Goal: Task Accomplishment & Management: Manage account settings

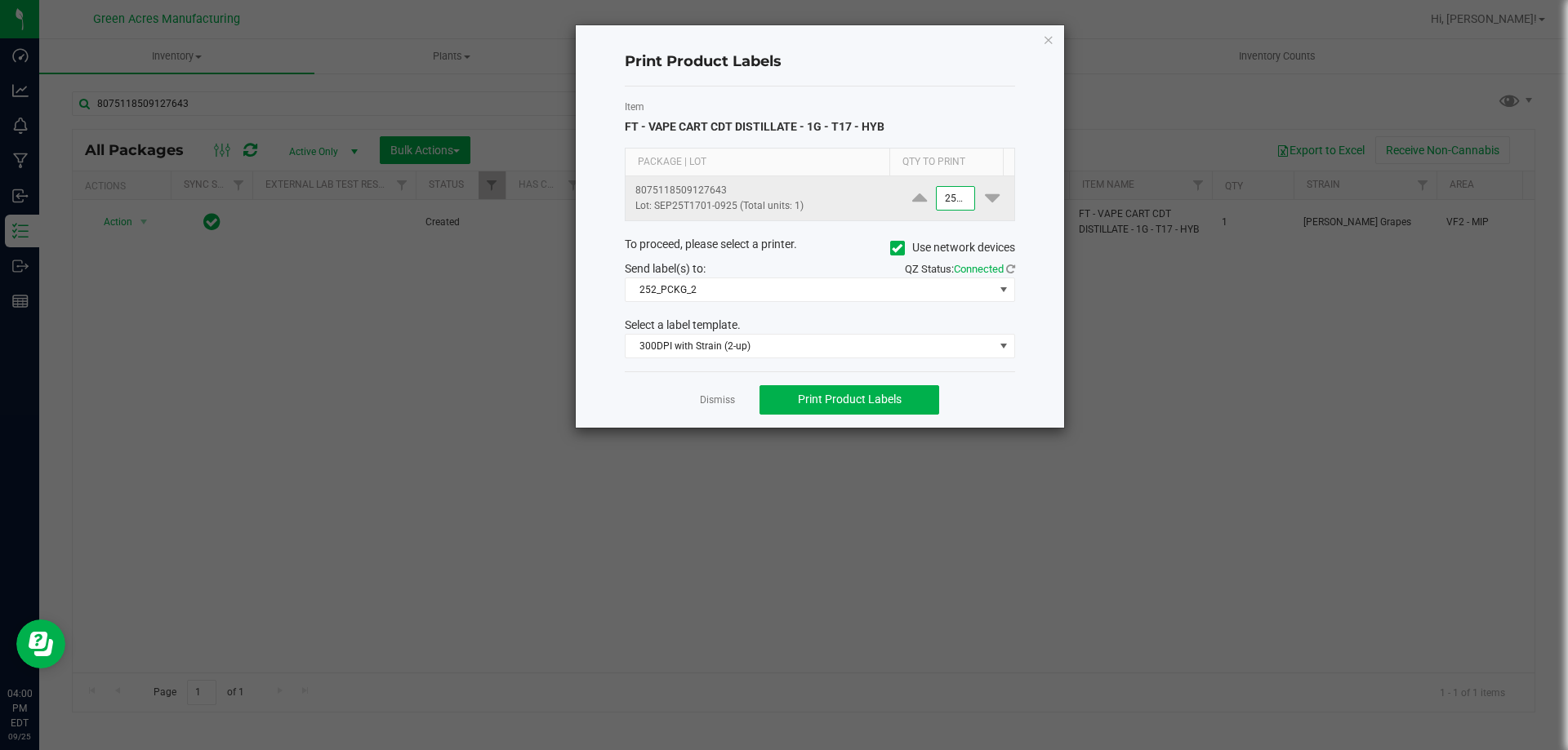
click at [946, 206] on input "2500" at bounding box center [955, 199] width 38 height 23
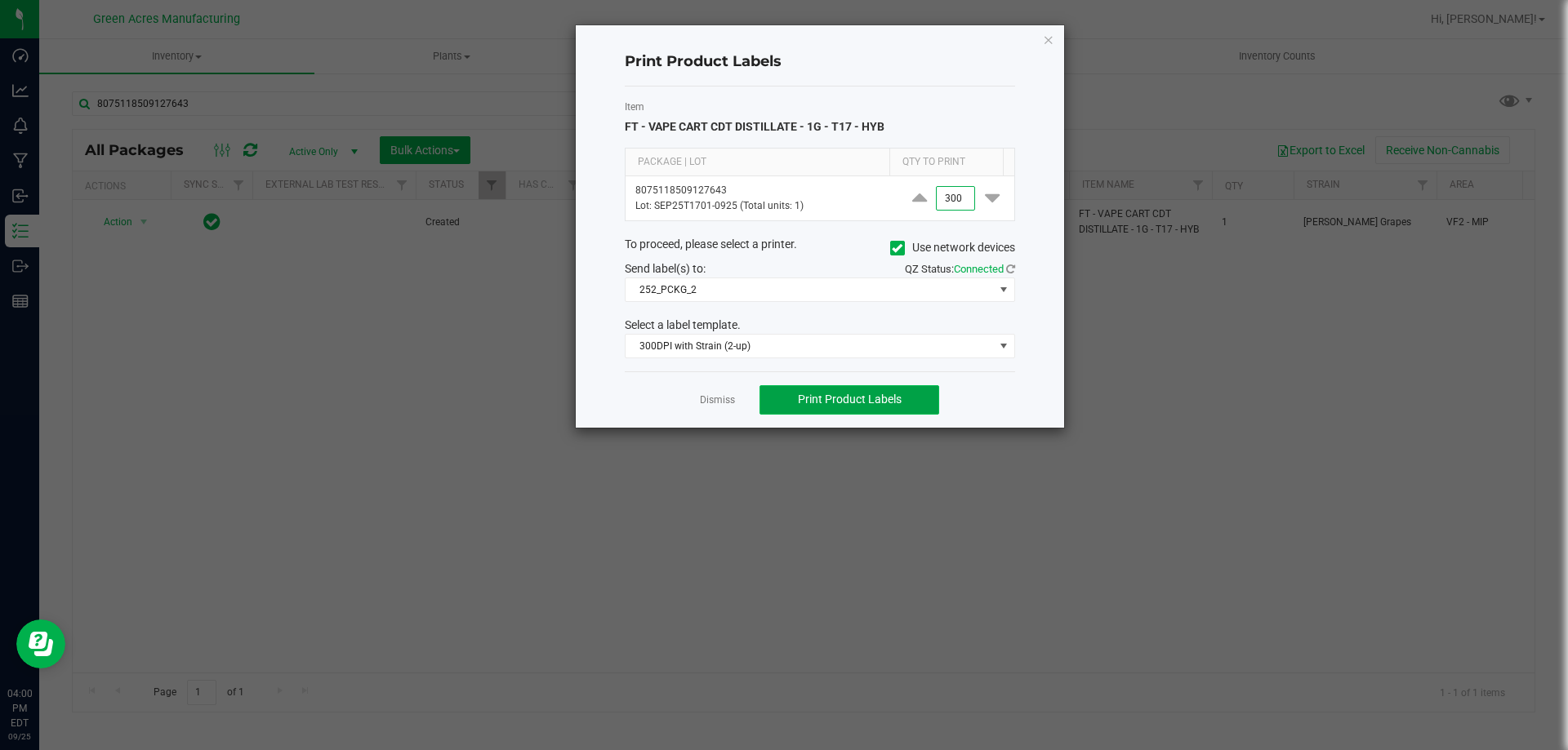
click at [914, 399] on button "Print Product Labels" at bounding box center [849, 400] width 180 height 29
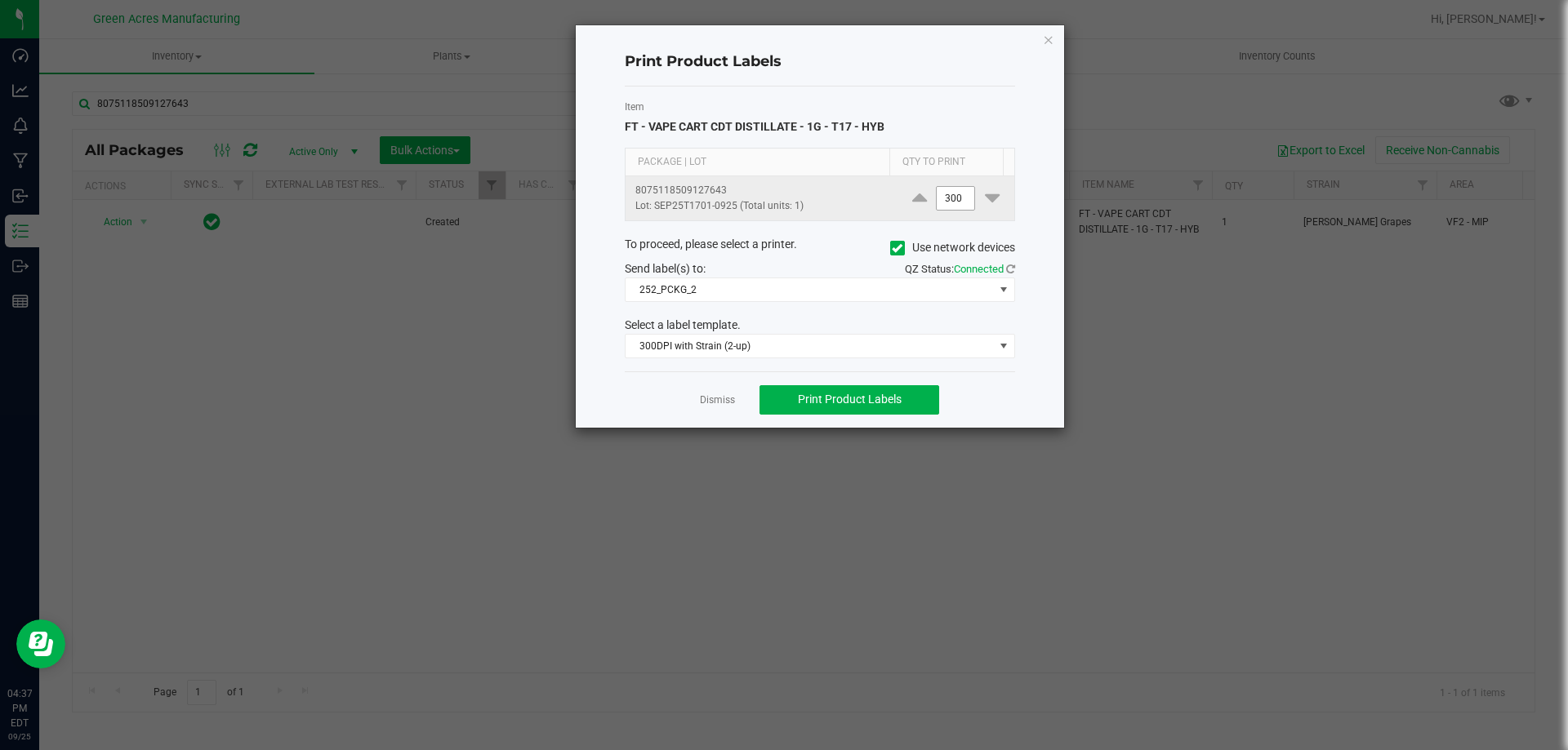
click at [945, 192] on input "300" at bounding box center [955, 199] width 38 height 23
type input "1"
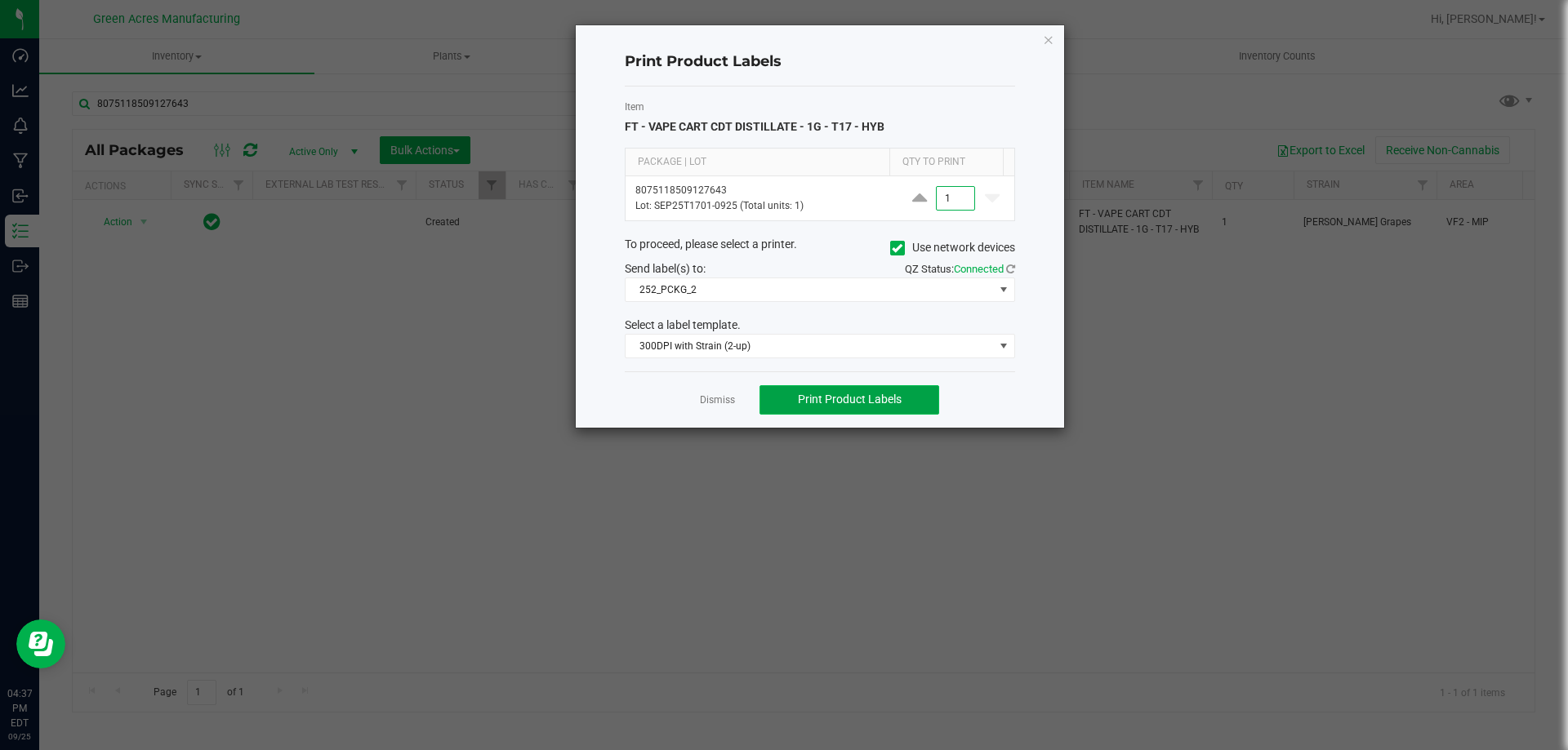
click at [920, 392] on button "Print Product Labels" at bounding box center [849, 400] width 180 height 29
click at [1049, 41] on icon "button" at bounding box center [1049, 39] width 11 height 20
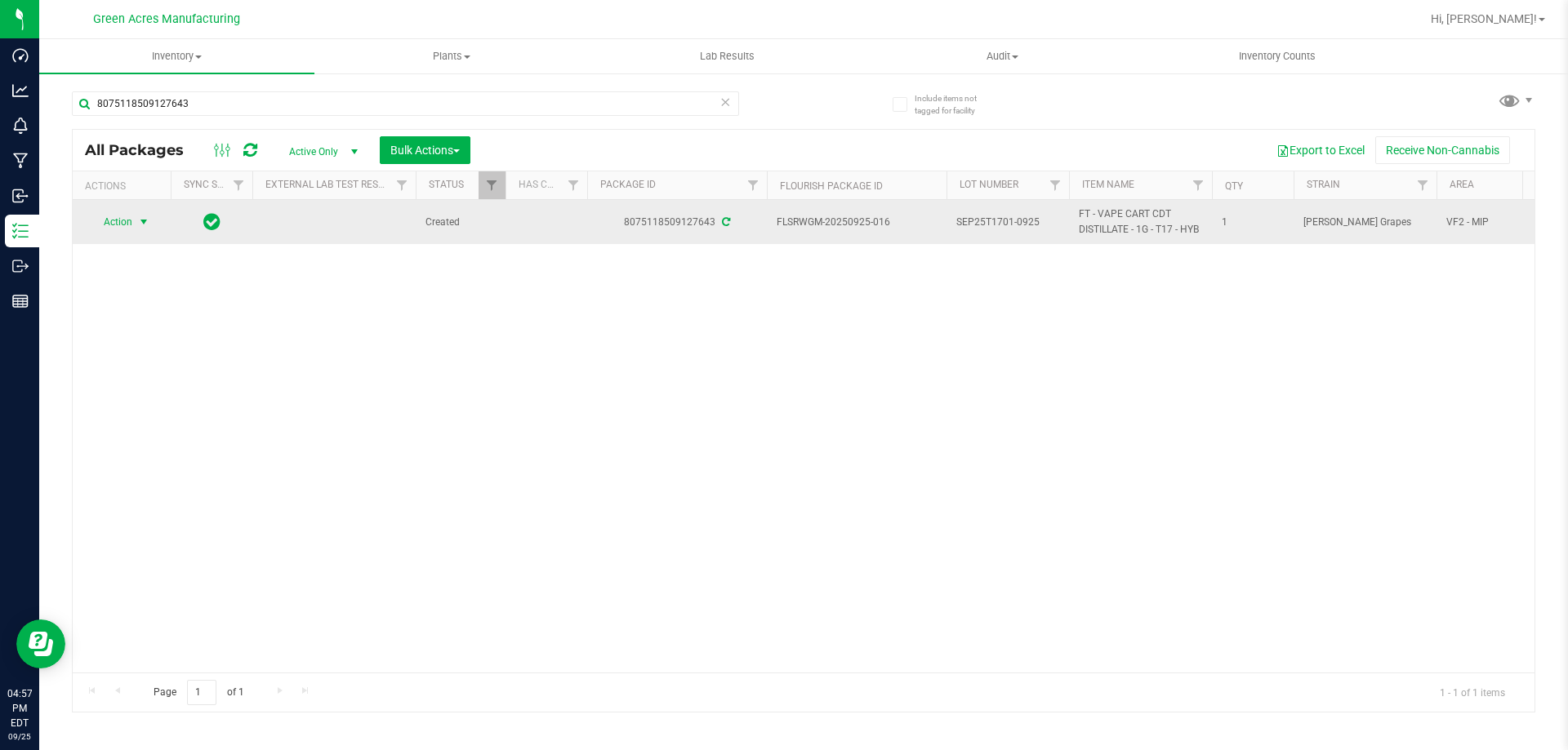
click at [142, 222] on span "select" at bounding box center [144, 222] width 13 height 13
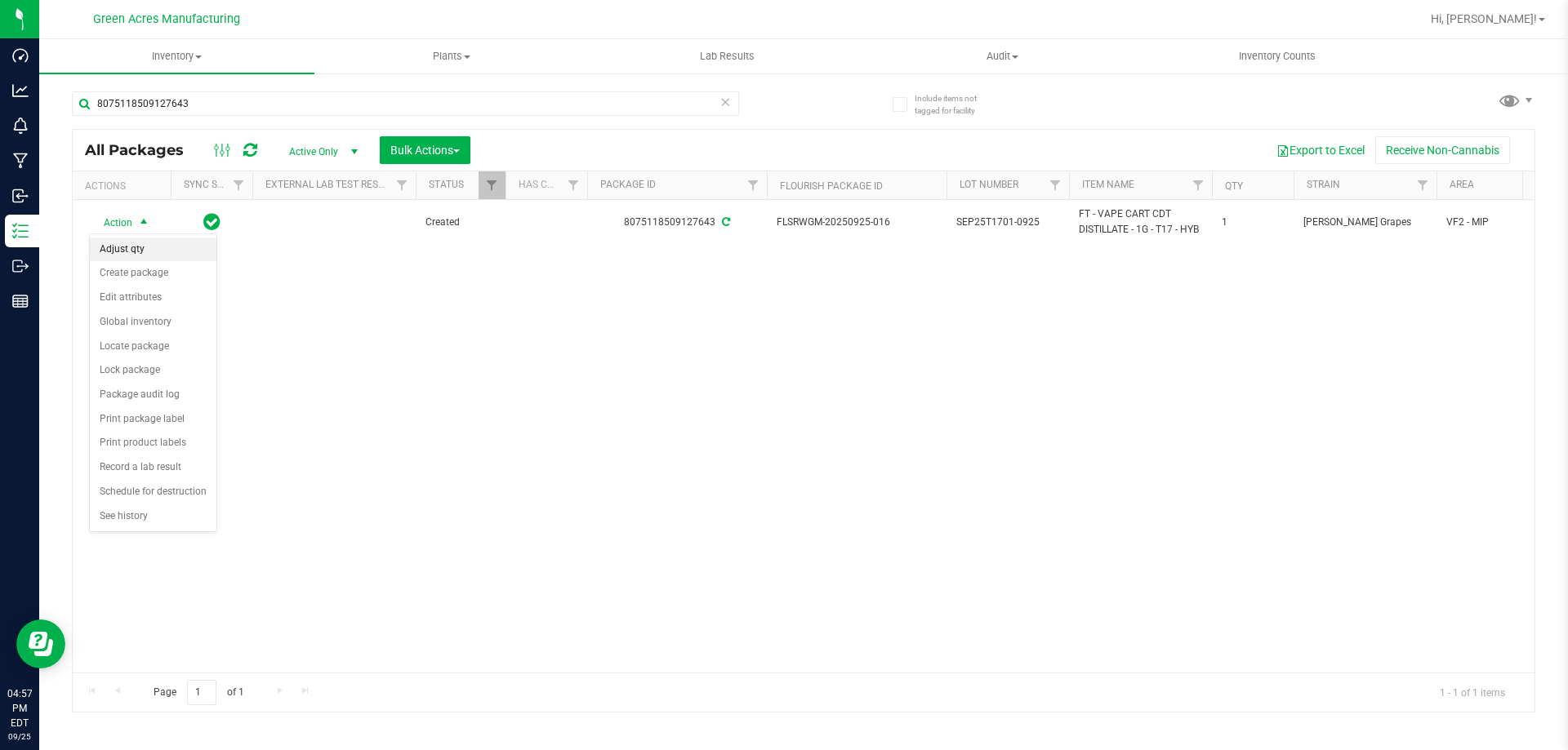
click at [150, 249] on li "Adjust qty" at bounding box center [153, 249] width 127 height 25
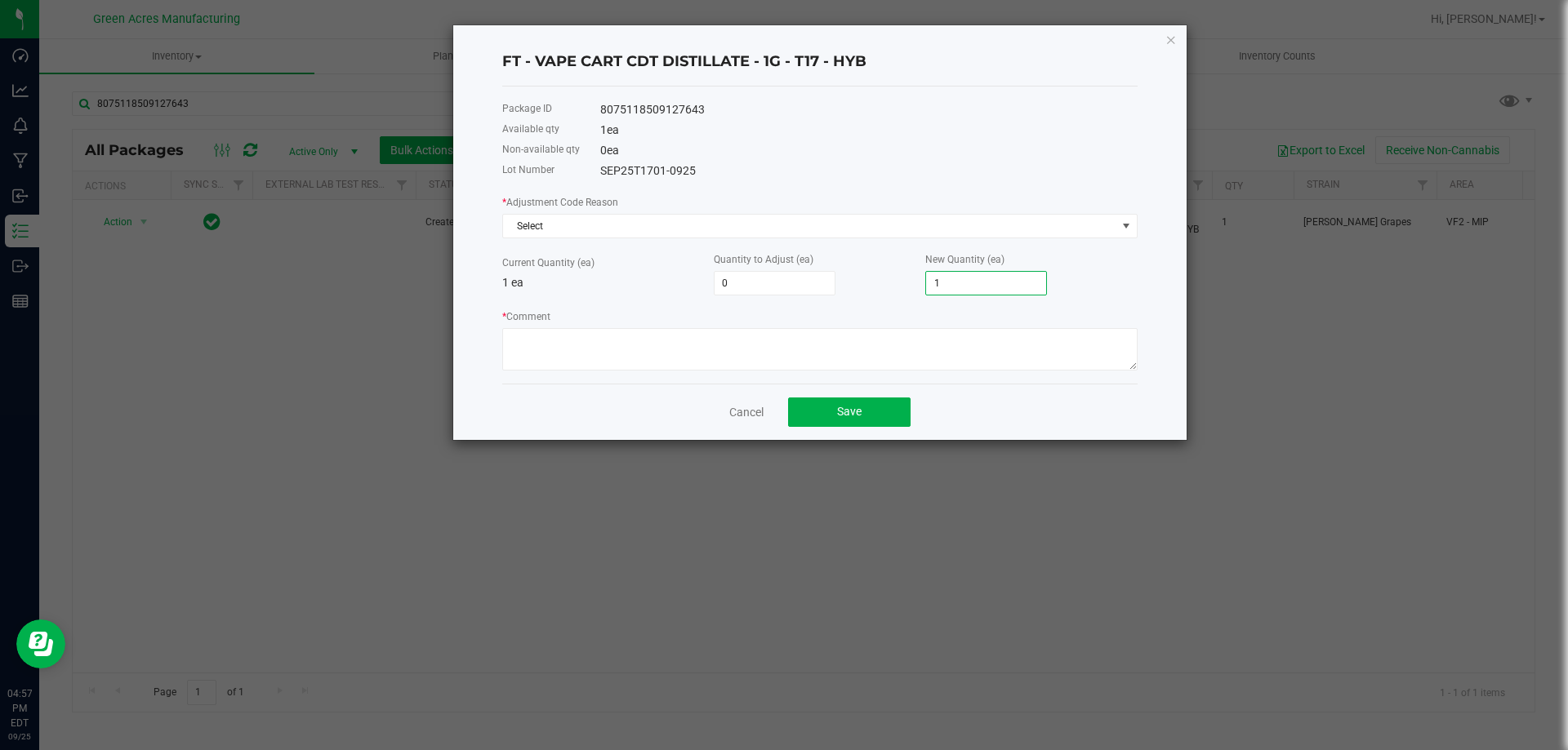
type input "-1"
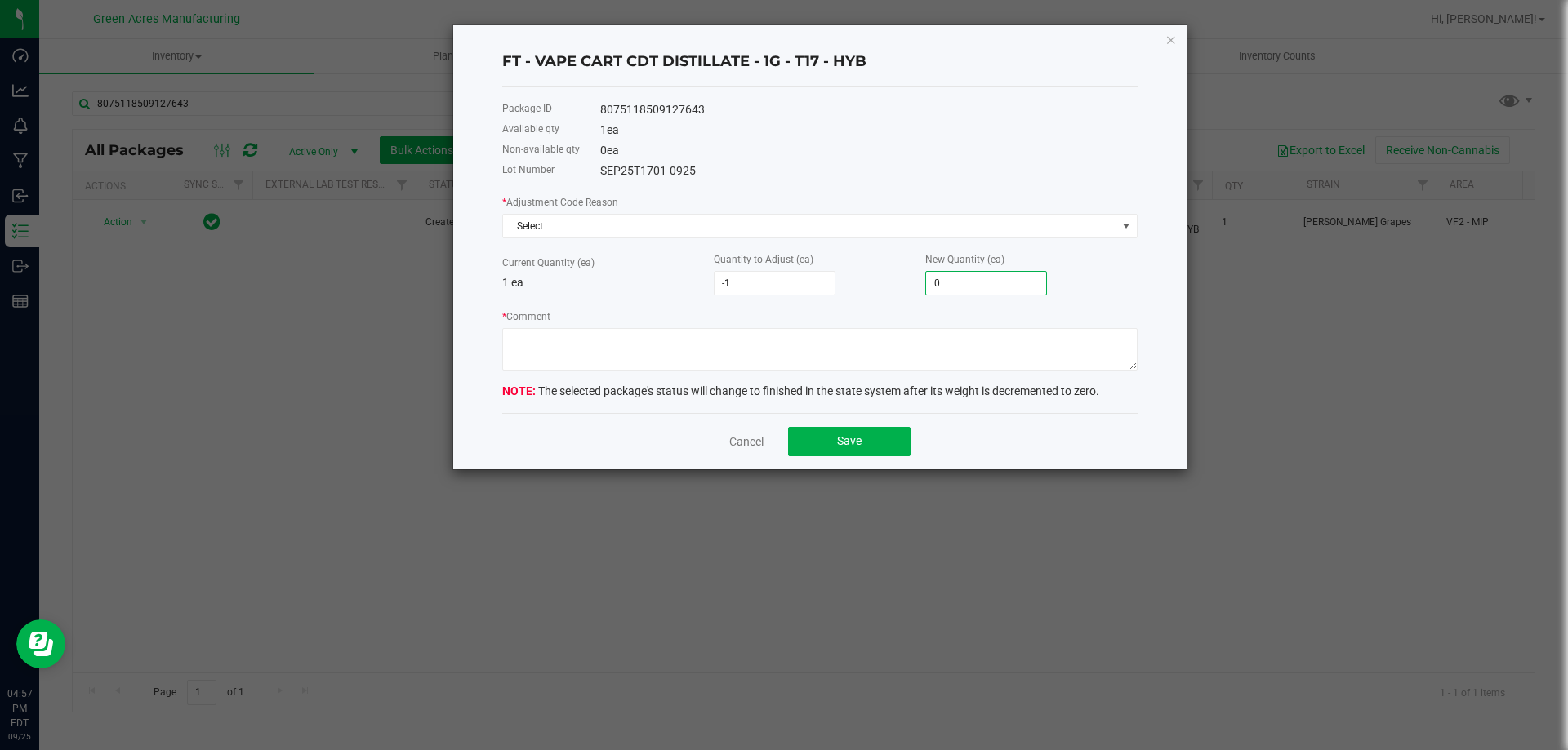
type input "0"
drag, startPoint x: 877, startPoint y: 239, endPoint x: 869, endPoint y: 235, distance: 8.9
click at [876, 239] on div "* Adjustment Code Reason Select Current Quantity (ea) 1 ea Quantity to Adjust (…" at bounding box center [820, 282] width 636 height 177
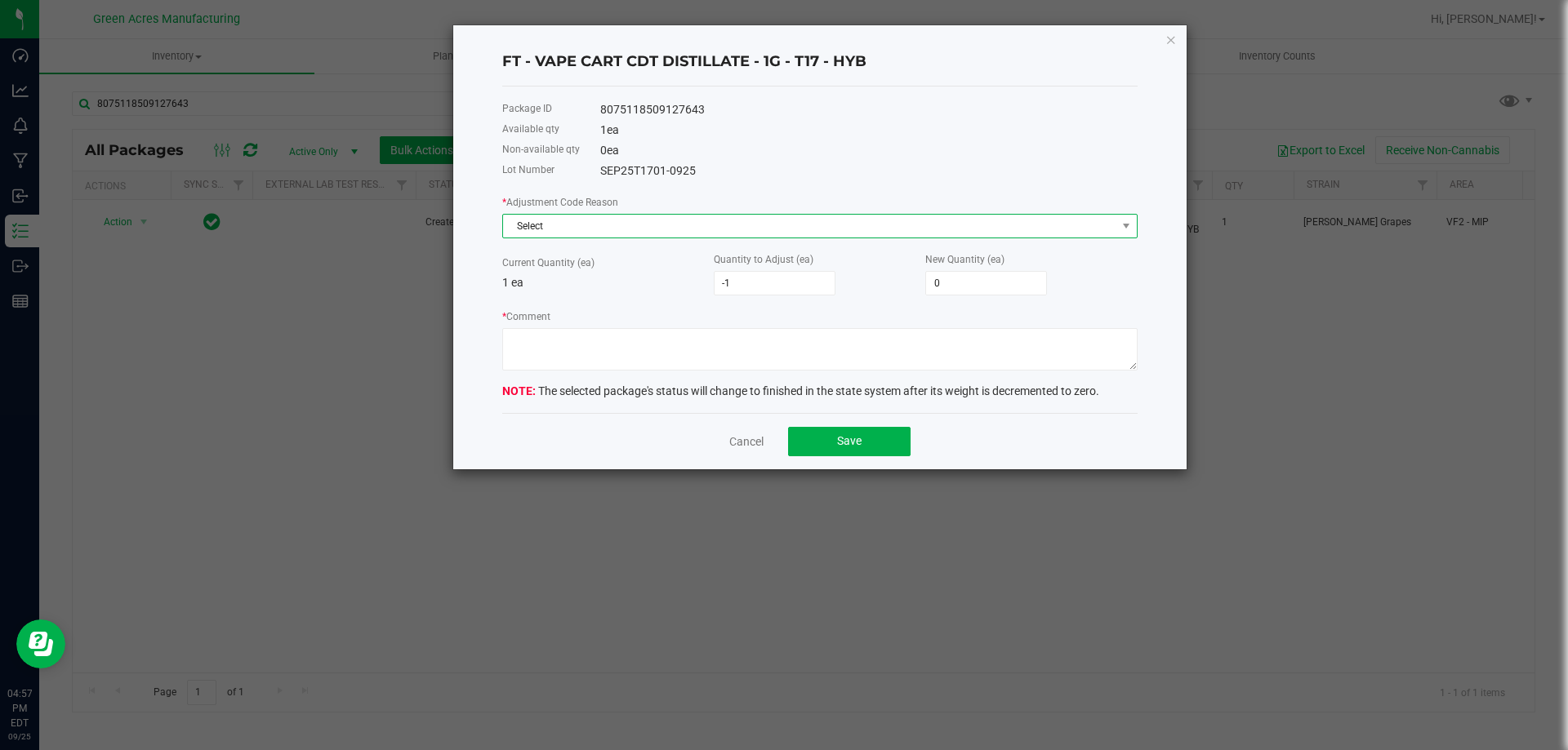
click at [865, 234] on span "Select" at bounding box center [810, 227] width 613 height 23
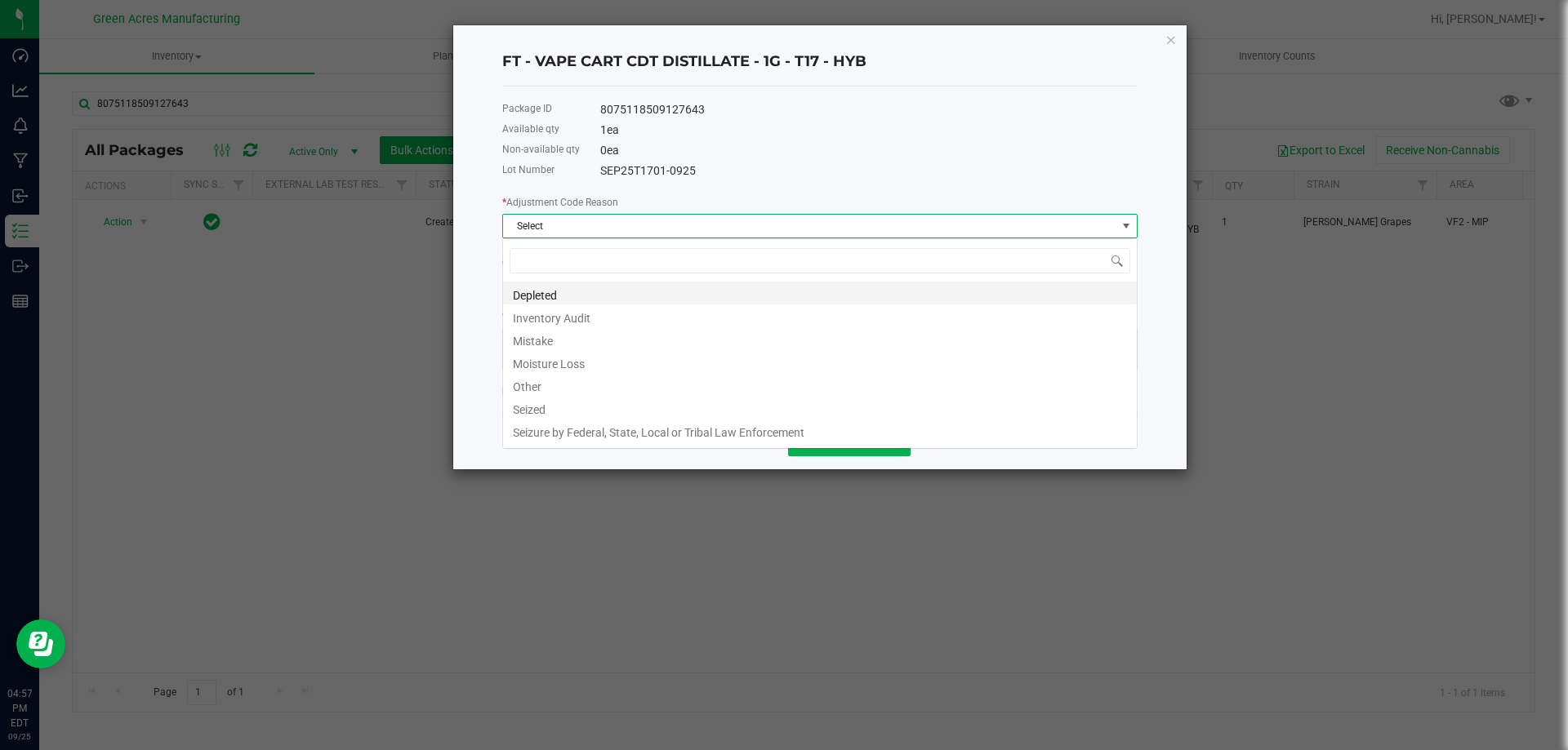
scroll to position [25, 636]
click at [599, 390] on li "Other" at bounding box center [820, 384] width 634 height 23
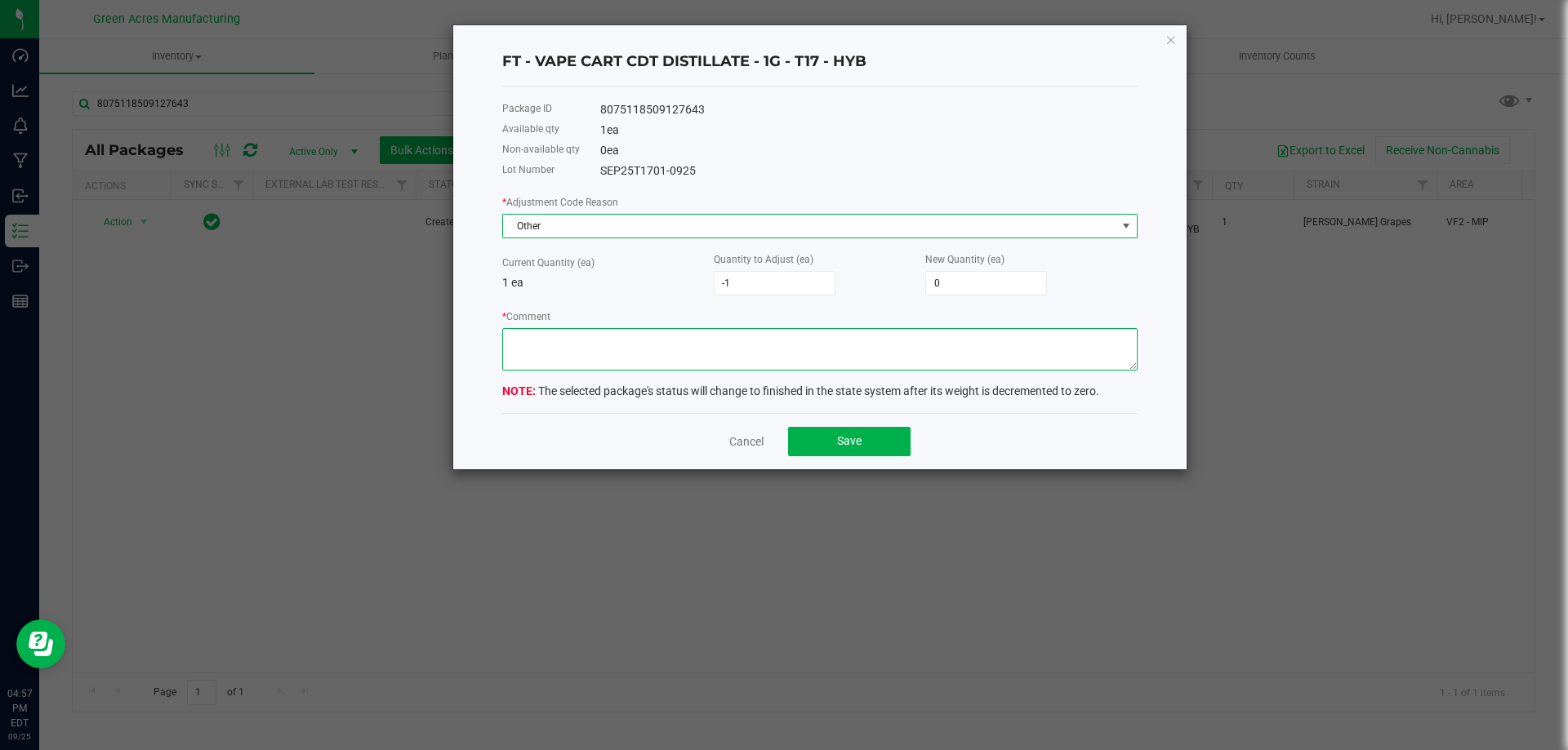
click at [582, 349] on textarea "* Comment" at bounding box center [820, 349] width 636 height 43
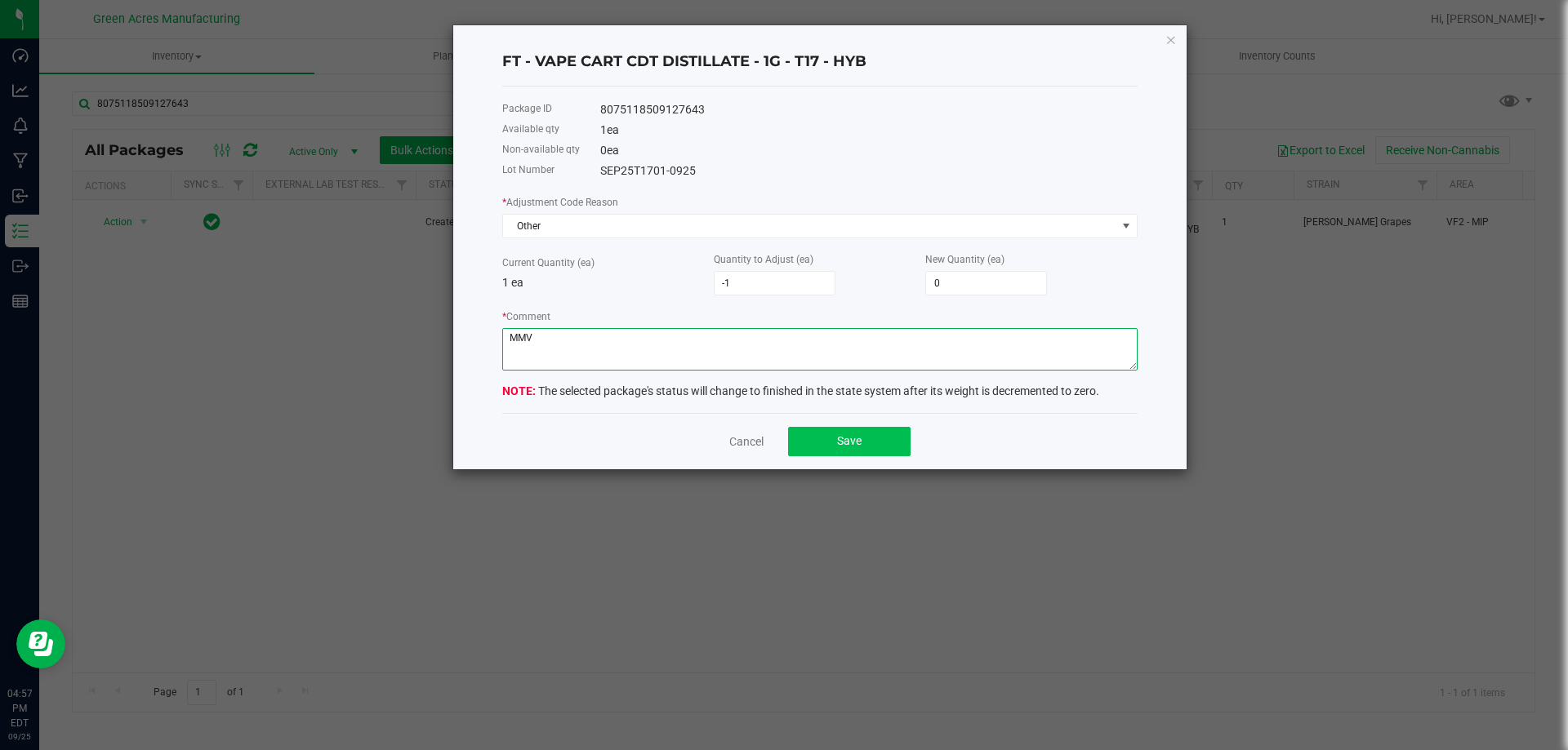
type textarea "MMV"
click at [817, 445] on button "Save" at bounding box center [849, 442] width 123 height 29
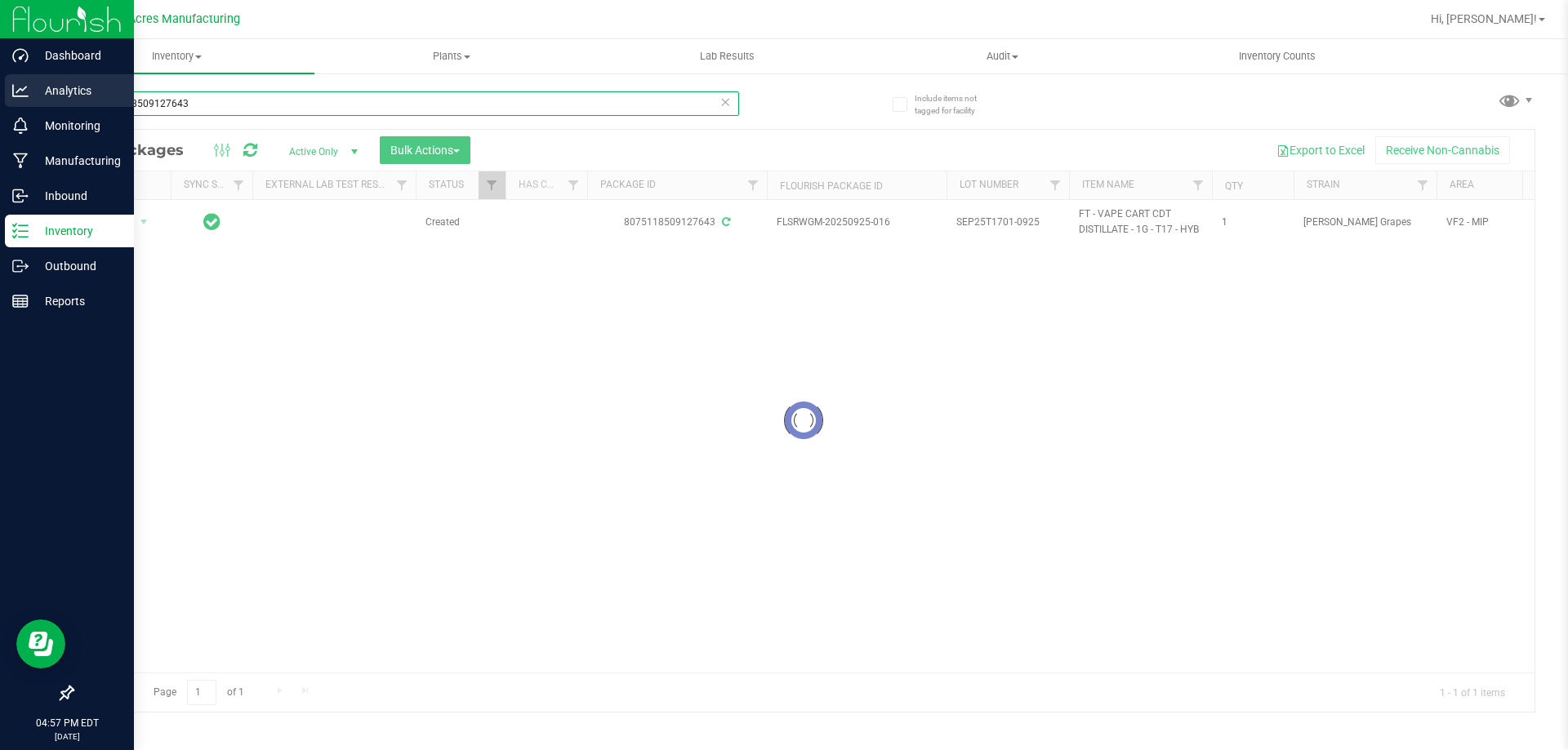
drag, startPoint x: 232, startPoint y: 104, endPoint x: 0, endPoint y: 84, distance: 232.9
click at [0, 84] on div "Dashboard Analytics Monitoring Manufacturing Inbound Inventory Outbound Reports…" at bounding box center [784, 375] width 1568 height 750
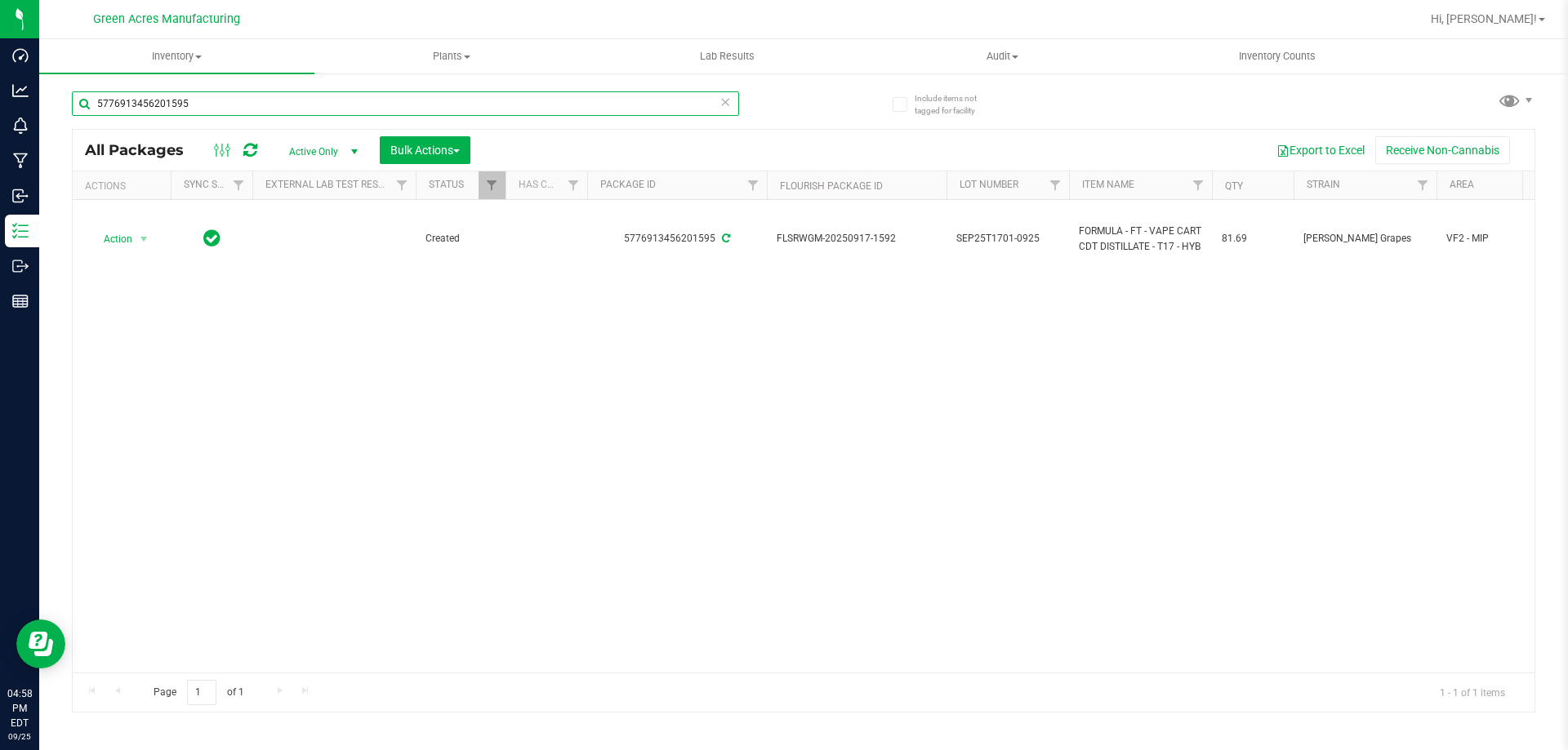
type input "5776913456201595"
click at [961, 450] on div "Action Action Adjust qty Create package Edit attributes Global inventory Locate…" at bounding box center [803, 437] width 1462 height 473
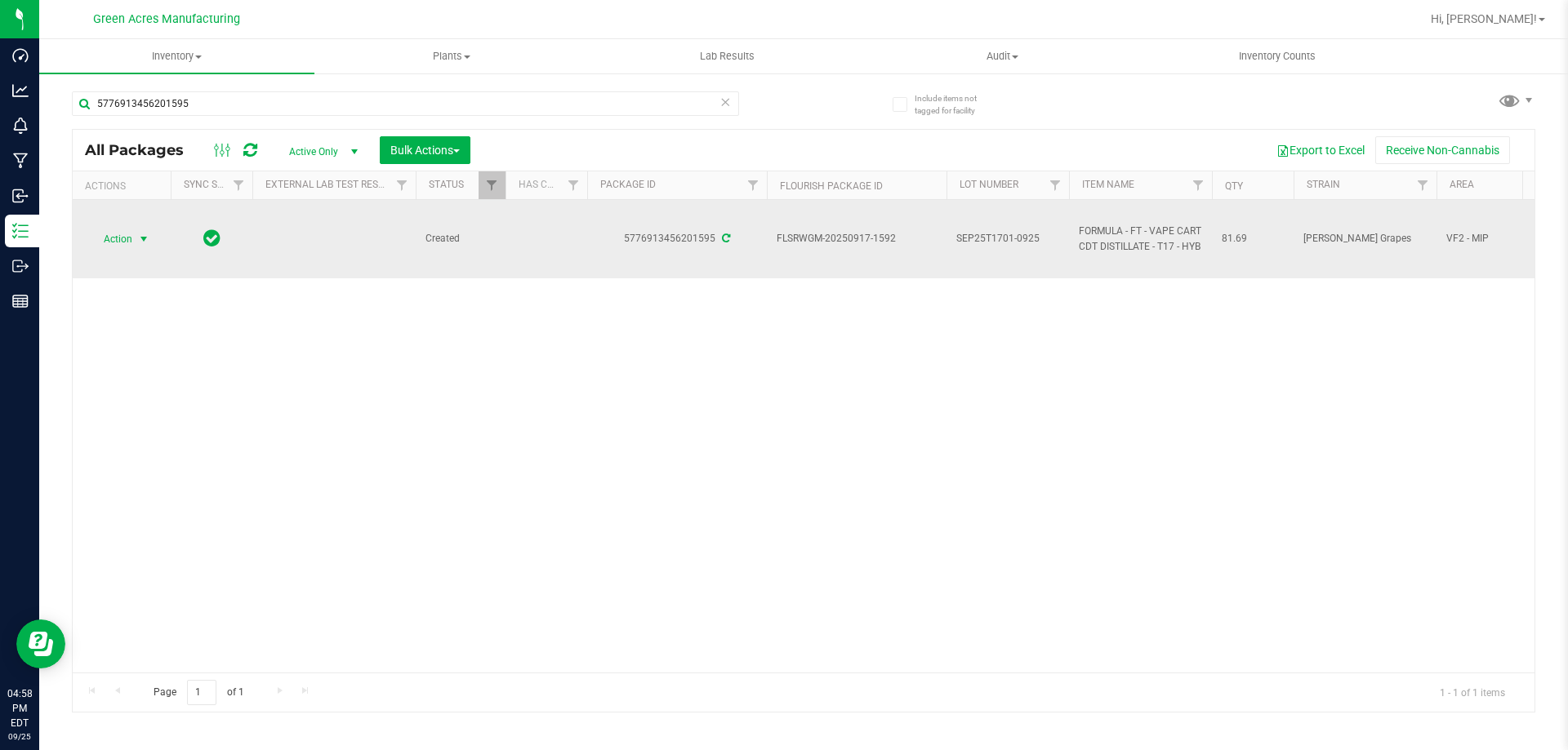
click at [110, 227] on span "Action" at bounding box center [111, 239] width 44 height 23
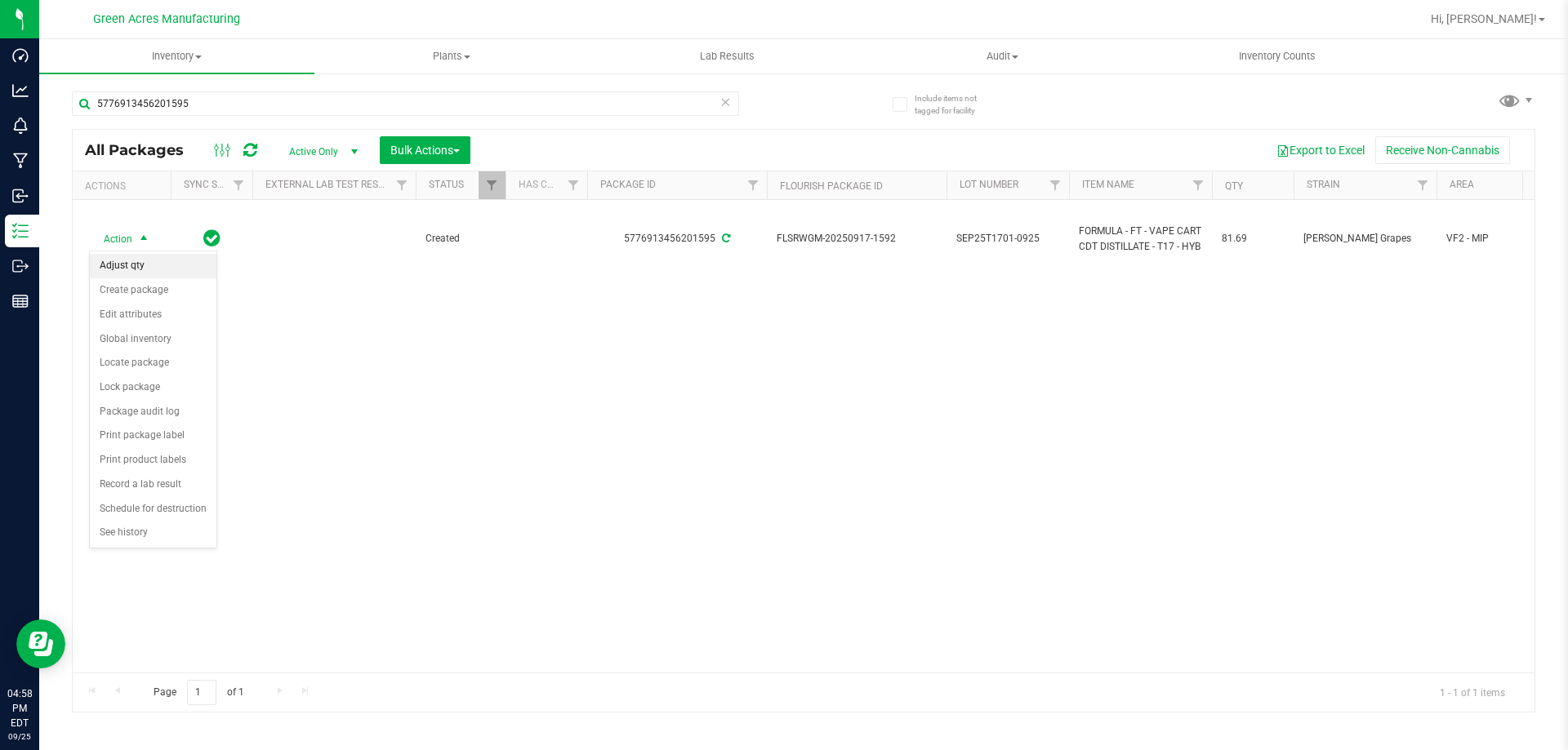
click at [146, 267] on li "Adjust qty" at bounding box center [153, 266] width 127 height 25
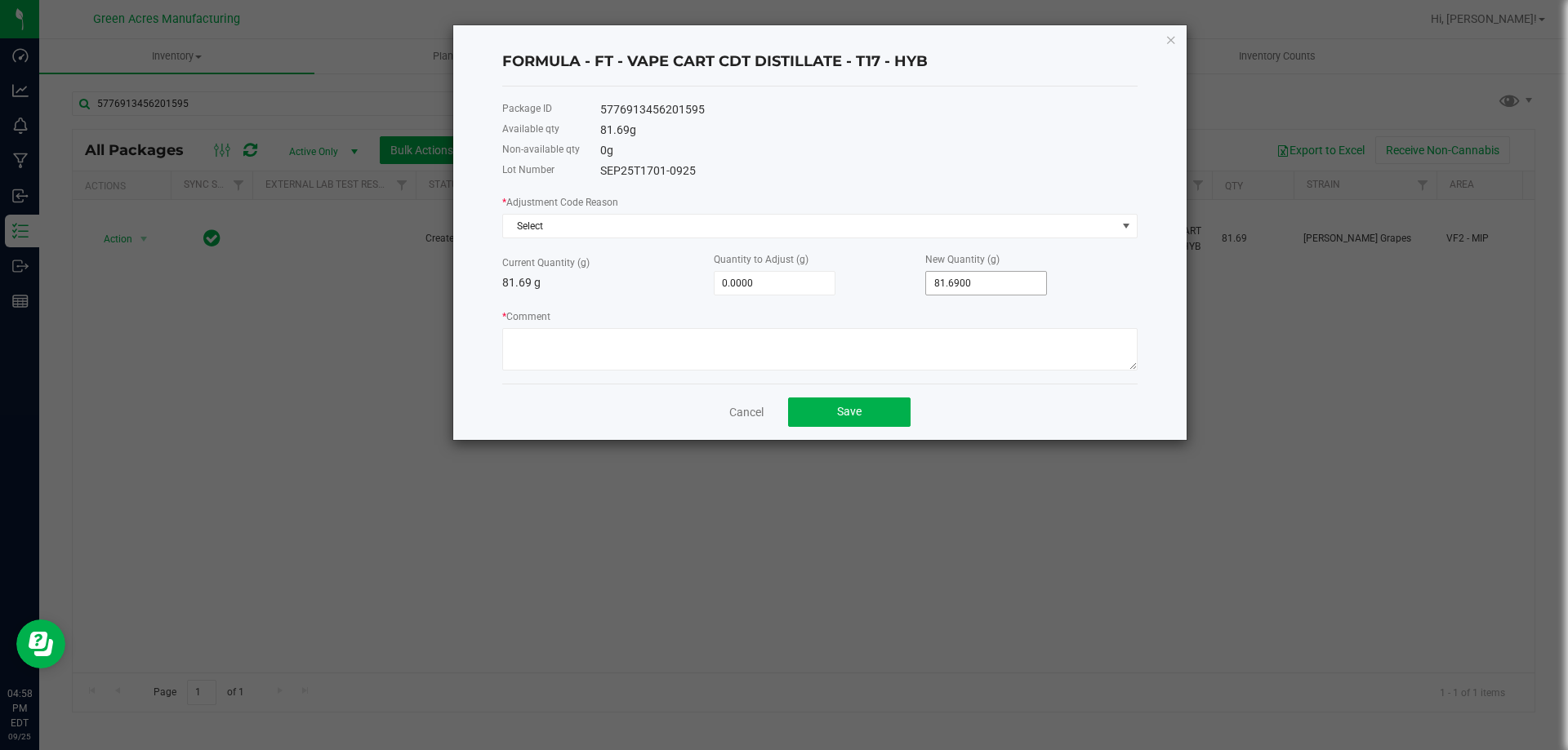
type input "81.69"
type input "-77.6900"
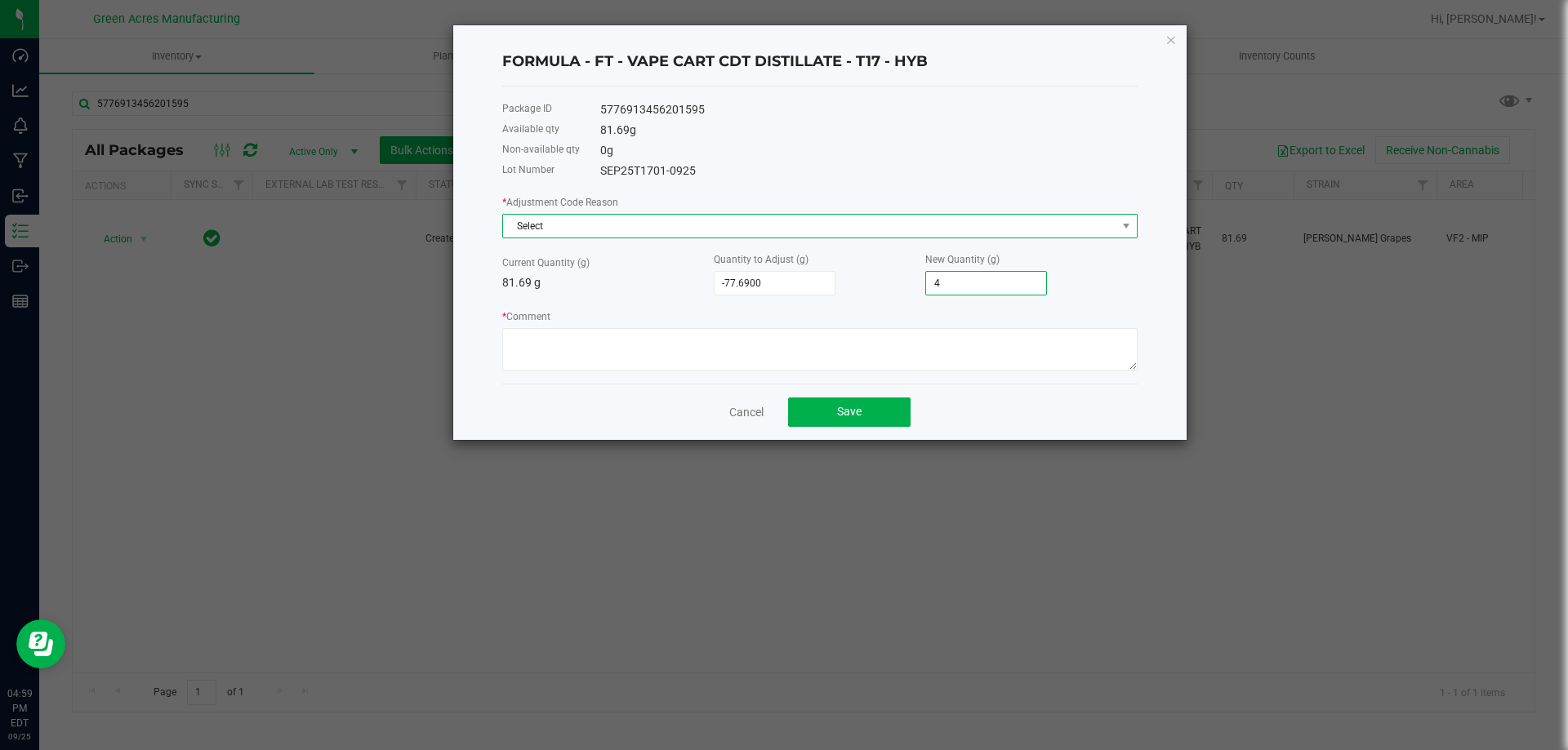
type input "4.0000"
click at [868, 235] on span "Select" at bounding box center [810, 227] width 613 height 23
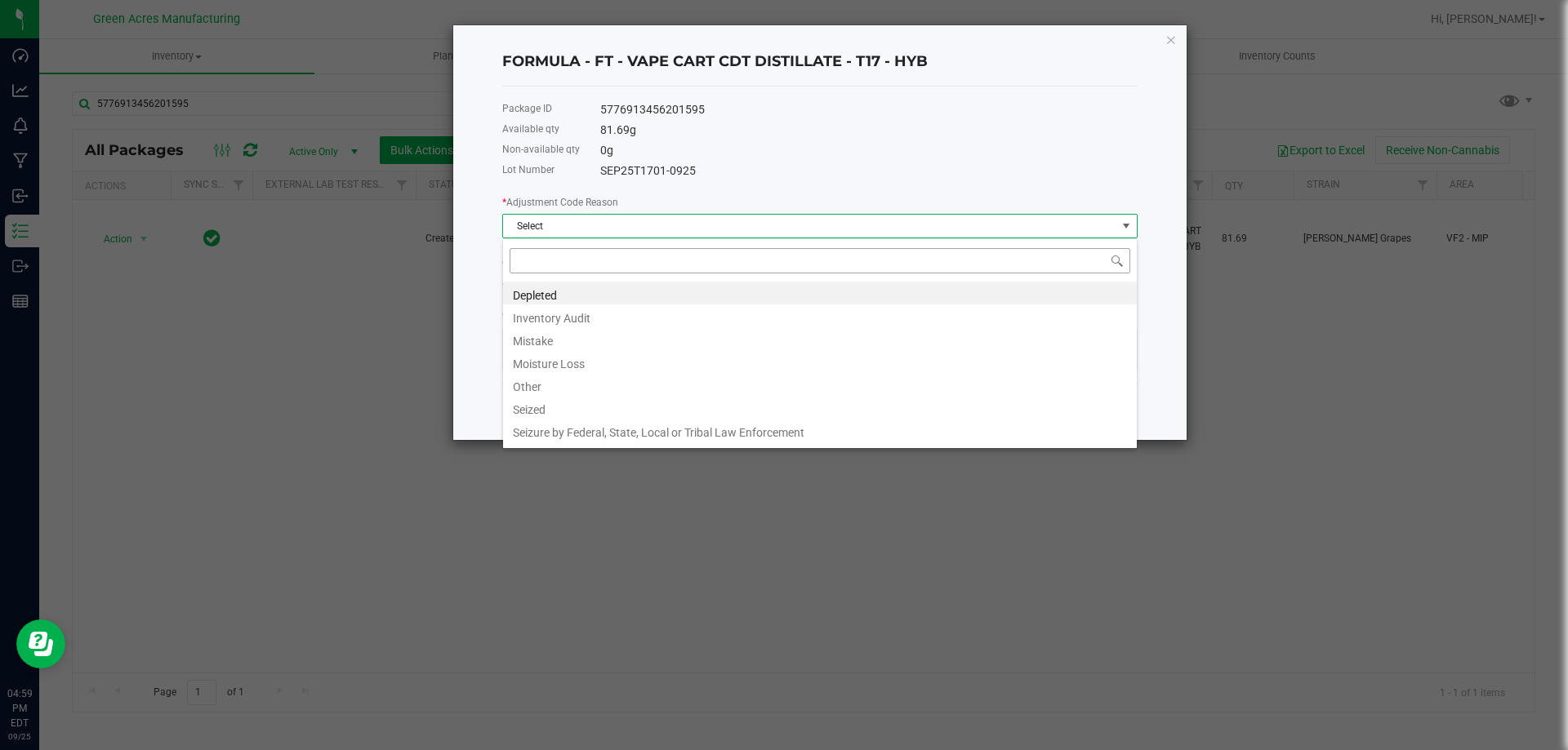
scroll to position [25, 636]
click at [593, 383] on li "Other" at bounding box center [820, 384] width 634 height 23
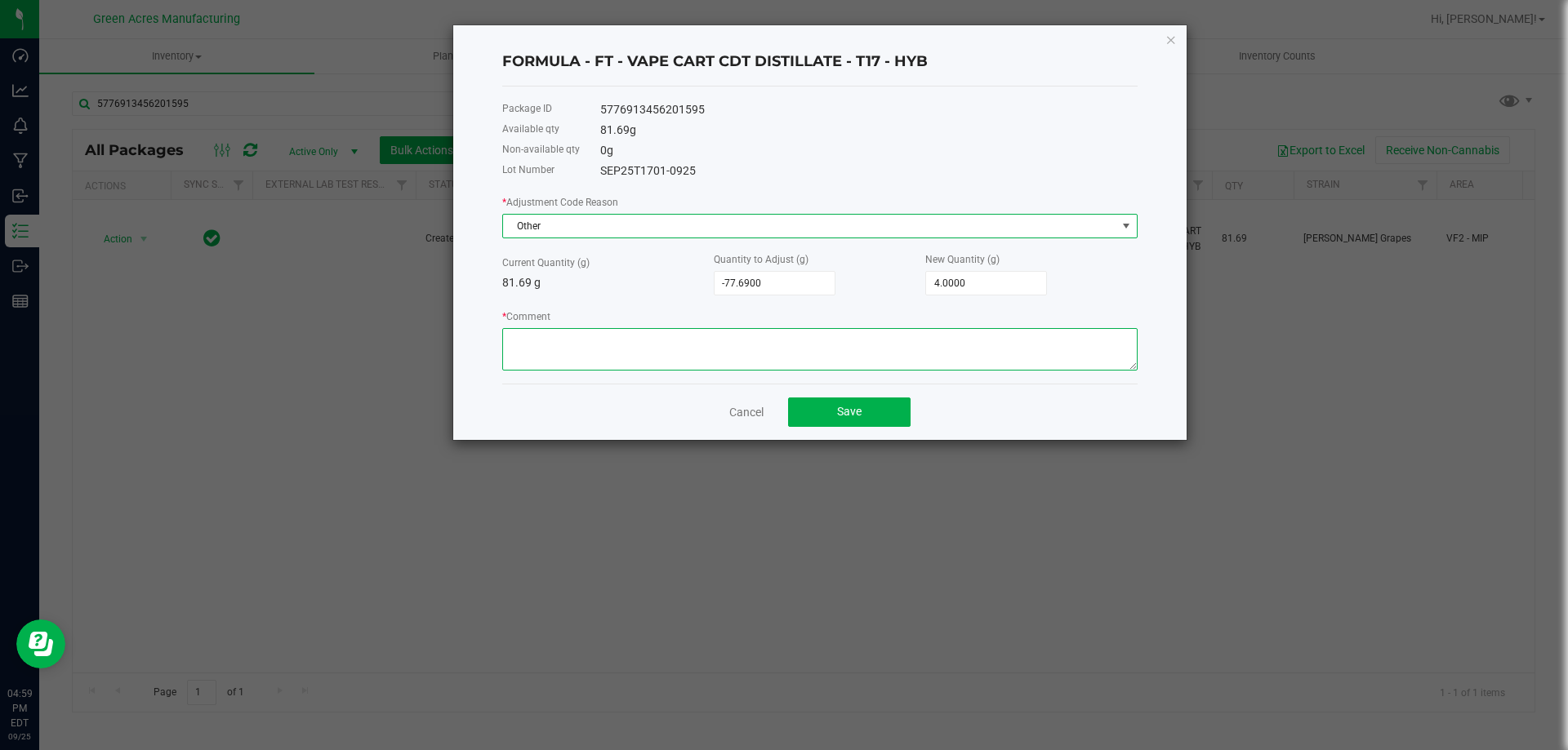
click at [595, 346] on textarea "* Comment" at bounding box center [820, 349] width 636 height 43
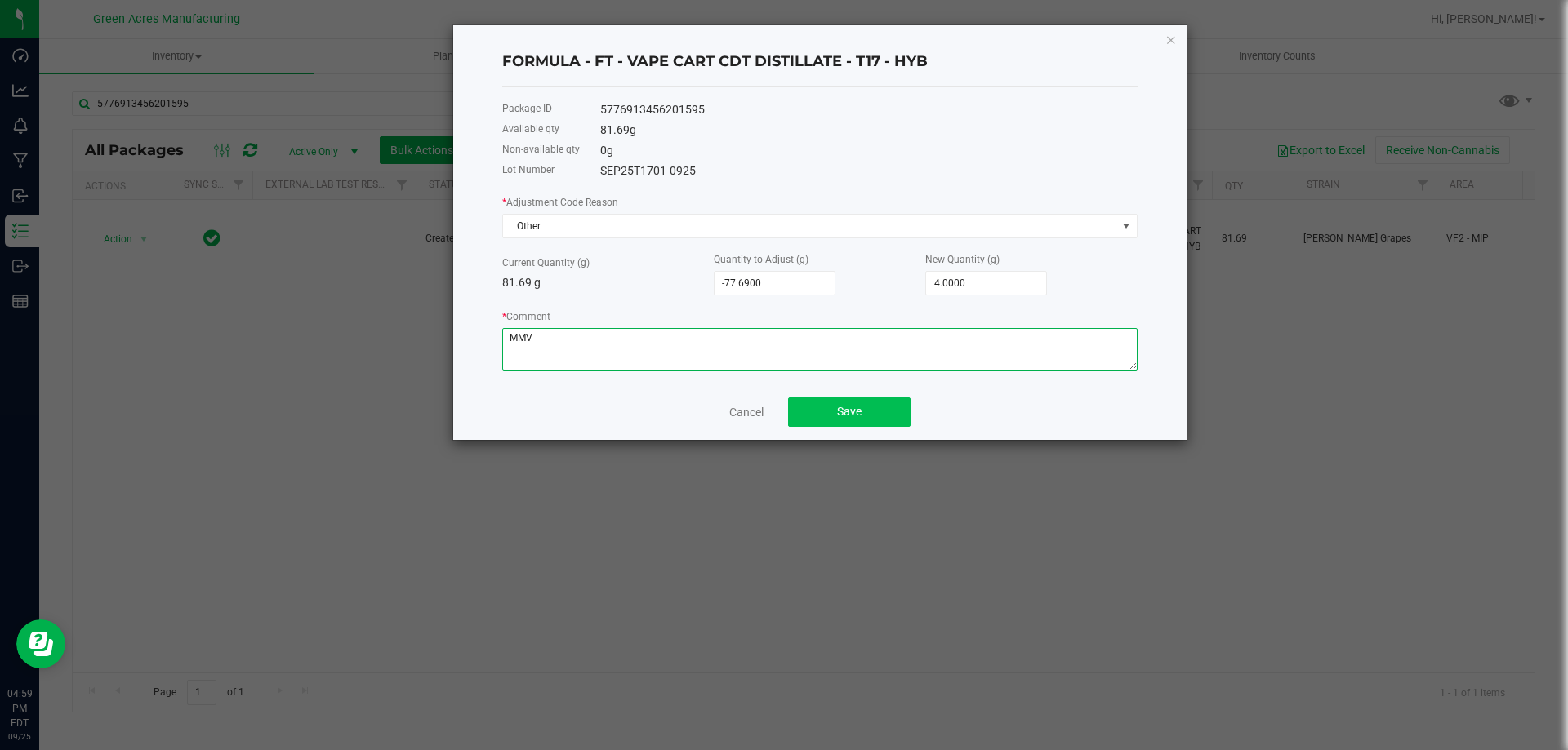
type textarea "MMV"
click at [843, 415] on span "Save" at bounding box center [849, 411] width 25 height 13
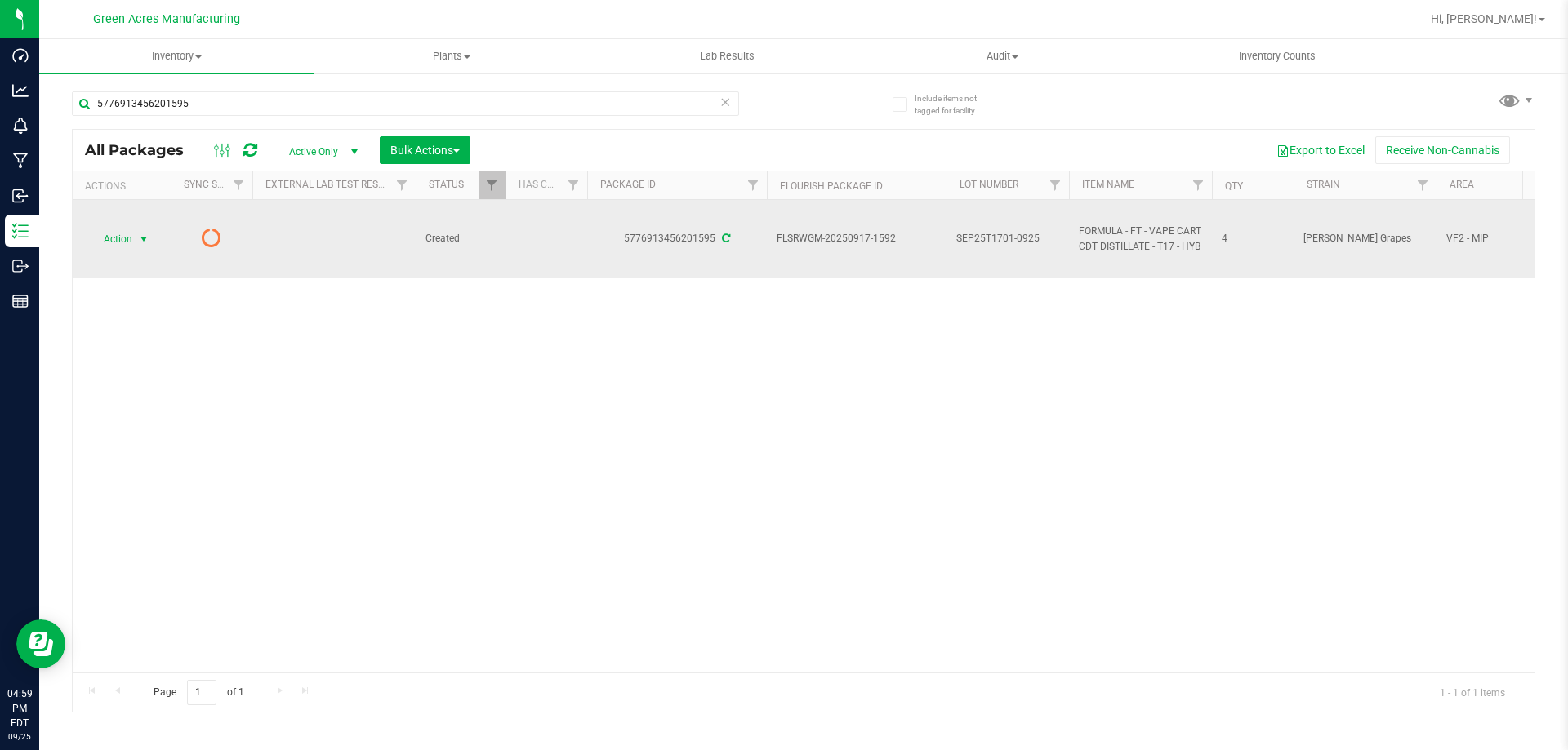
click at [105, 246] on span "Action" at bounding box center [111, 239] width 44 height 23
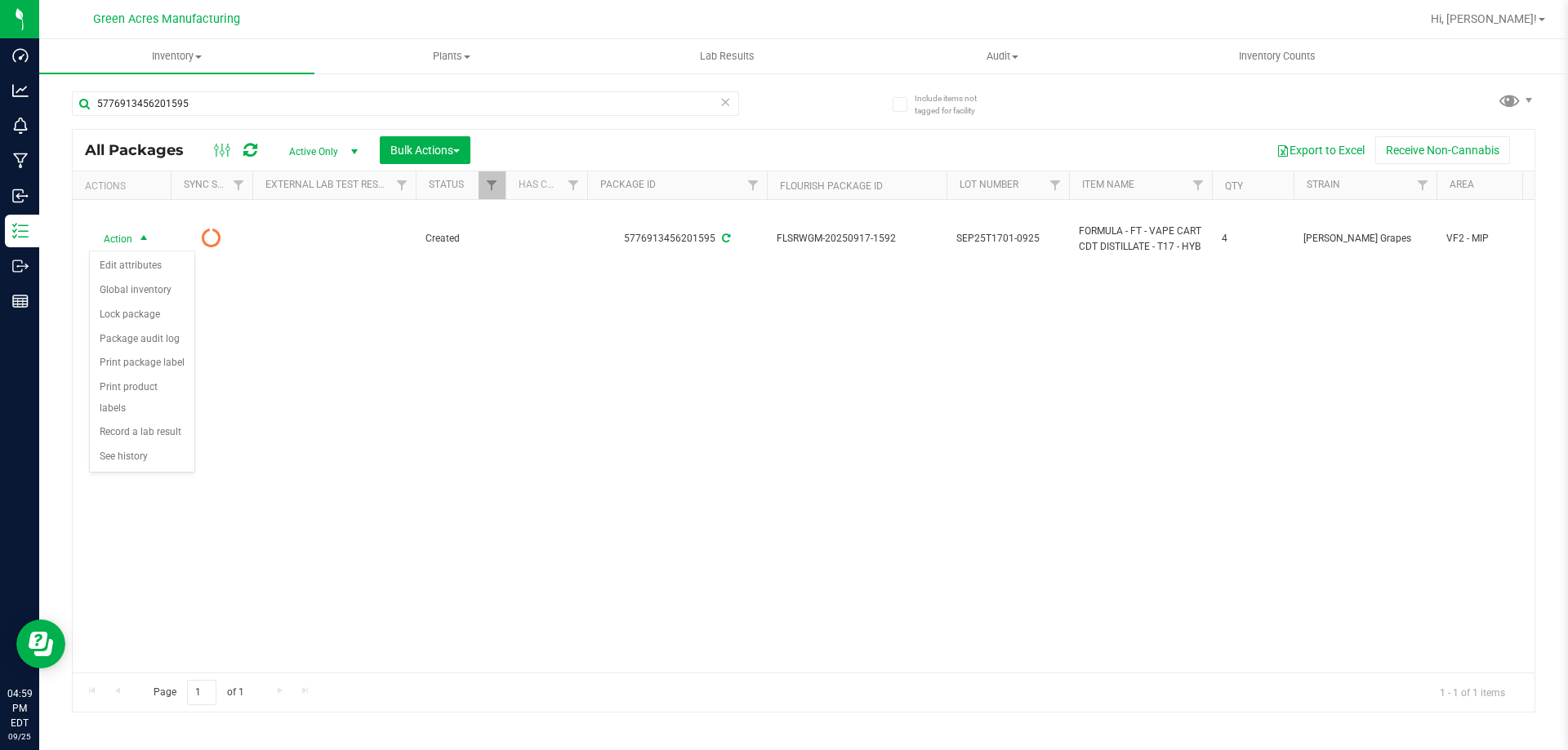
click at [324, 528] on div "Action Action Edit attributes Global inventory Lock package Package audit log P…" at bounding box center [803, 437] width 1462 height 473
click at [255, 154] on icon at bounding box center [249, 150] width 14 height 16
click at [299, 478] on div "Action Action Adjust qty Create package Edit attributes Global inventory Locate…" at bounding box center [803, 437] width 1462 height 473
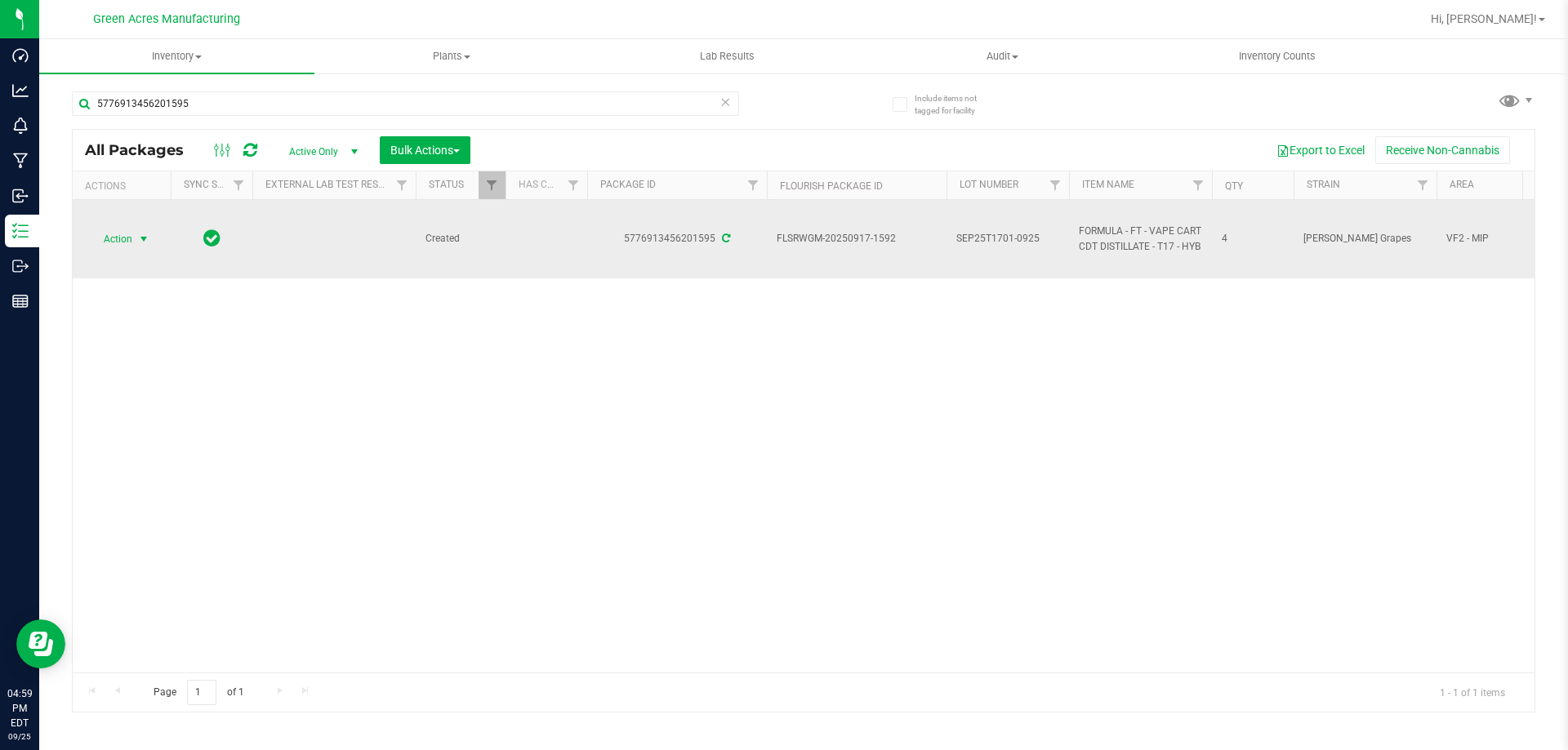
click at [132, 229] on span "Action" at bounding box center [111, 239] width 44 height 23
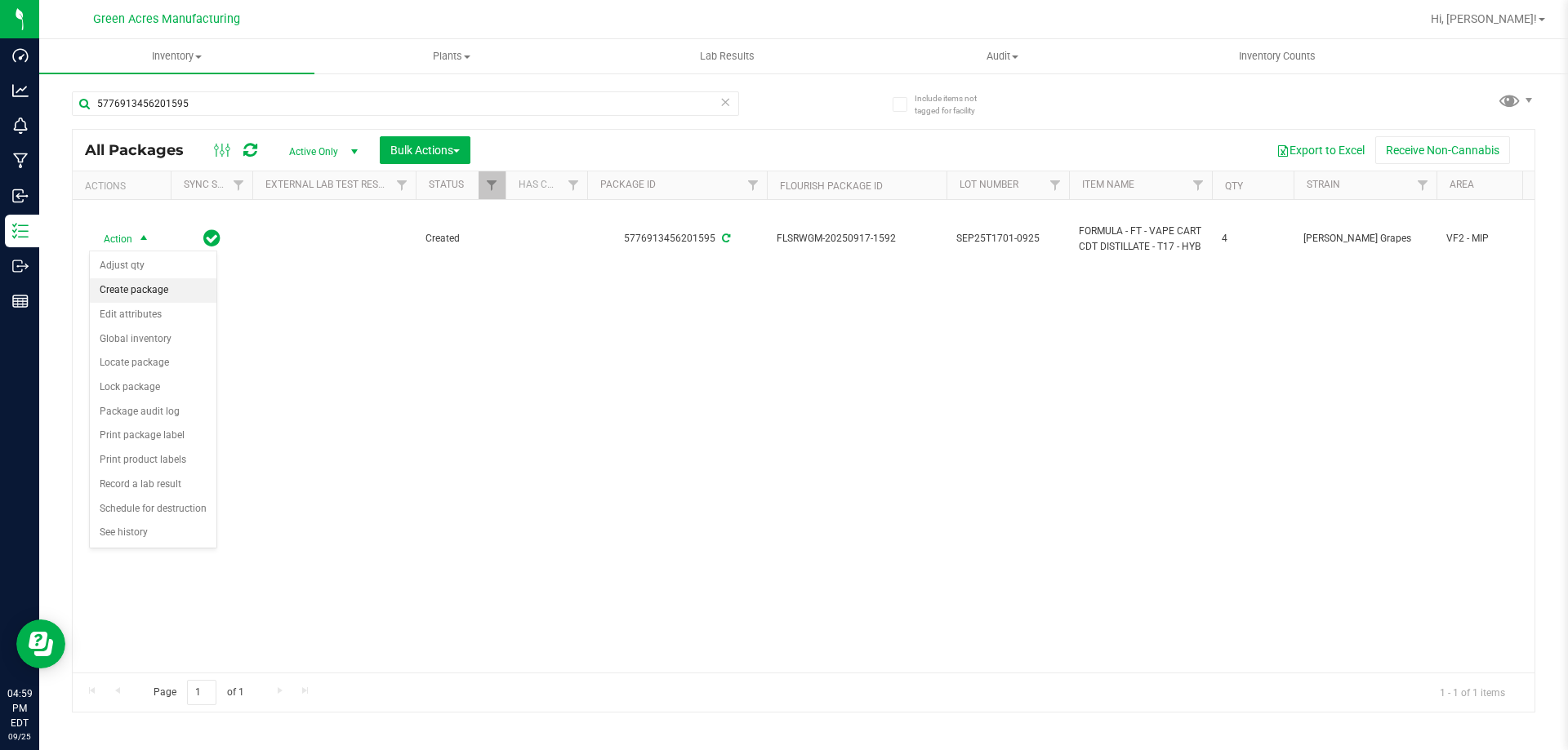
click at [144, 280] on li "Create package" at bounding box center [153, 290] width 127 height 25
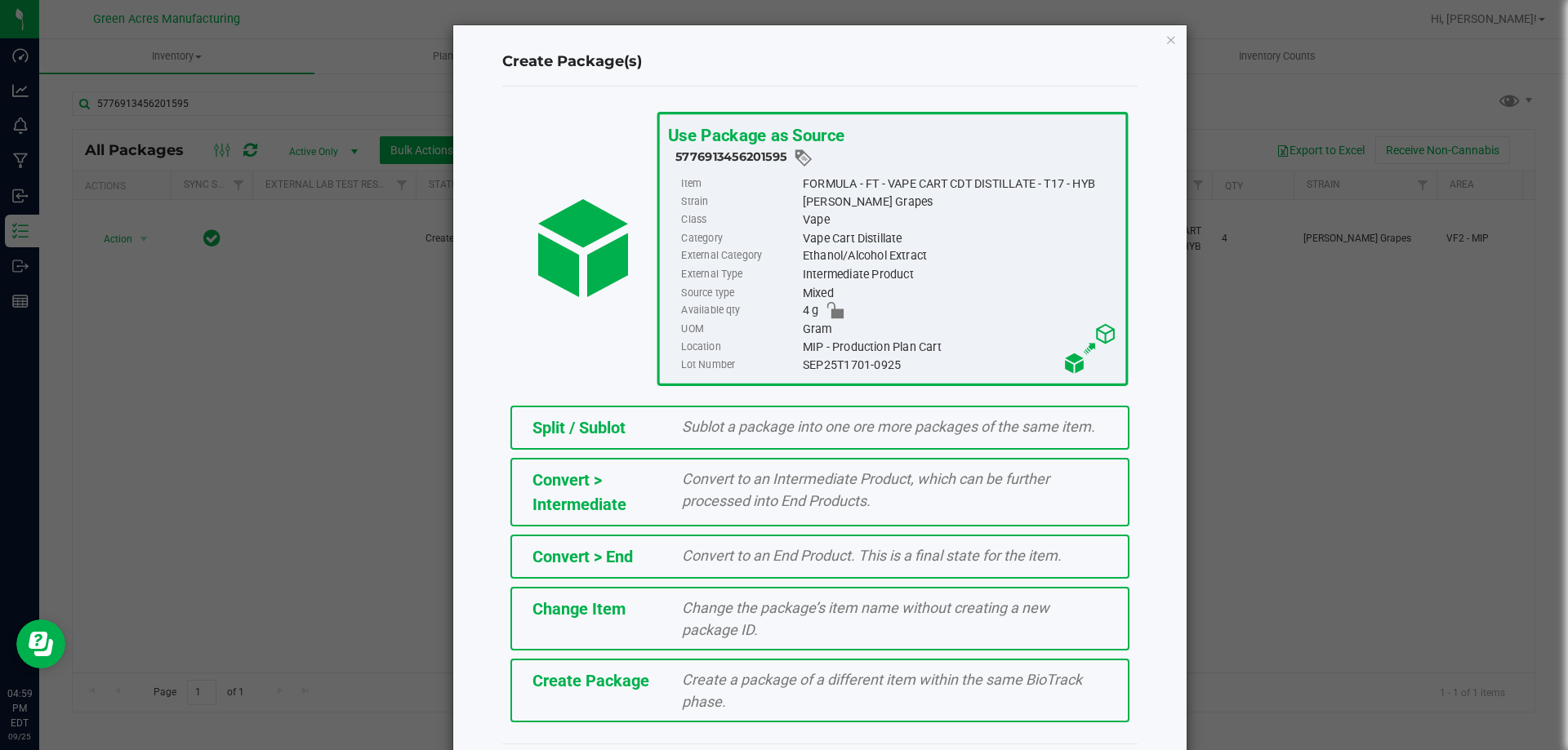
click at [689, 722] on div "Create Package Create a package of a different item within the same BioTrack ph…" at bounding box center [820, 691] width 619 height 64
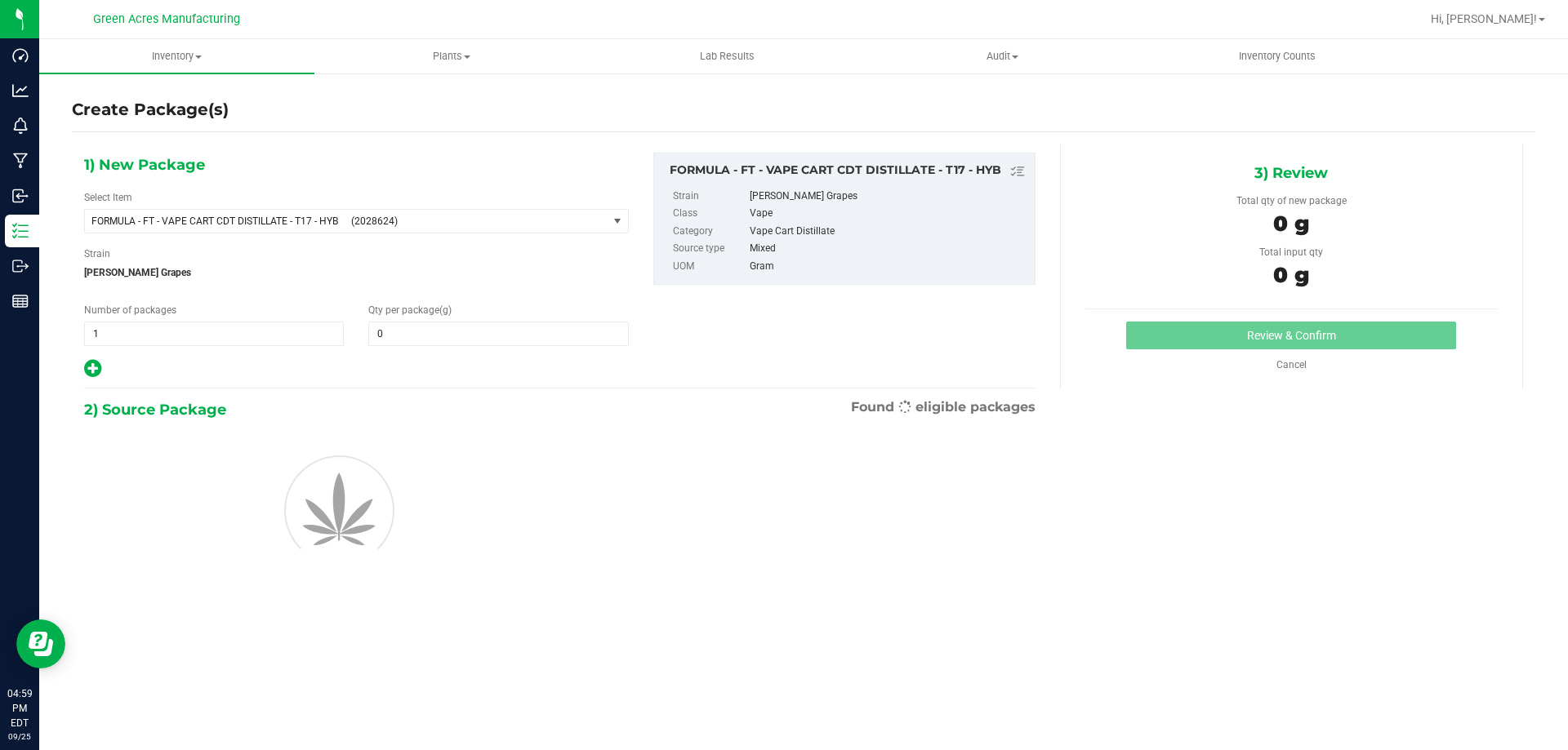
type input "0.0000"
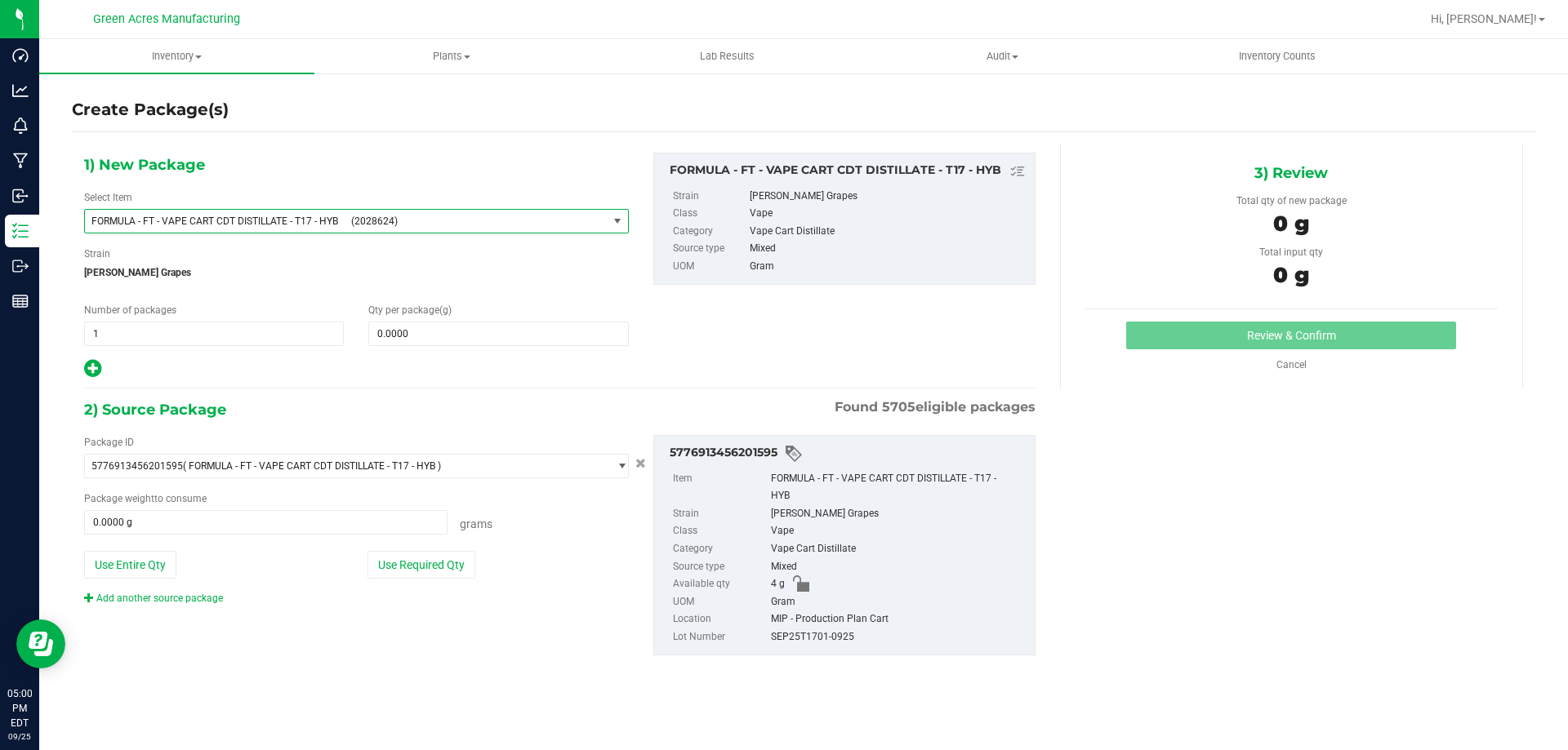
click at [372, 214] on span "FORMULA - FT - VAPE CART CDT DISTILLATE - T17 - HYB (2028624)" at bounding box center [346, 222] width 523 height 23
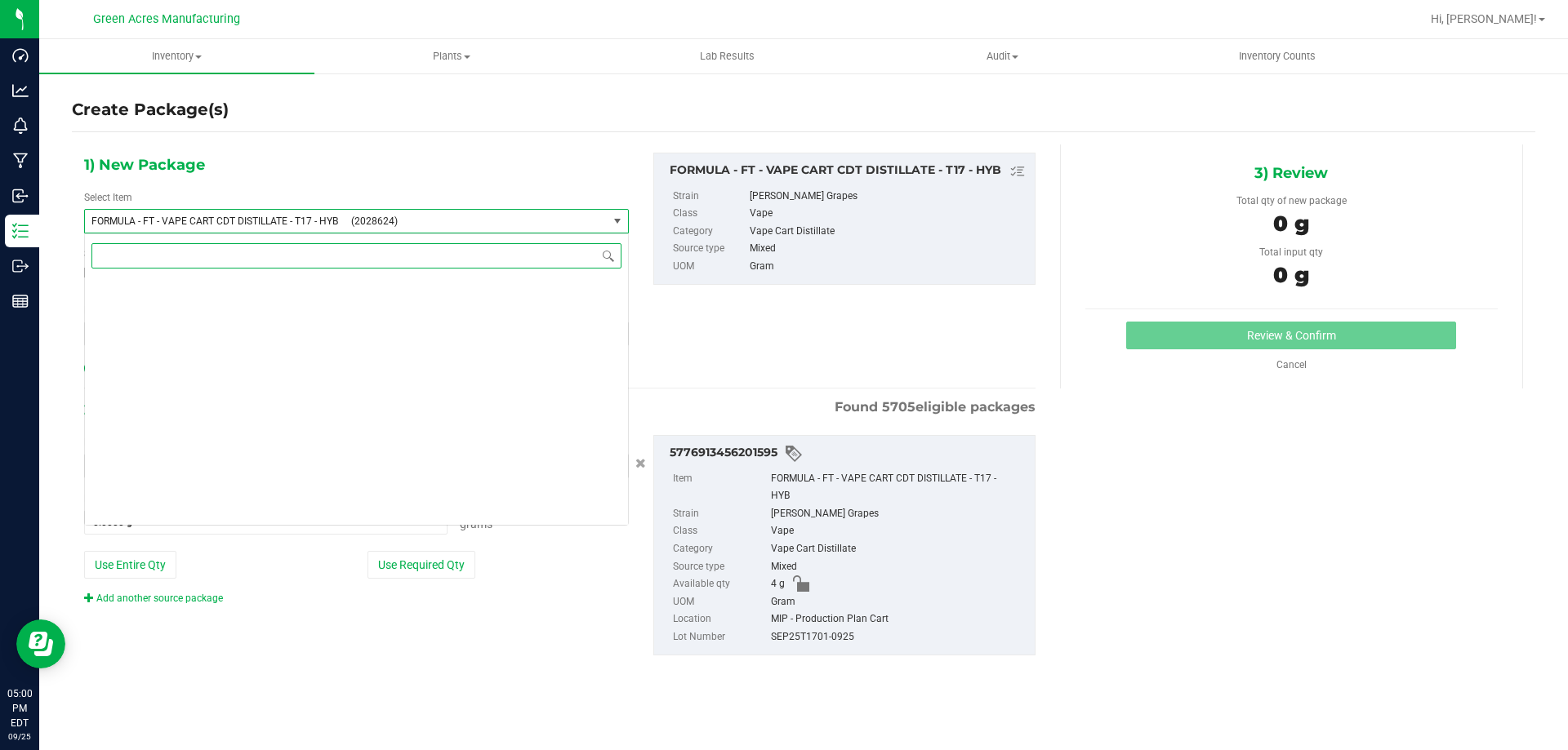
scroll to position [34061, 0]
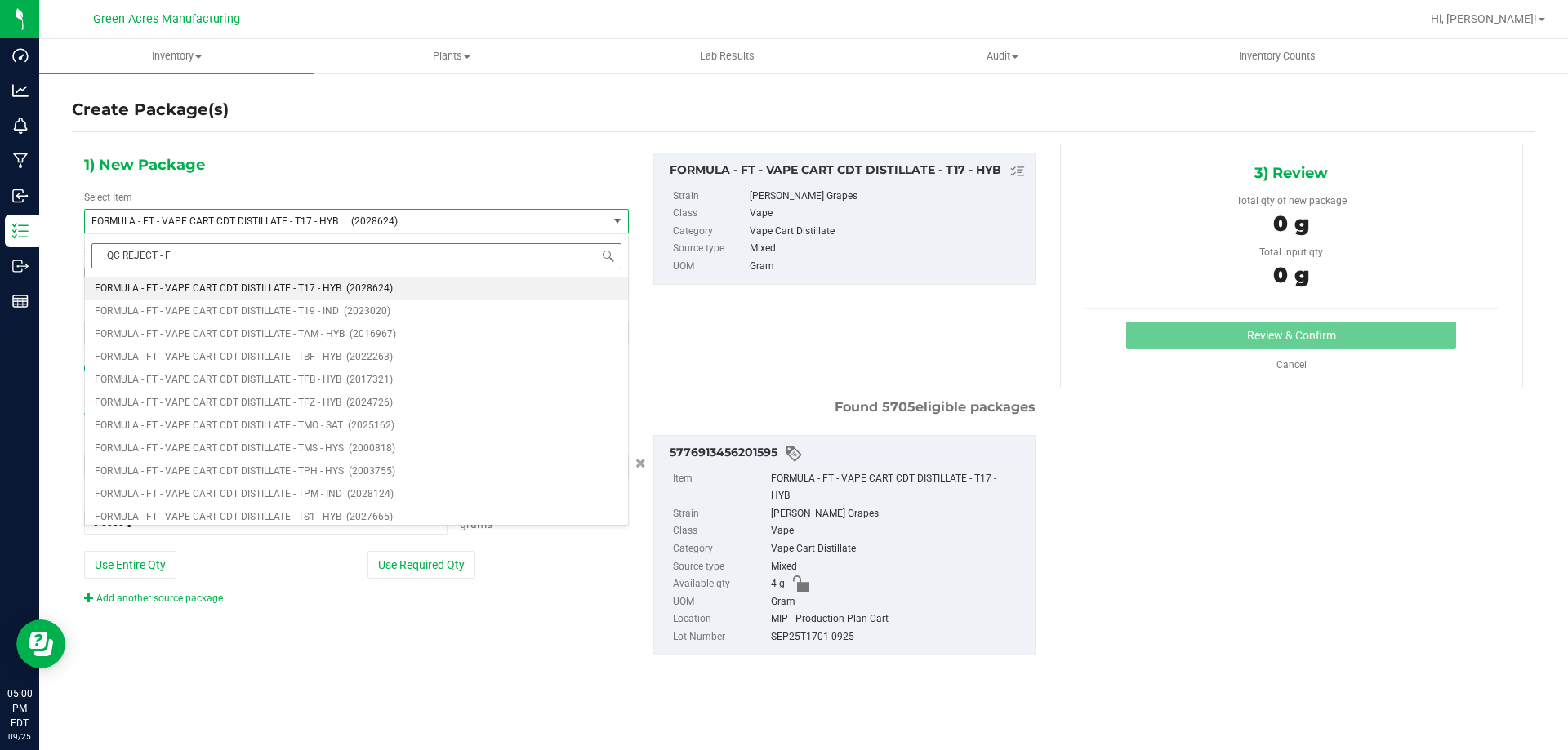
type input "QC REJECT - FT"
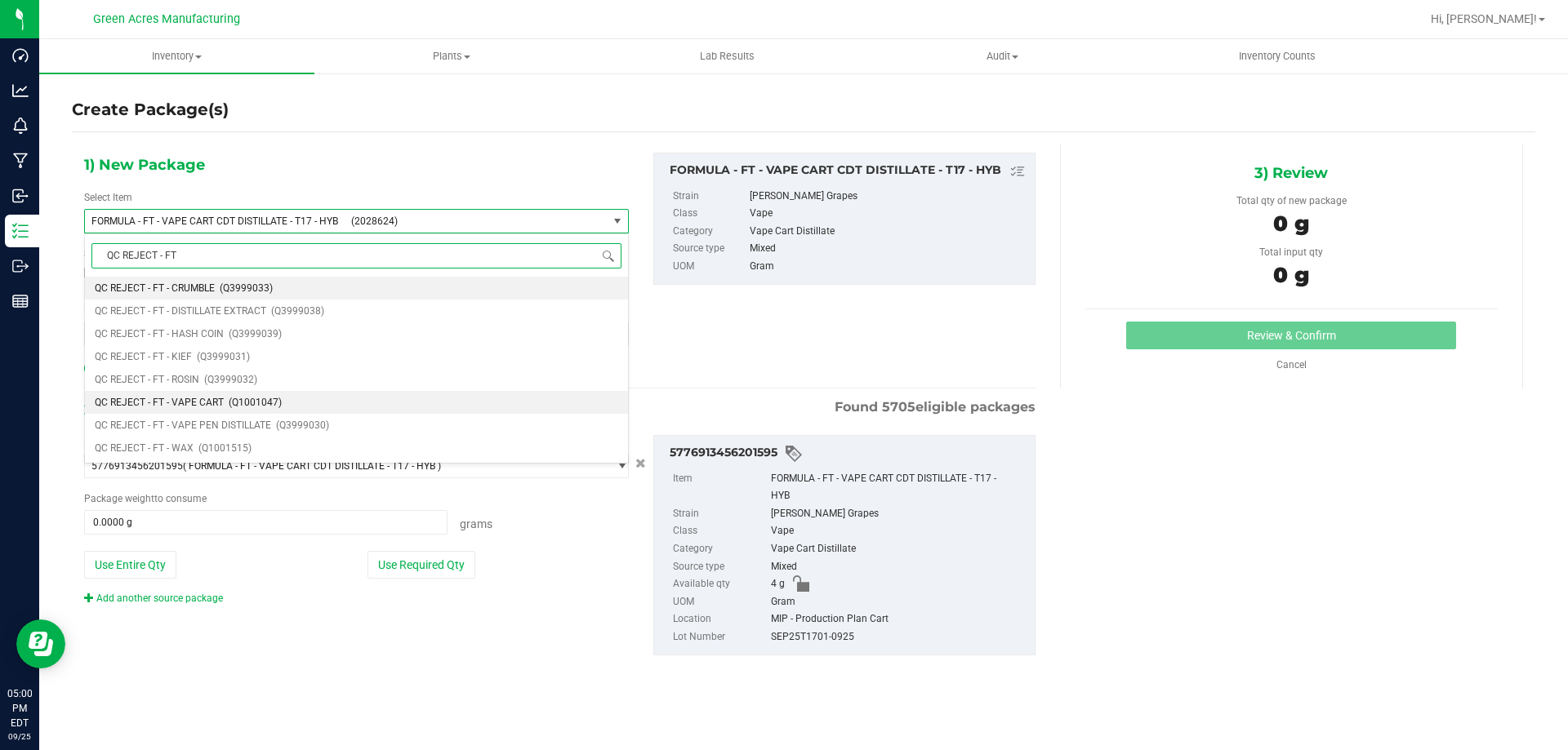
click at [253, 393] on li "QC REJECT - FT - VAPE CART (Q1001047)" at bounding box center [357, 402] width 543 height 23
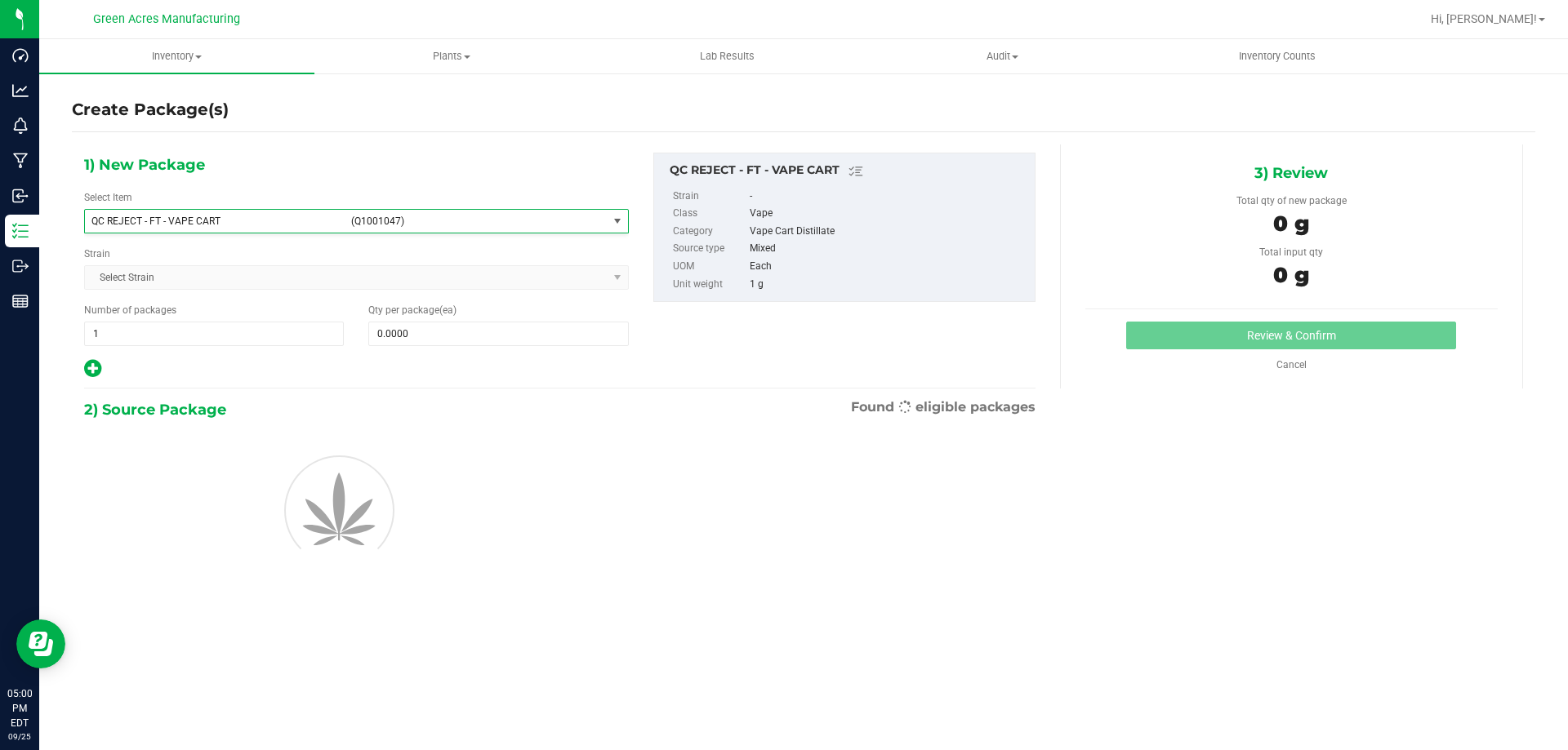
type input "0"
click at [432, 344] on span at bounding box center [497, 334] width 259 height 25
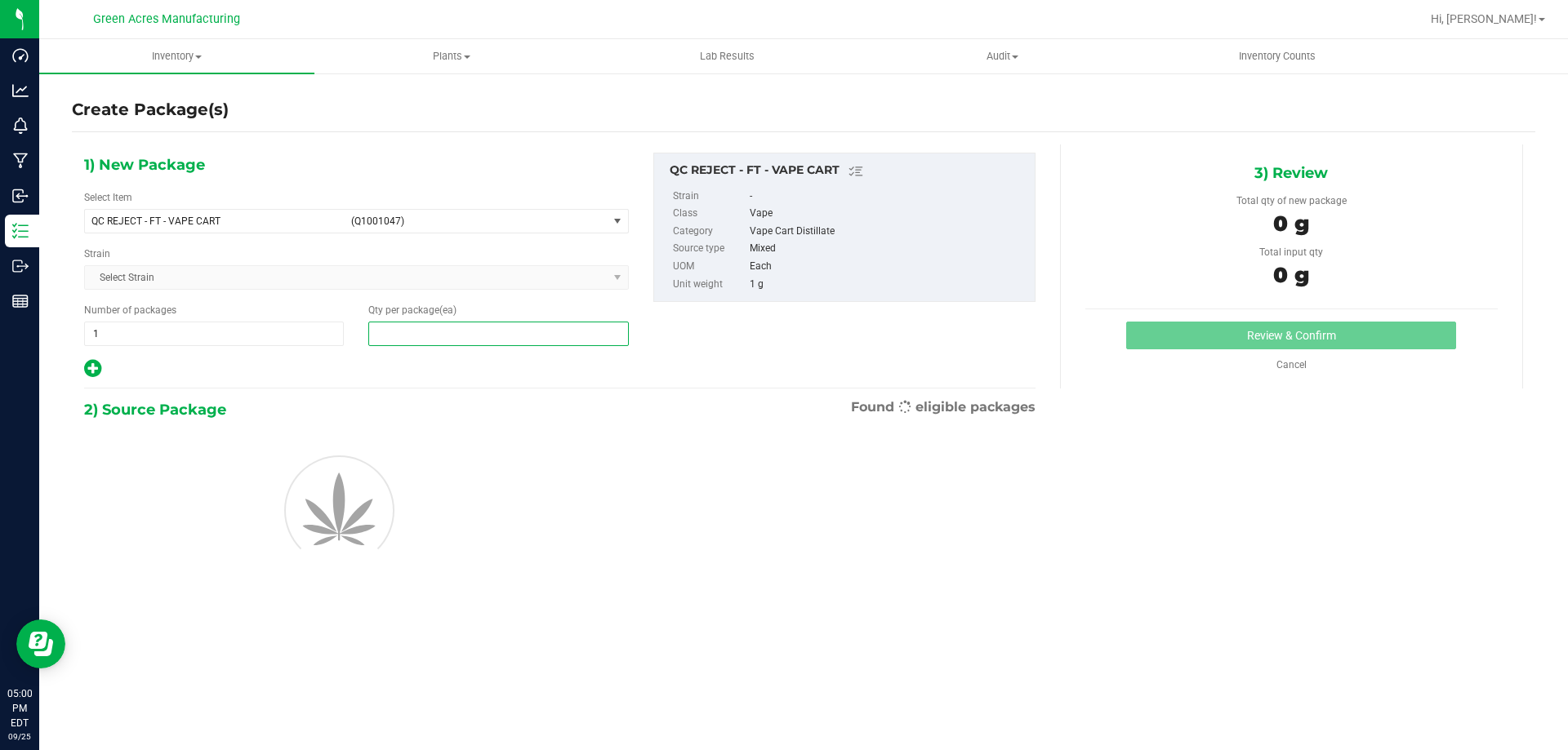
type input "4"
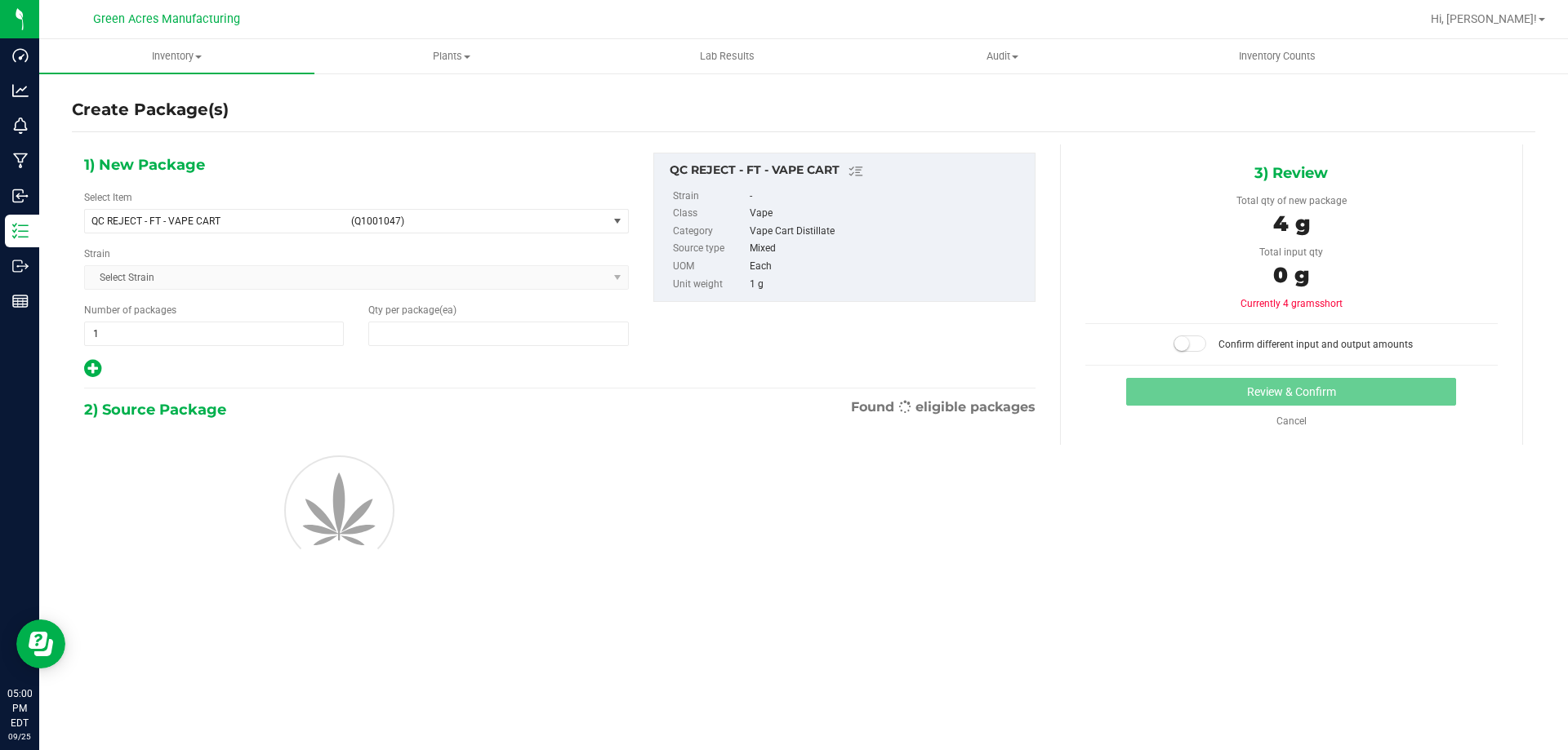
type input "4"
click at [431, 443] on div at bounding box center [357, 509] width 569 height 147
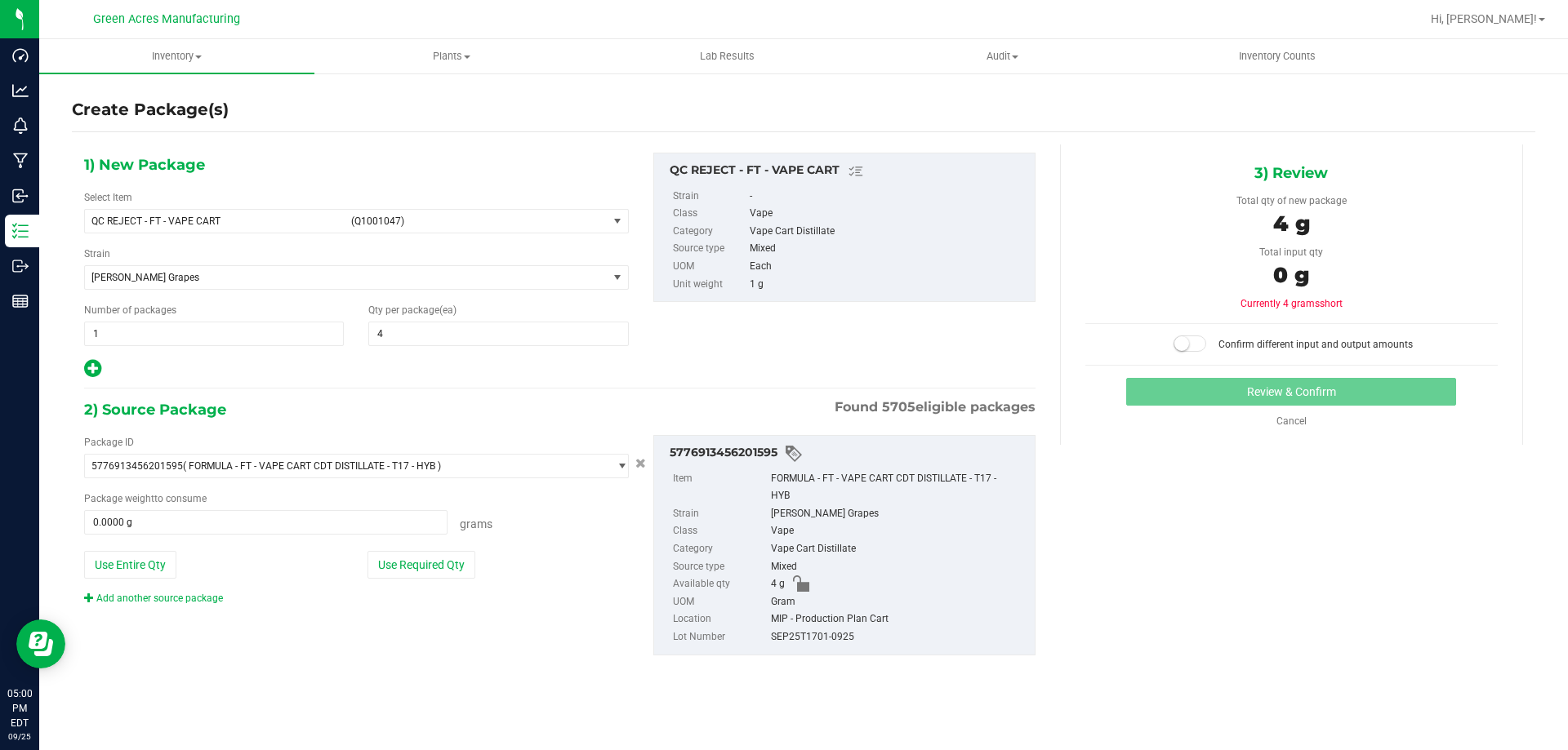
drag, startPoint x: 433, startPoint y: 559, endPoint x: 378, endPoint y: 582, distance: 59.6
click at [434, 559] on button "Use Required Qty" at bounding box center [421, 565] width 108 height 28
type input "4.0000 g"
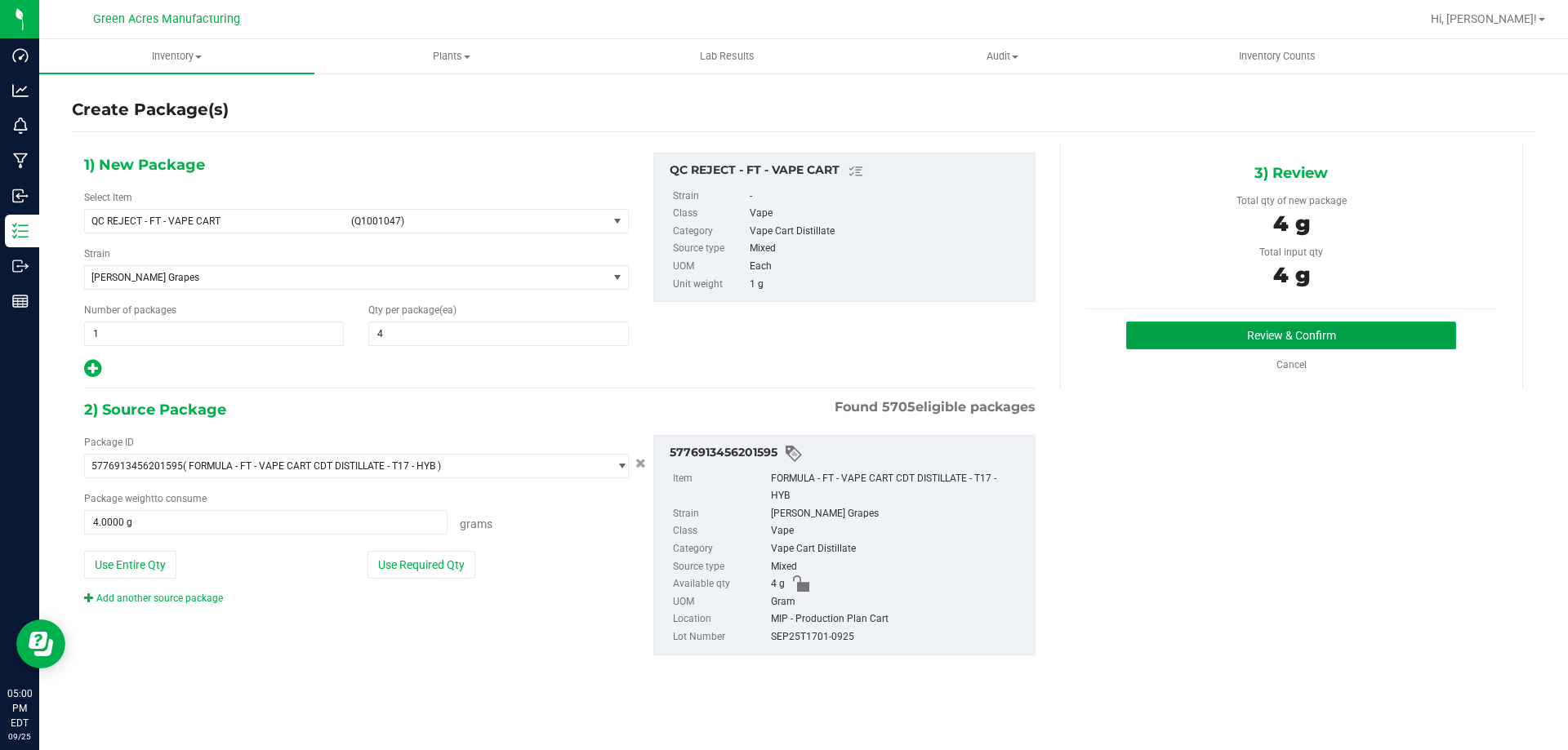
click at [1367, 325] on button "Review & Confirm" at bounding box center [1291, 335] width 330 height 28
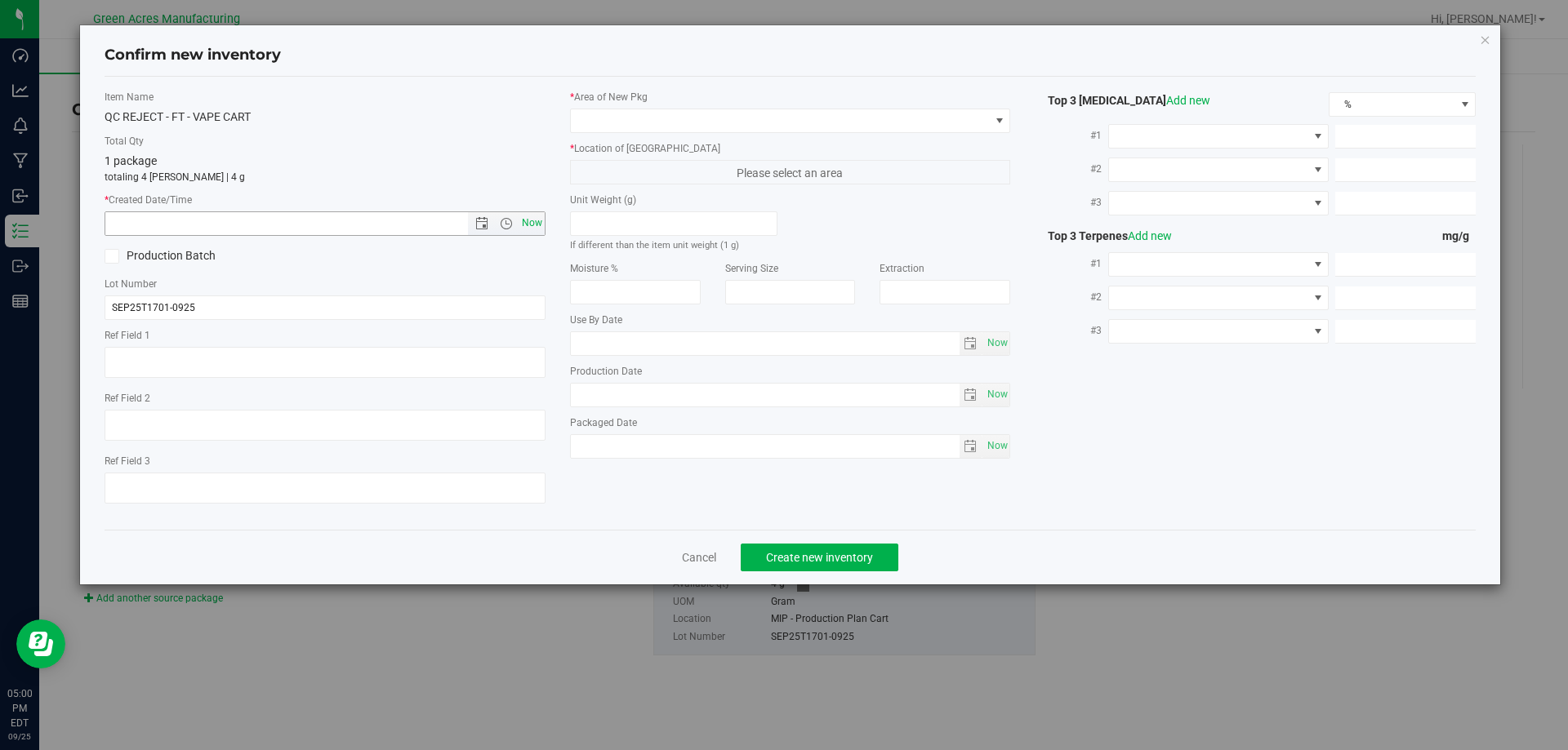
click at [536, 224] on span "Now" at bounding box center [532, 223] width 28 height 24
type input "9/25/2025 5:00 PM"
click at [586, 130] on span at bounding box center [780, 121] width 419 height 23
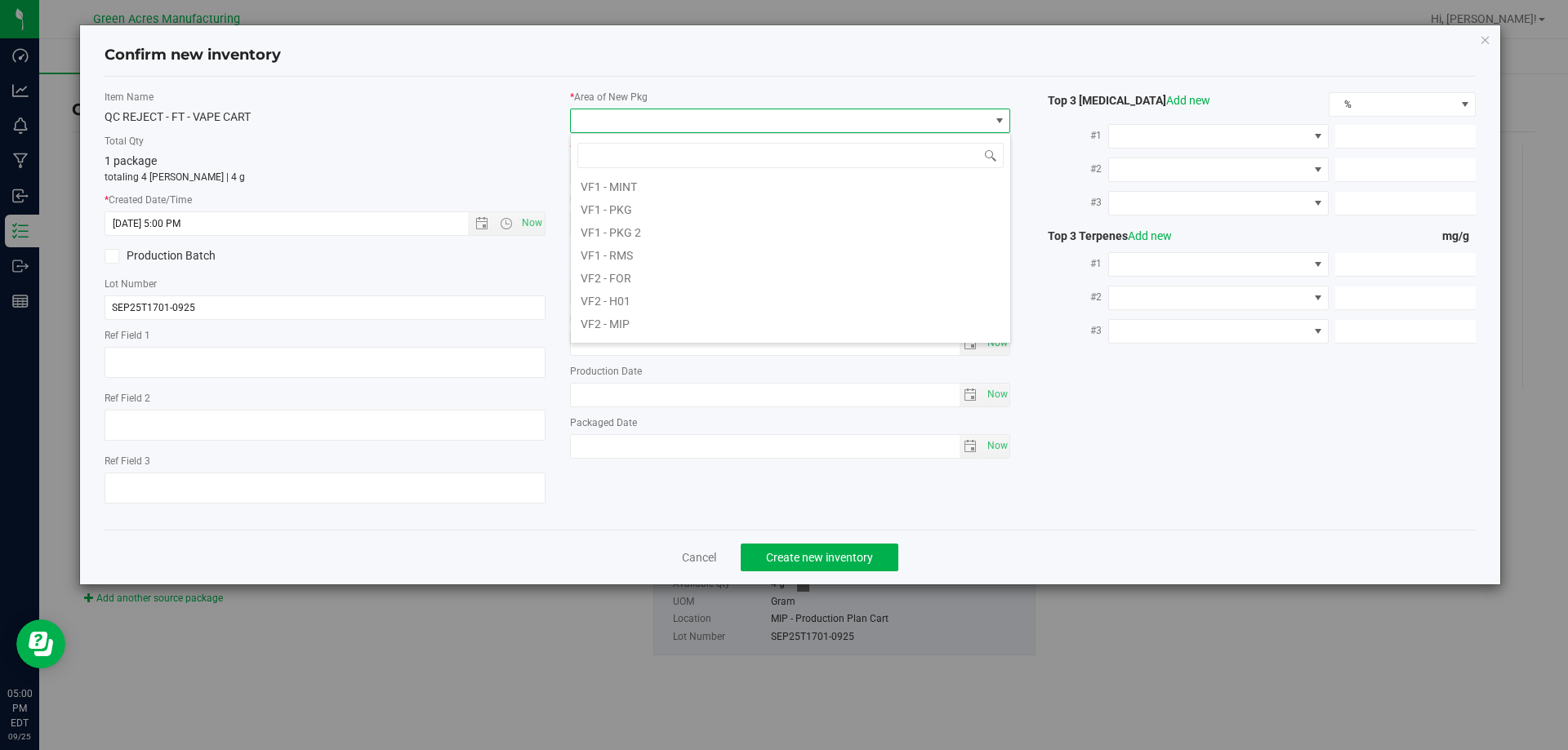
scroll to position [816, 0]
click at [618, 240] on li "VF2 - MIP" at bounding box center [790, 240] width 439 height 23
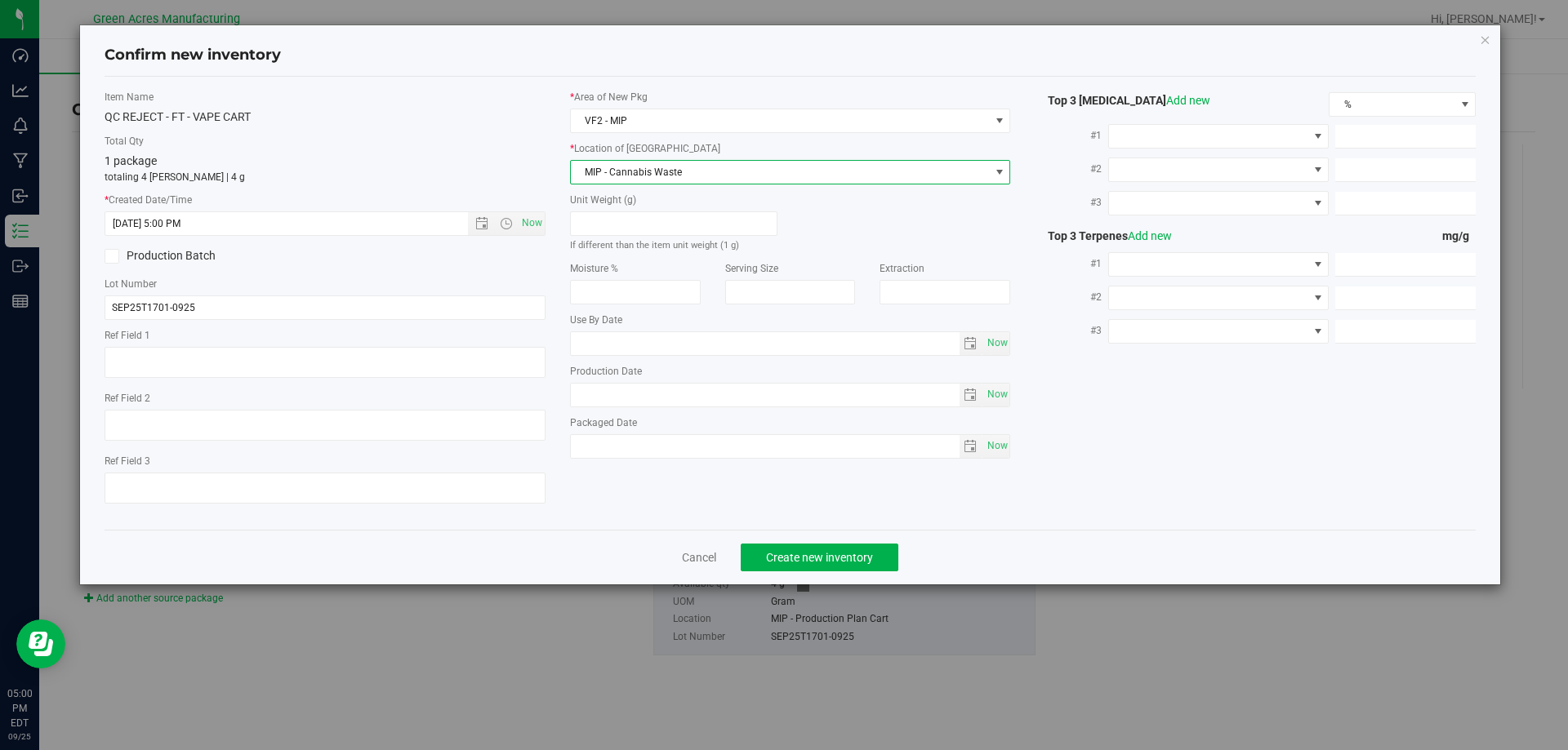
click at [629, 170] on span "MIP - Cannabis Waste" at bounding box center [780, 173] width 419 height 23
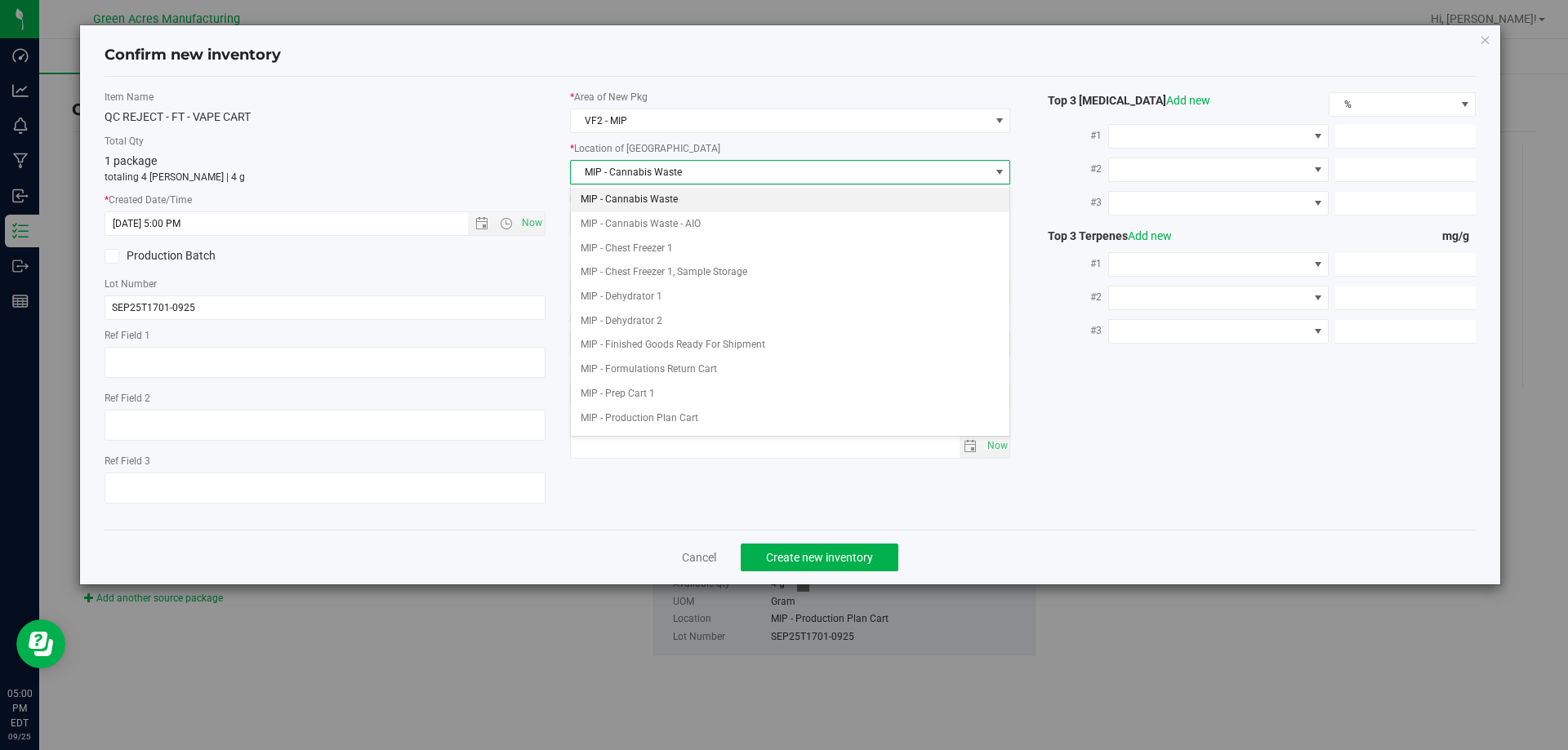
click at [674, 197] on li "MIP - Cannabis Waste" at bounding box center [790, 200] width 439 height 25
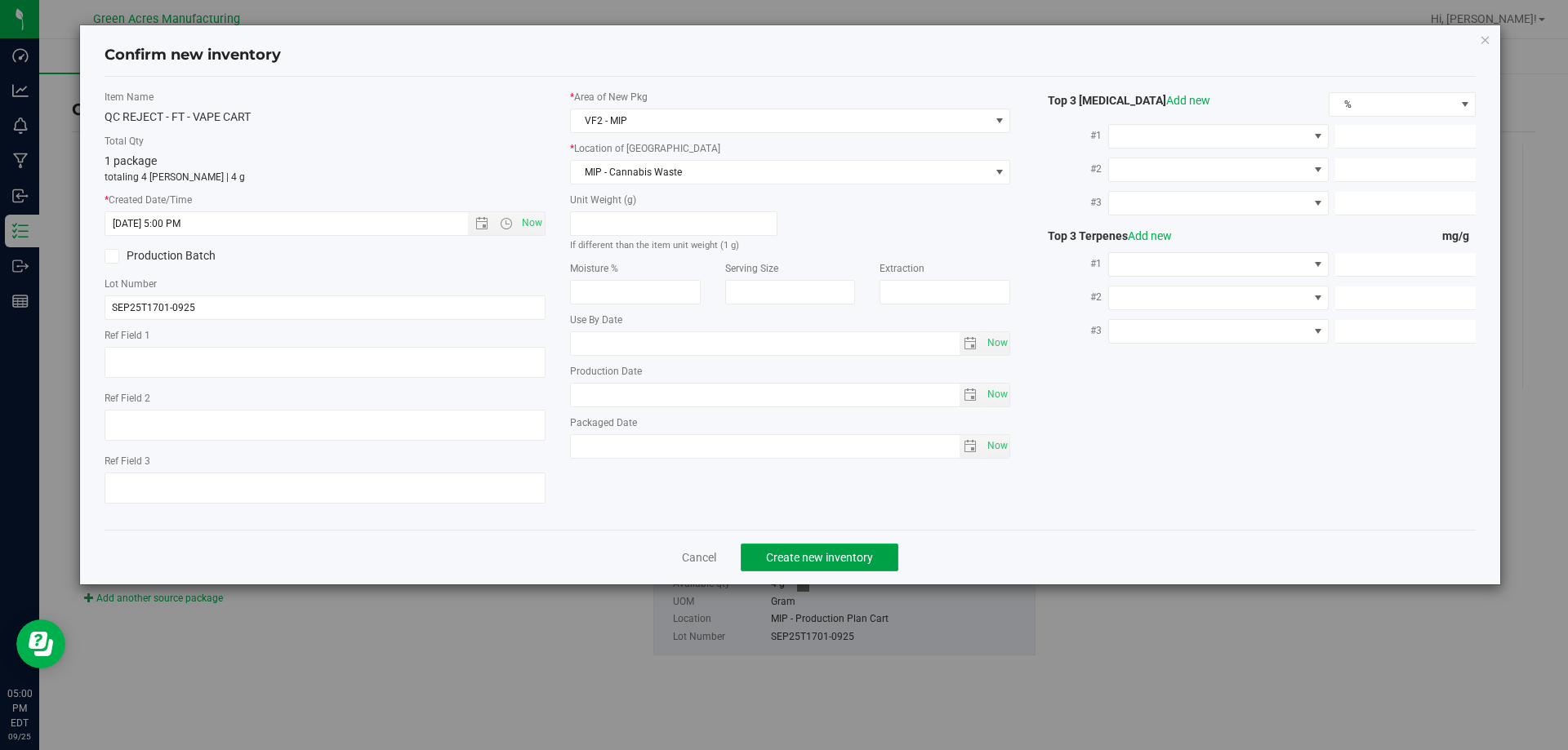
click at [788, 551] on span "Create new inventory" at bounding box center [819, 558] width 107 height 13
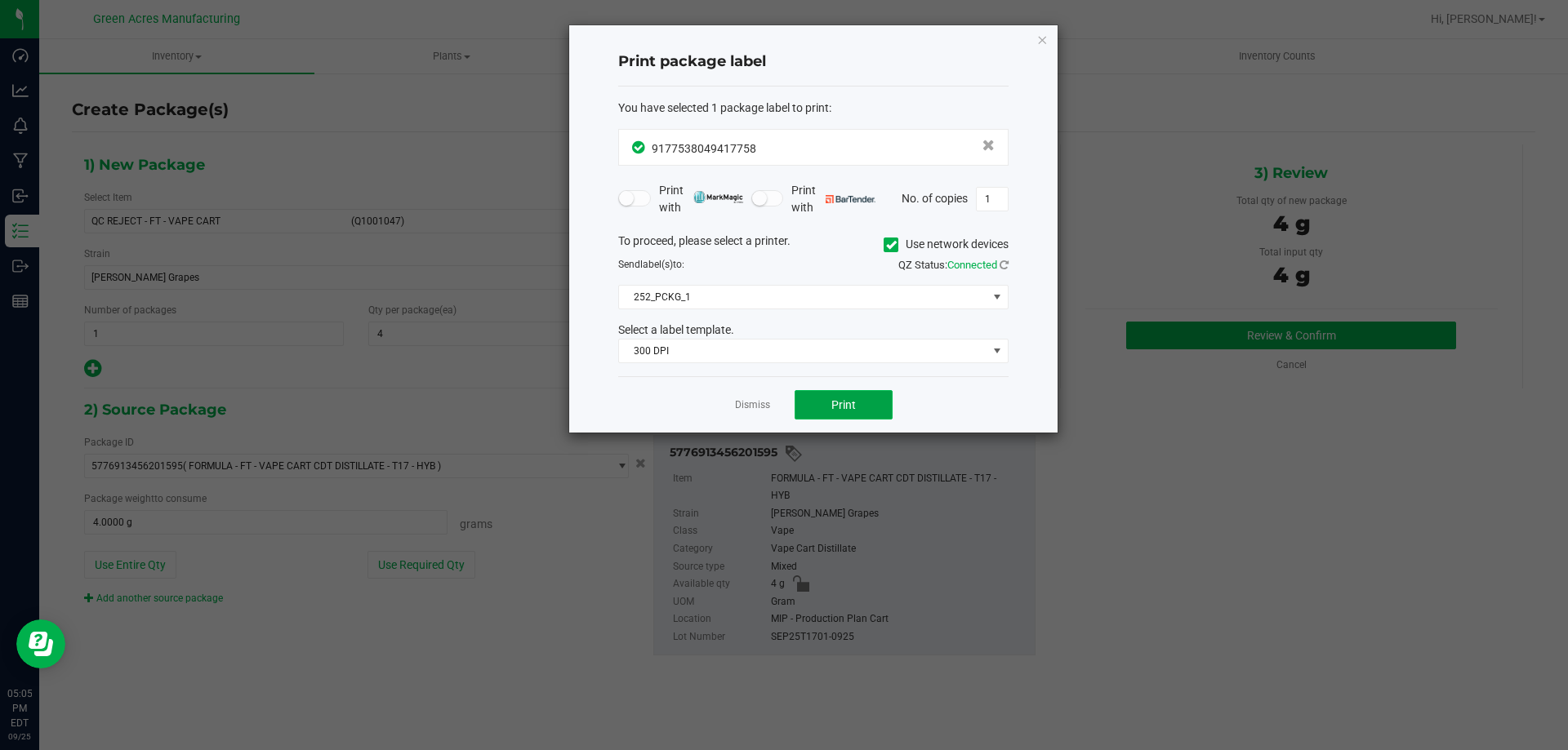
click at [854, 414] on button "Print" at bounding box center [843, 405] width 98 height 29
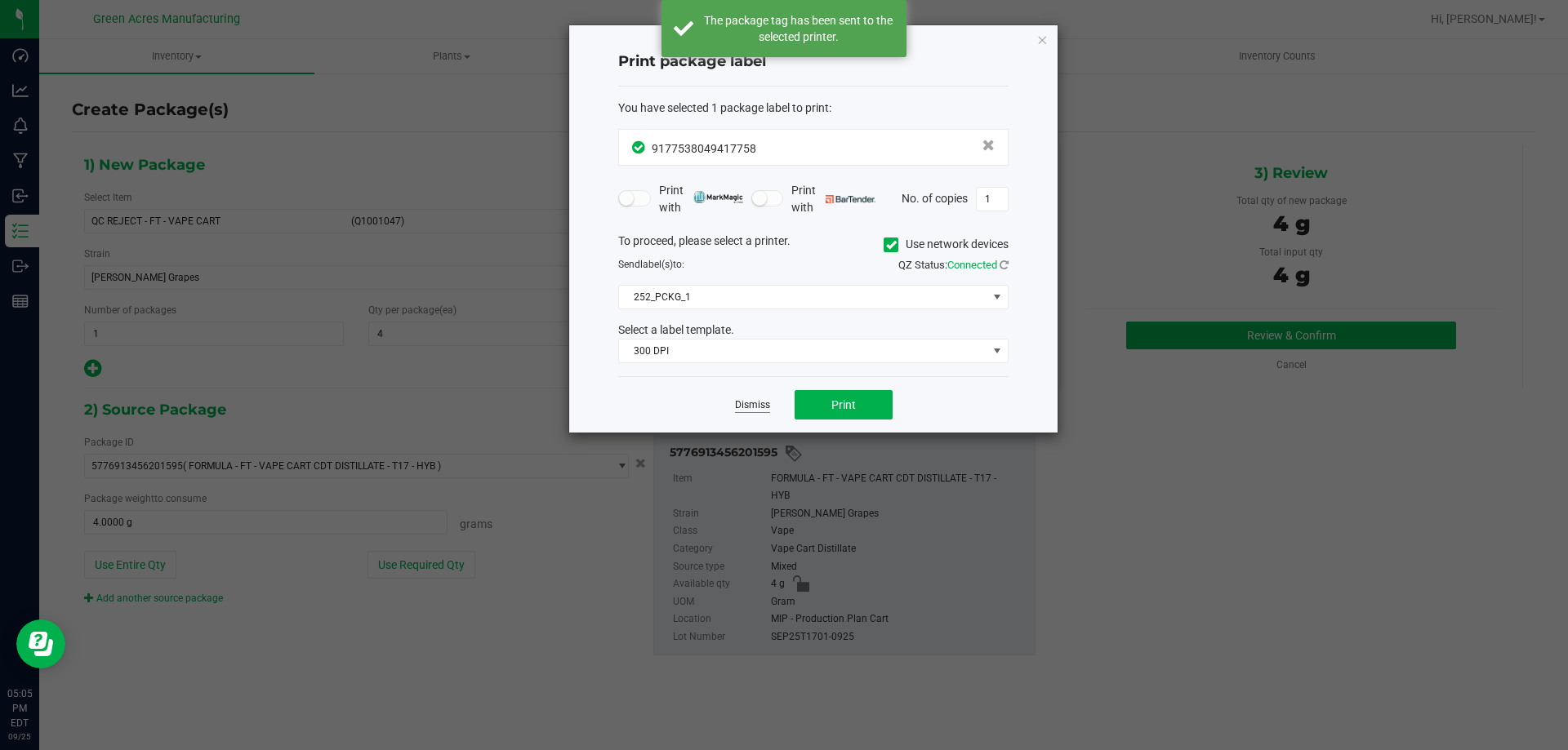
click at [757, 399] on link "Dismiss" at bounding box center [752, 405] width 35 height 14
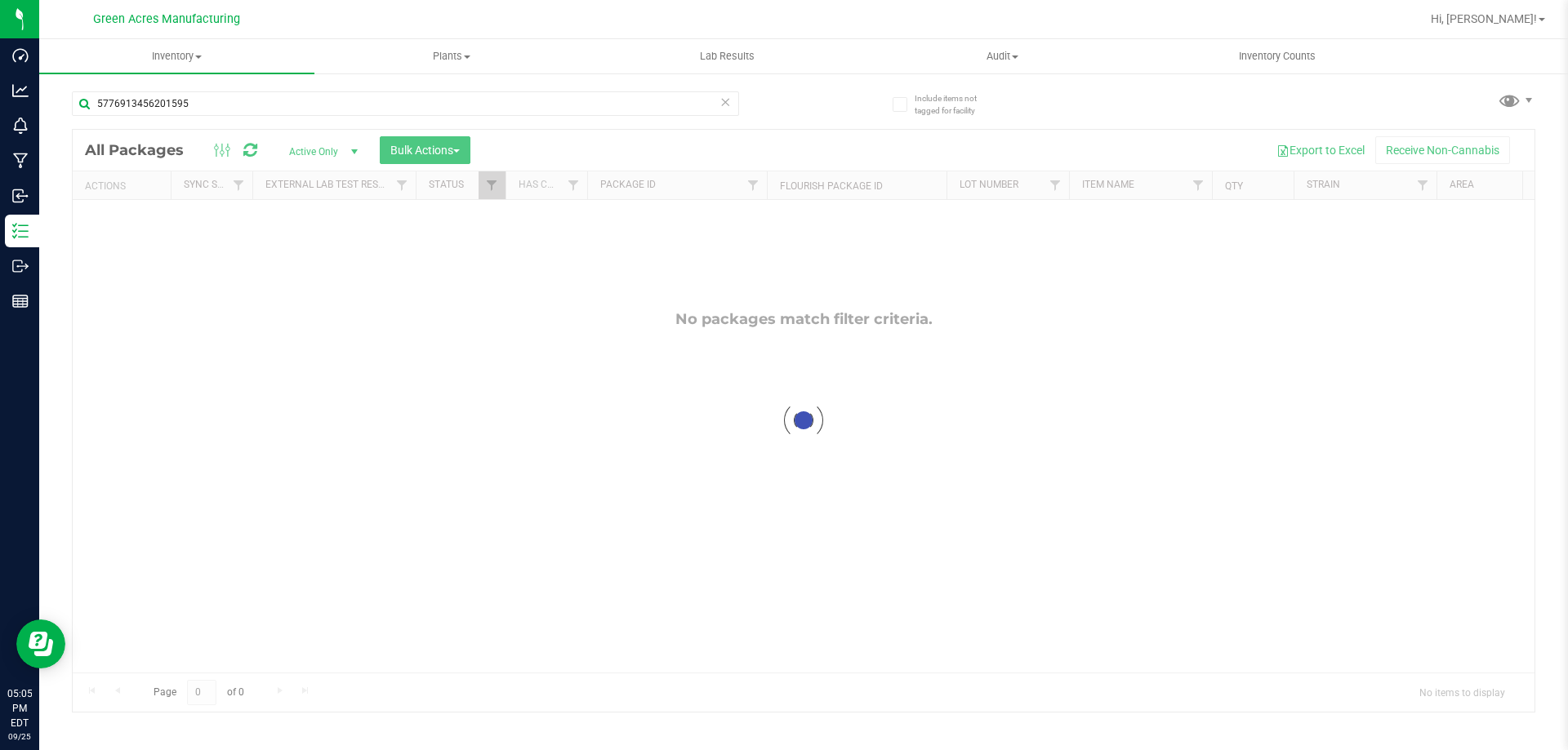
click at [952, 294] on div at bounding box center [803, 421] width 1462 height 582
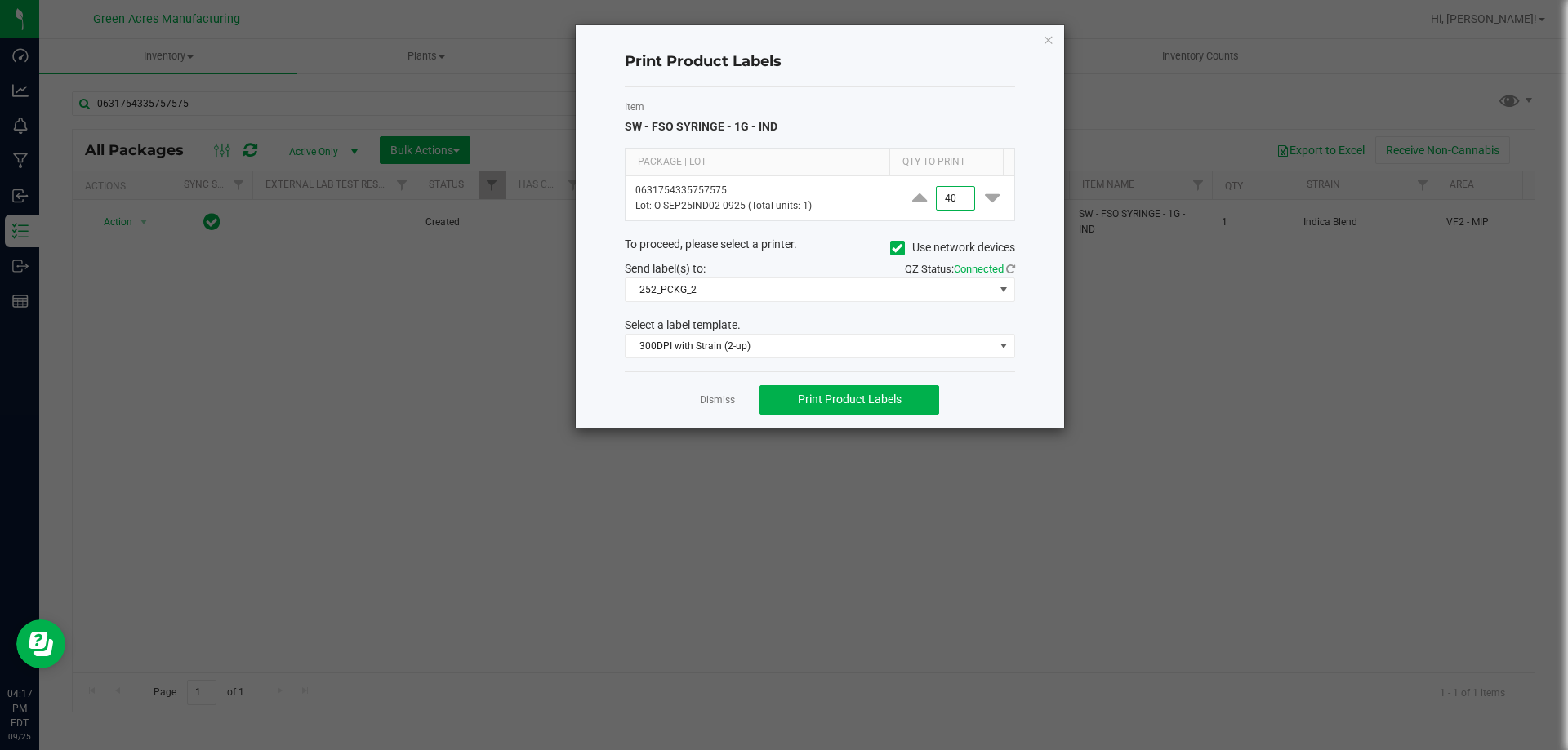
type input "4"
type input "50"
click at [912, 393] on button "Print Product Labels" at bounding box center [849, 400] width 180 height 29
click at [823, 22] on ngb-modal-window "Print Product Labels Item SW - FSO SYRINGE - 1G - IND Package | Lot Qty to Prin…" at bounding box center [790, 375] width 1580 height 750
click at [1049, 42] on icon "button" at bounding box center [1049, 39] width 11 height 20
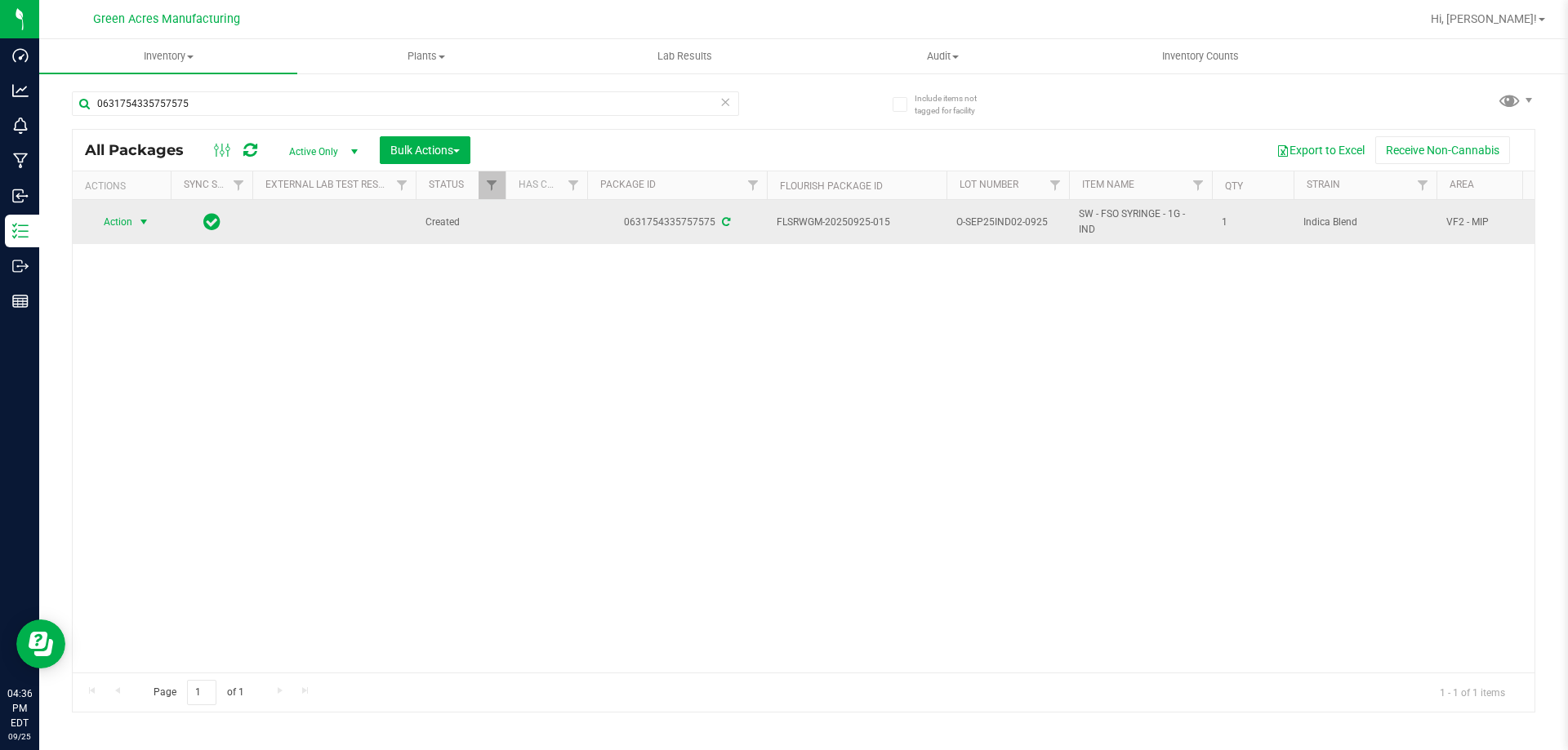
click at [151, 220] on span "select" at bounding box center [144, 222] width 13 height 13
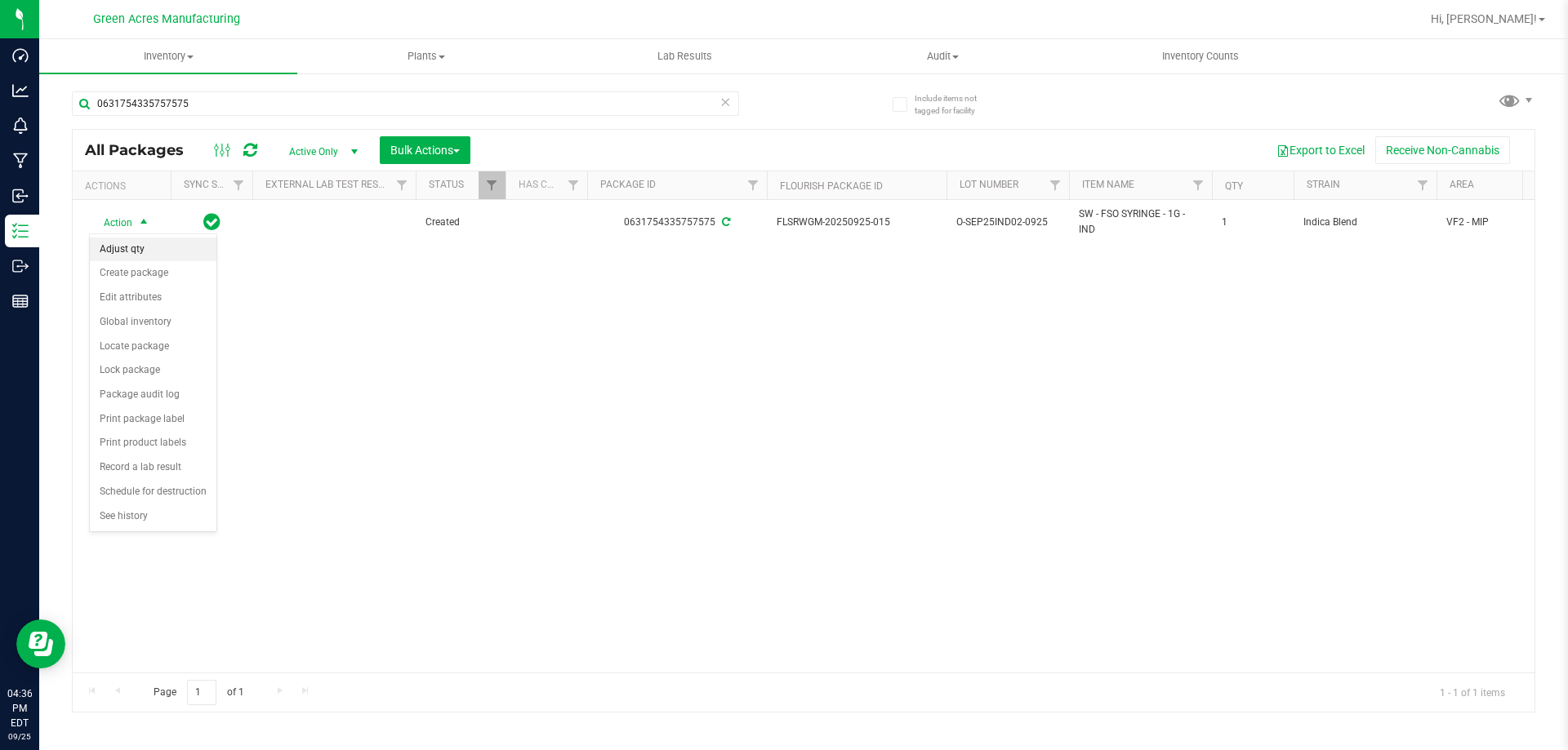
click at [146, 248] on li "Adjust qty" at bounding box center [153, 249] width 127 height 25
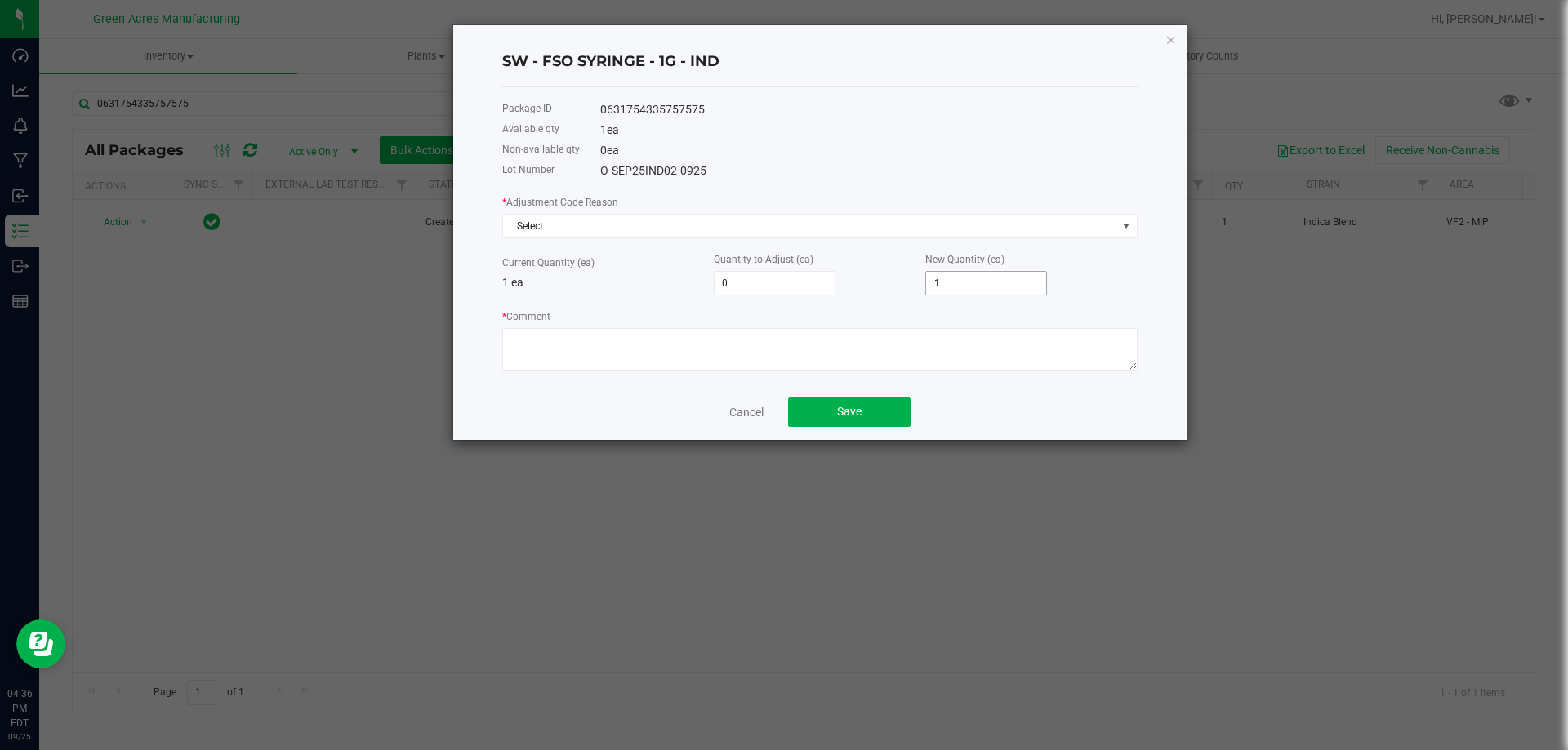
click at [967, 292] on input "1" at bounding box center [986, 283] width 120 height 23
type input "-1"
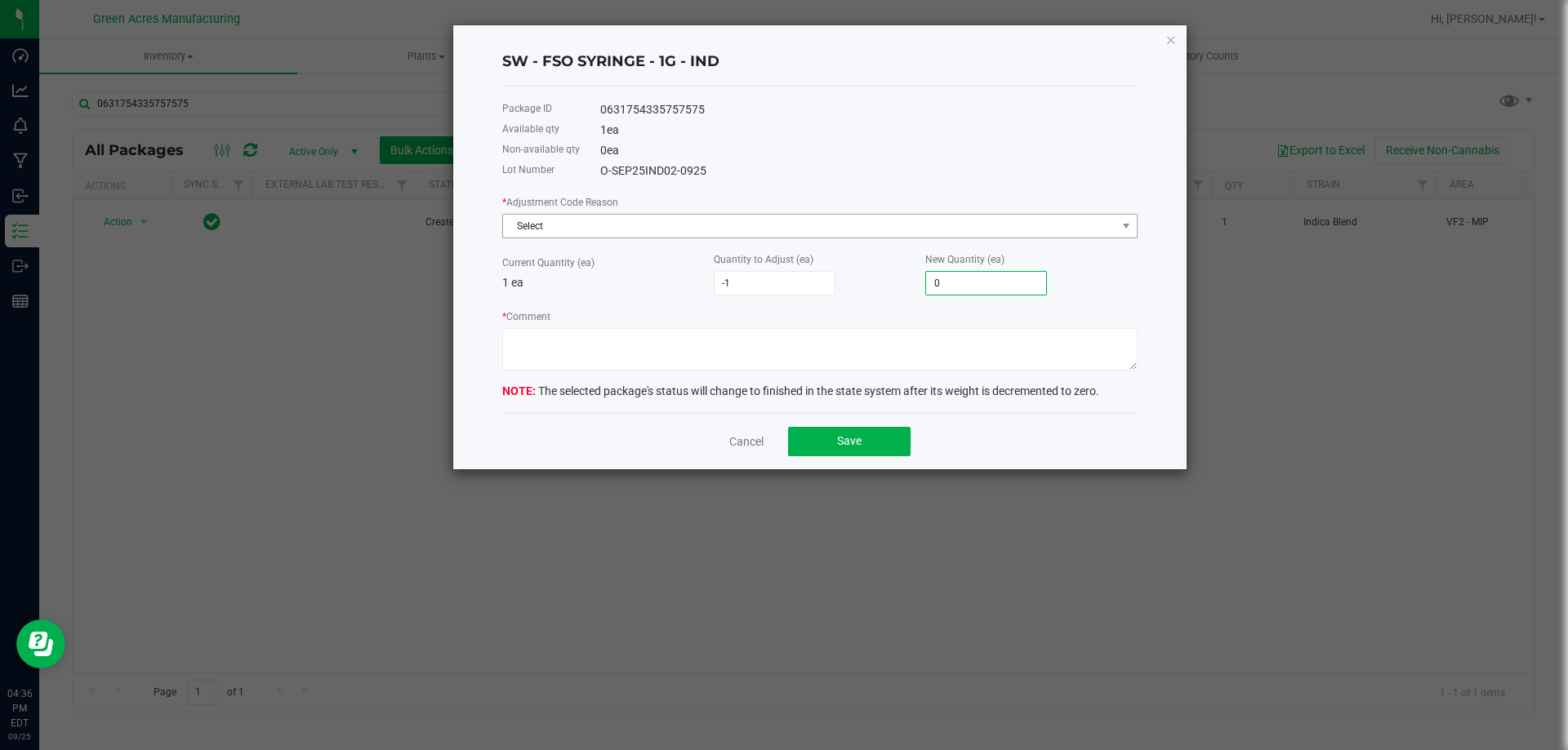
type input "0"
click at [954, 232] on span "Select" at bounding box center [810, 227] width 613 height 23
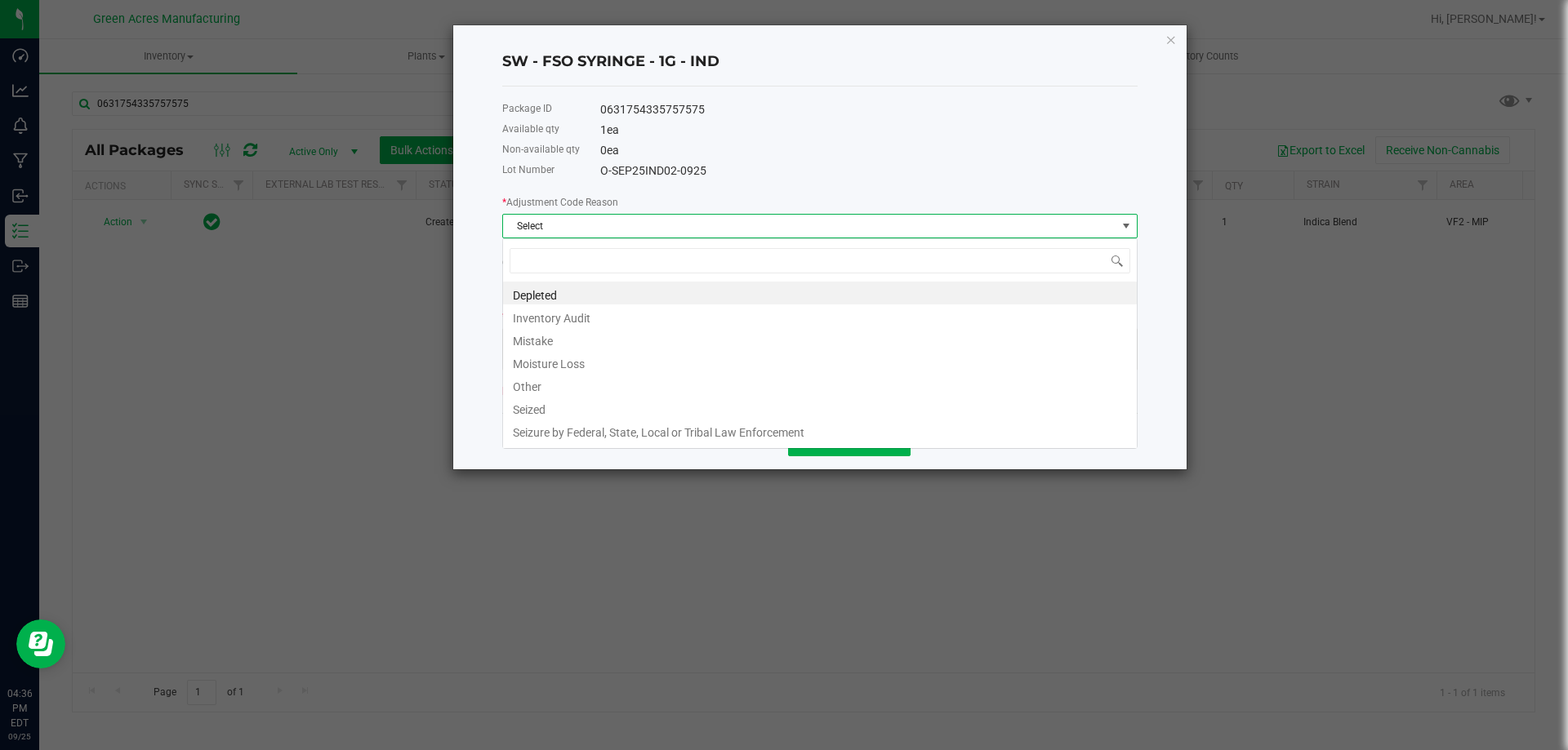
scroll to position [25, 636]
click at [557, 384] on li "Other" at bounding box center [820, 384] width 634 height 23
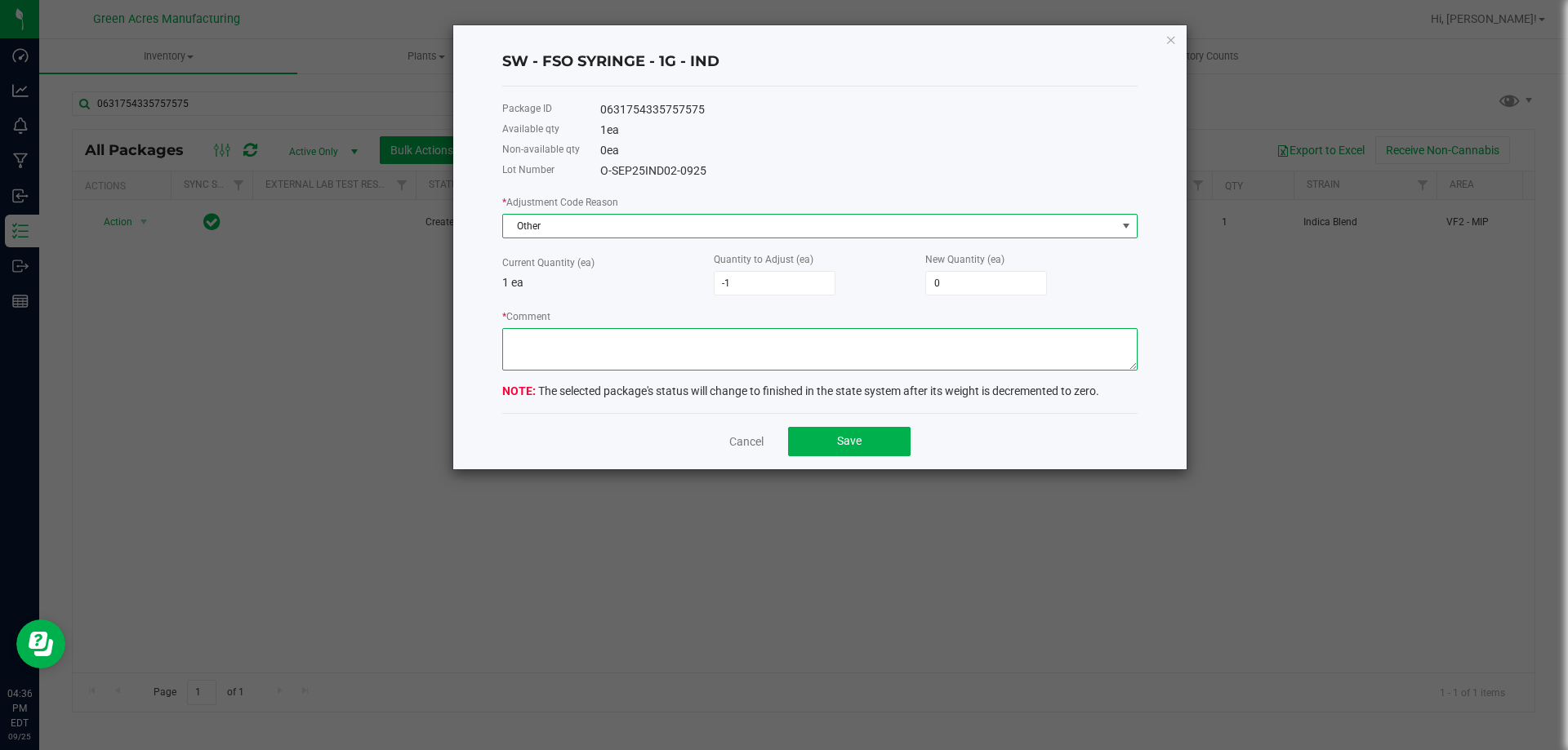
click at [583, 335] on textarea "* Comment" at bounding box center [820, 349] width 636 height 43
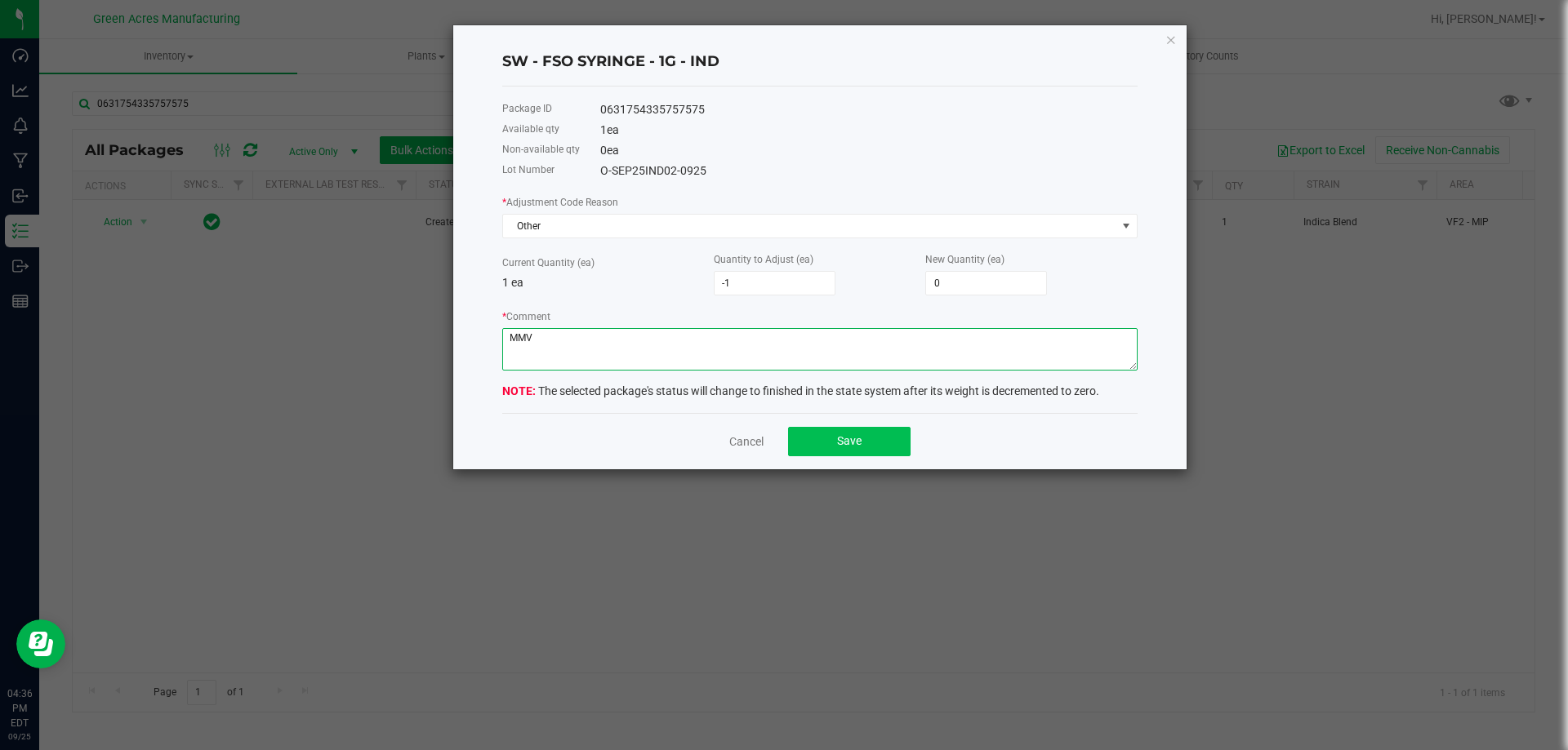
type textarea "MMV"
click at [842, 433] on button "Save" at bounding box center [849, 442] width 123 height 29
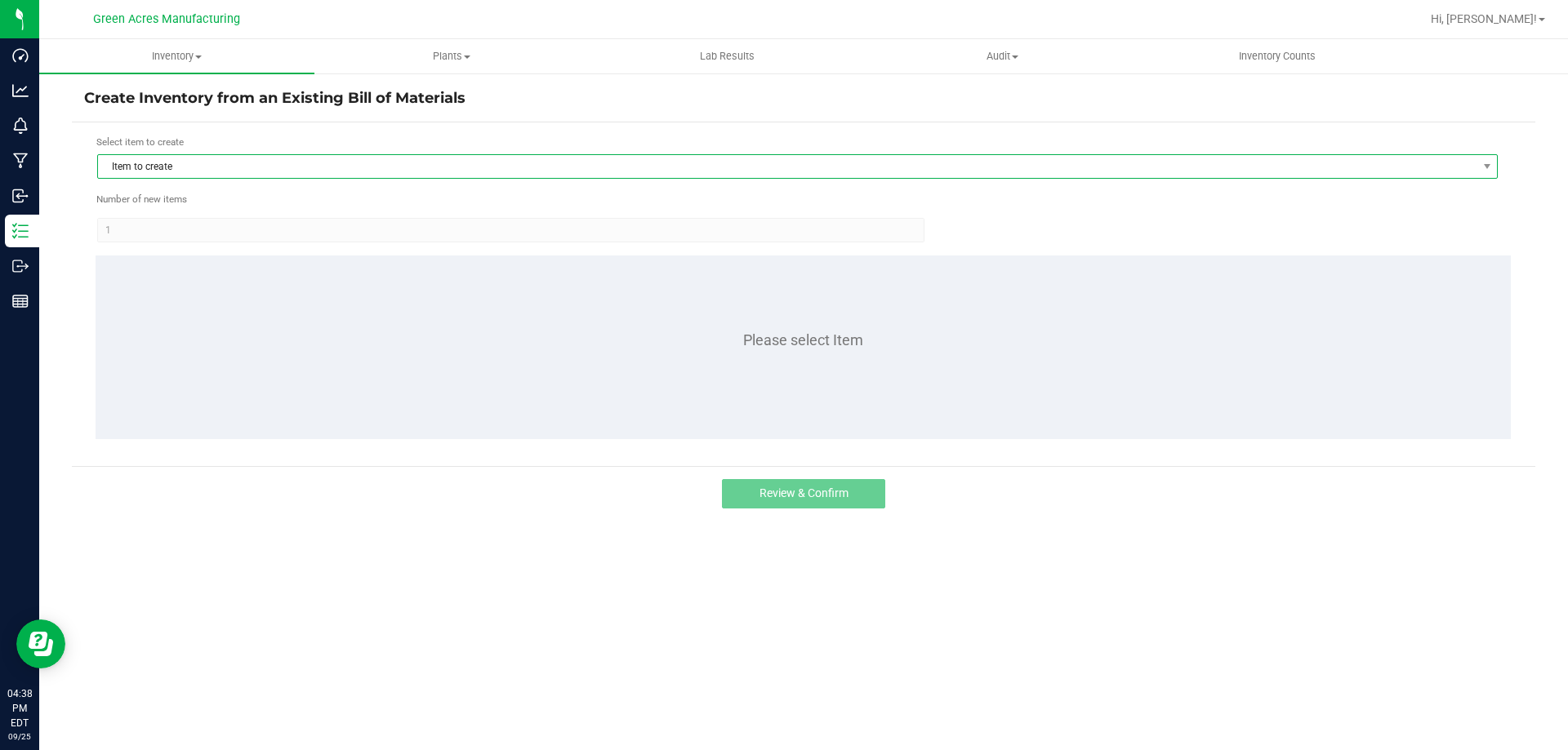
click at [249, 172] on span "Item to create" at bounding box center [787, 167] width 1378 height 23
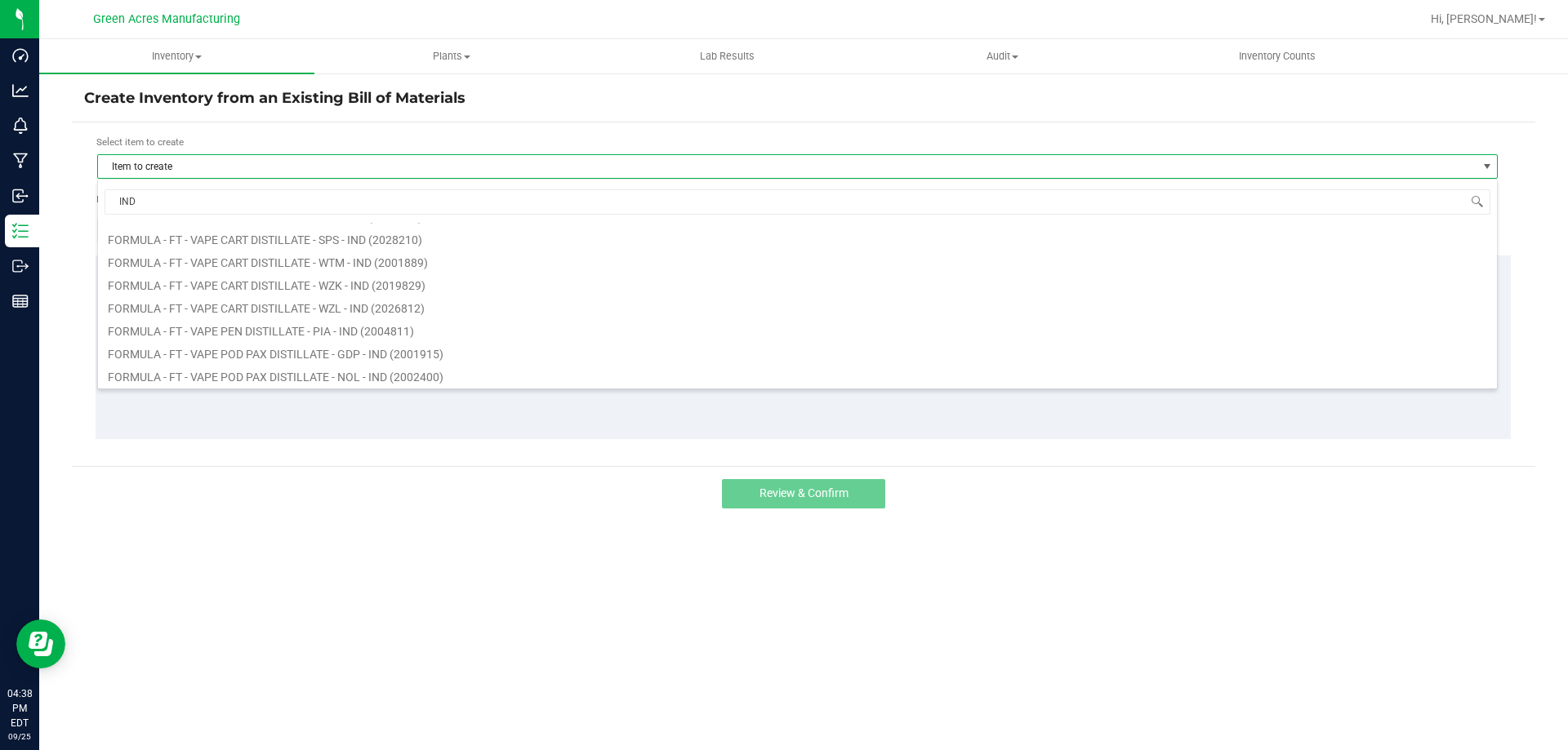
scroll to position [2204, 0]
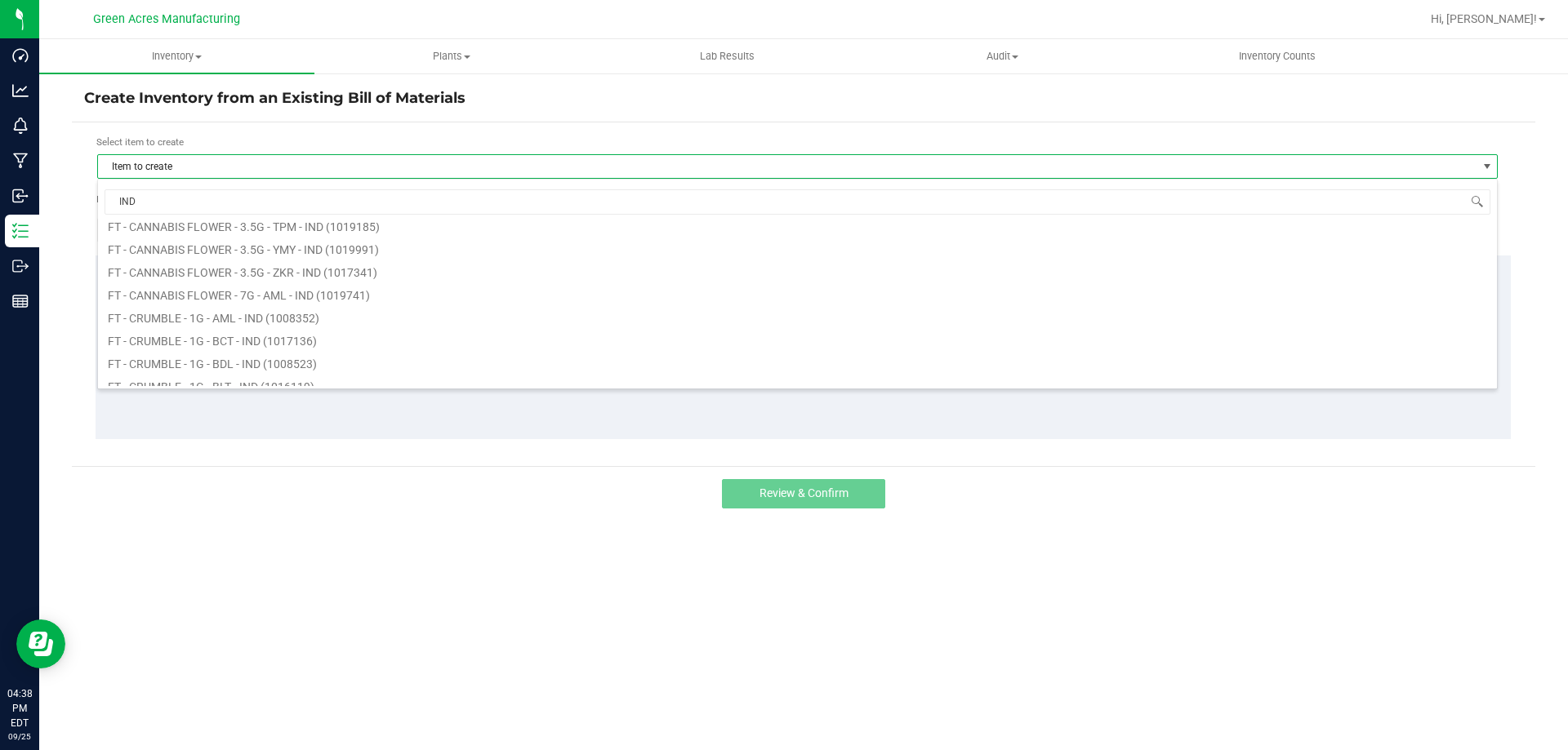
click at [258, 186] on span "IND" at bounding box center [797, 202] width 1399 height 38
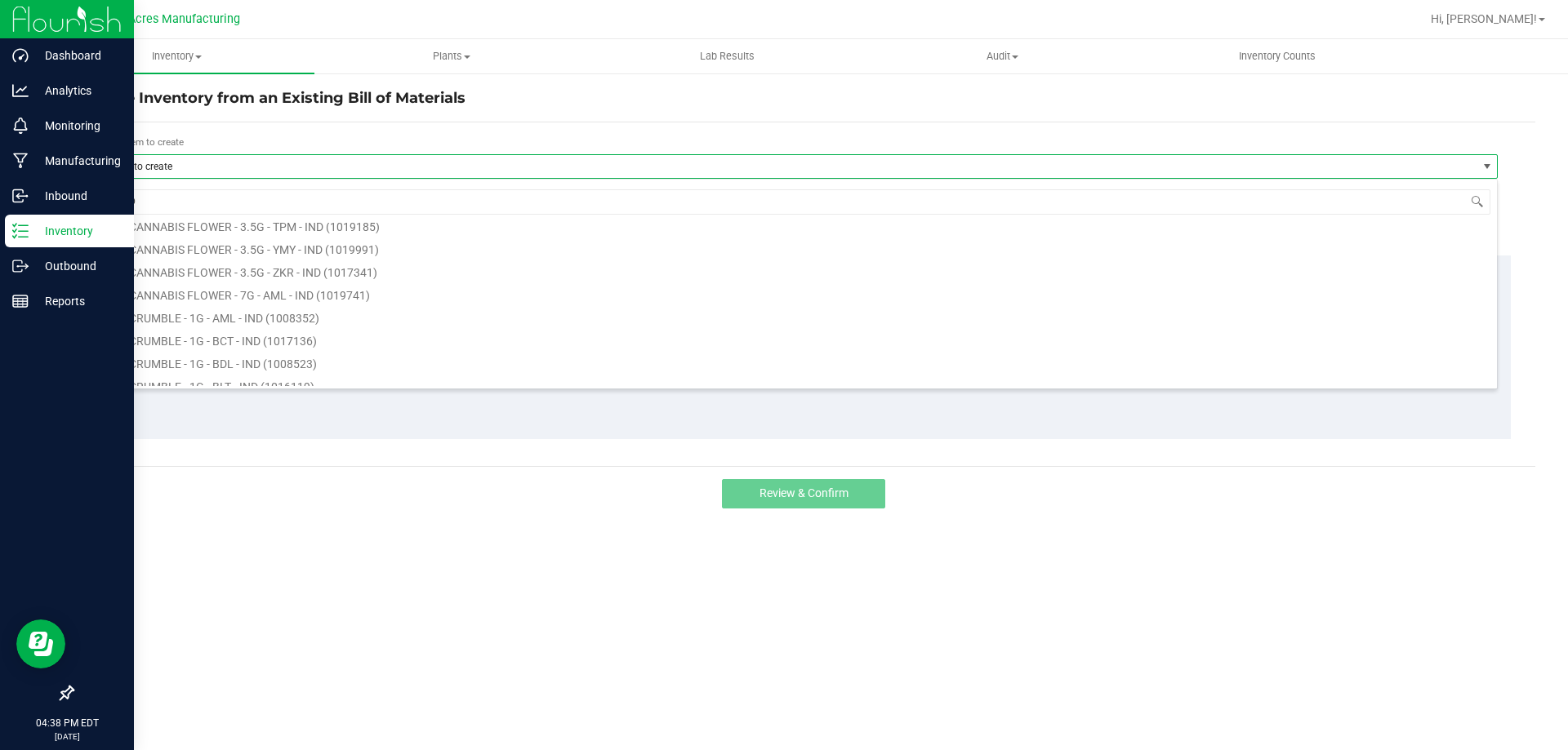
drag, startPoint x: 0, startPoint y: 228, endPoint x: 0, endPoint y: 245, distance: 17.0
click at [0, 245] on body "Dashboard Analytics Monitoring Manufacturing Inbound Inventory Outbound Reports…" at bounding box center [784, 375] width 1568 height 750
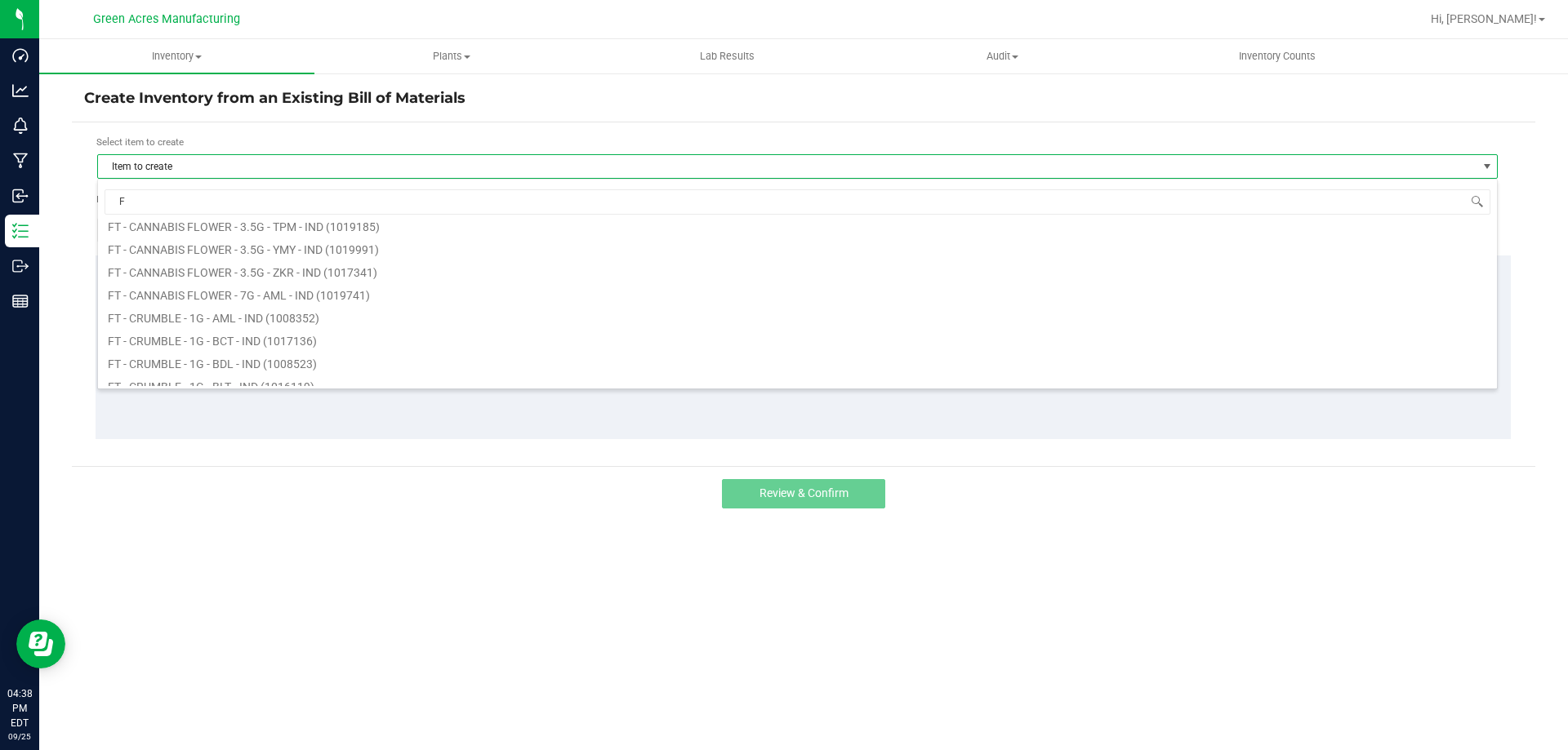
scroll to position [0, 0]
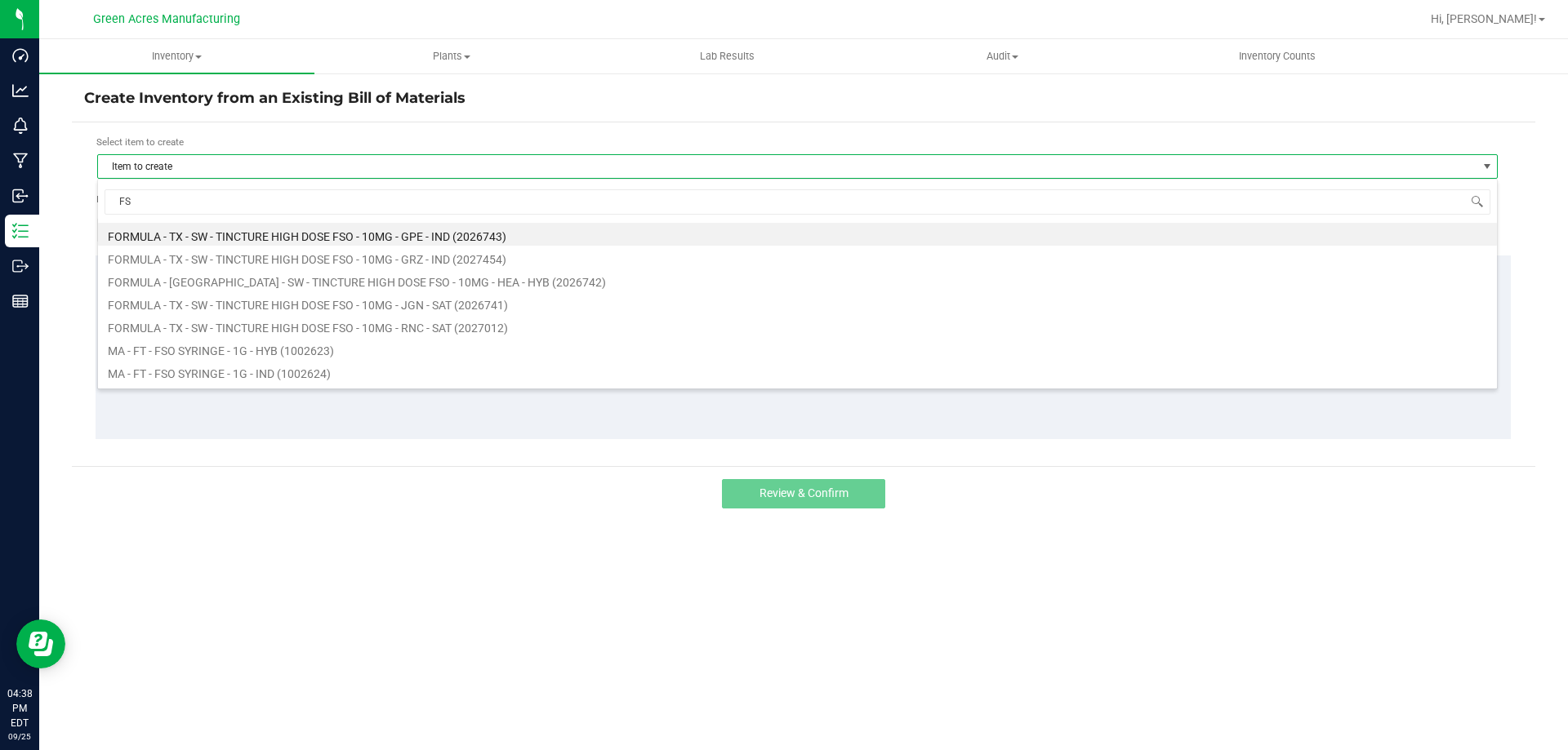
type input "FSO"
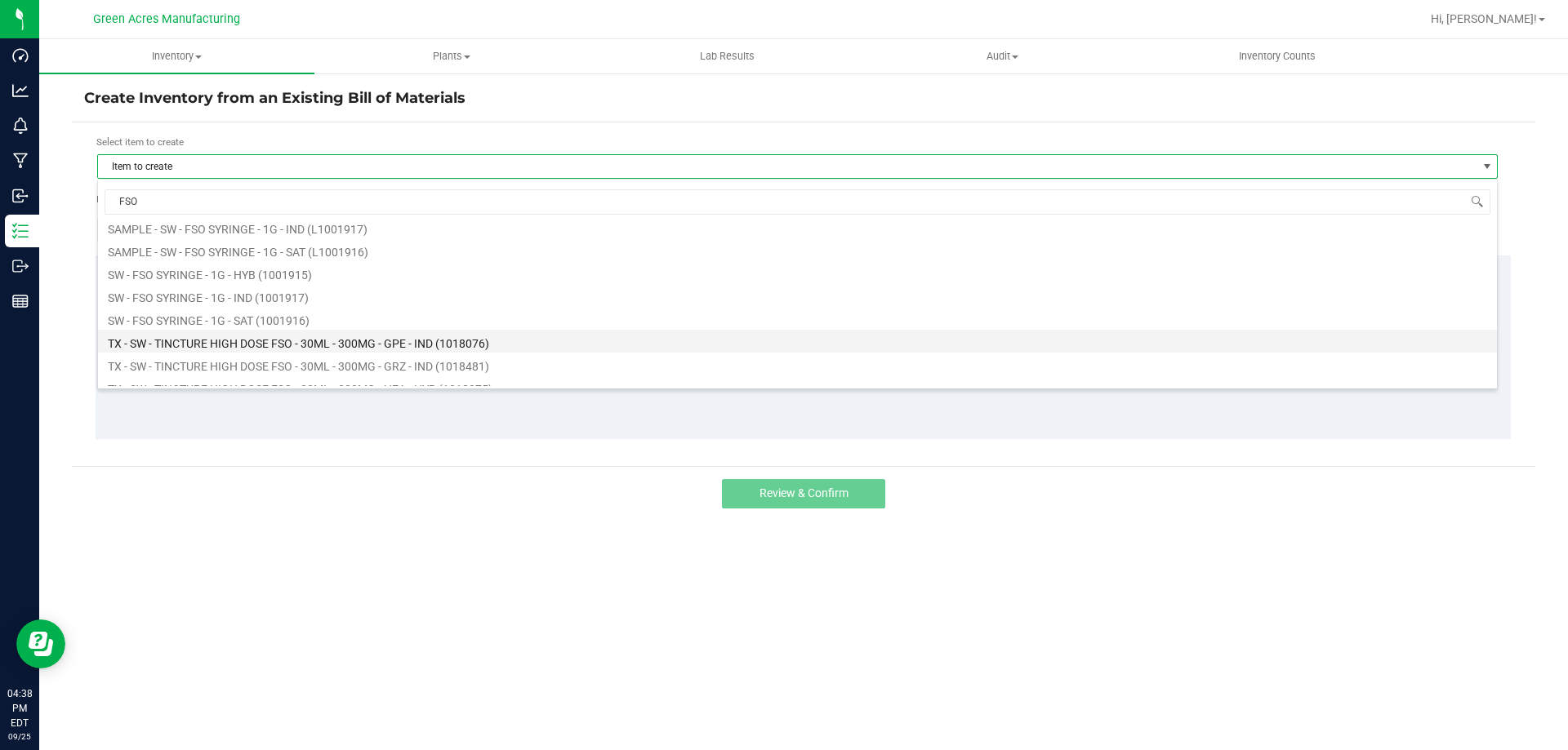
scroll to position [213, 0]
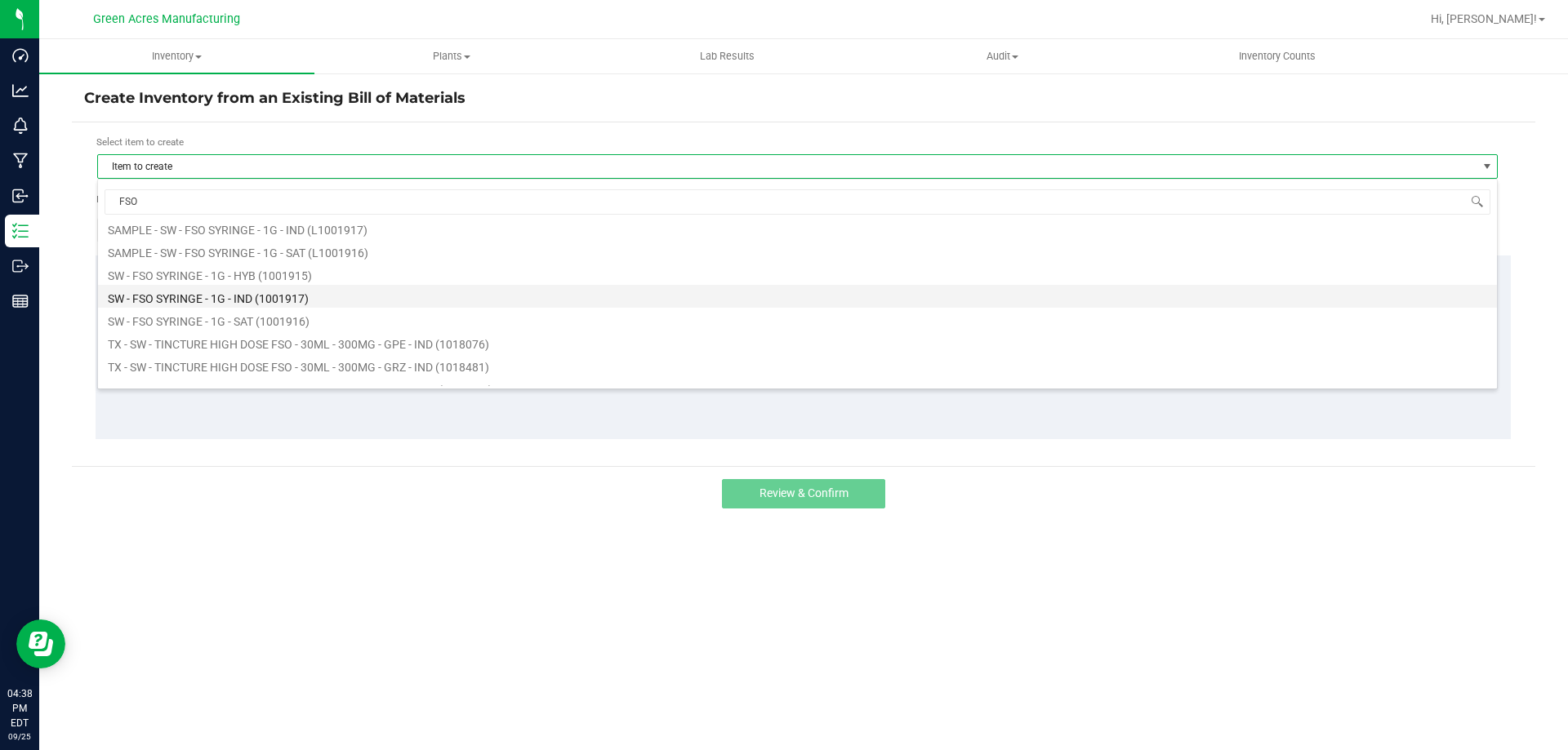
click at [245, 301] on li "SW - FSO SYRINGE - 1G - IND (1001917)" at bounding box center [797, 296] width 1399 height 23
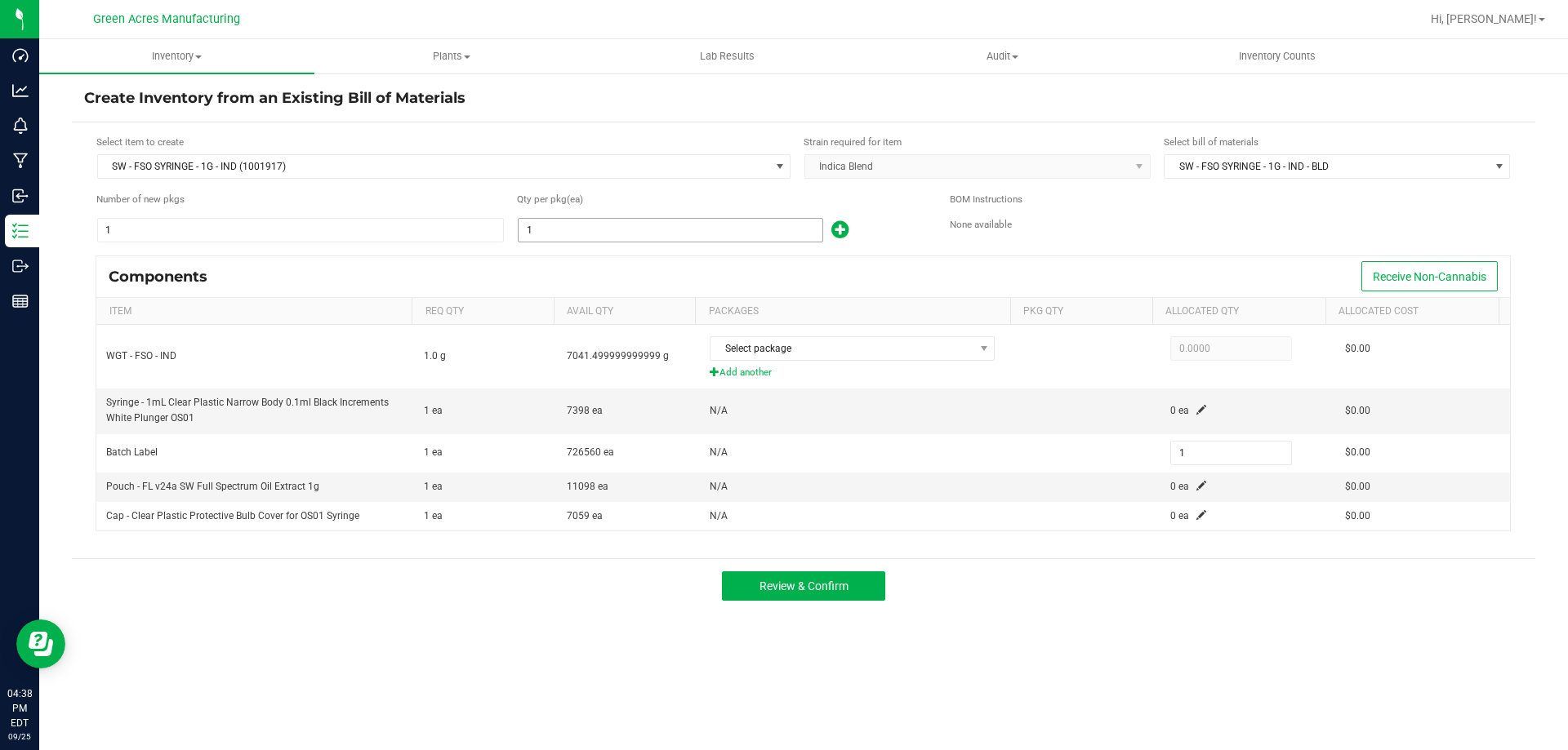
click at [553, 222] on input "1" at bounding box center [670, 231] width 303 height 23
type input "12"
type input "123"
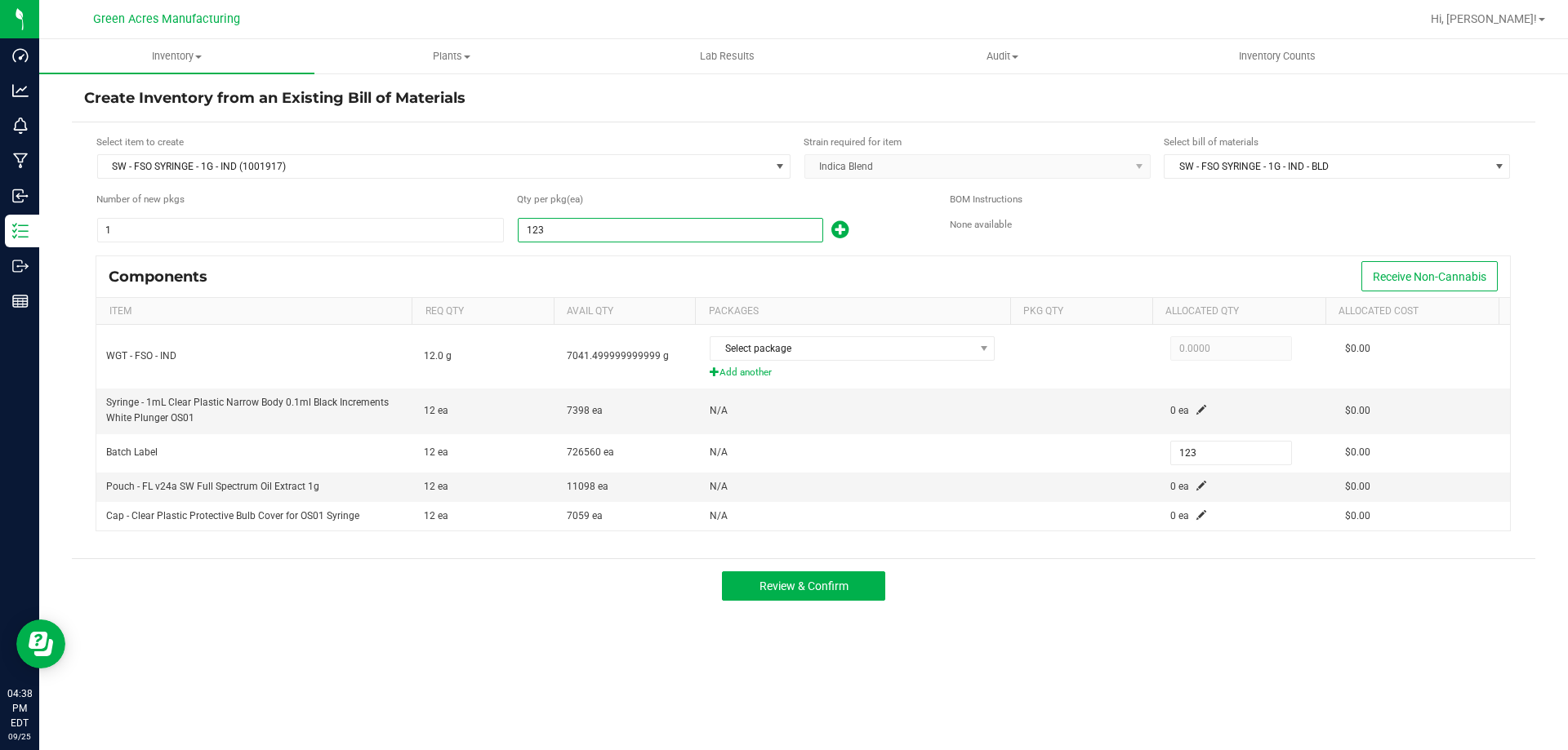
type input "1231"
type input "1,231"
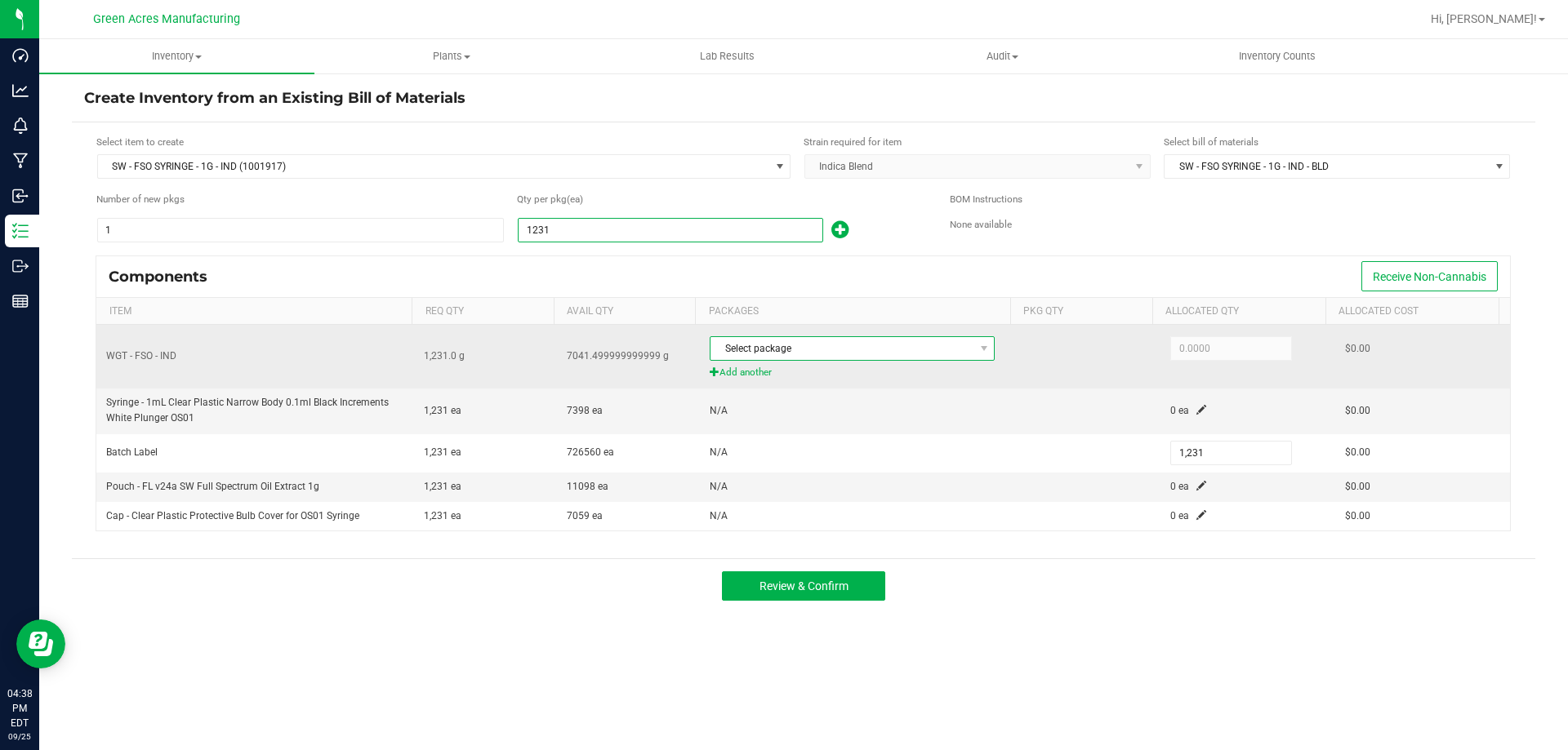
type input "1,231"
click at [880, 348] on span "Select package" at bounding box center [841, 348] width 263 height 23
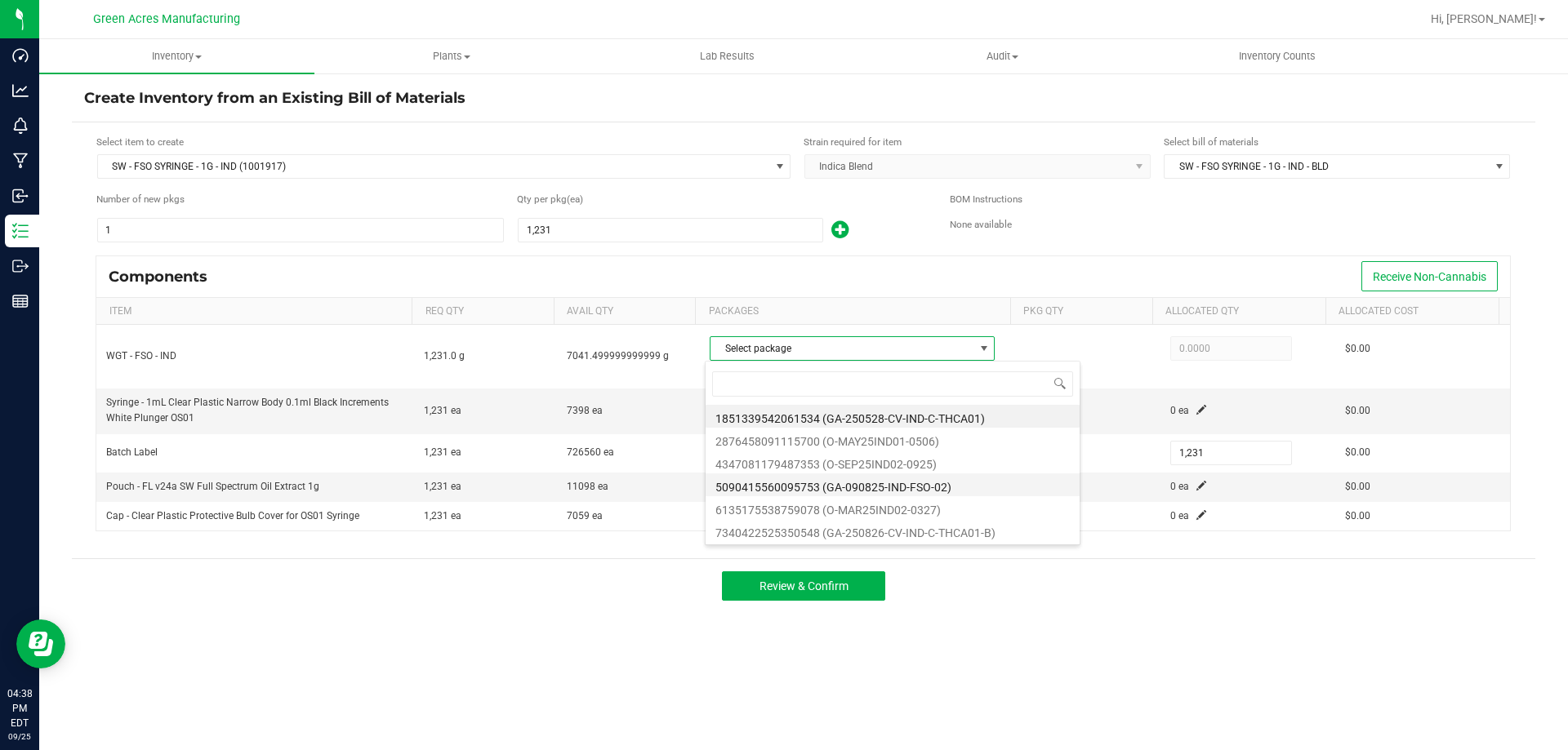
scroll to position [25, 281]
click at [950, 465] on li "4347081179487353 (O-SEP25IND02-0925)" at bounding box center [892, 462] width 374 height 23
type input "1,231.0000"
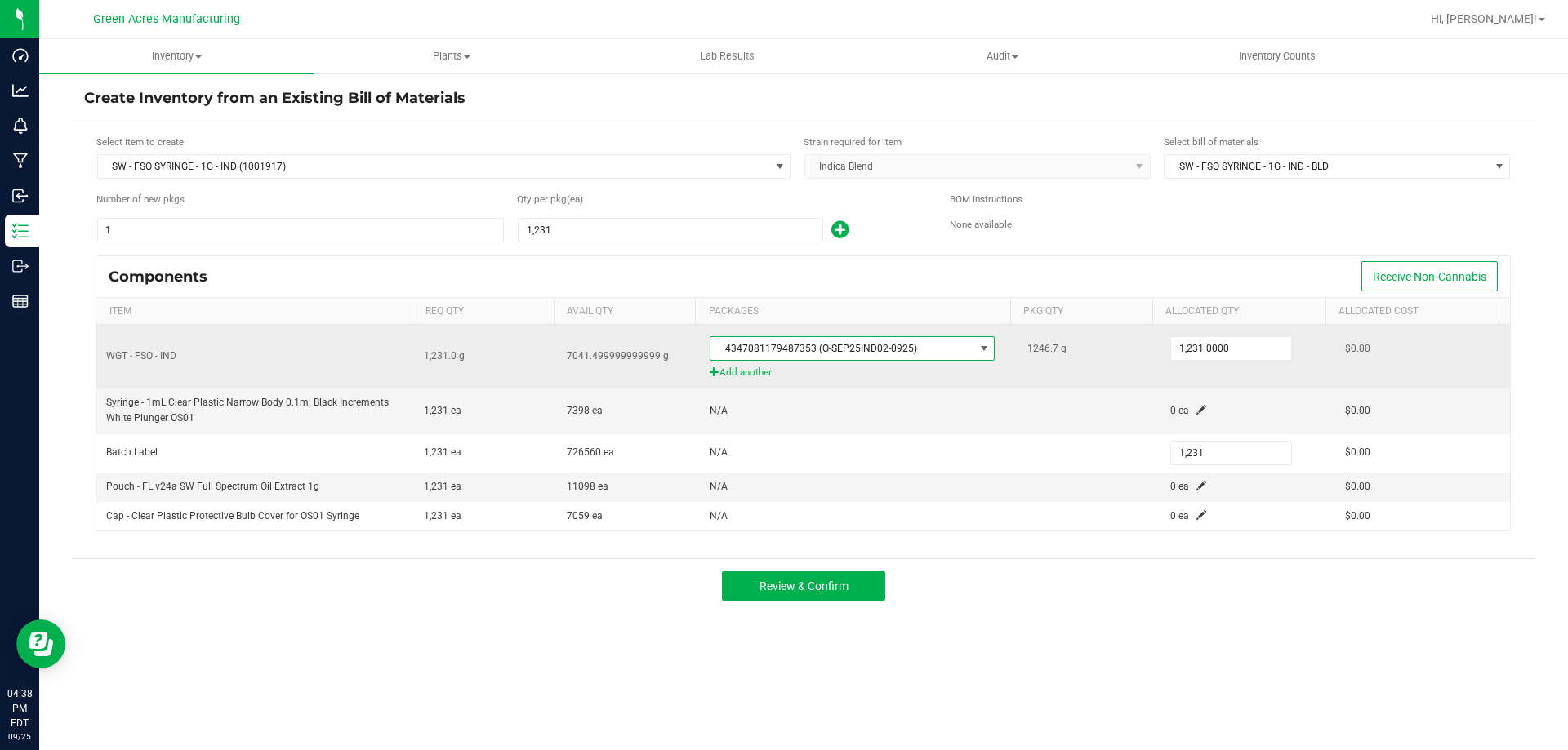
click at [977, 351] on span at bounding box center [984, 348] width 13 height 13
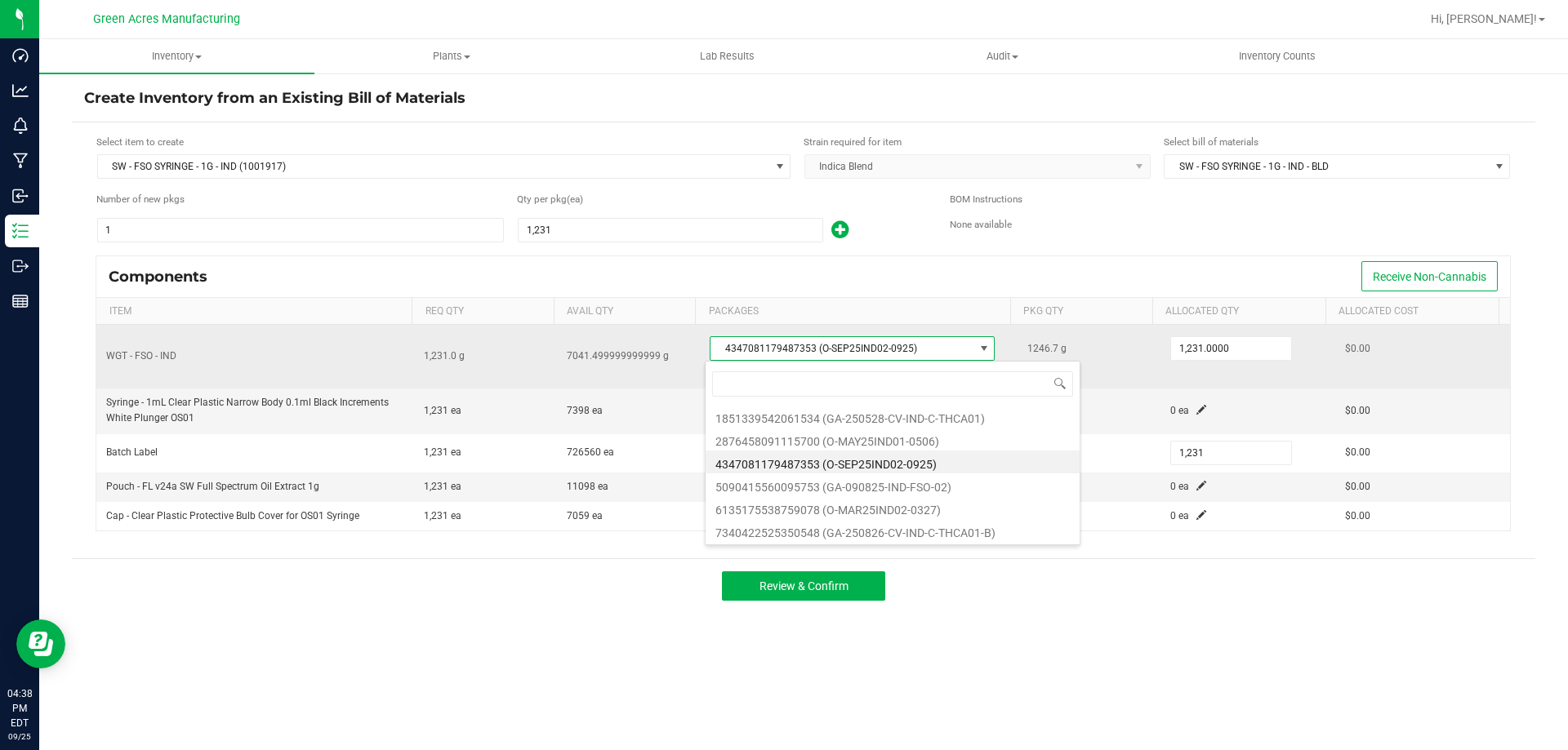
click at [977, 351] on span at bounding box center [984, 348] width 13 height 13
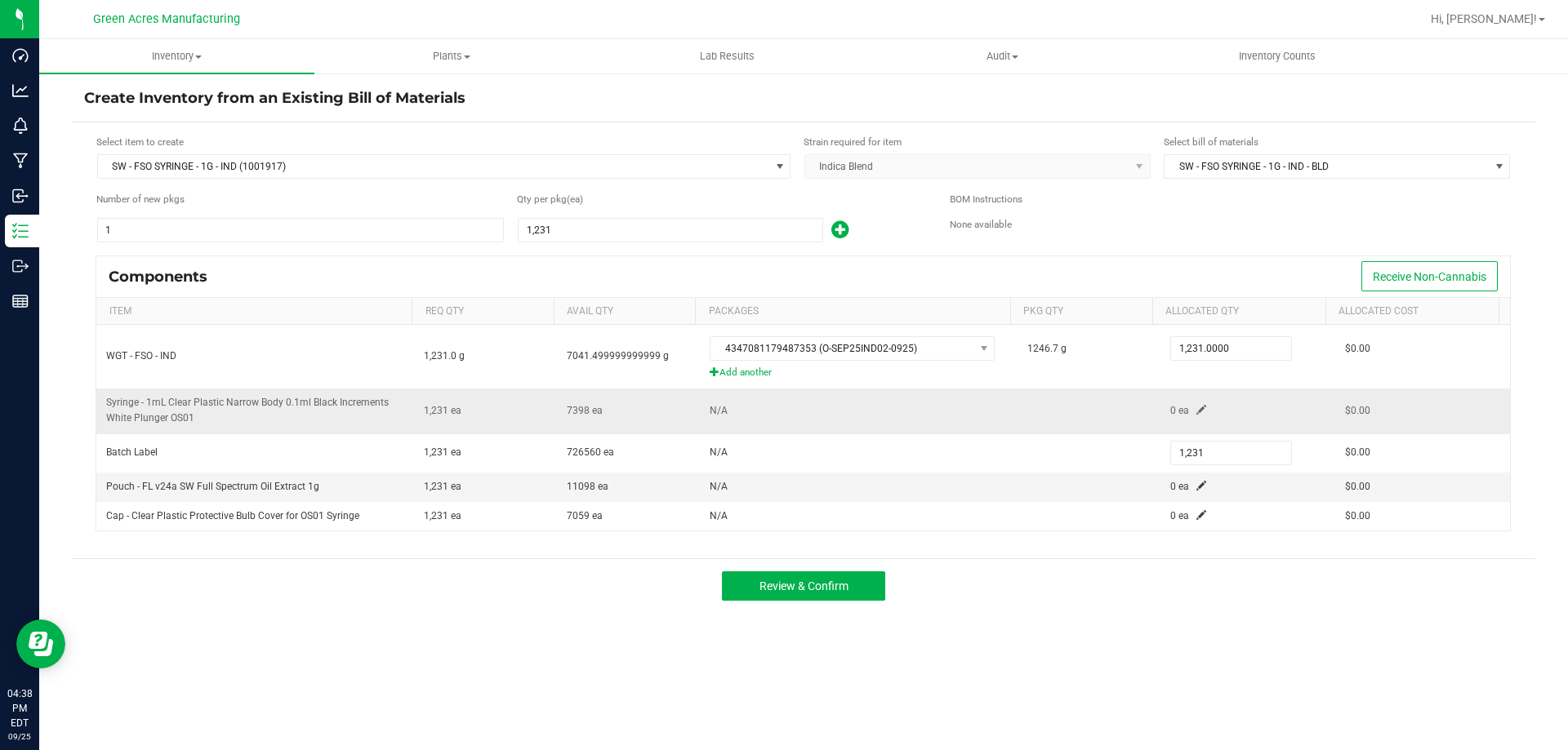
click at [1196, 405] on span at bounding box center [1201, 410] width 10 height 10
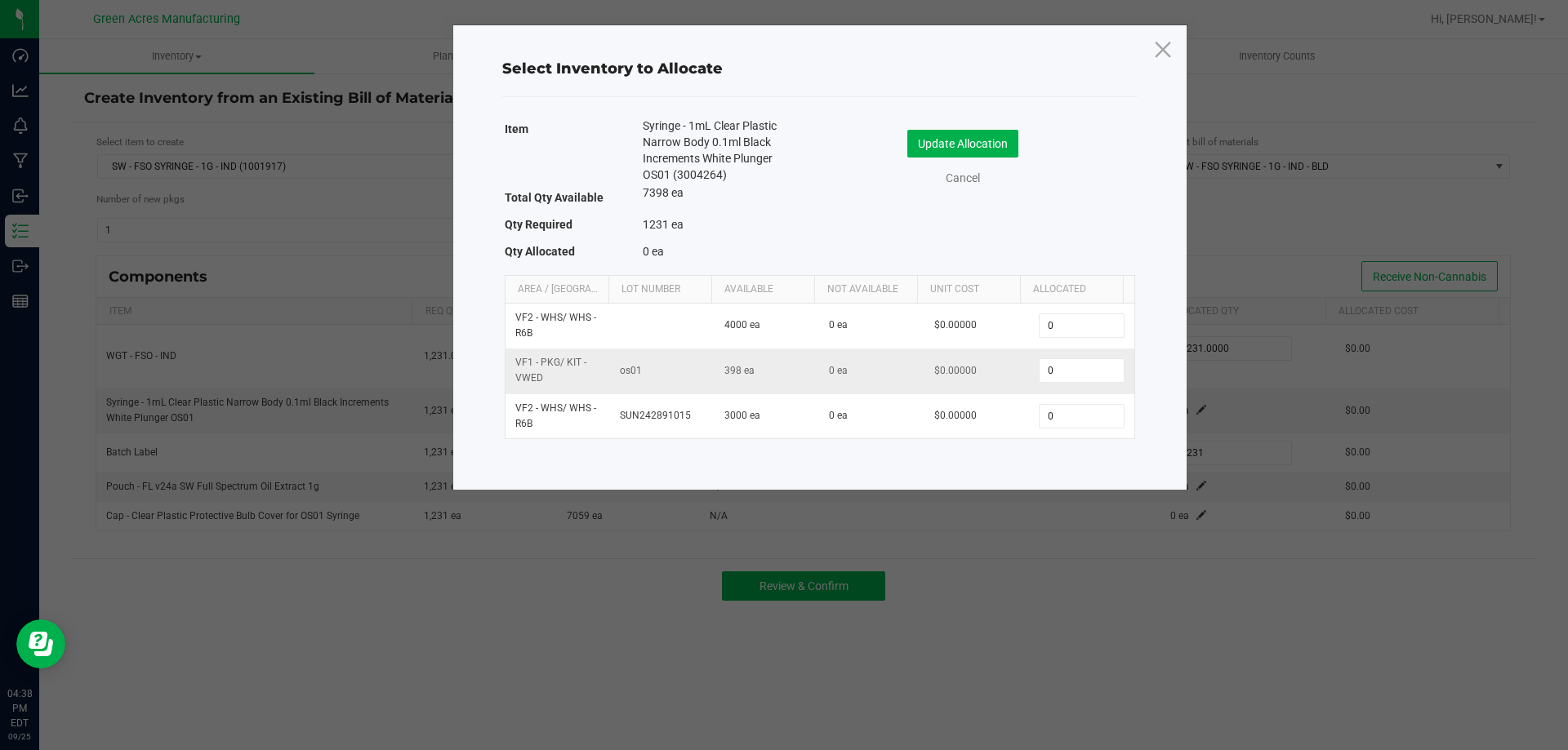
click at [1066, 393] on td "0" at bounding box center [1081, 371] width 105 height 45
click at [1067, 382] on input "0" at bounding box center [1081, 371] width 83 height 23
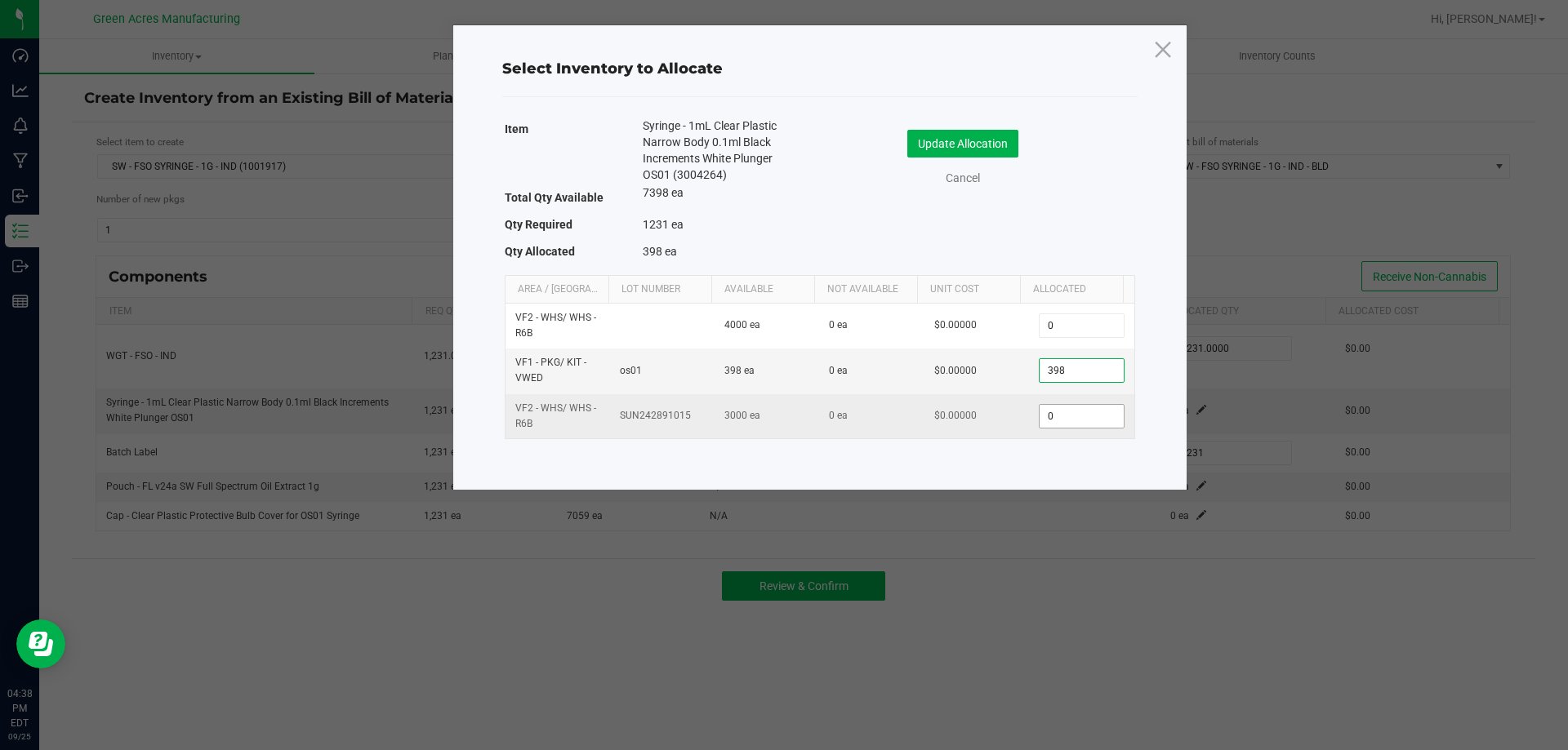
type input "398"
click at [1060, 418] on input "0" at bounding box center [1081, 416] width 83 height 23
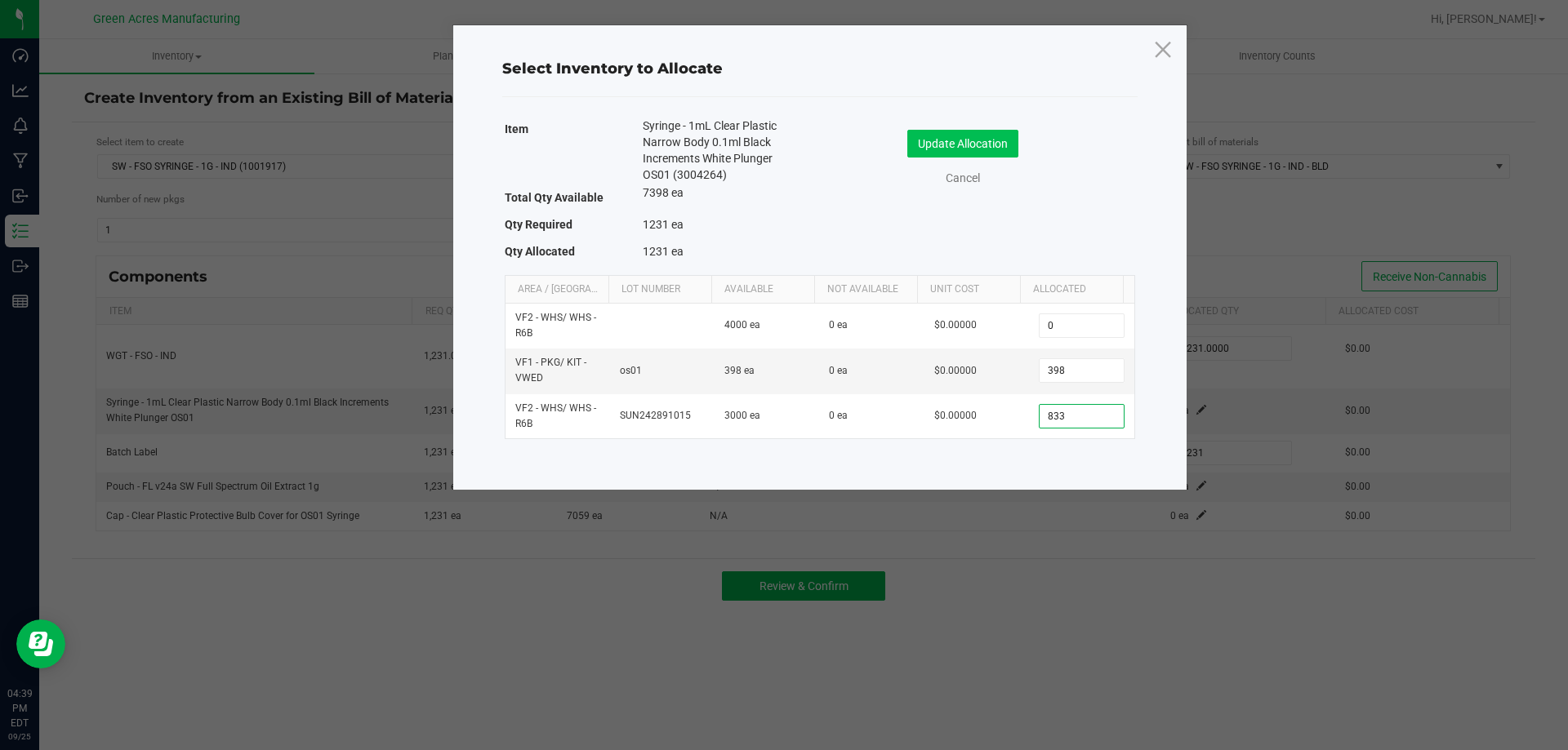
type input "833"
click at [1000, 141] on button "Update Allocation" at bounding box center [963, 144] width 111 height 28
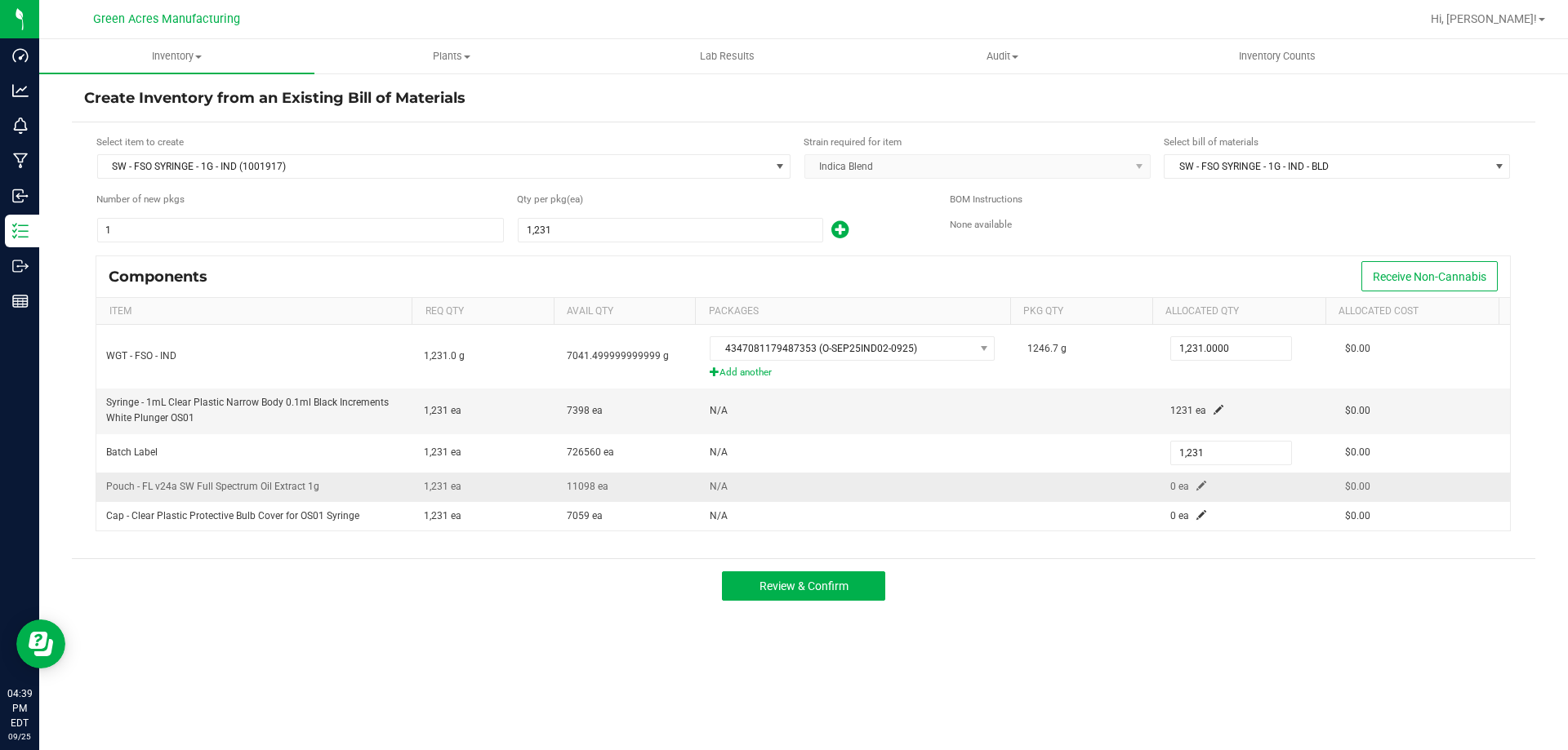
click at [1196, 489] on span at bounding box center [1201, 486] width 10 height 10
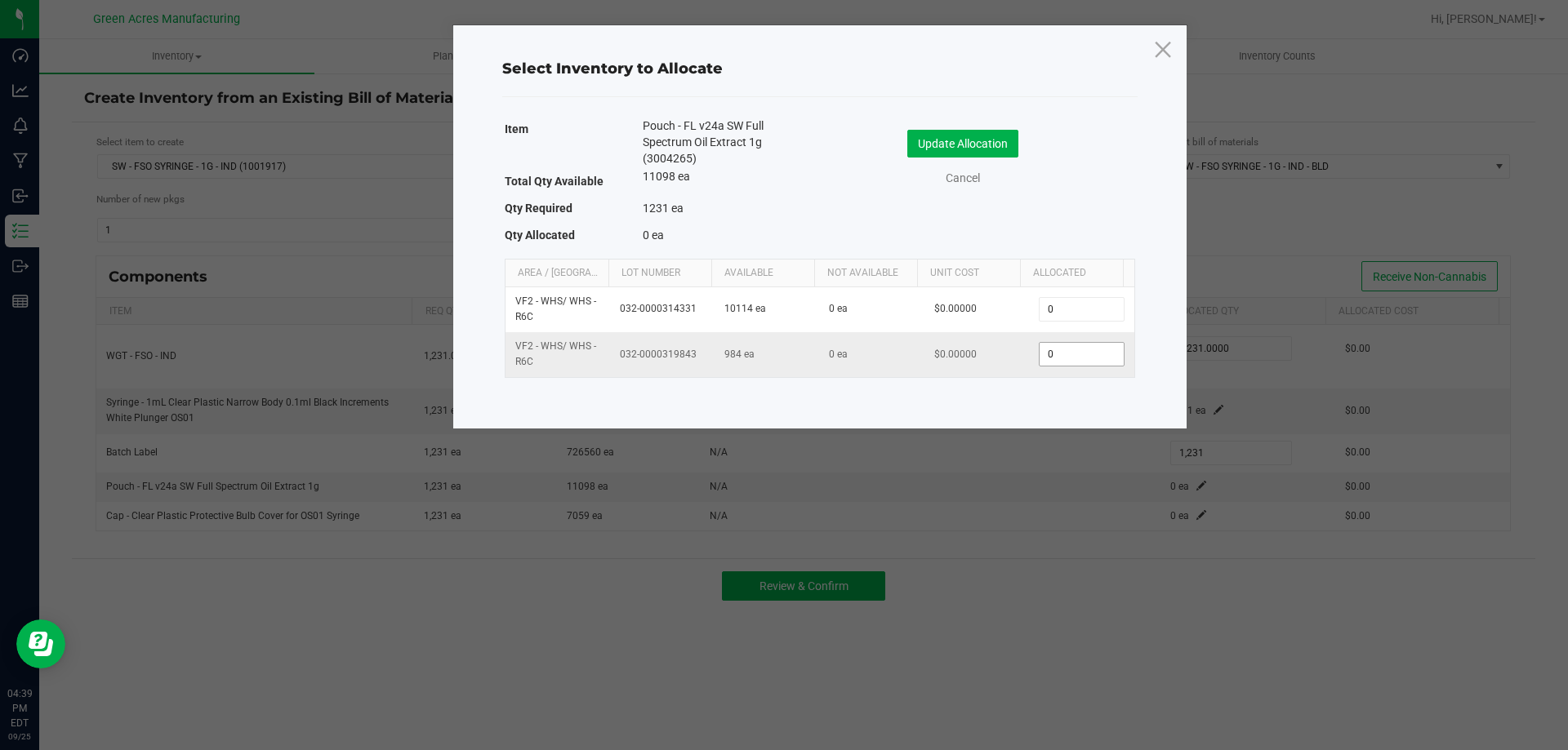
click at [1090, 355] on input "0" at bounding box center [1081, 354] width 83 height 23
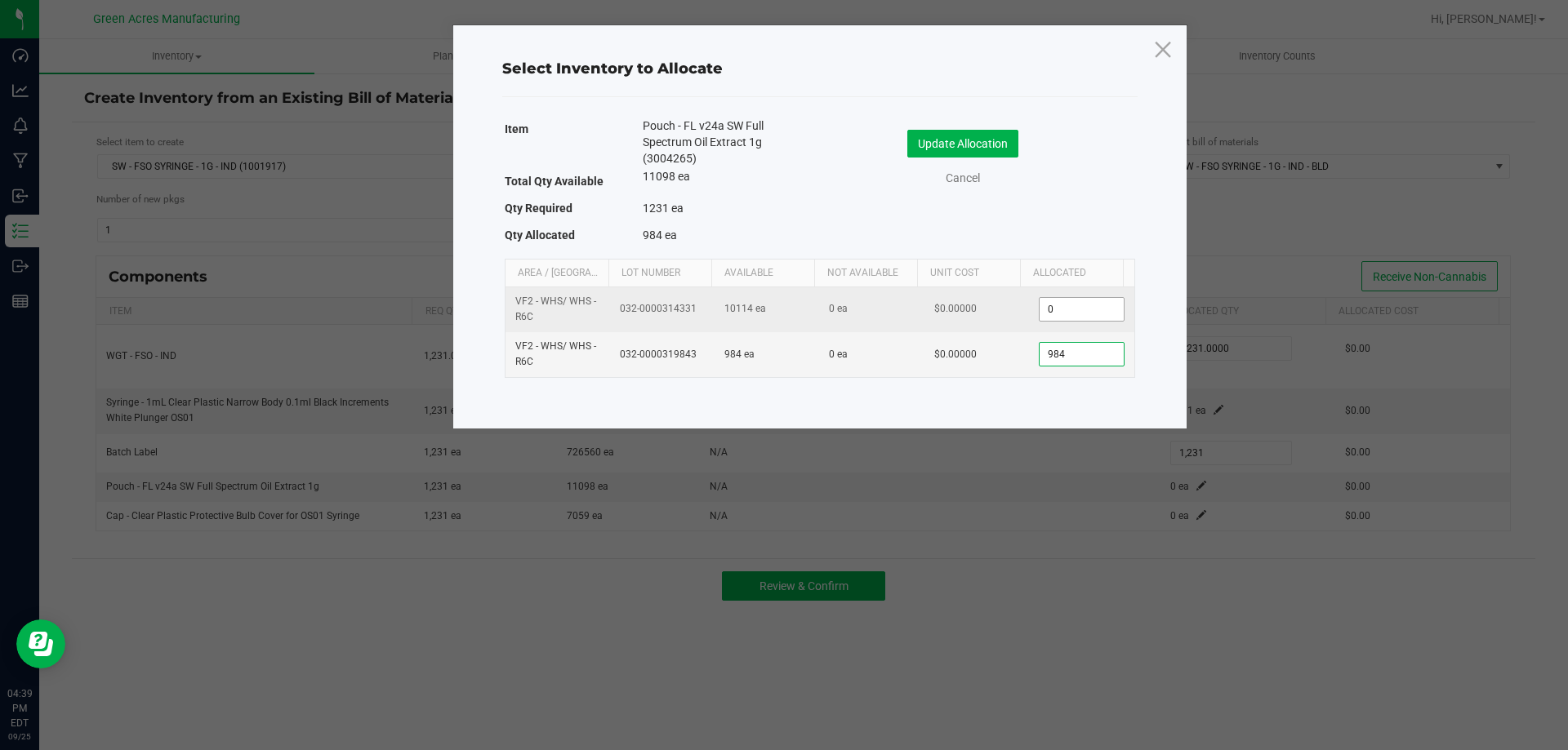
type input "984"
click at [1058, 308] on input "0" at bounding box center [1081, 309] width 83 height 23
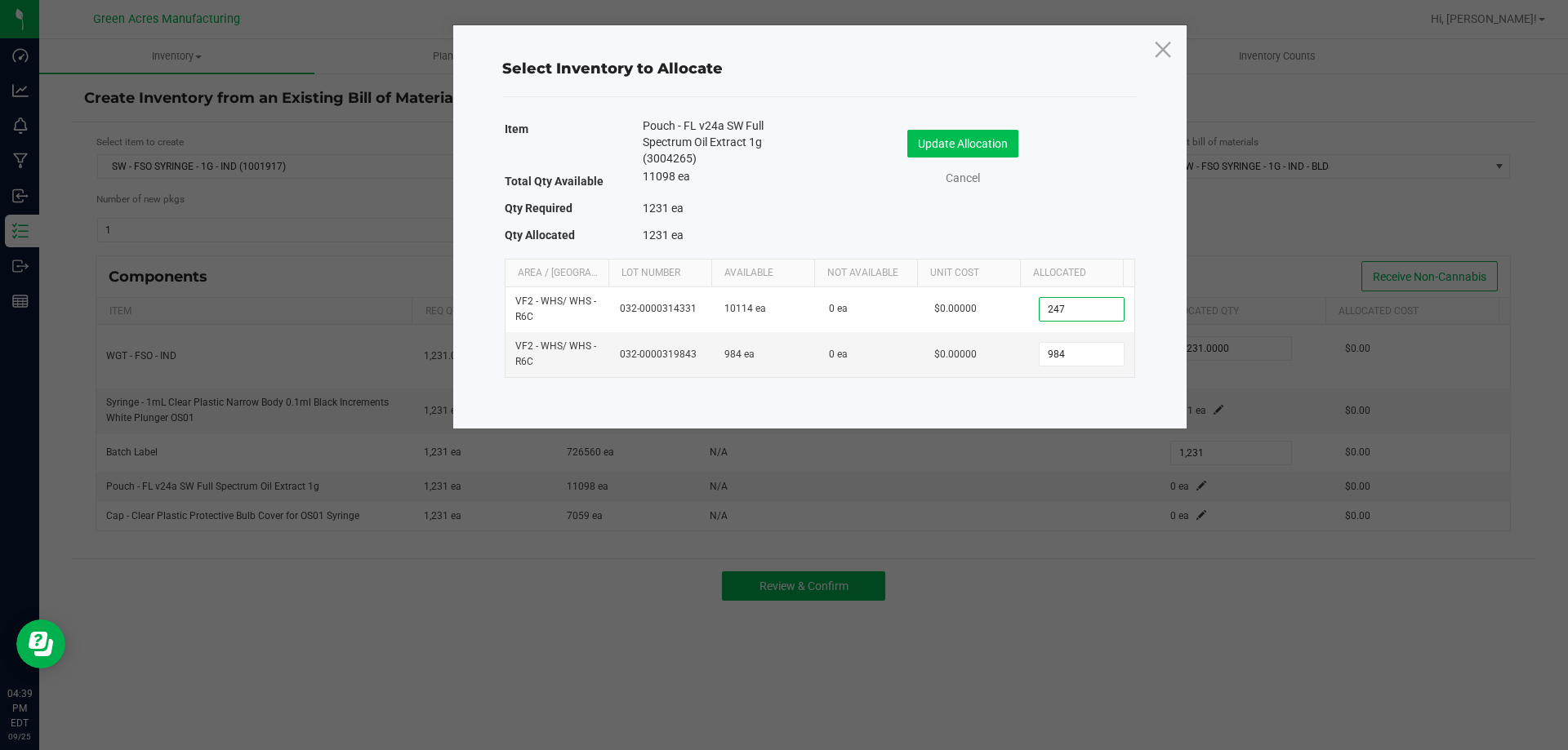
type input "247"
click at [926, 137] on button "Update Allocation" at bounding box center [963, 144] width 111 height 28
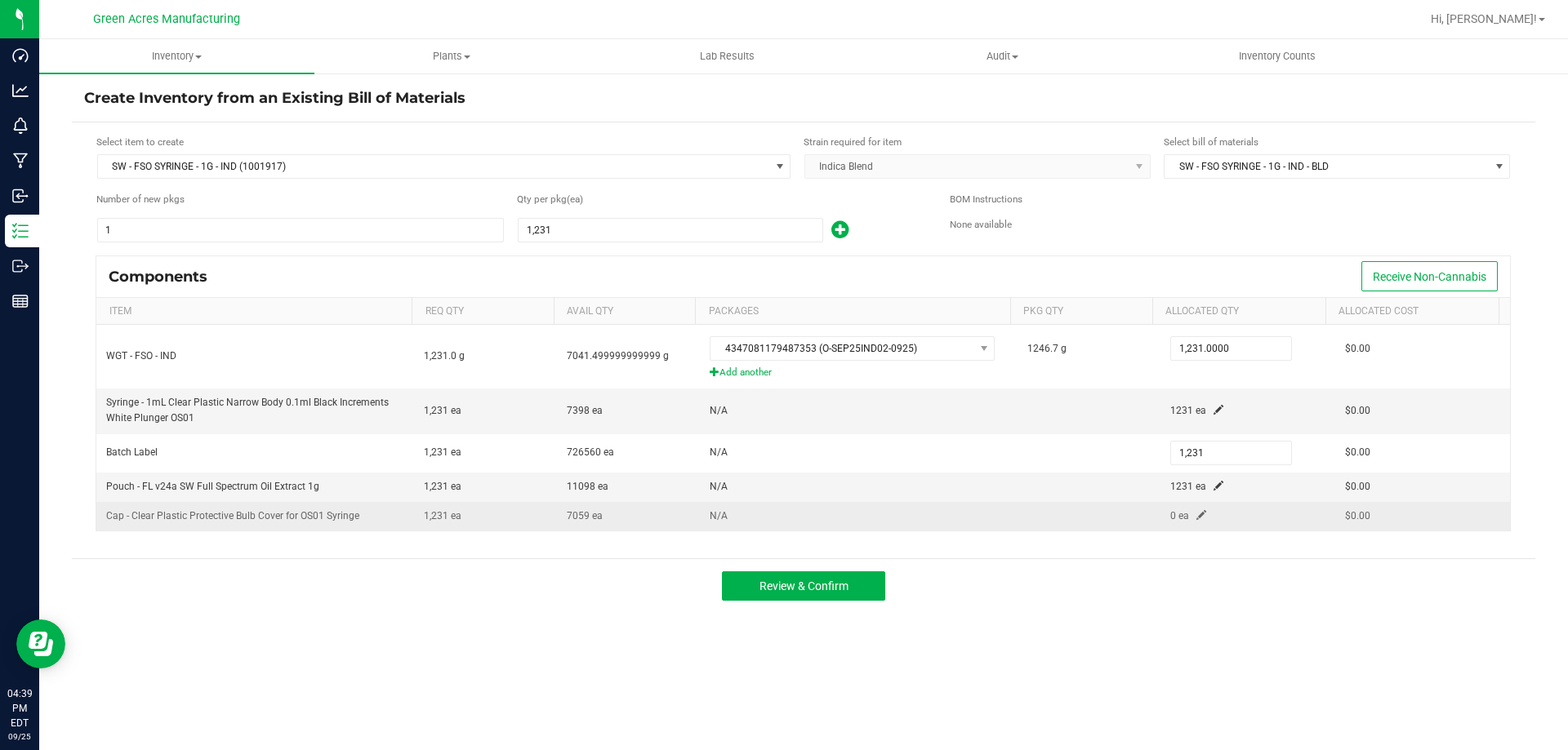
click at [1188, 521] on td "0 ea" at bounding box center [1247, 516] width 175 height 29
click at [1196, 514] on span at bounding box center [1201, 515] width 10 height 10
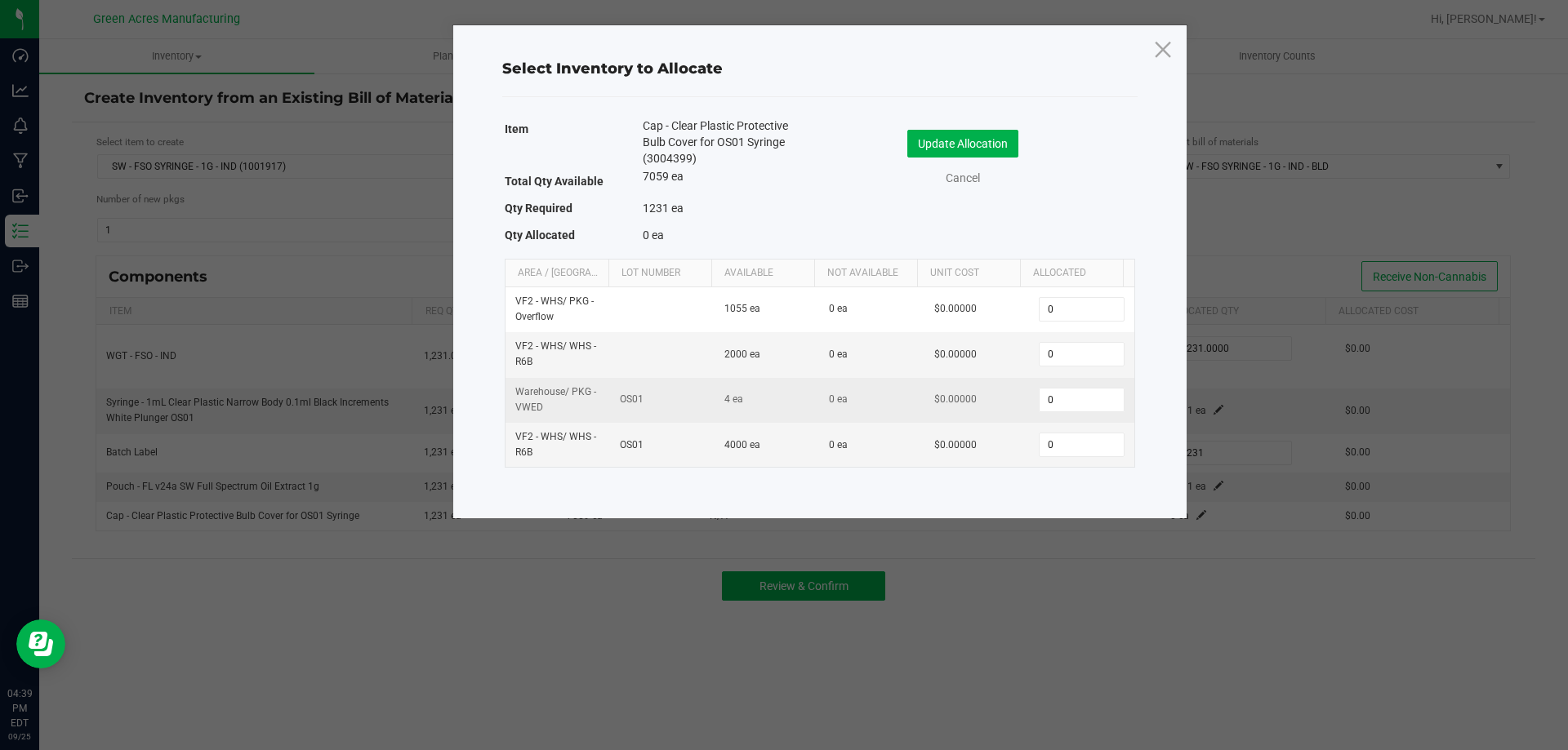
click at [1085, 420] on td "0" at bounding box center [1081, 400] width 105 height 45
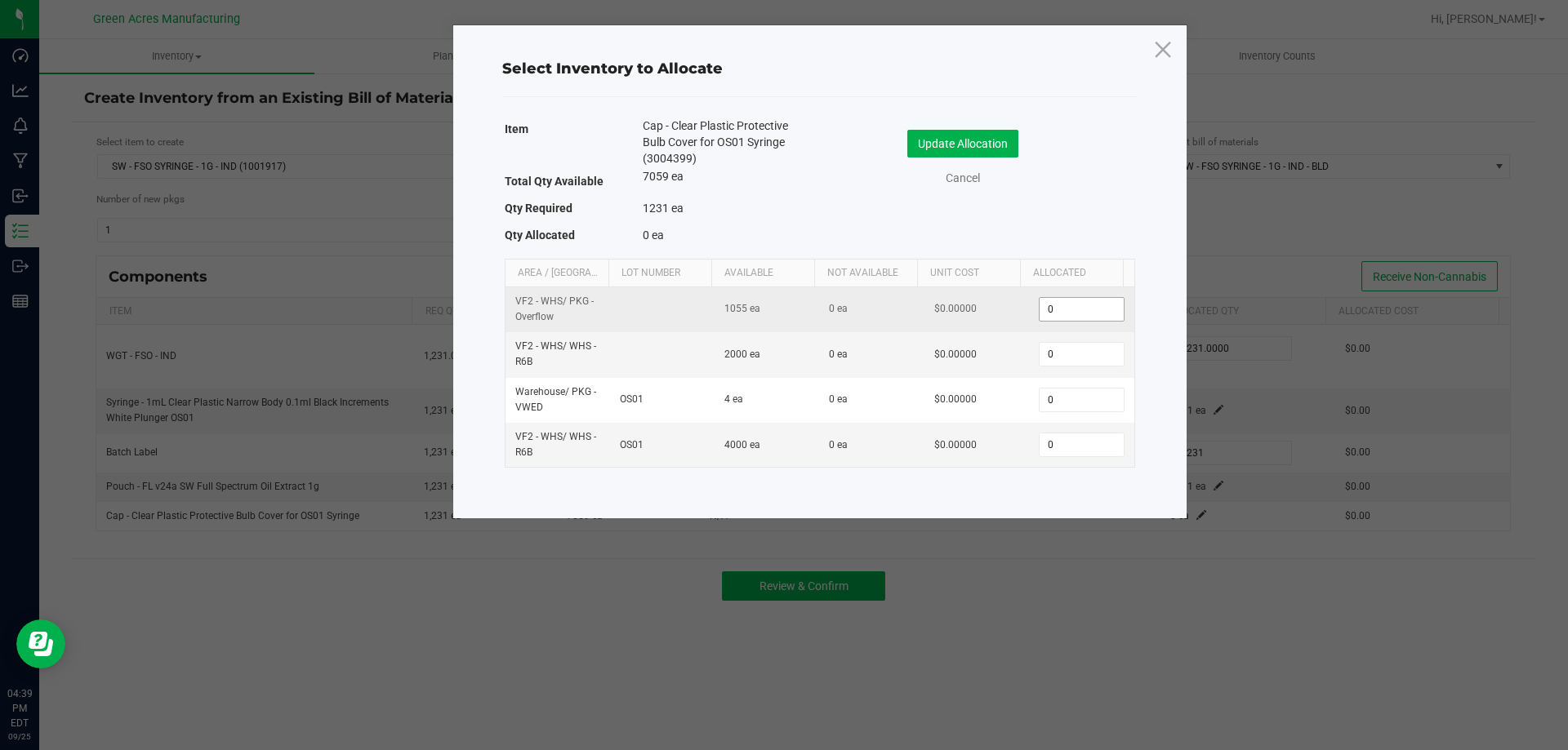
click at [1059, 319] on input "0" at bounding box center [1081, 309] width 83 height 23
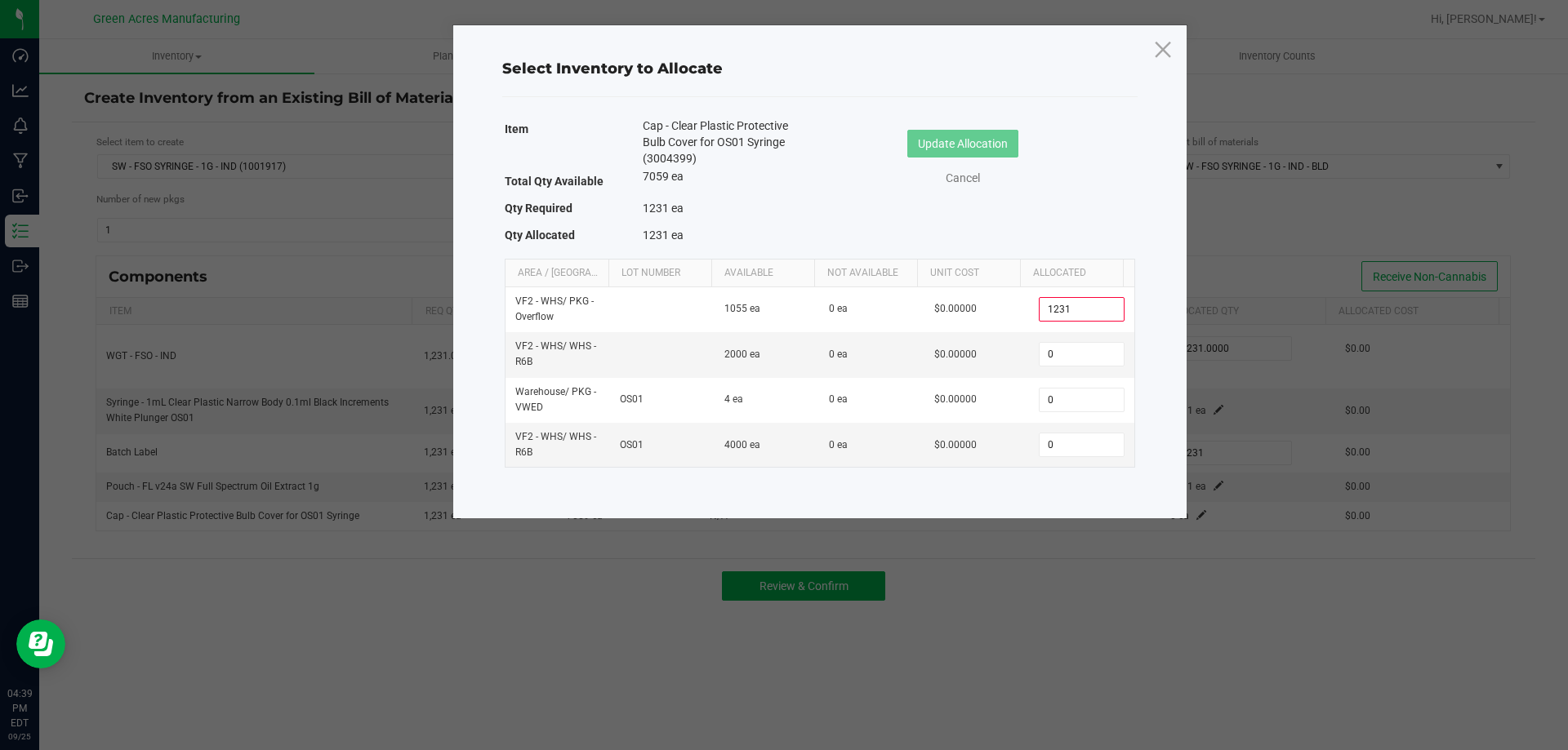
drag, startPoint x: 1089, startPoint y: 301, endPoint x: 1159, endPoint y: 521, distance: 230.9
click at [948, 326] on tr "VF2 - WHS / PKG - Overflow 1055 ea 0 ea $0.00000 1231" at bounding box center [820, 309] width 629 height 45
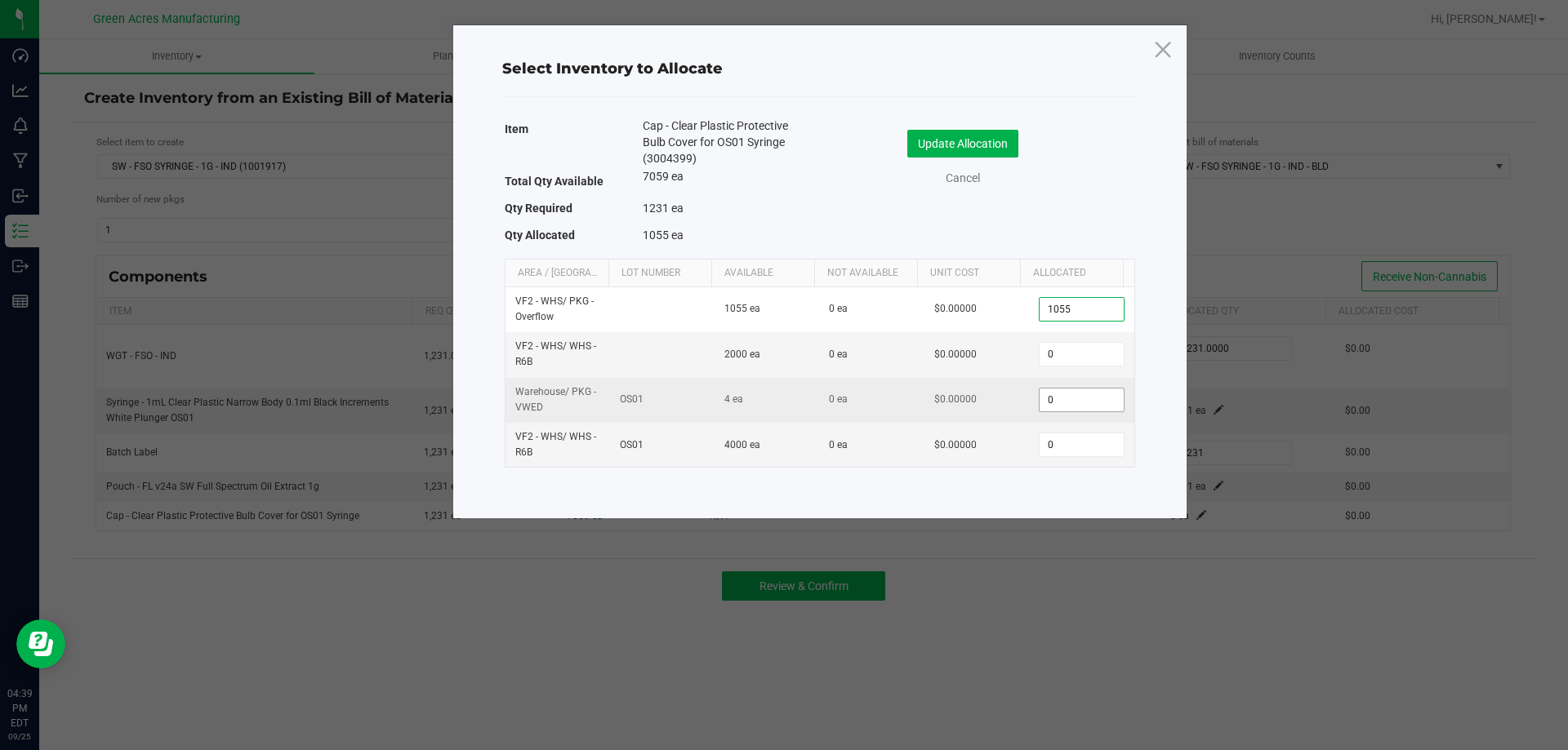
type input "1,055"
click at [1076, 391] on input "0" at bounding box center [1081, 400] width 83 height 23
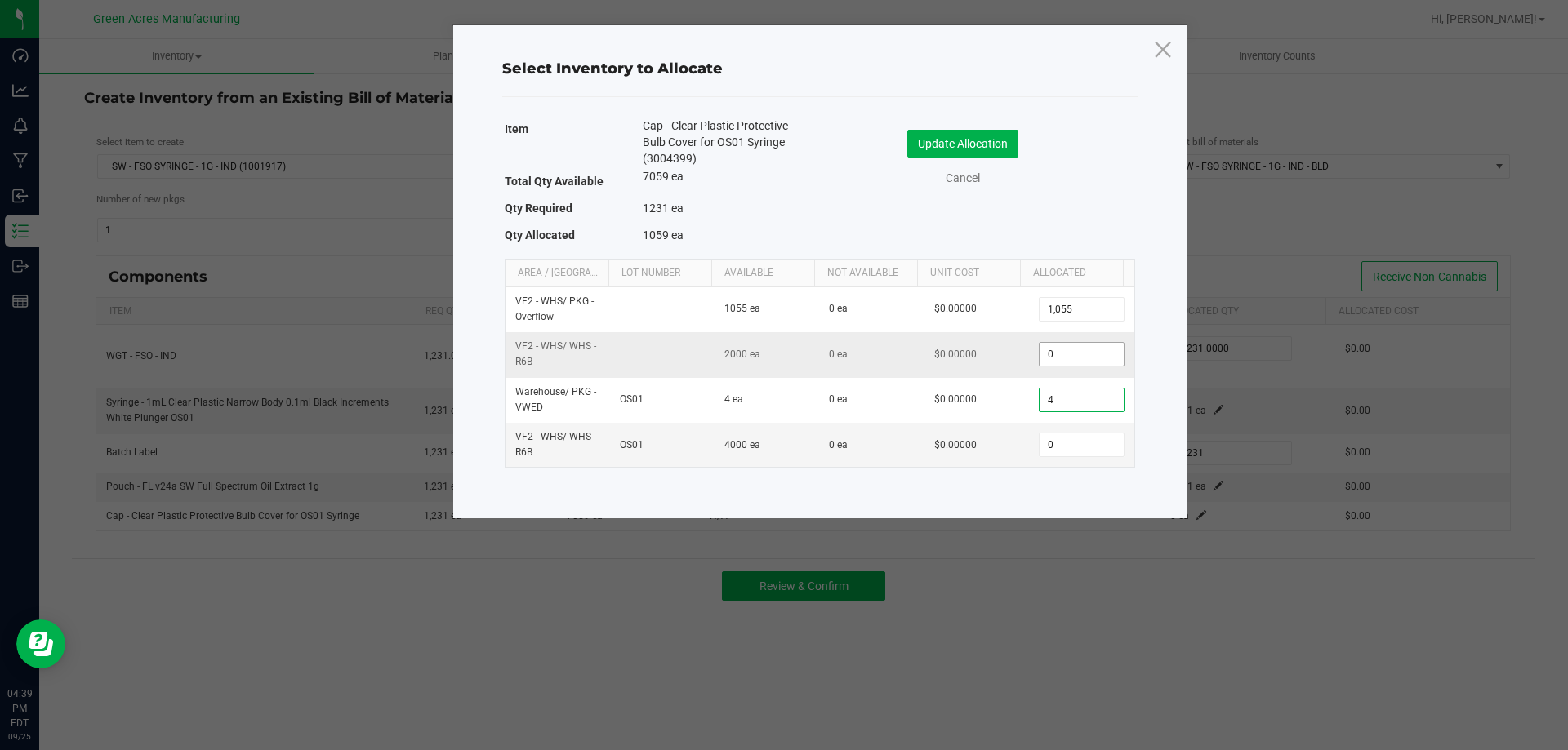
type input "4"
click at [1066, 352] on input "0" at bounding box center [1081, 354] width 83 height 23
type input "172"
click at [985, 135] on button "Update Allocation" at bounding box center [963, 144] width 111 height 28
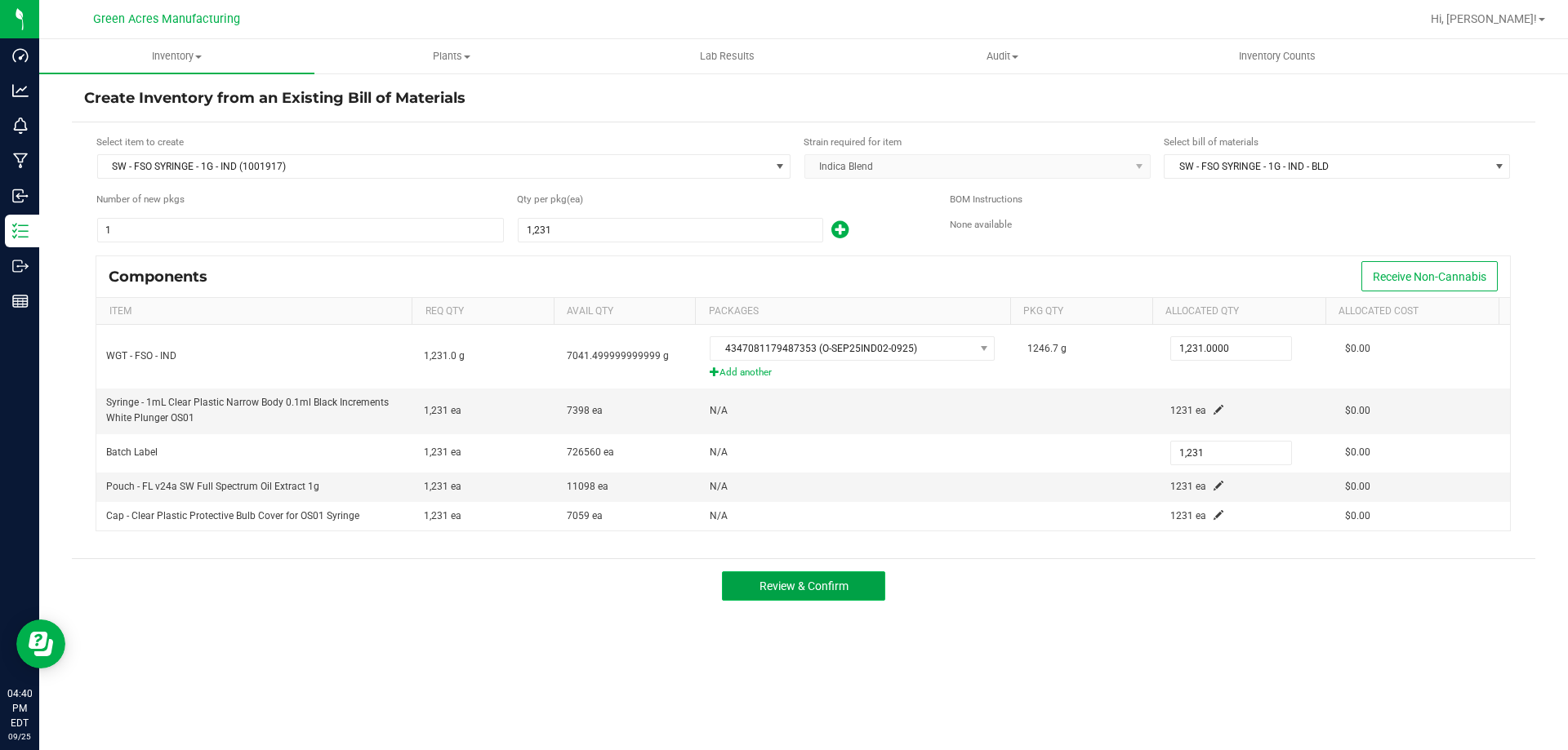
click at [828, 580] on span "Review & Confirm" at bounding box center [803, 586] width 89 height 13
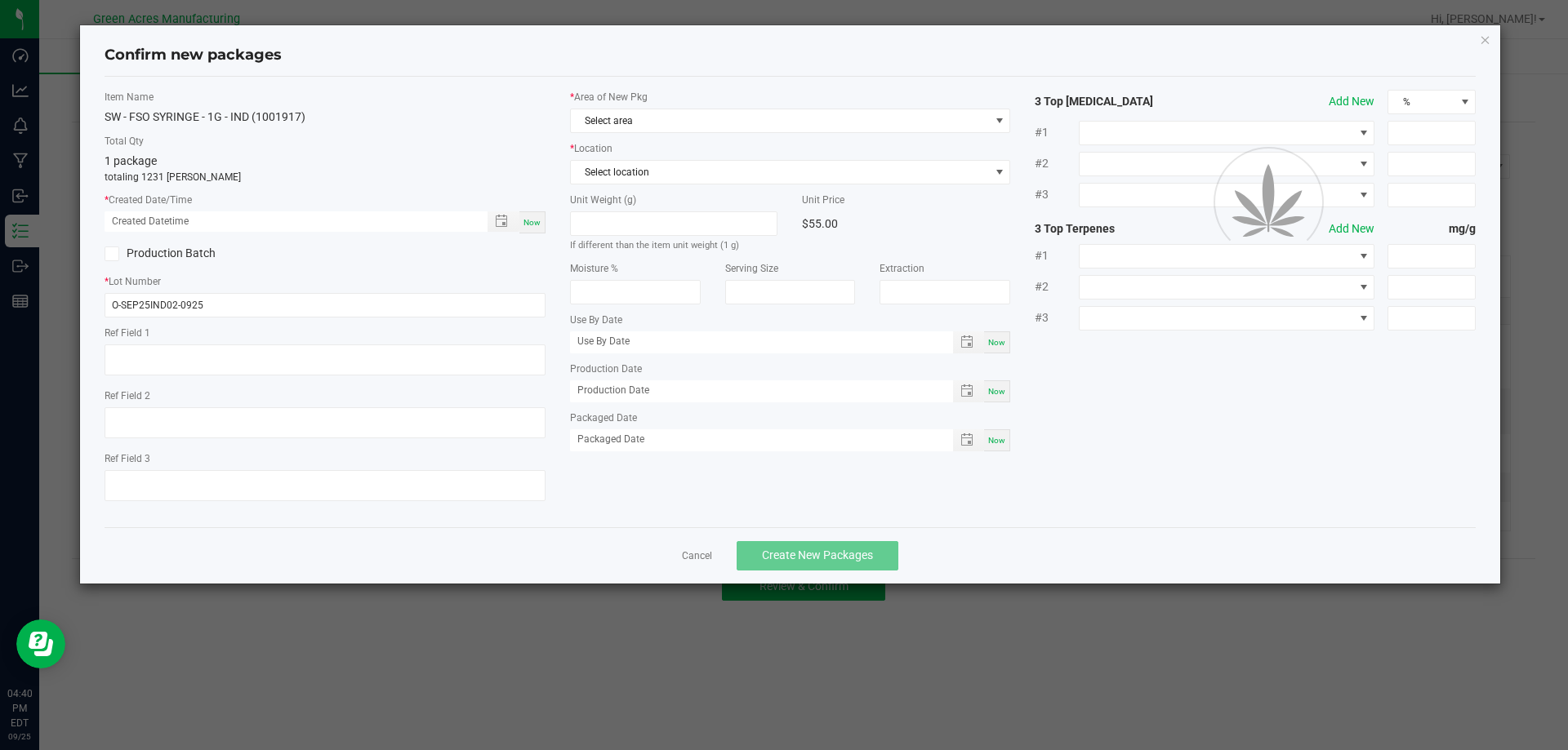
type textarea "21.3%/2.12% Terps"
type textarea ".172"
click at [525, 225] on span "Now" at bounding box center [532, 222] width 17 height 9
type input "09/25/2025 04:40 PM"
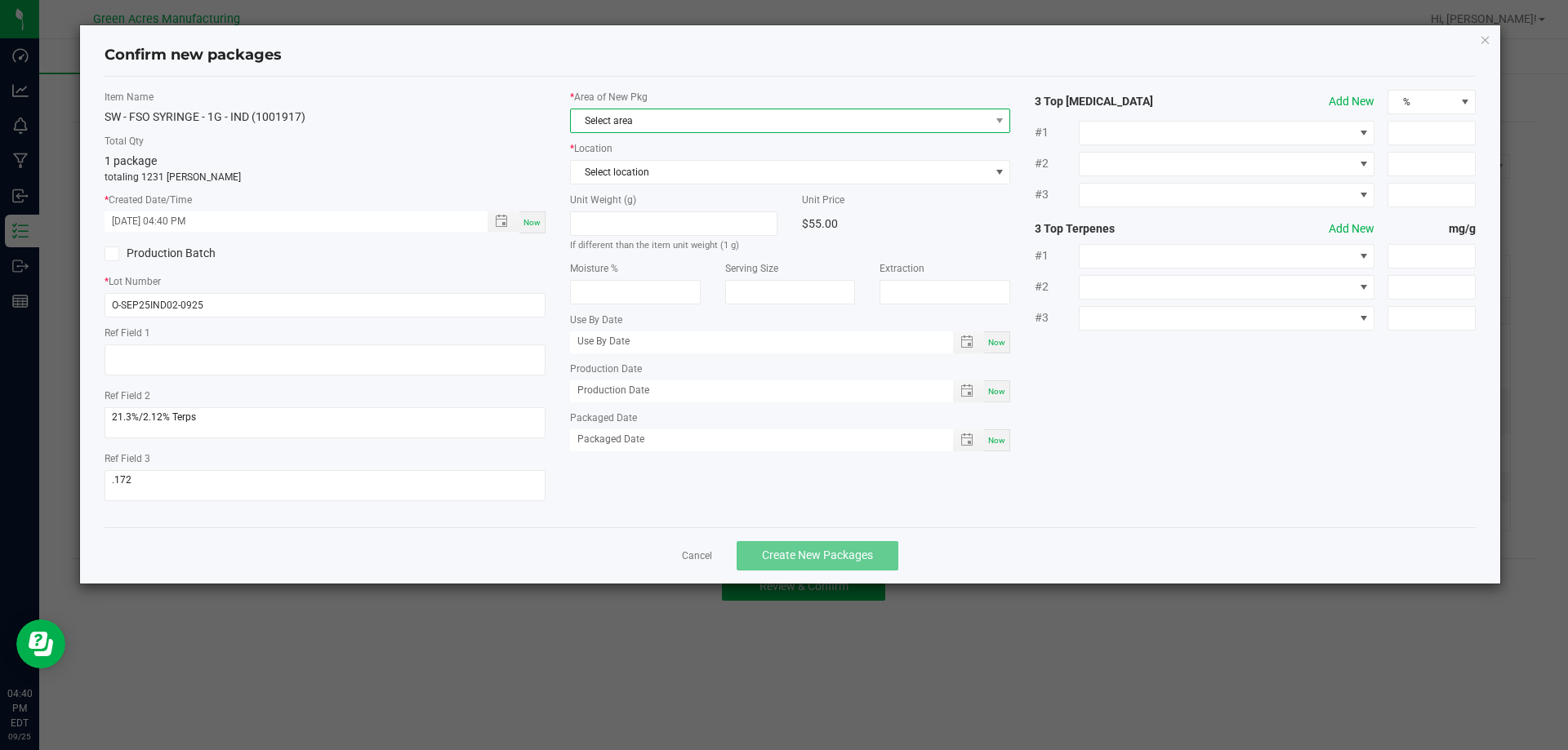
click at [600, 127] on span "Select area" at bounding box center [780, 121] width 419 height 23
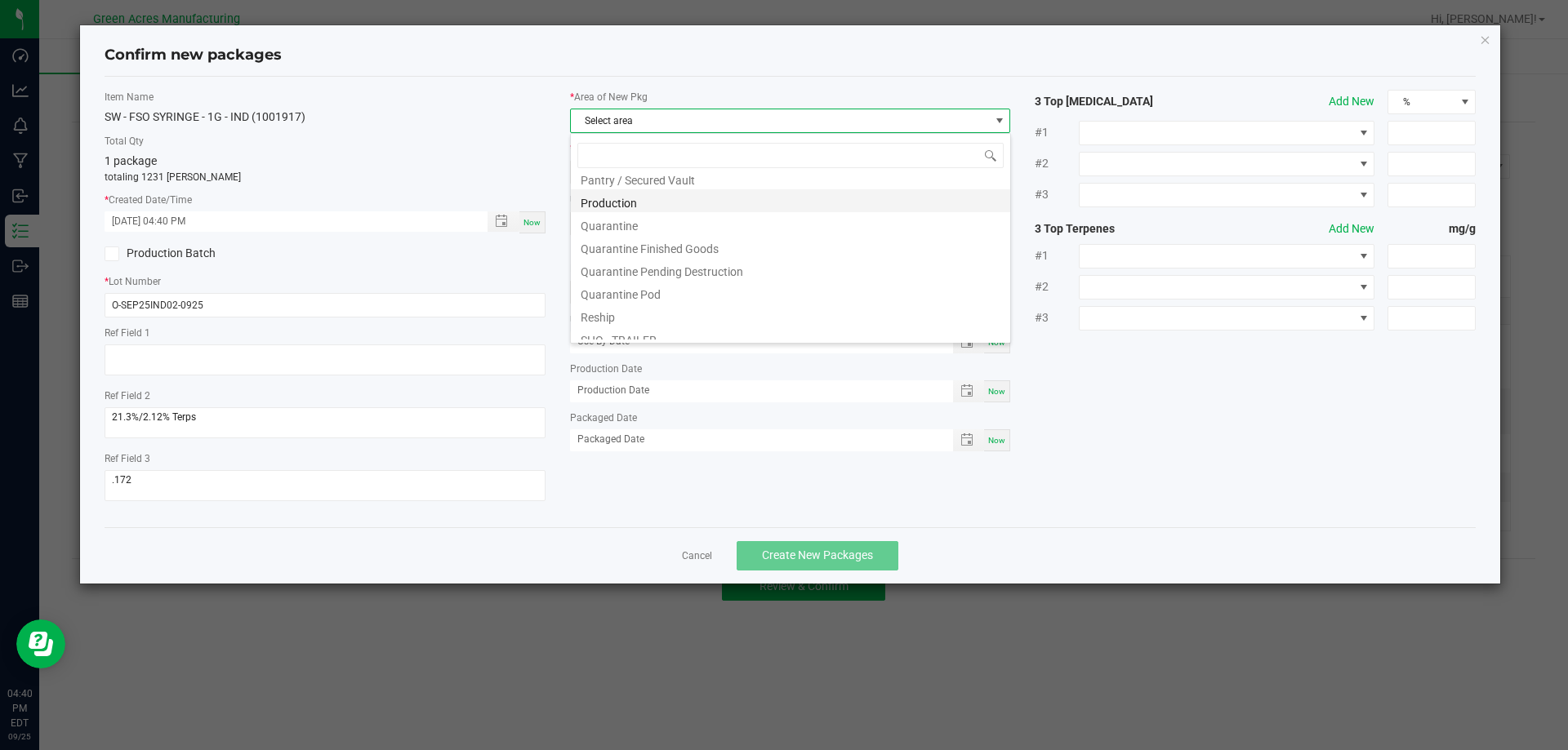
scroll to position [408, 0]
click at [643, 249] on li "Pantry / Secured Vault" at bounding box center [790, 259] width 439 height 23
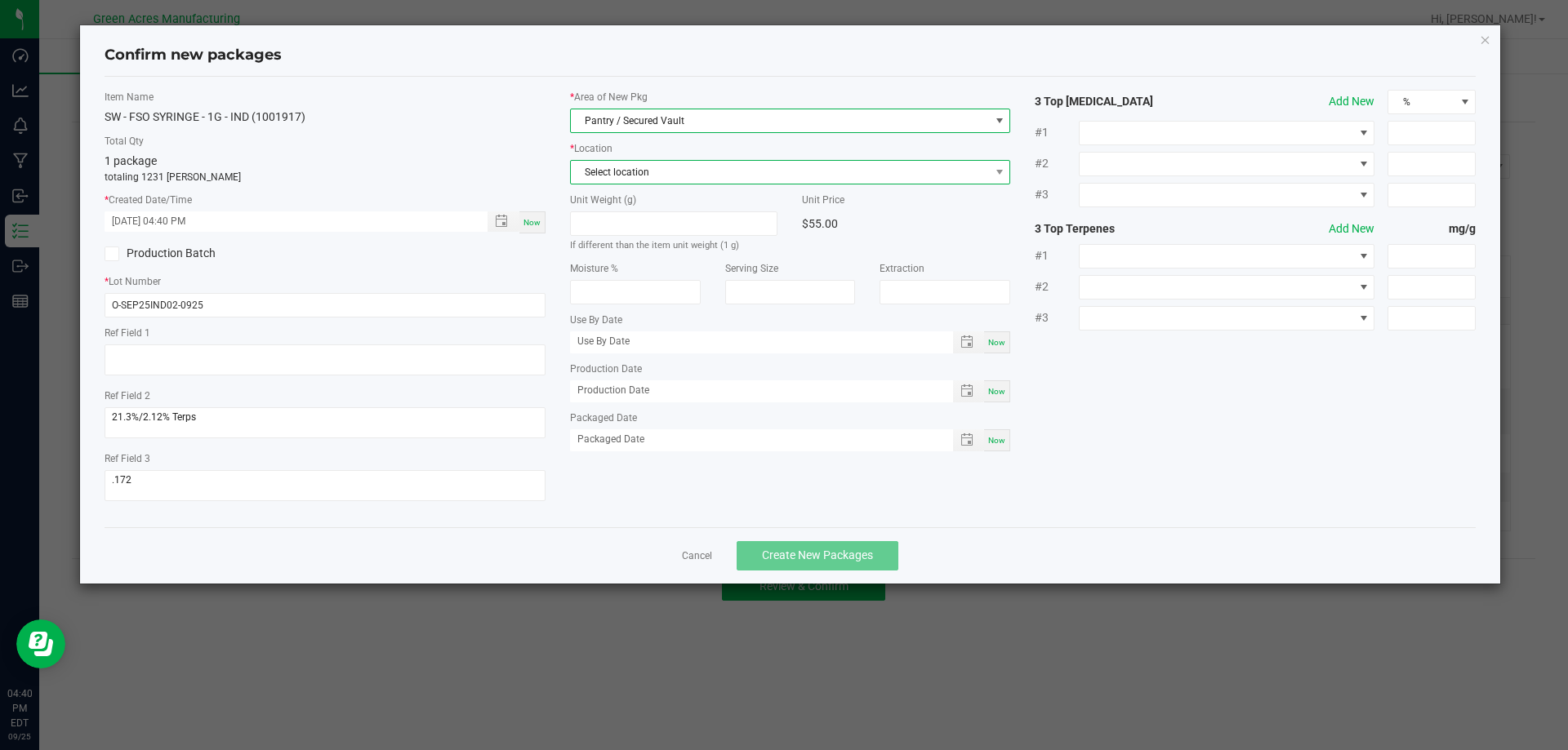
click at [622, 164] on span "Select location" at bounding box center [780, 173] width 419 height 23
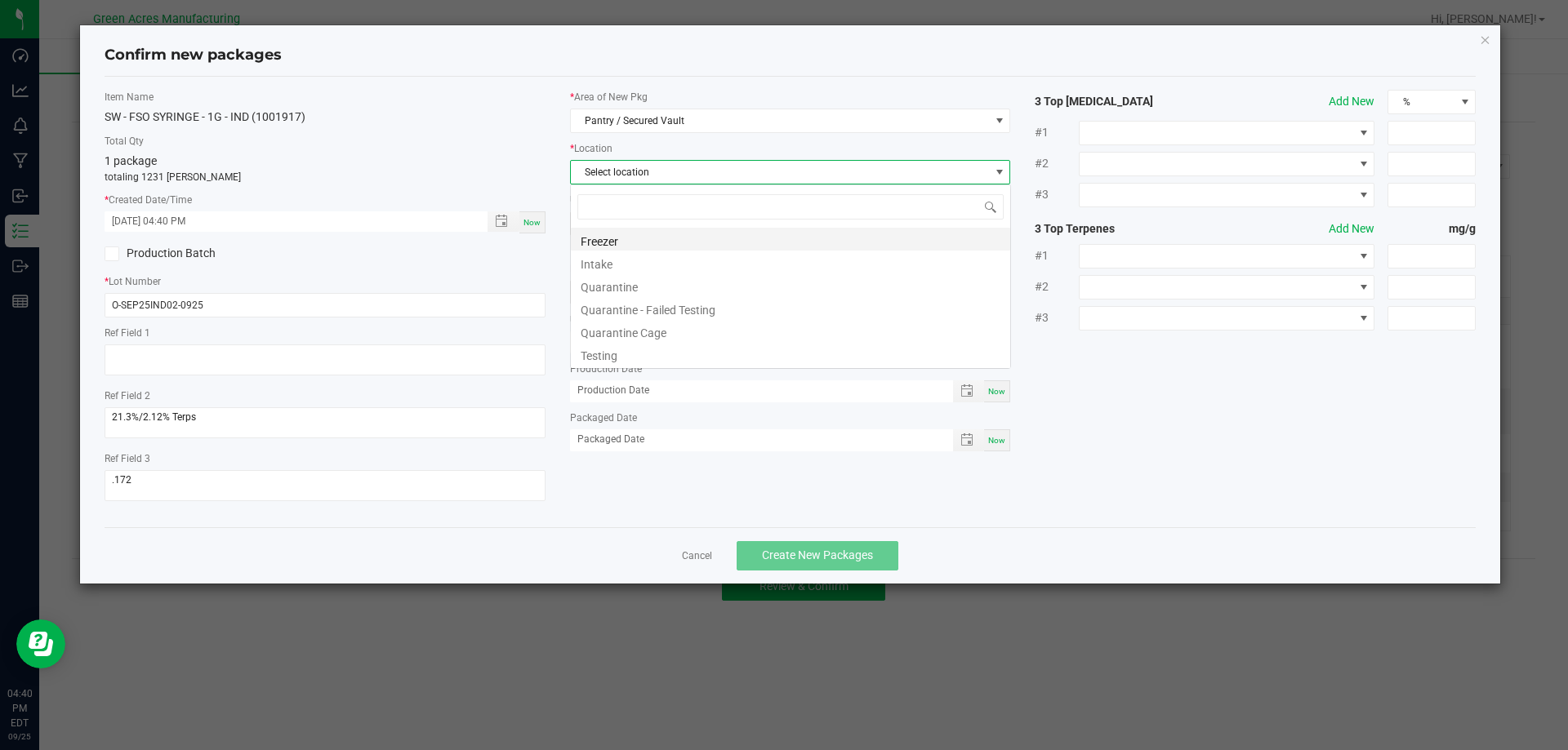
scroll to position [25, 441]
click at [636, 259] on li "Intake" at bounding box center [790, 262] width 439 height 23
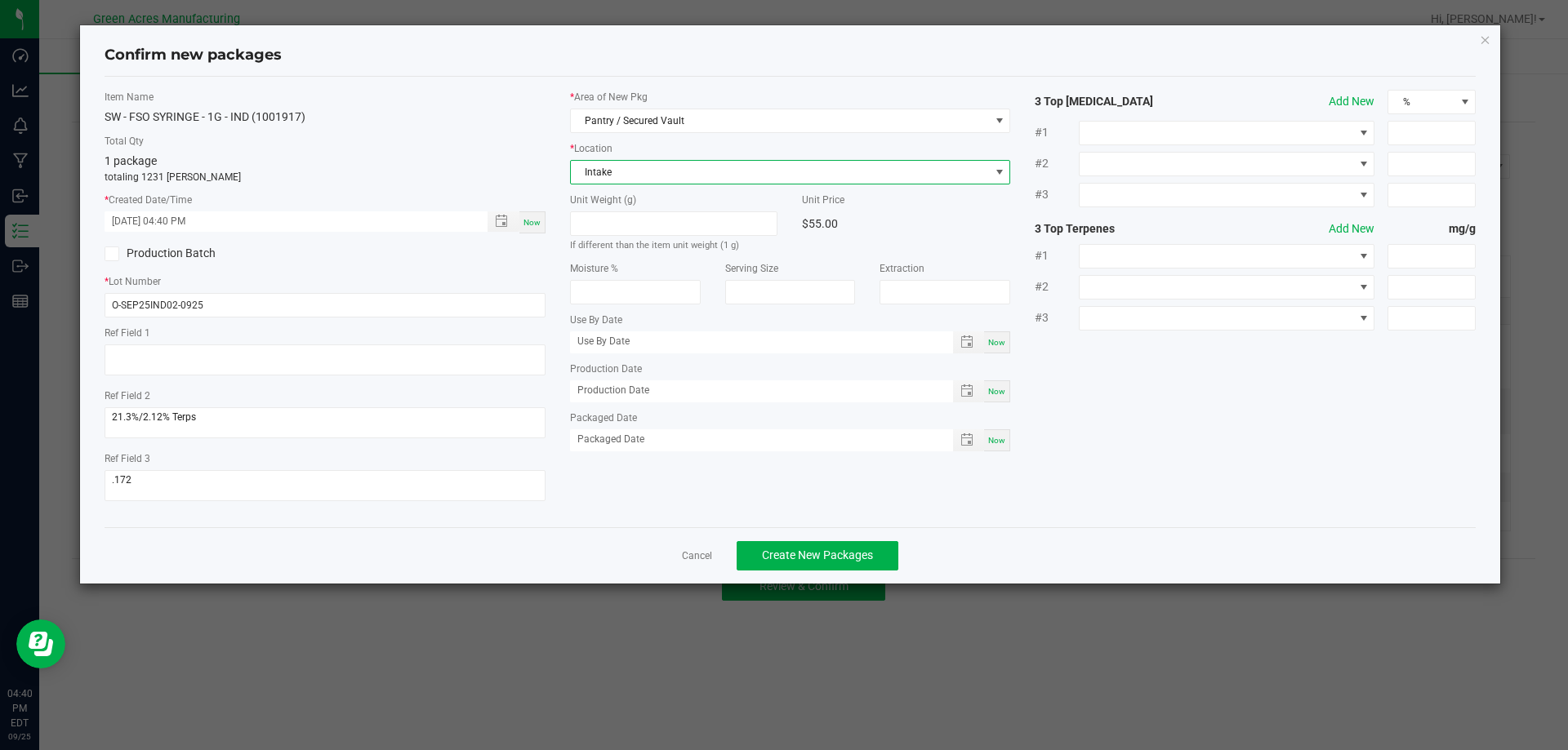
click at [820, 534] on div "Cancel Create New Packages" at bounding box center [790, 555] width 1372 height 56
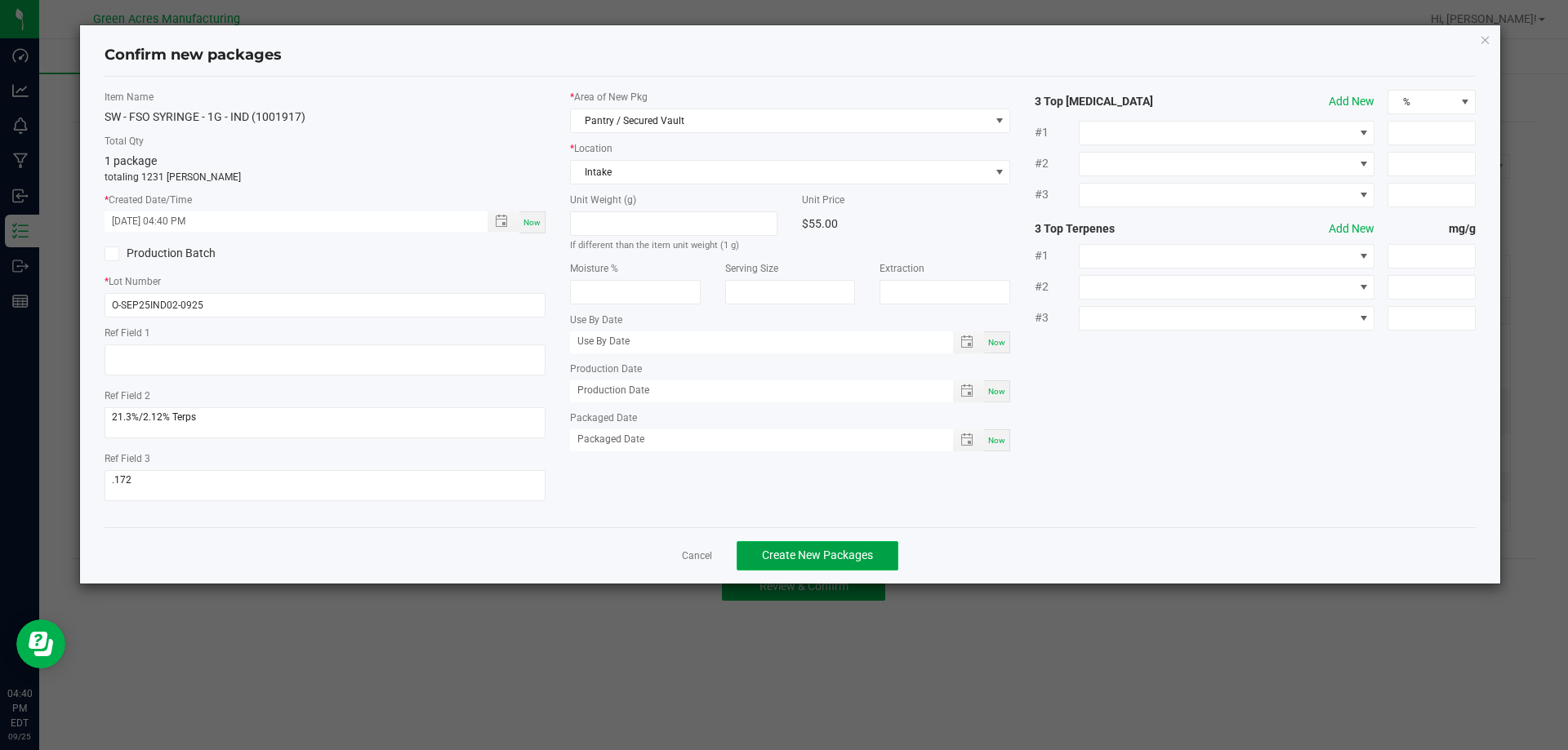
click at [827, 555] on span "Create New Packages" at bounding box center [817, 555] width 111 height 13
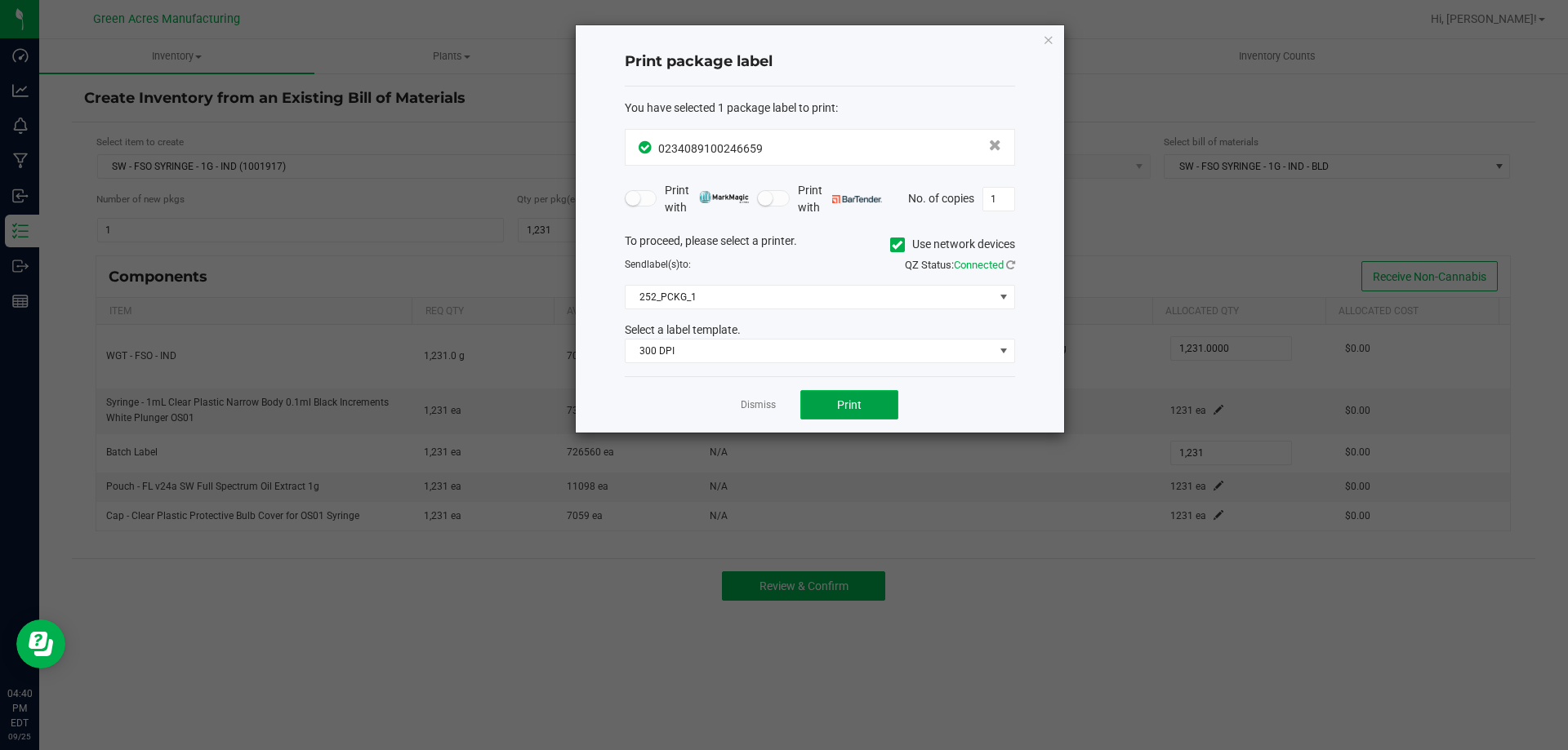
click at [840, 402] on span "Print" at bounding box center [849, 405] width 25 height 13
click at [853, 410] on span "Print" at bounding box center [849, 405] width 25 height 13
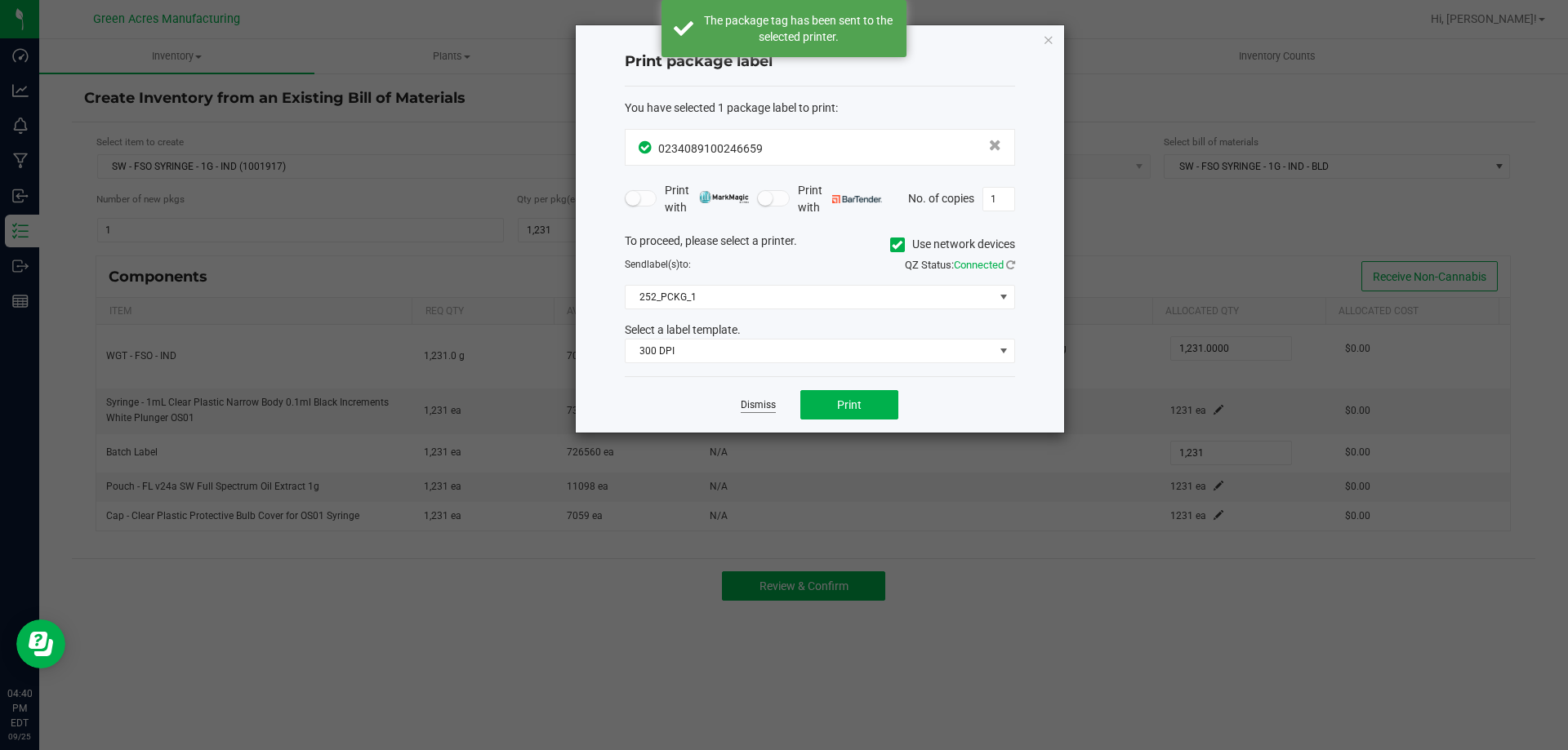
click at [765, 398] on link "Dismiss" at bounding box center [757, 405] width 35 height 14
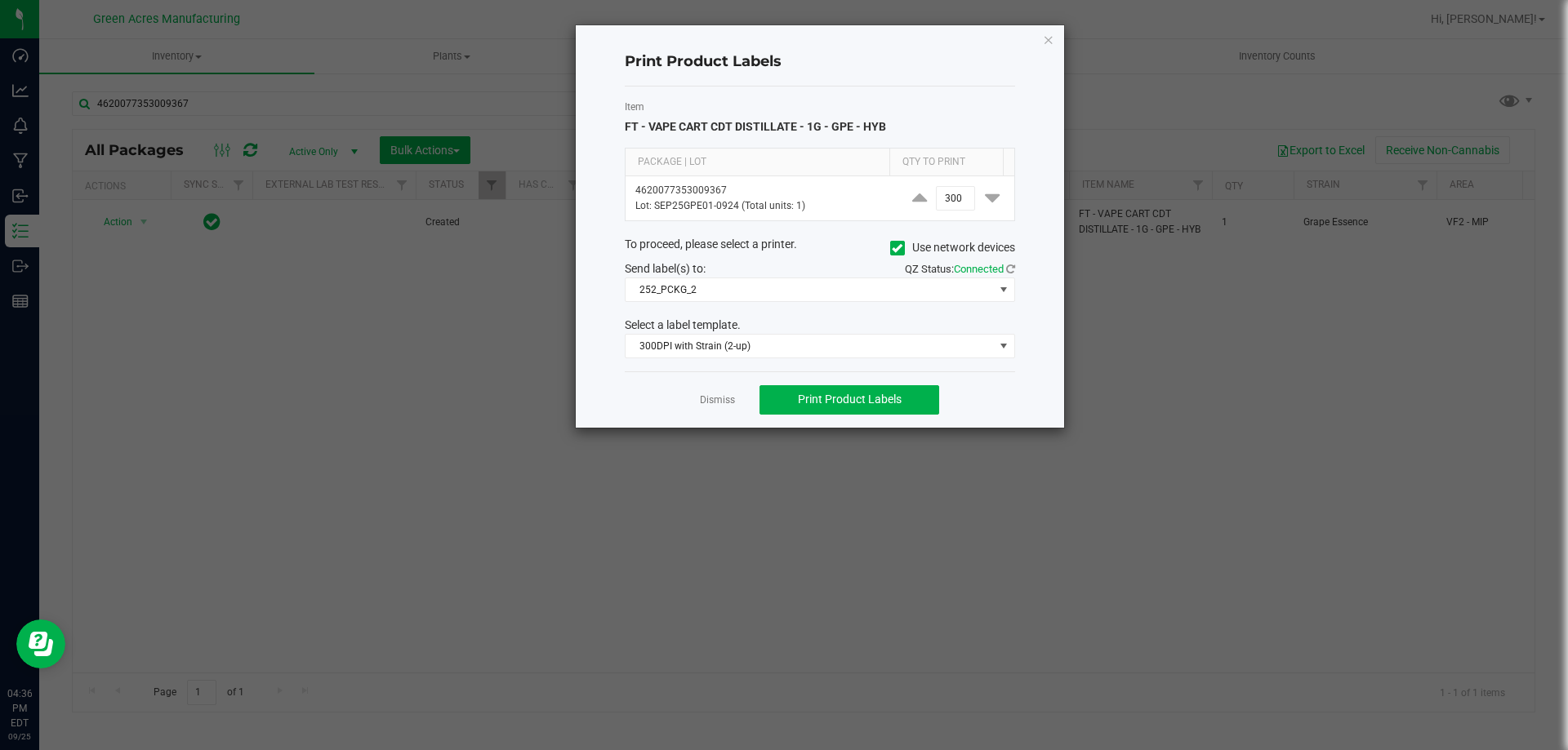
click at [721, 415] on div "Dismiss Print Product Labels" at bounding box center [820, 399] width 390 height 56
click at [720, 386] on div "Dismiss Print Product Labels" at bounding box center [820, 399] width 390 height 56
click at [720, 402] on link "Dismiss" at bounding box center [717, 400] width 35 height 14
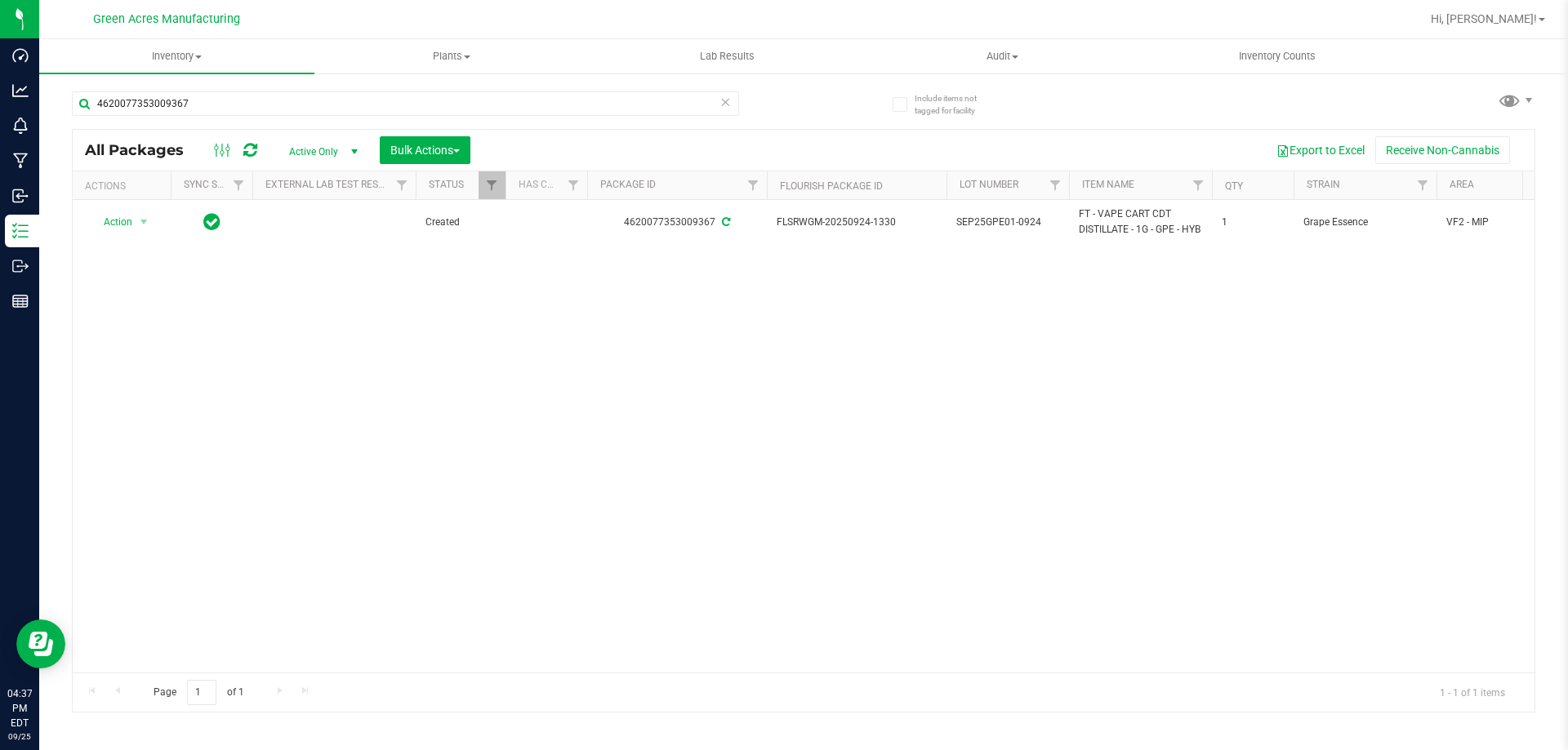
click at [664, 371] on div "Action Action Adjust qty Create package Edit attributes Global inventory Locate…" at bounding box center [803, 437] width 1462 height 473
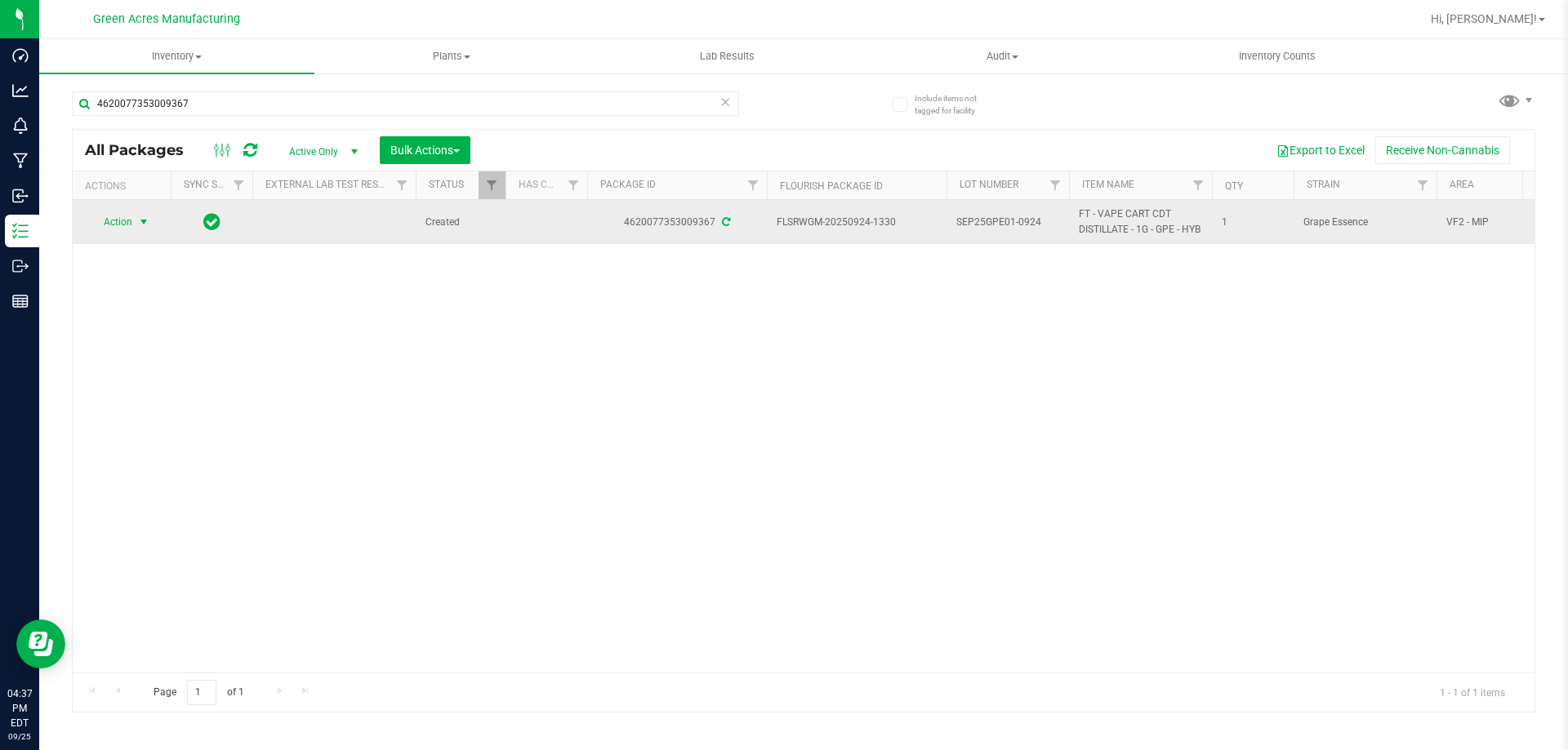
click at [138, 228] on span "select" at bounding box center [144, 222] width 13 height 13
click at [141, 233] on span "select" at bounding box center [144, 222] width 20 height 23
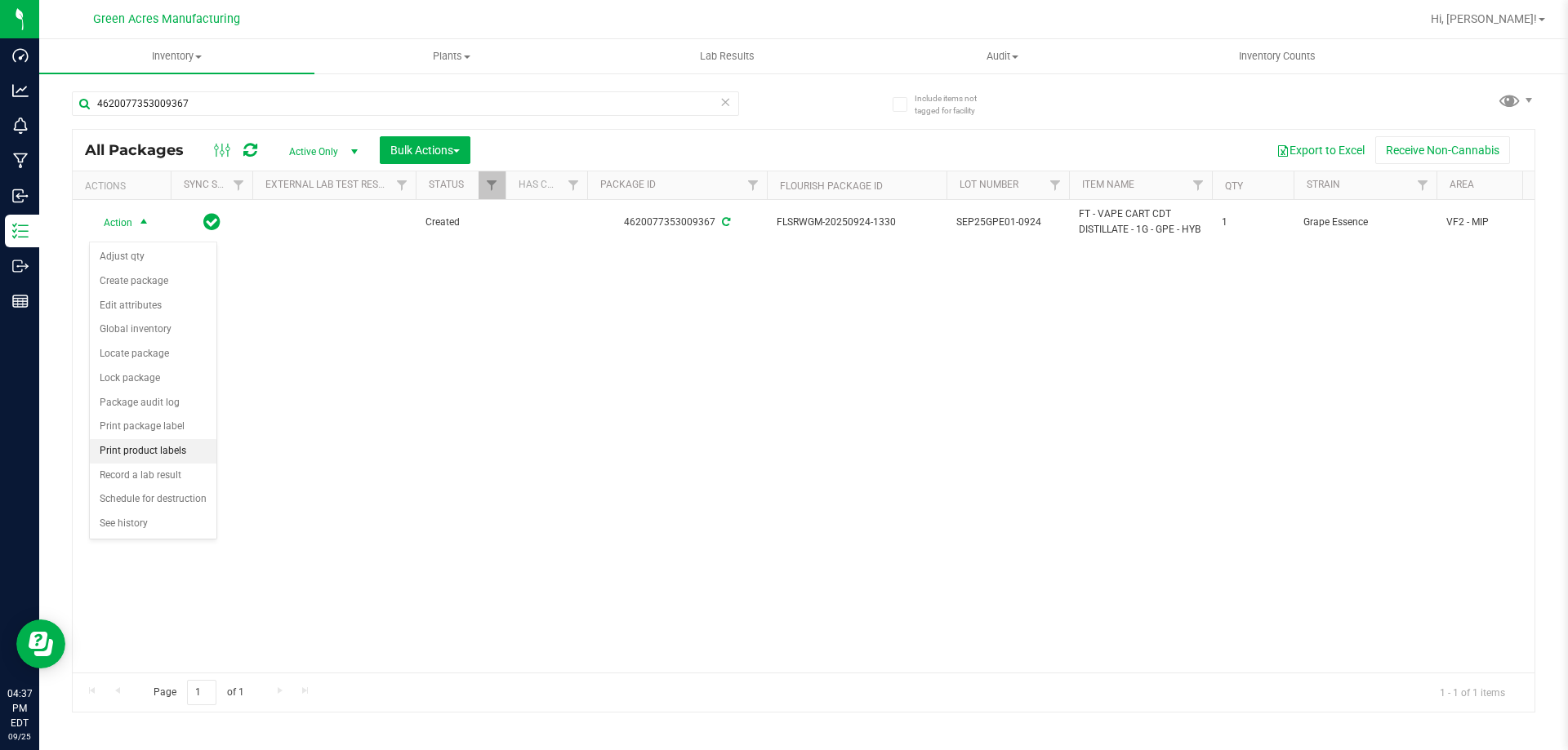
click at [168, 451] on li "Print product labels" at bounding box center [153, 451] width 127 height 25
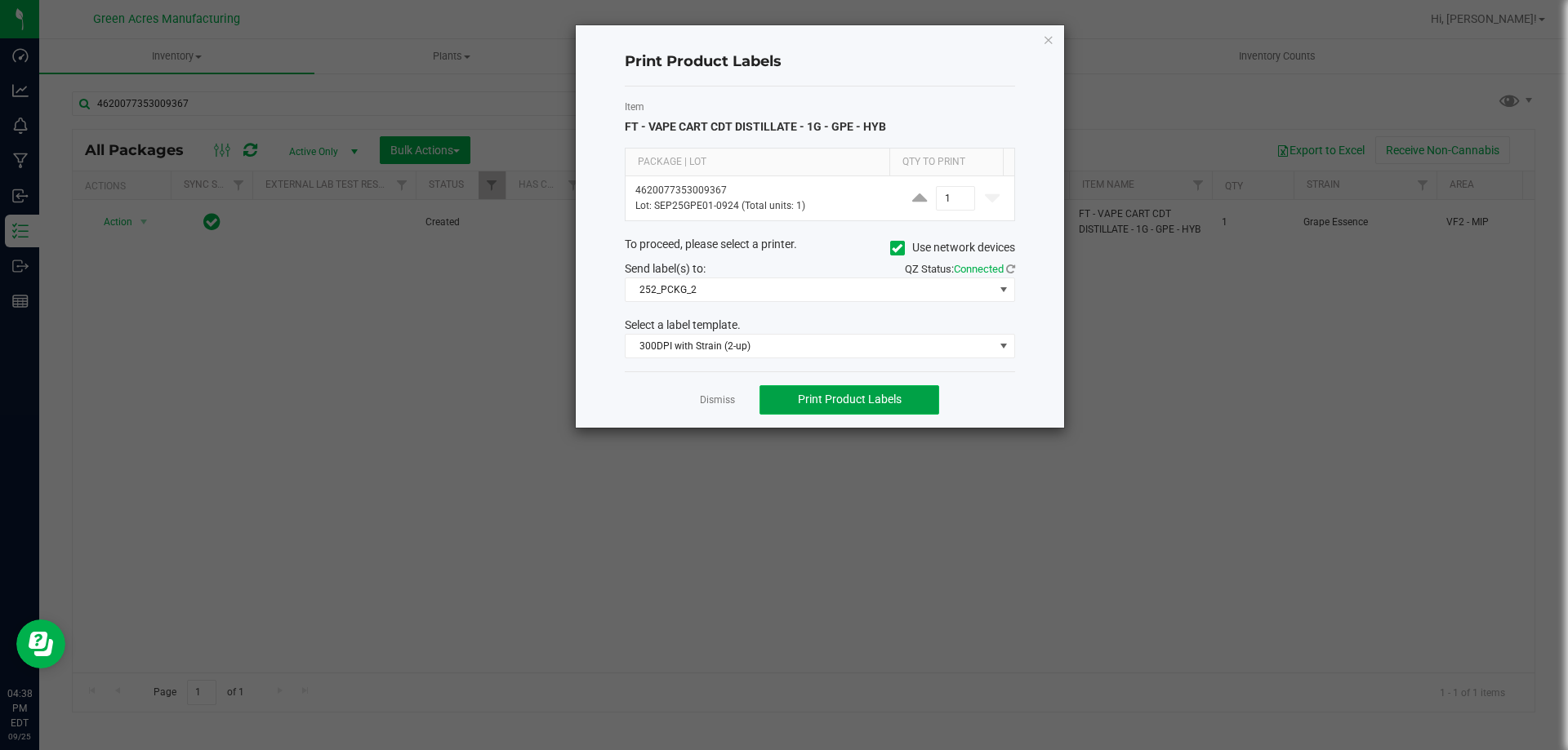
click at [873, 390] on button "Print Product Labels" at bounding box center [849, 400] width 180 height 29
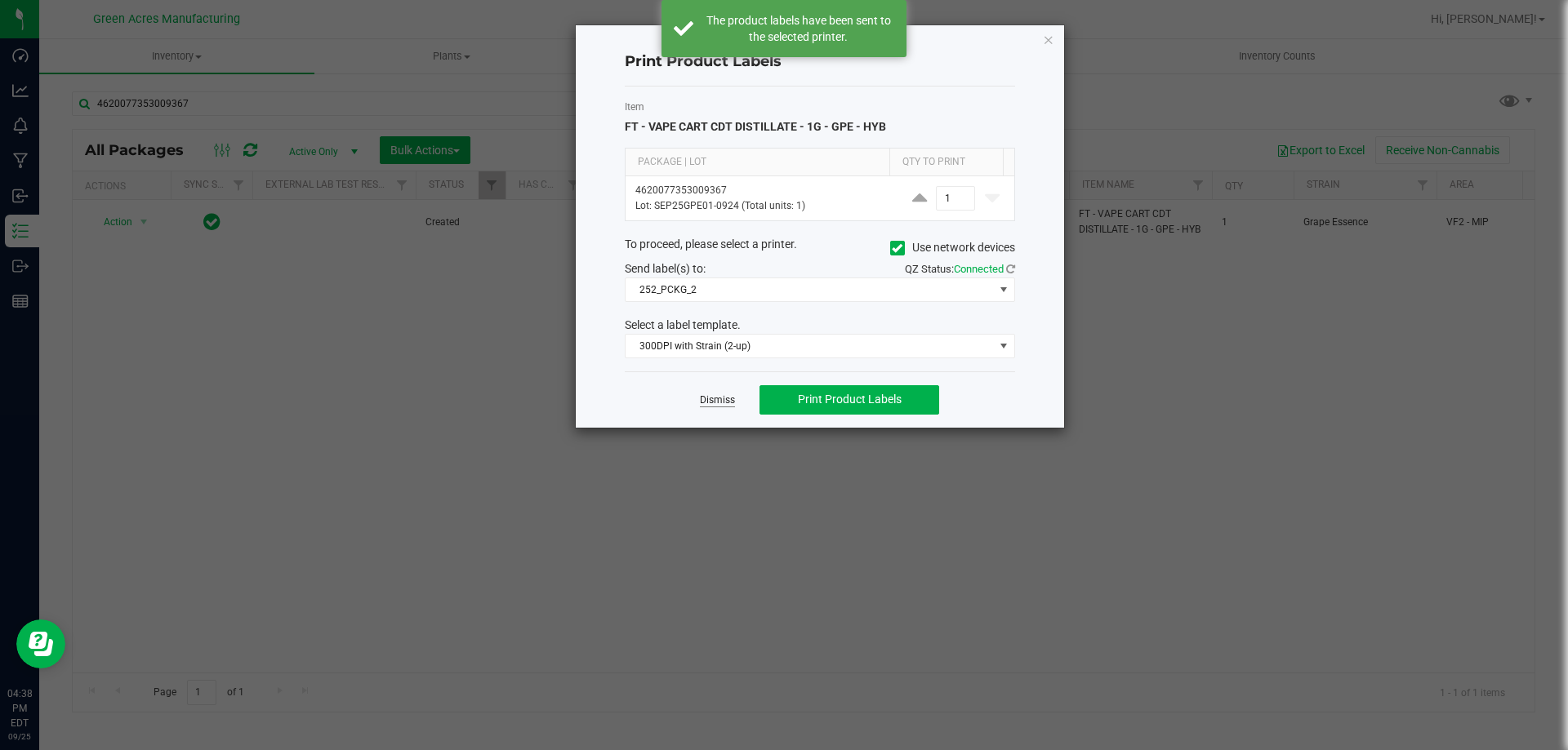
click at [712, 398] on link "Dismiss" at bounding box center [717, 400] width 35 height 14
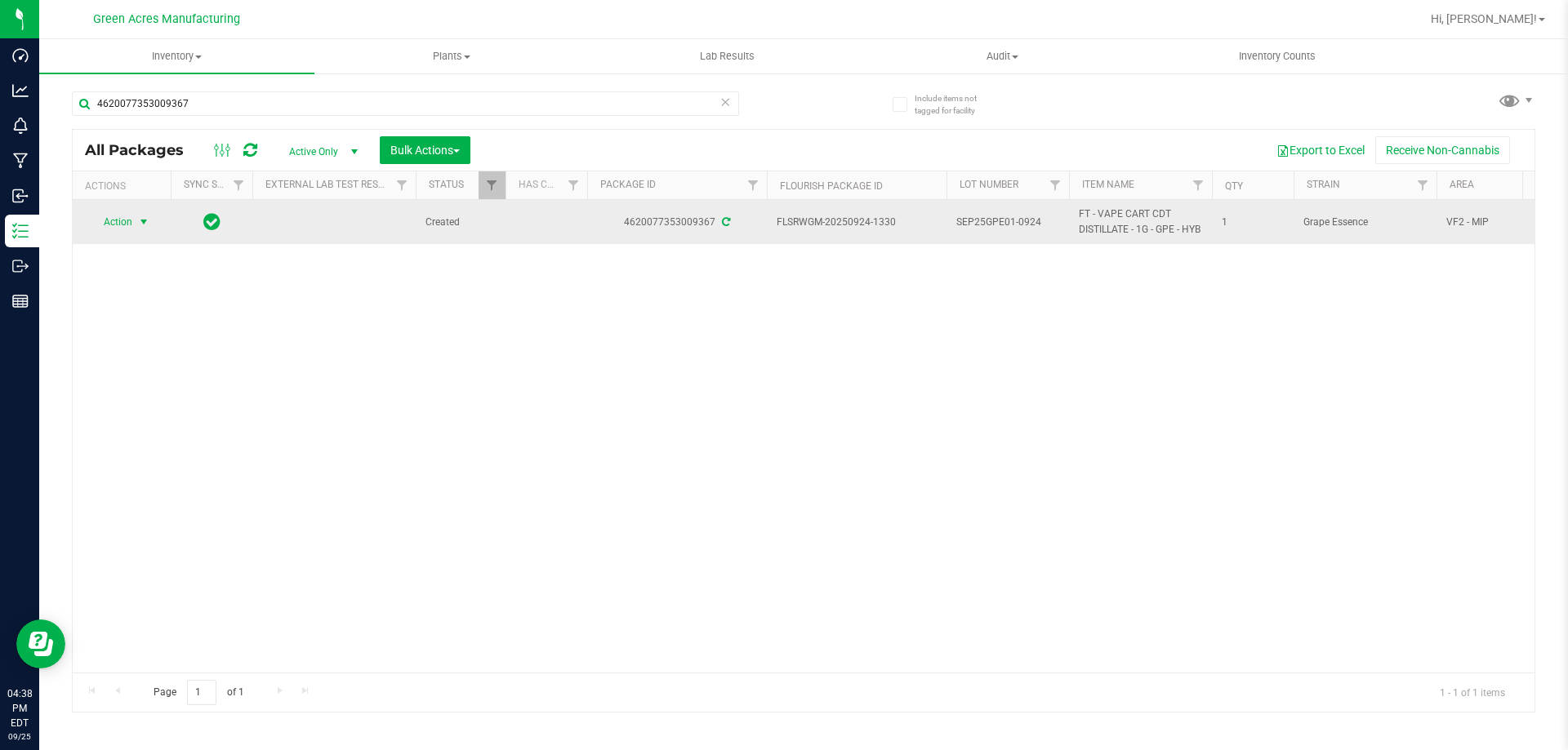
click at [124, 229] on span "Action" at bounding box center [111, 222] width 44 height 23
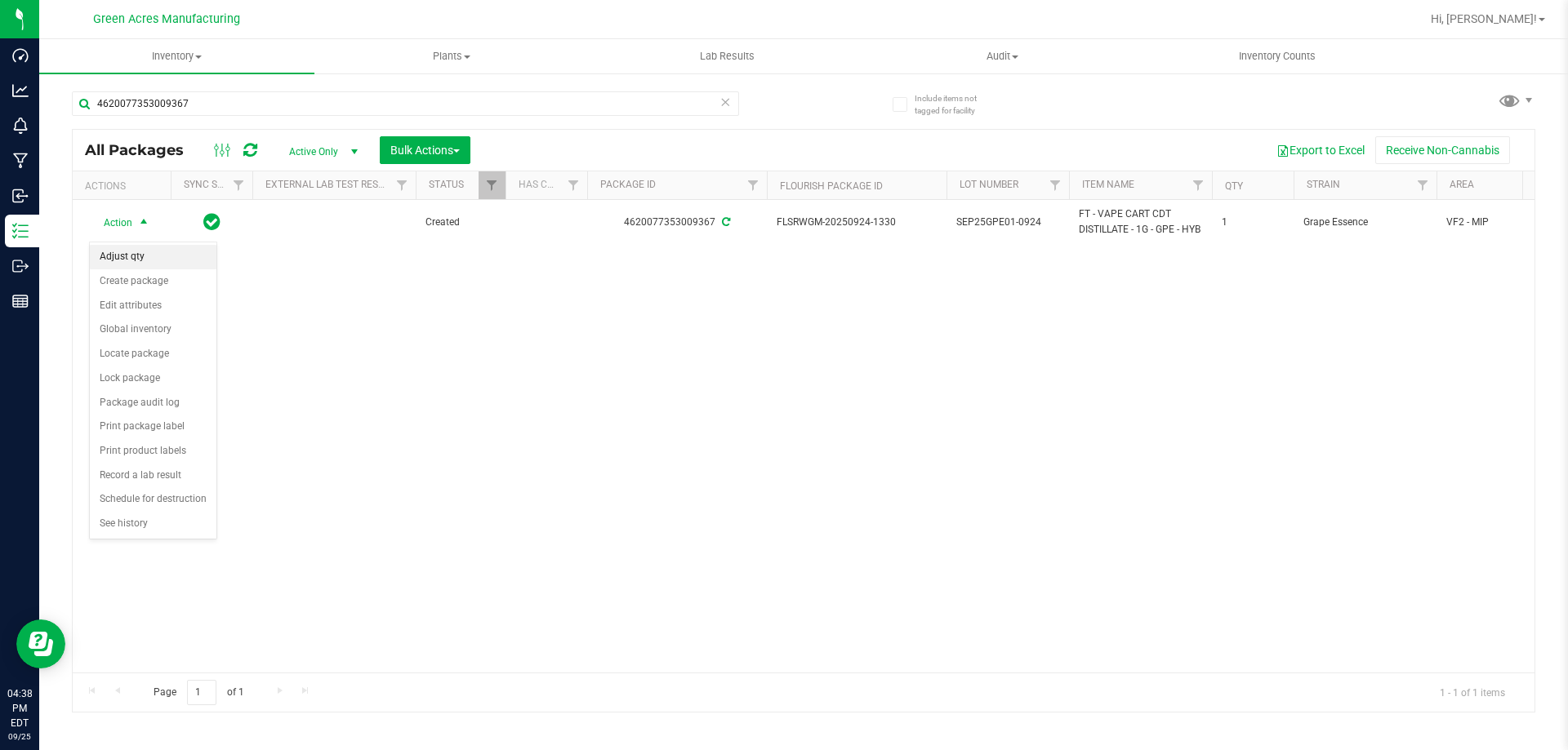
click at [131, 255] on li "Adjust qty" at bounding box center [153, 257] width 127 height 25
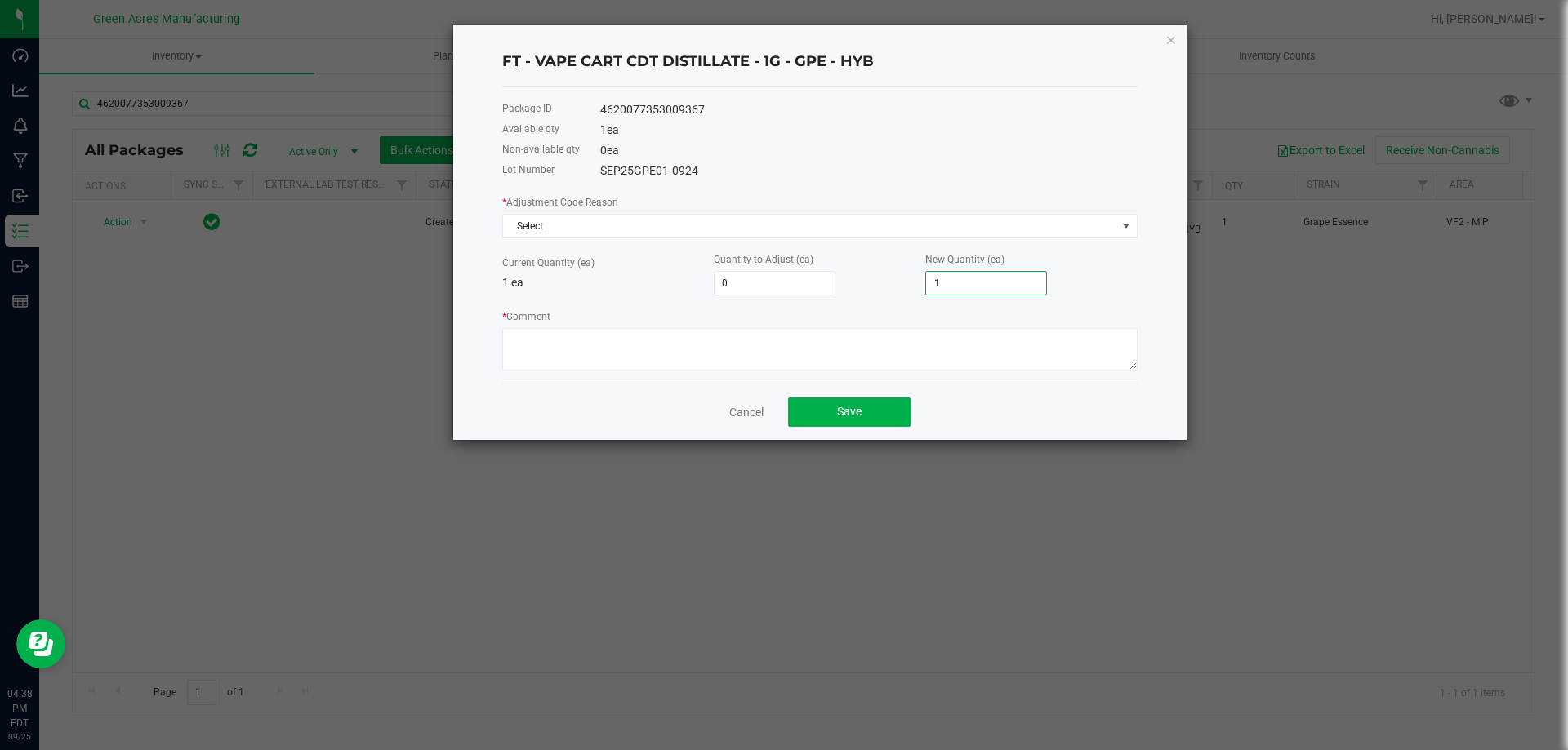
click at [964, 285] on input "1" at bounding box center [986, 283] width 120 height 23
type input "-1"
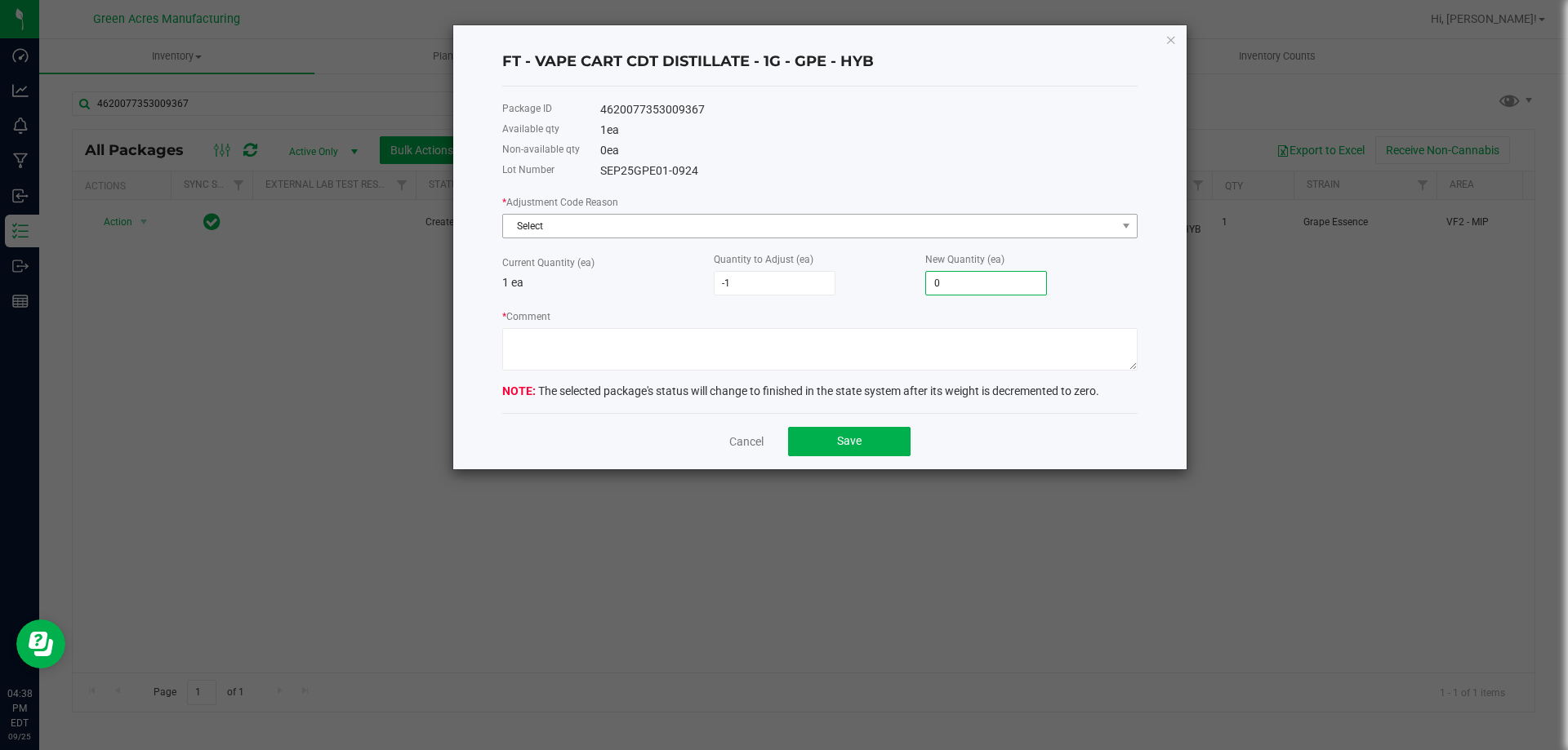
type input "0"
click at [577, 221] on span "Select" at bounding box center [810, 227] width 613 height 23
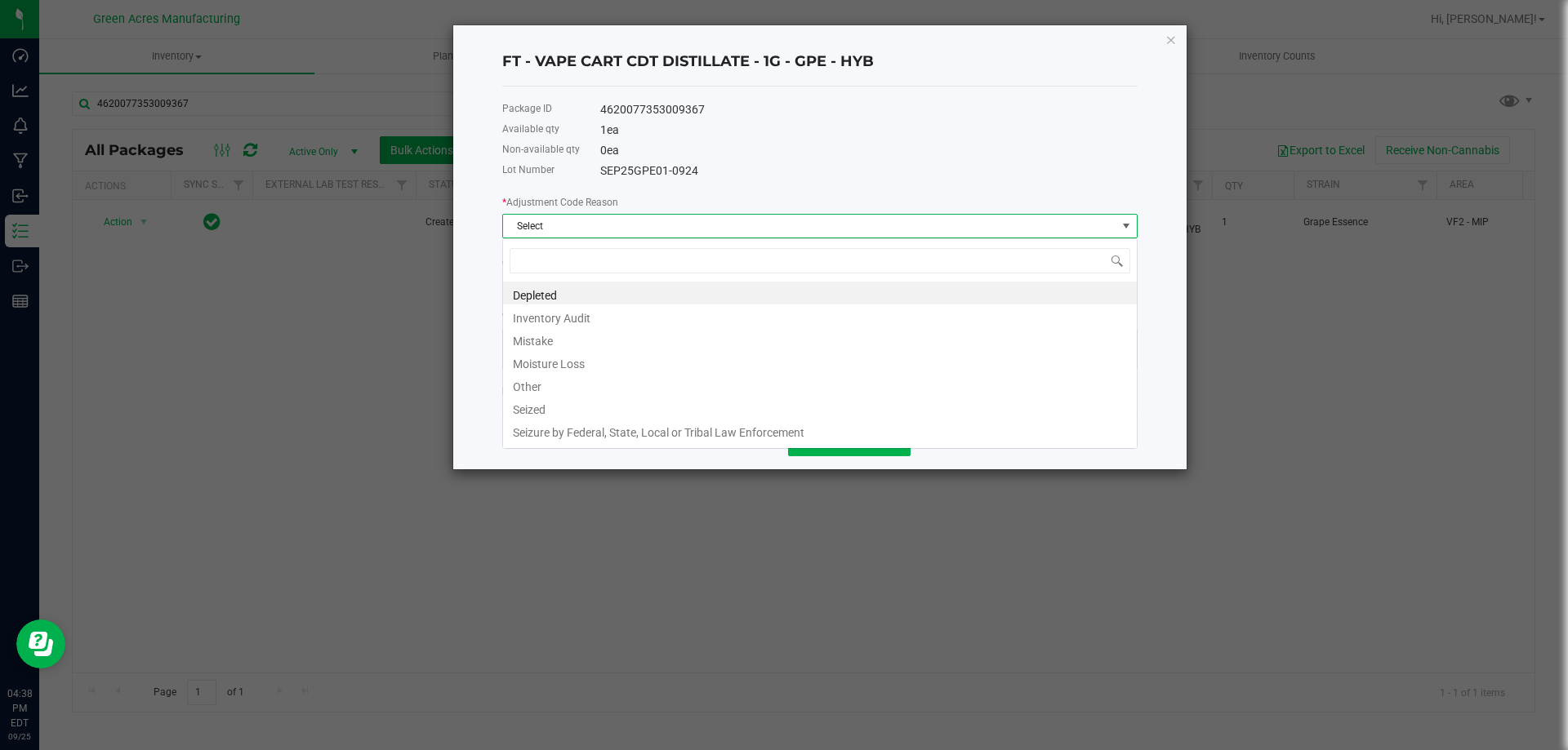
scroll to position [25, 636]
click at [565, 387] on li "Other" at bounding box center [820, 384] width 634 height 23
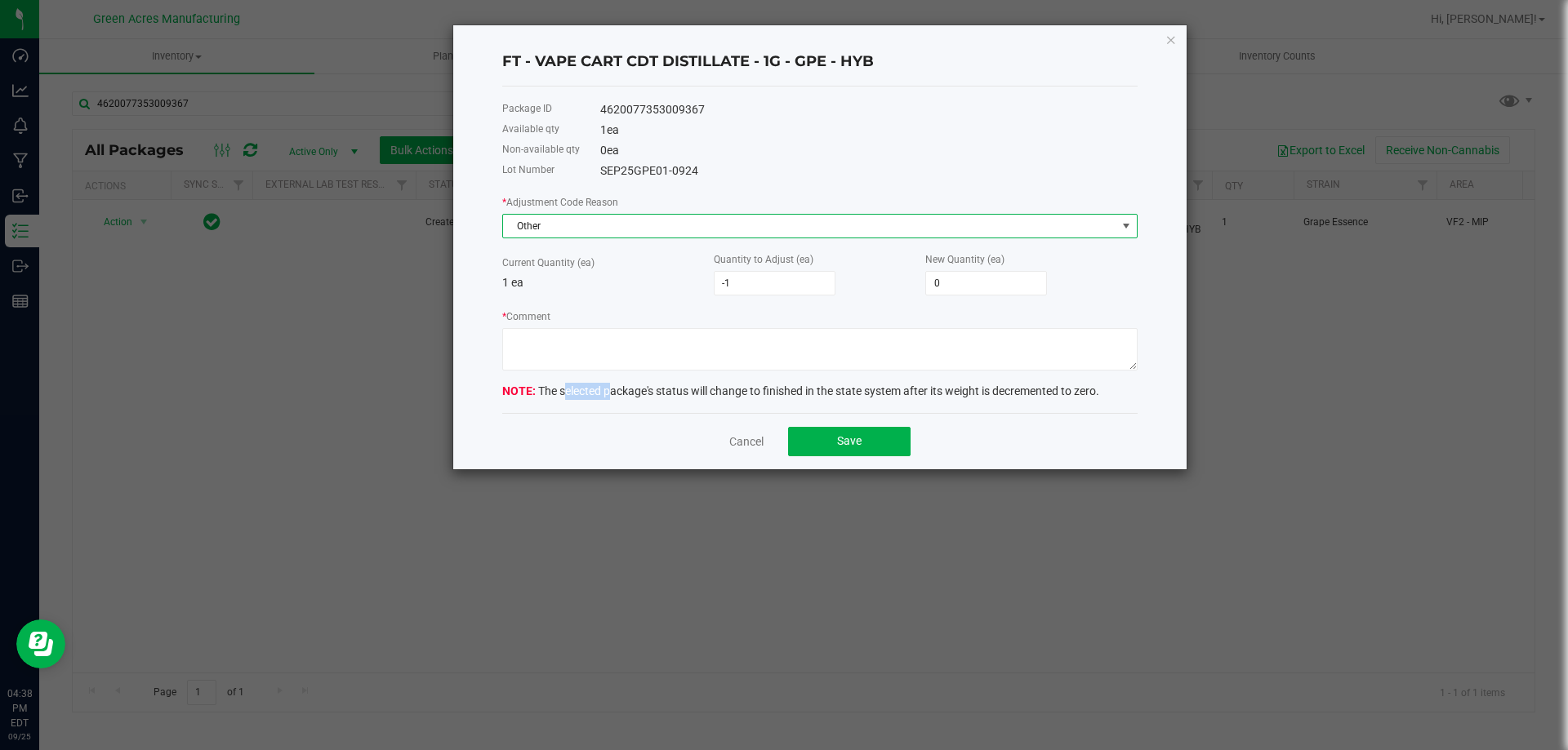
click at [565, 388] on div "The selected package's status will change to finished in the state system after…" at bounding box center [820, 391] width 636 height 17
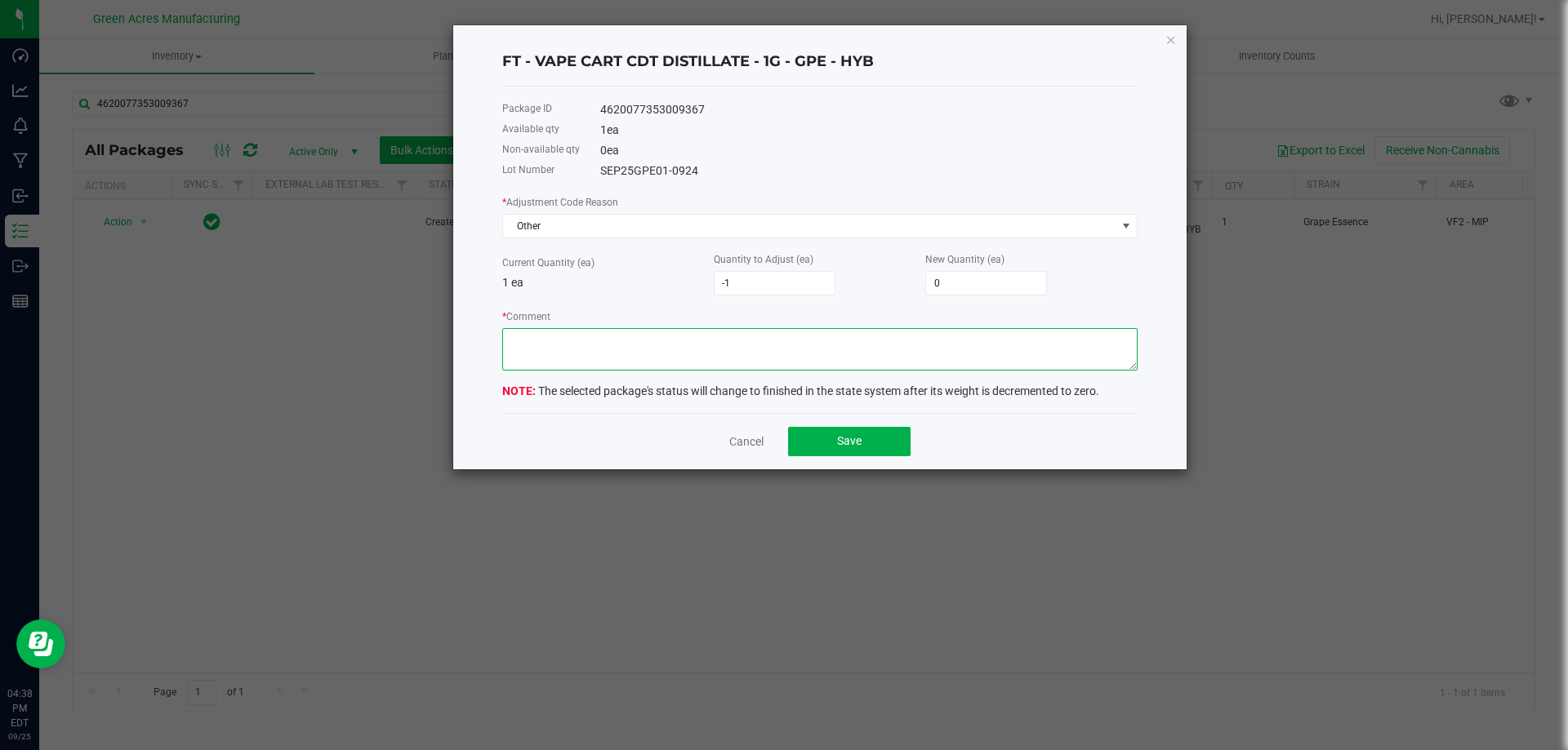
click at [732, 339] on textarea "* Comment" at bounding box center [820, 349] width 636 height 43
type textarea "MMV"
click at [833, 447] on button "Save" at bounding box center [849, 442] width 123 height 29
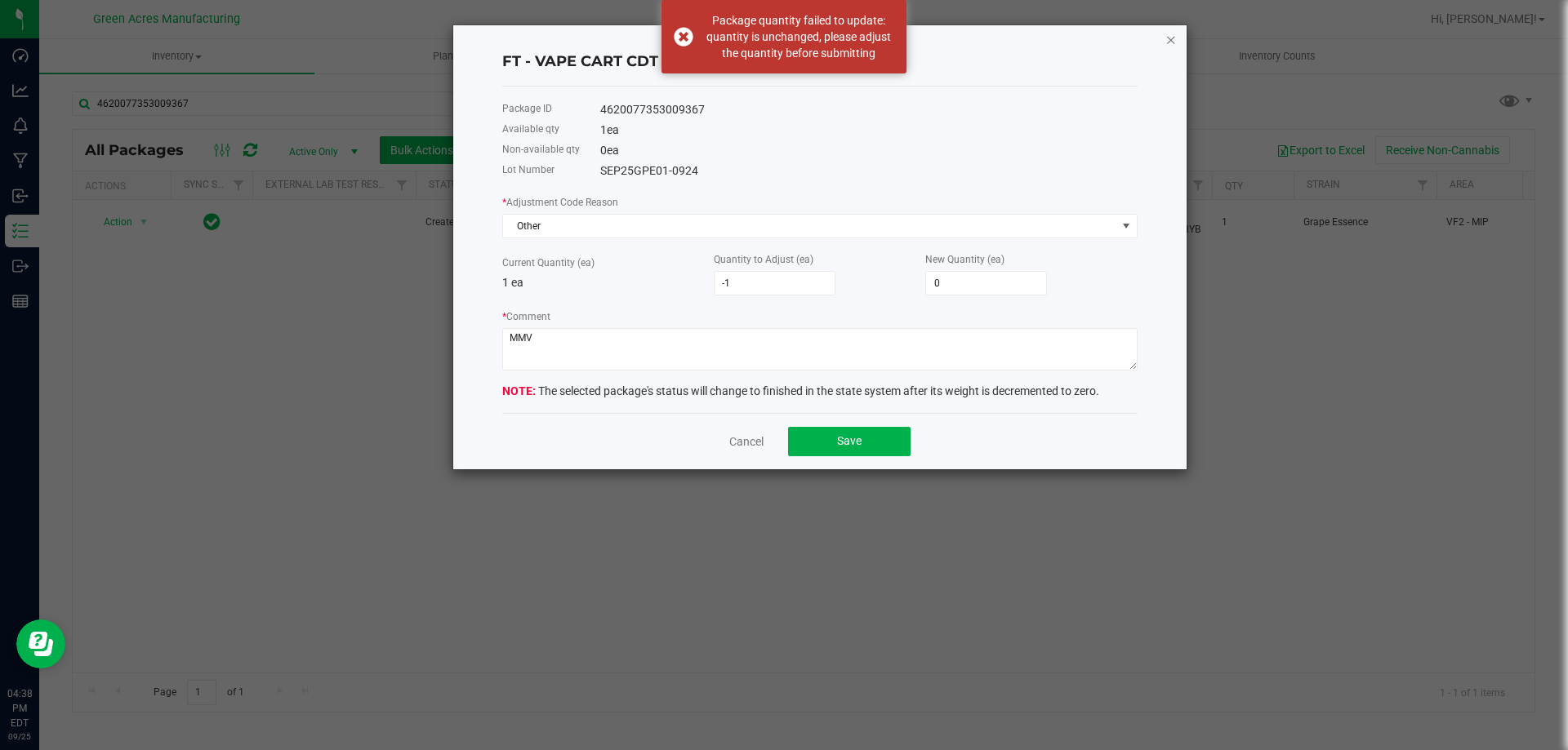
click at [1174, 42] on icon "button" at bounding box center [1170, 39] width 11 height 20
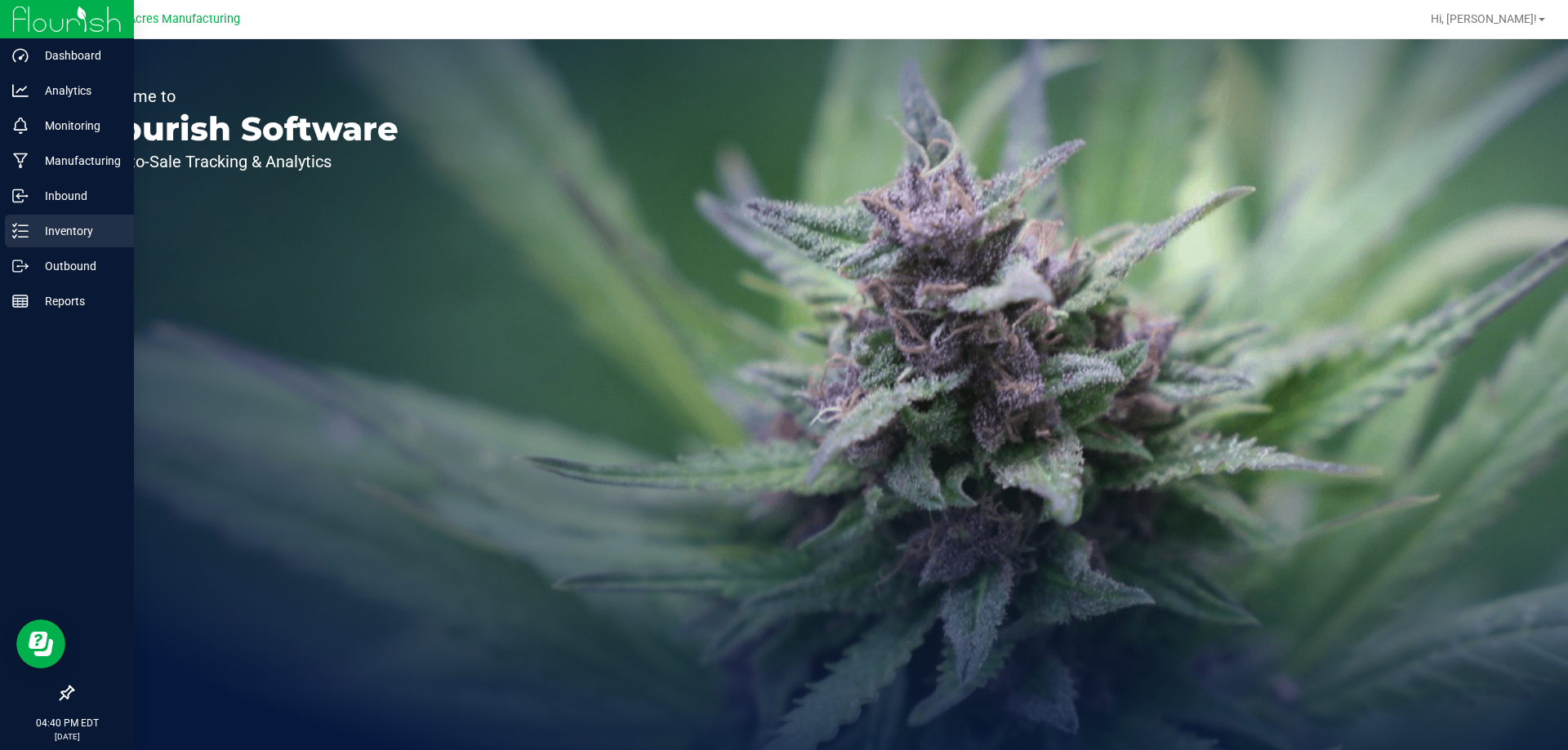
click at [27, 226] on line at bounding box center [23, 226] width 9 height 0
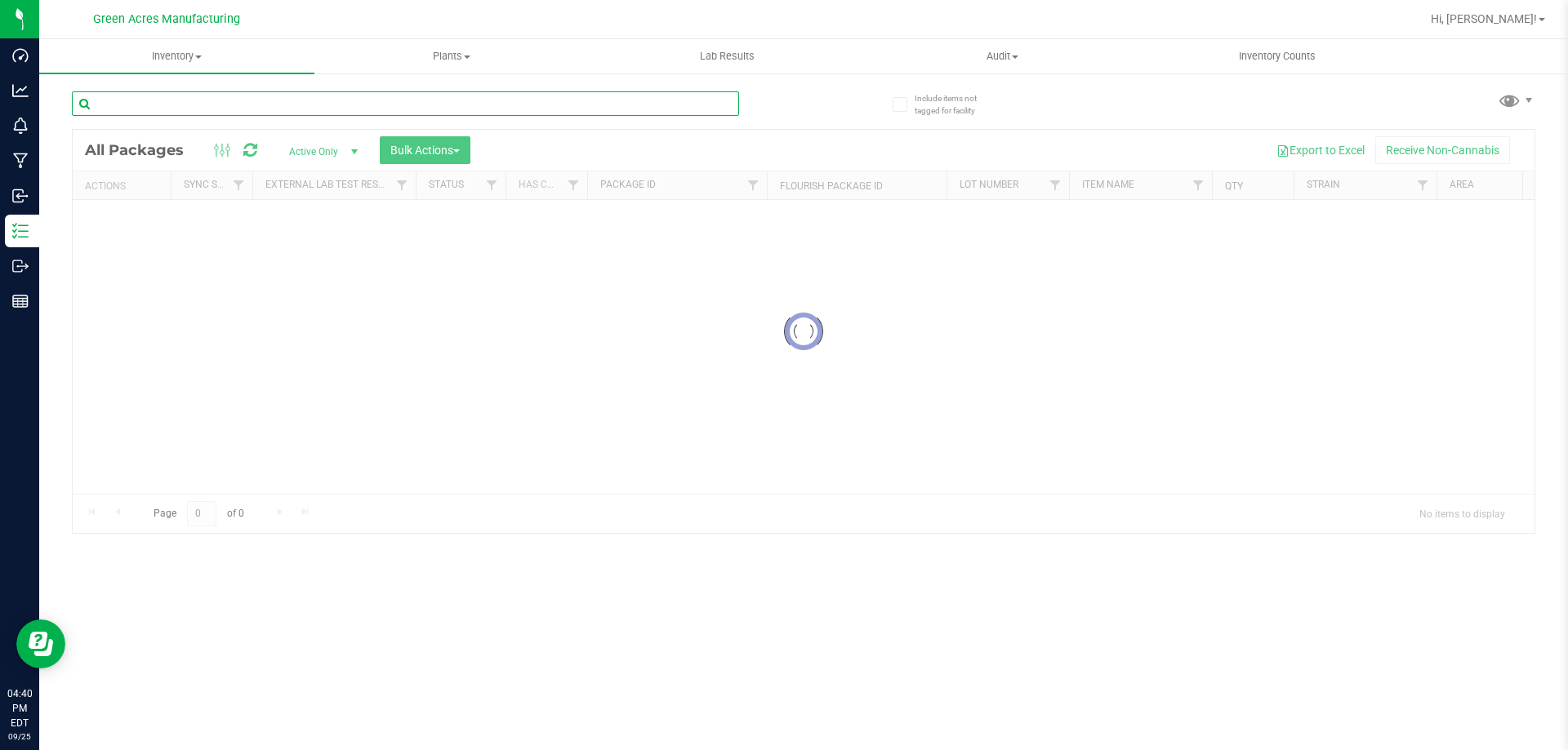
click at [181, 107] on input "text" at bounding box center [406, 104] width 667 height 25
type input "4347081179487353"
click at [142, 333] on div at bounding box center [803, 331] width 1462 height 403
click at [137, 289] on div at bounding box center [803, 331] width 1462 height 403
click at [348, 259] on div at bounding box center [803, 331] width 1462 height 403
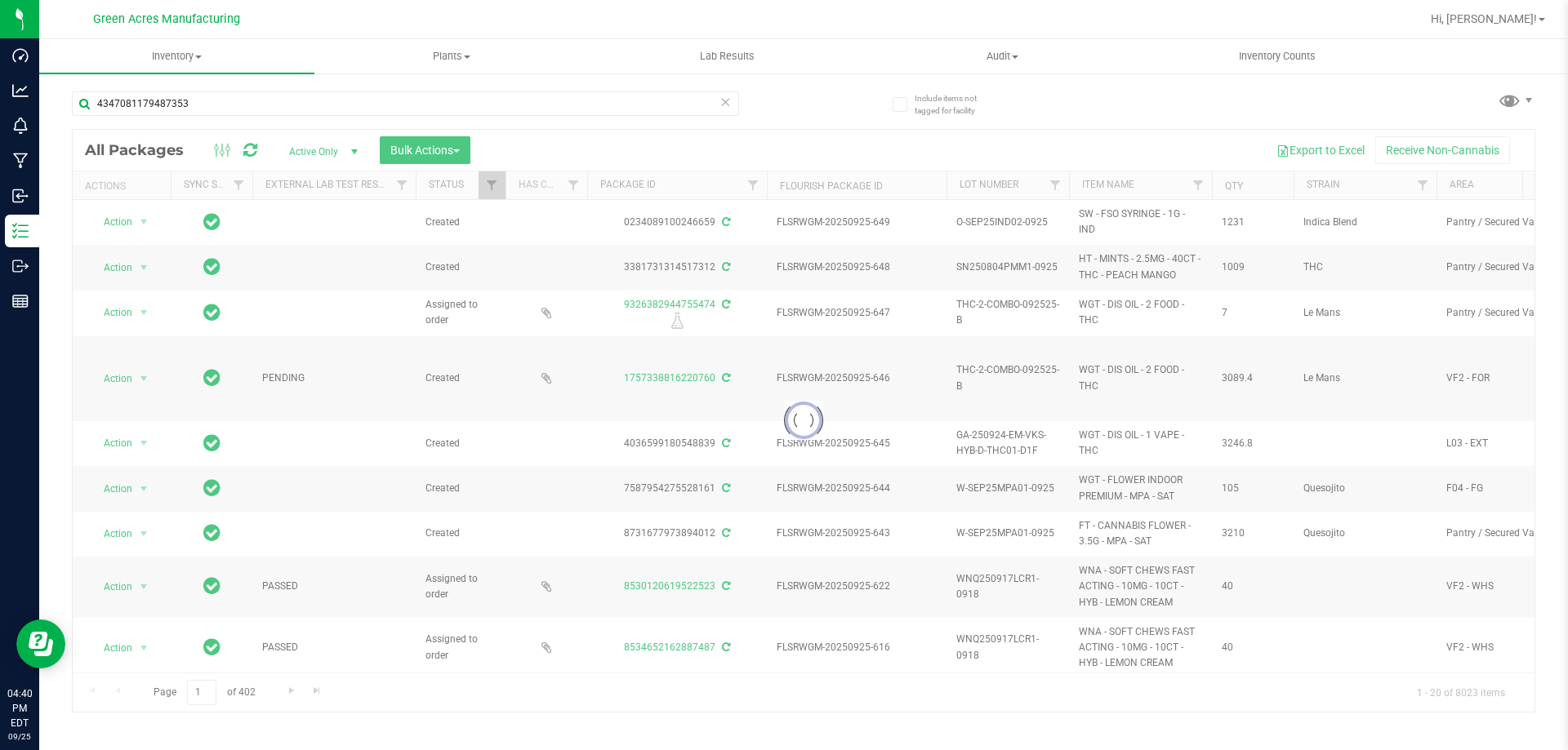
click at [669, 129] on div "Loading... All Packages Active Only Active Only Lab Samples Locked All External…" at bounding box center [803, 421] width 1463 height 584
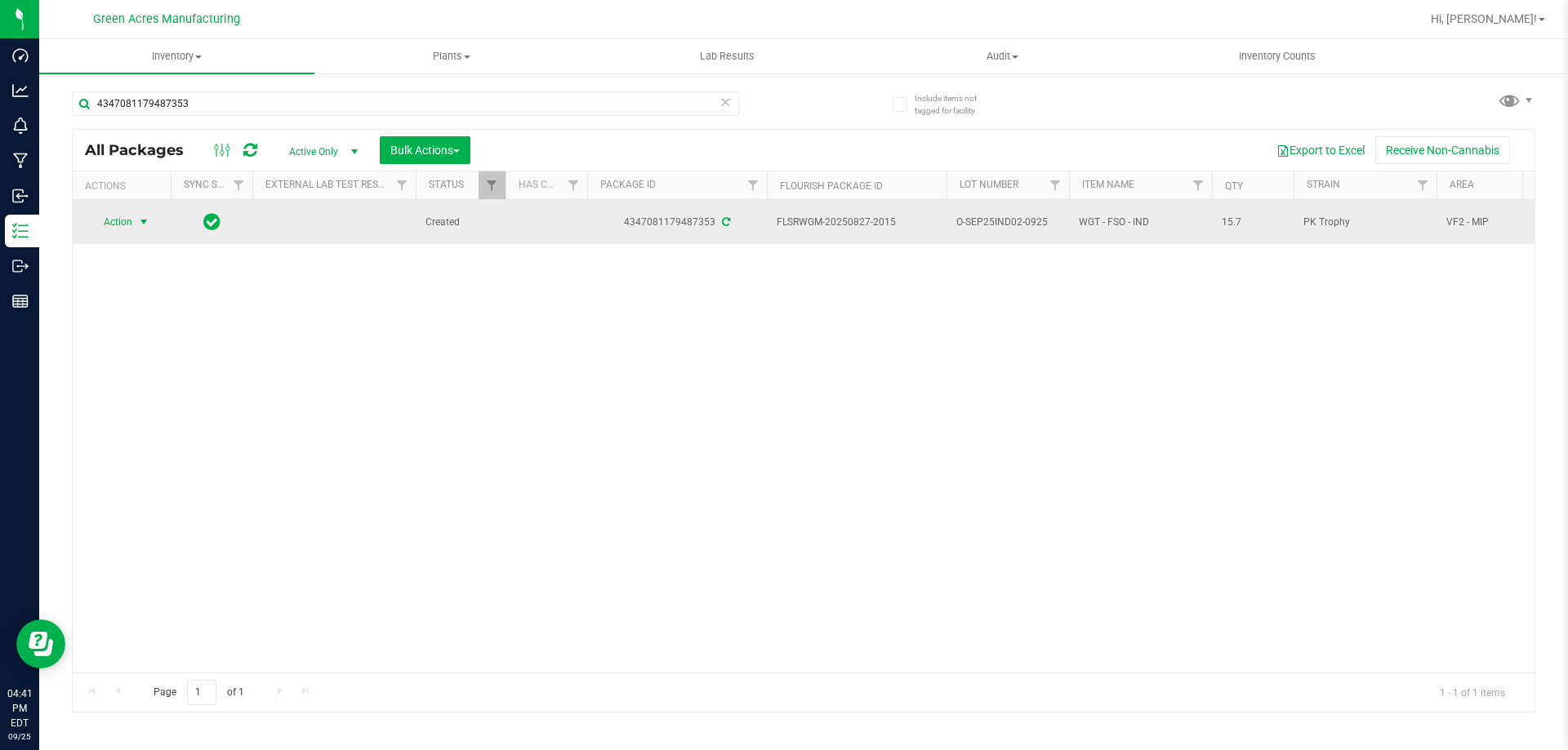
click at [102, 225] on span "Action" at bounding box center [111, 222] width 44 height 23
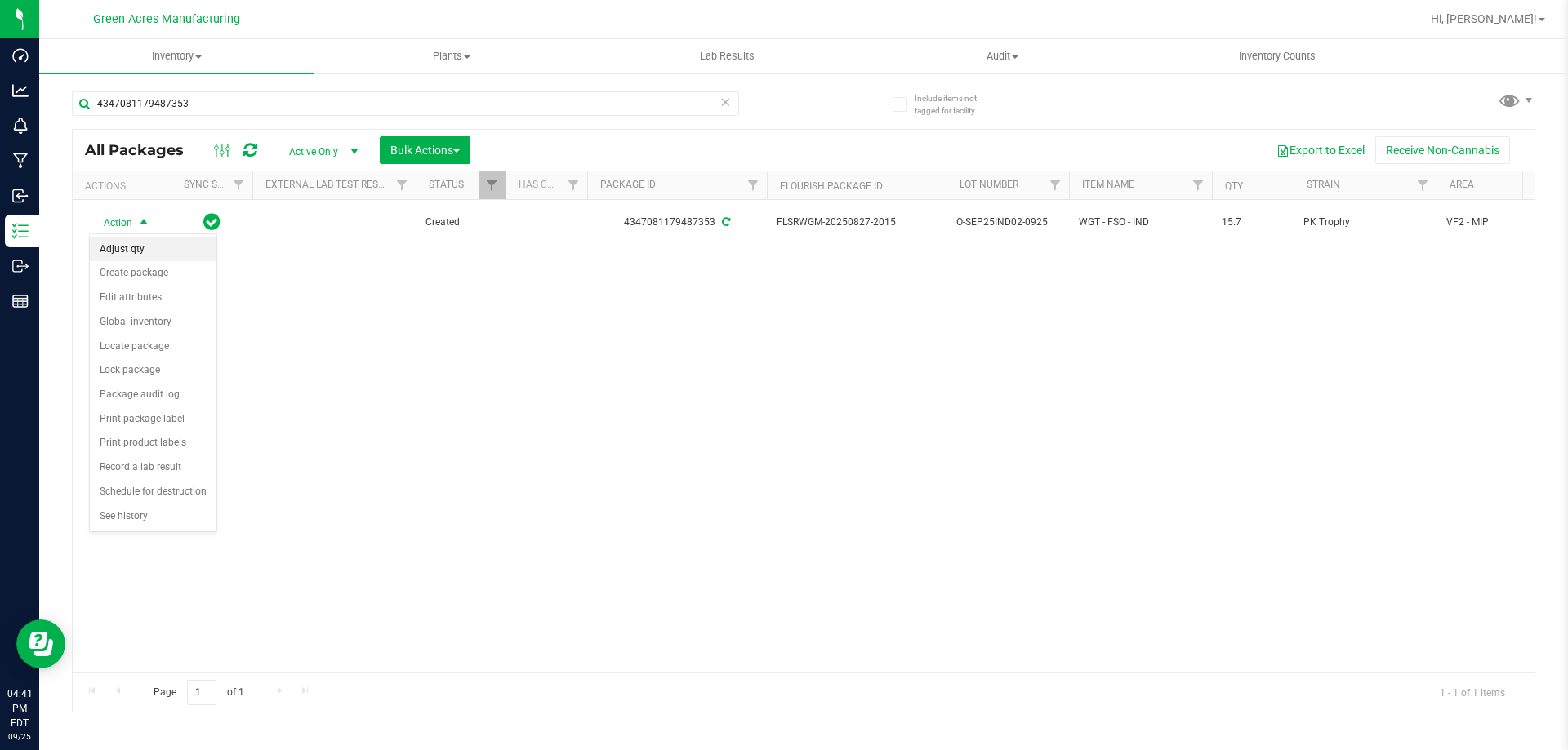
click at [127, 254] on li "Adjust qty" at bounding box center [153, 249] width 127 height 25
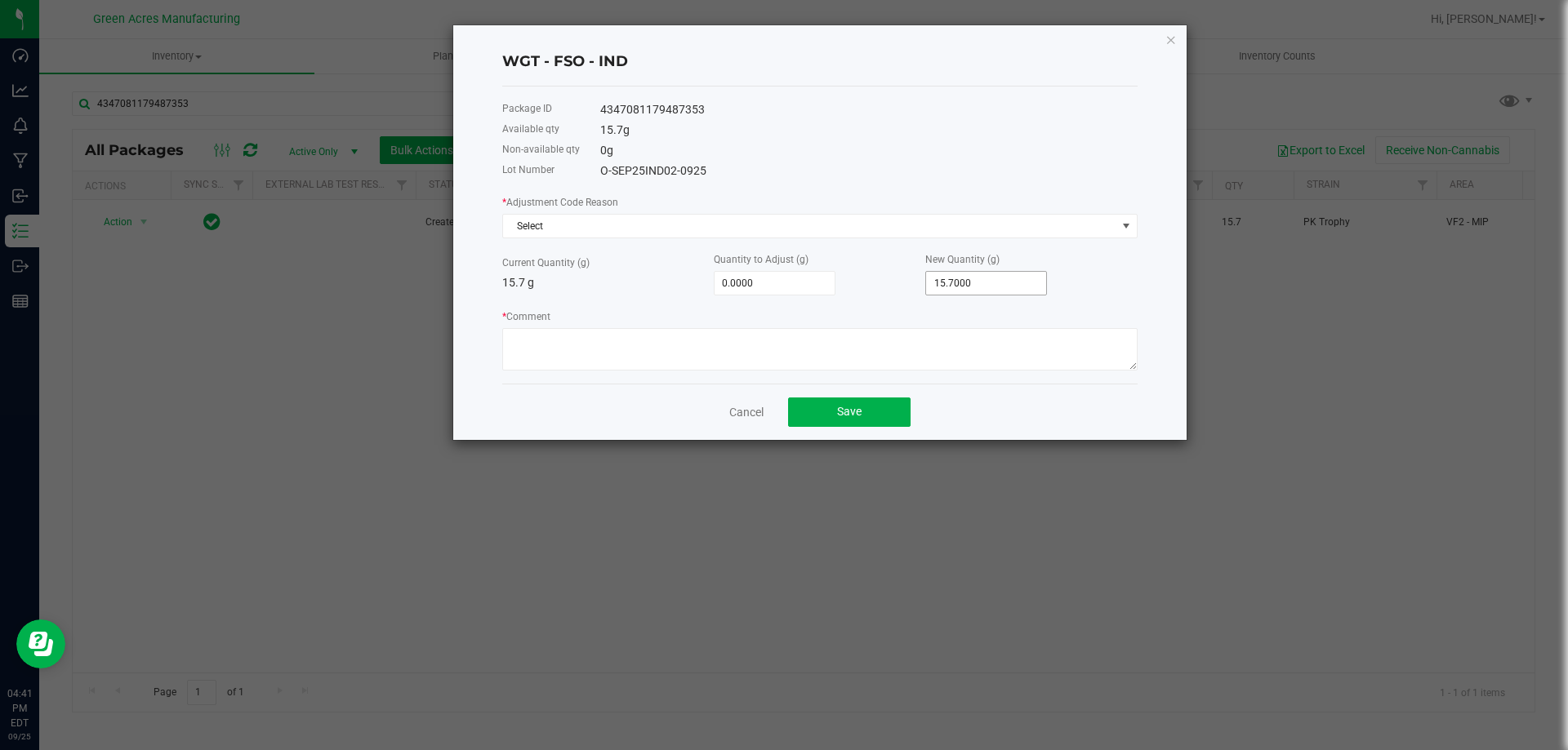
type input "15.7"
type input "0"
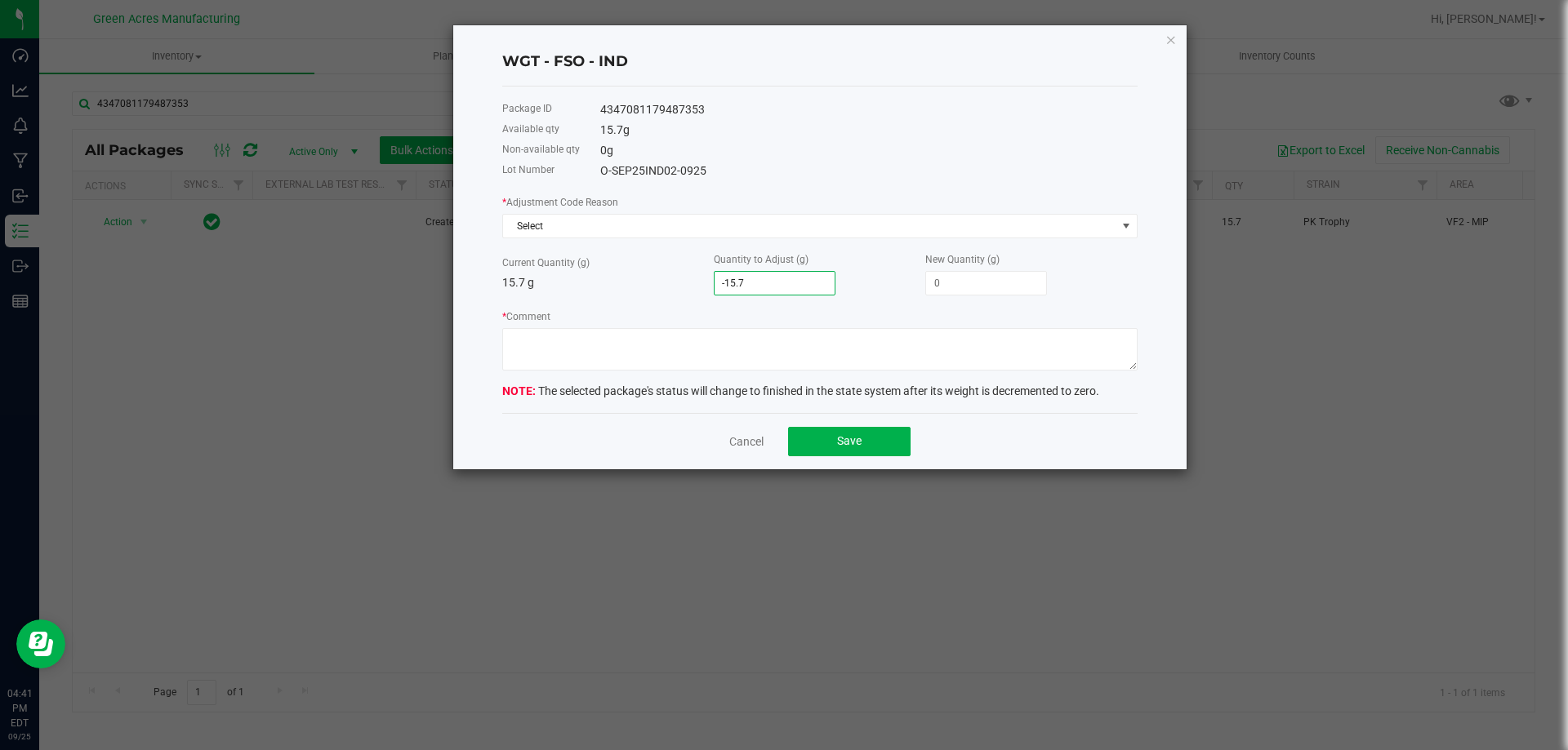
type input "3"
type input "18.7000"
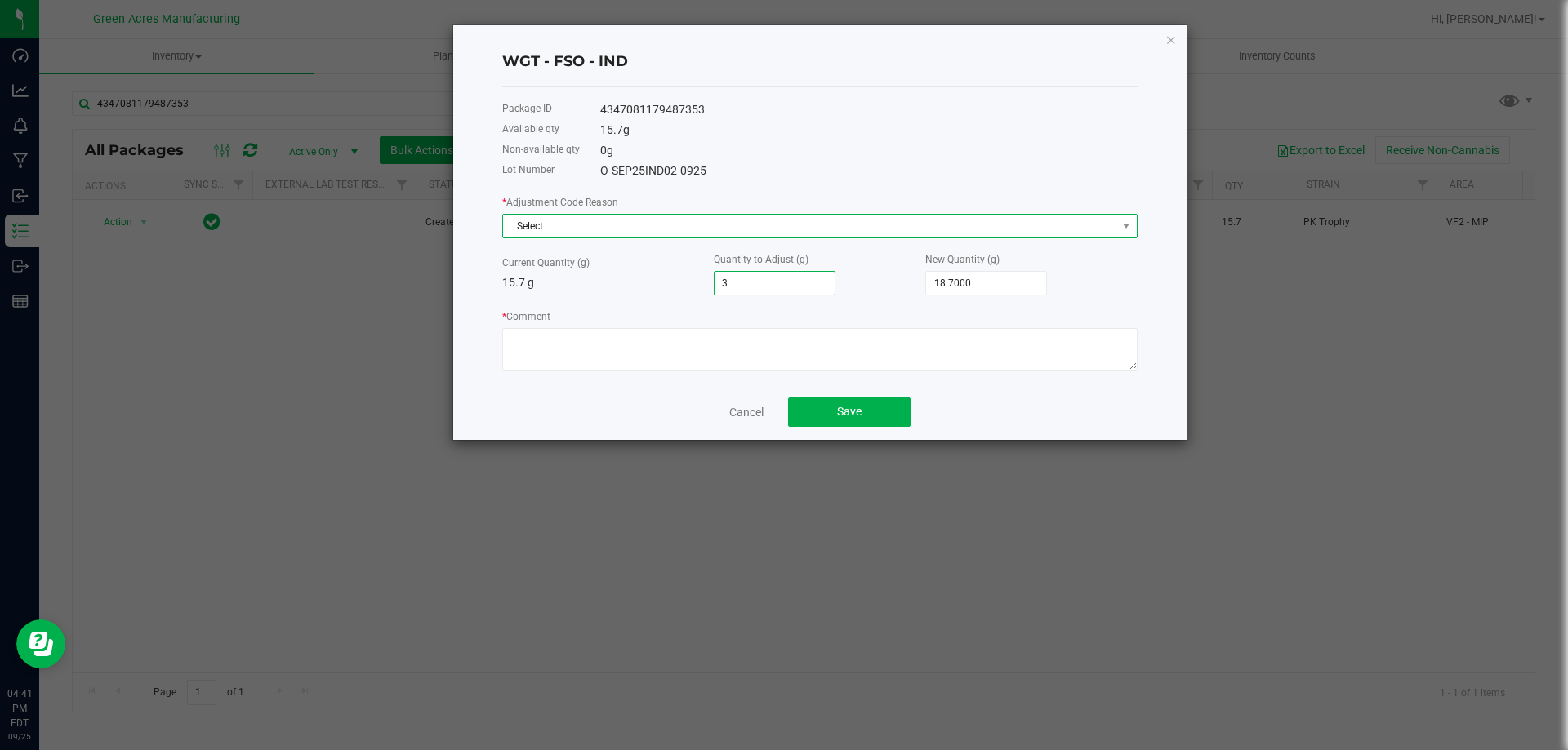
type input "3.0000"
click at [783, 227] on span "Select" at bounding box center [810, 227] width 613 height 23
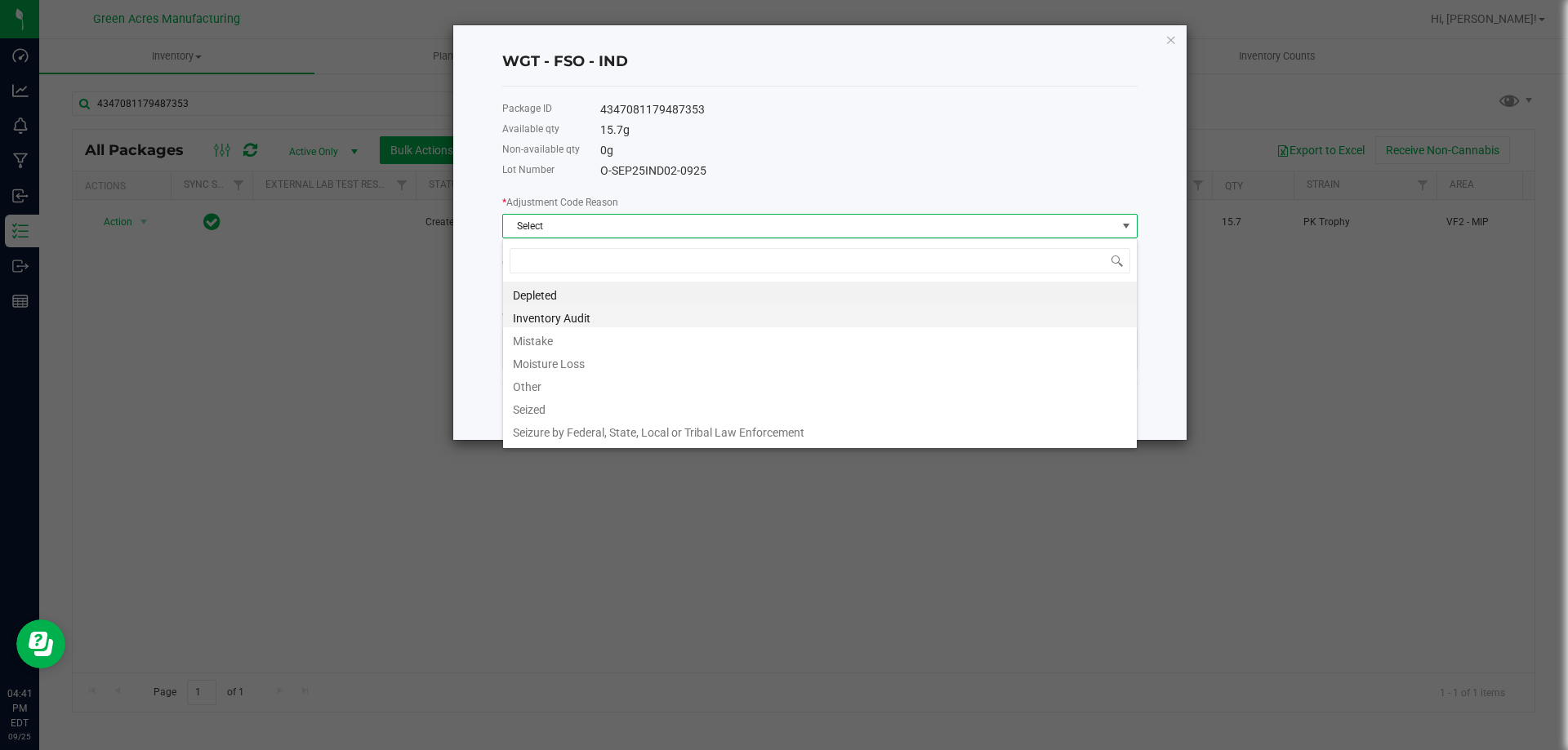
scroll to position [25, 636]
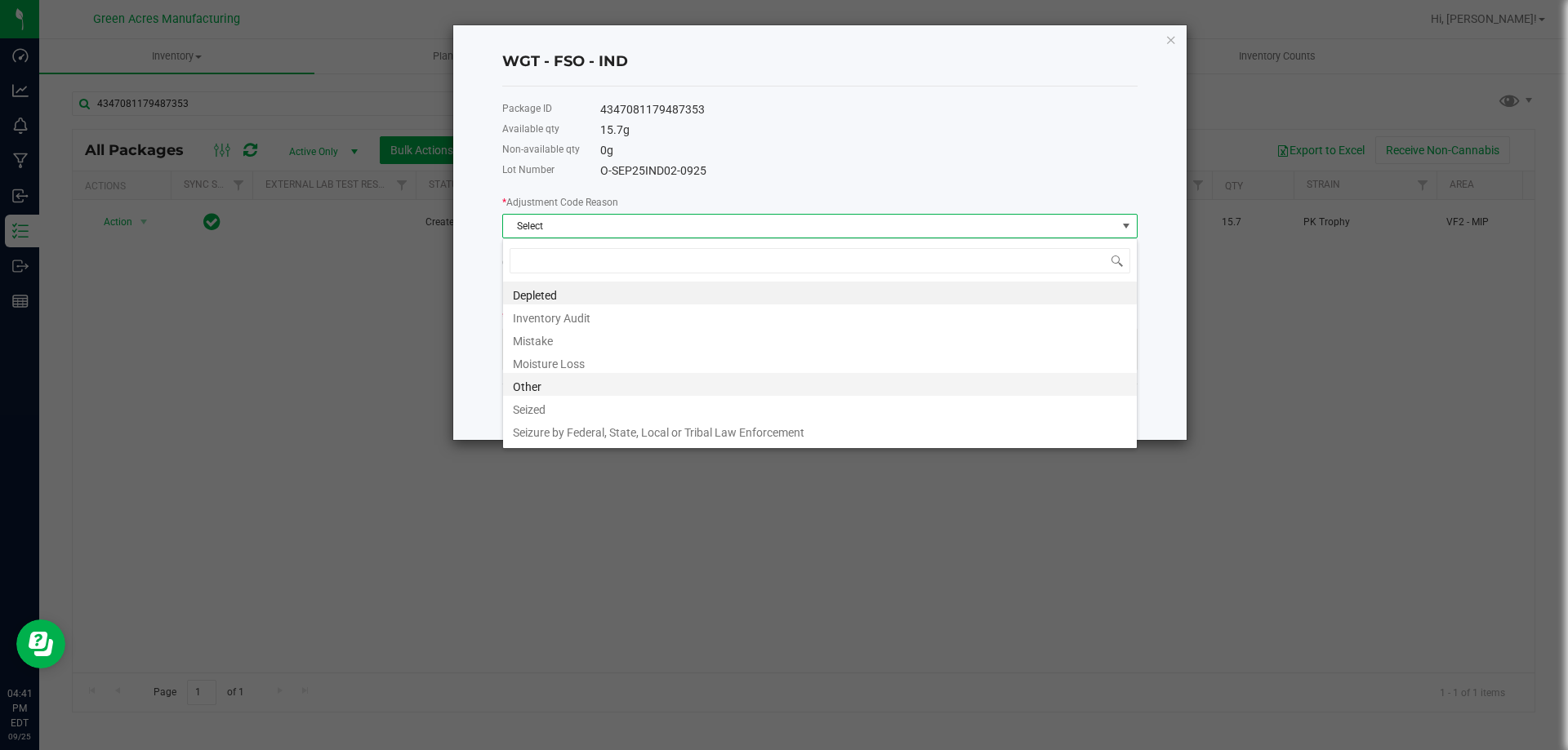
click at [619, 384] on li "Other" at bounding box center [820, 384] width 634 height 23
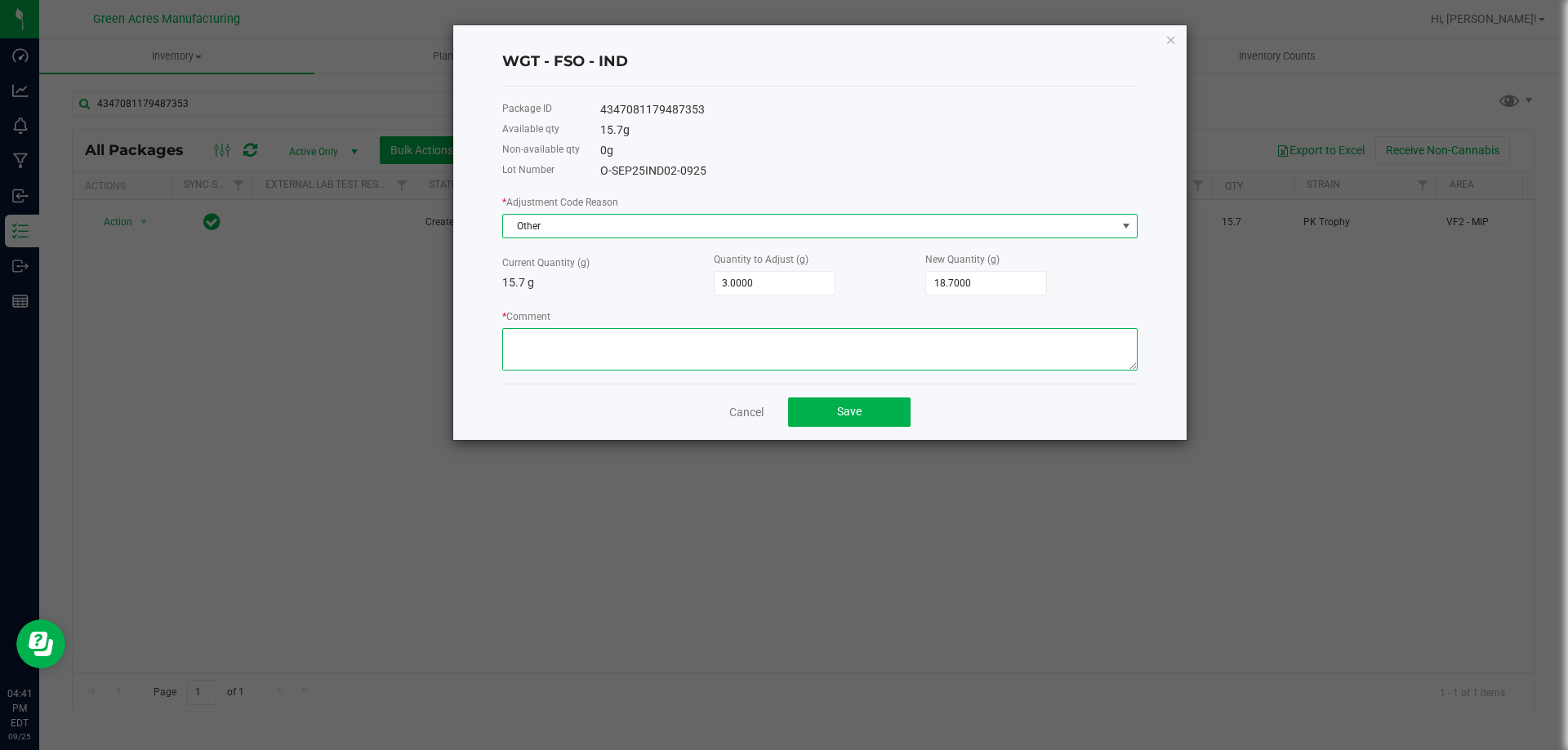
click at [617, 357] on textarea "* Comment" at bounding box center [820, 349] width 636 height 43
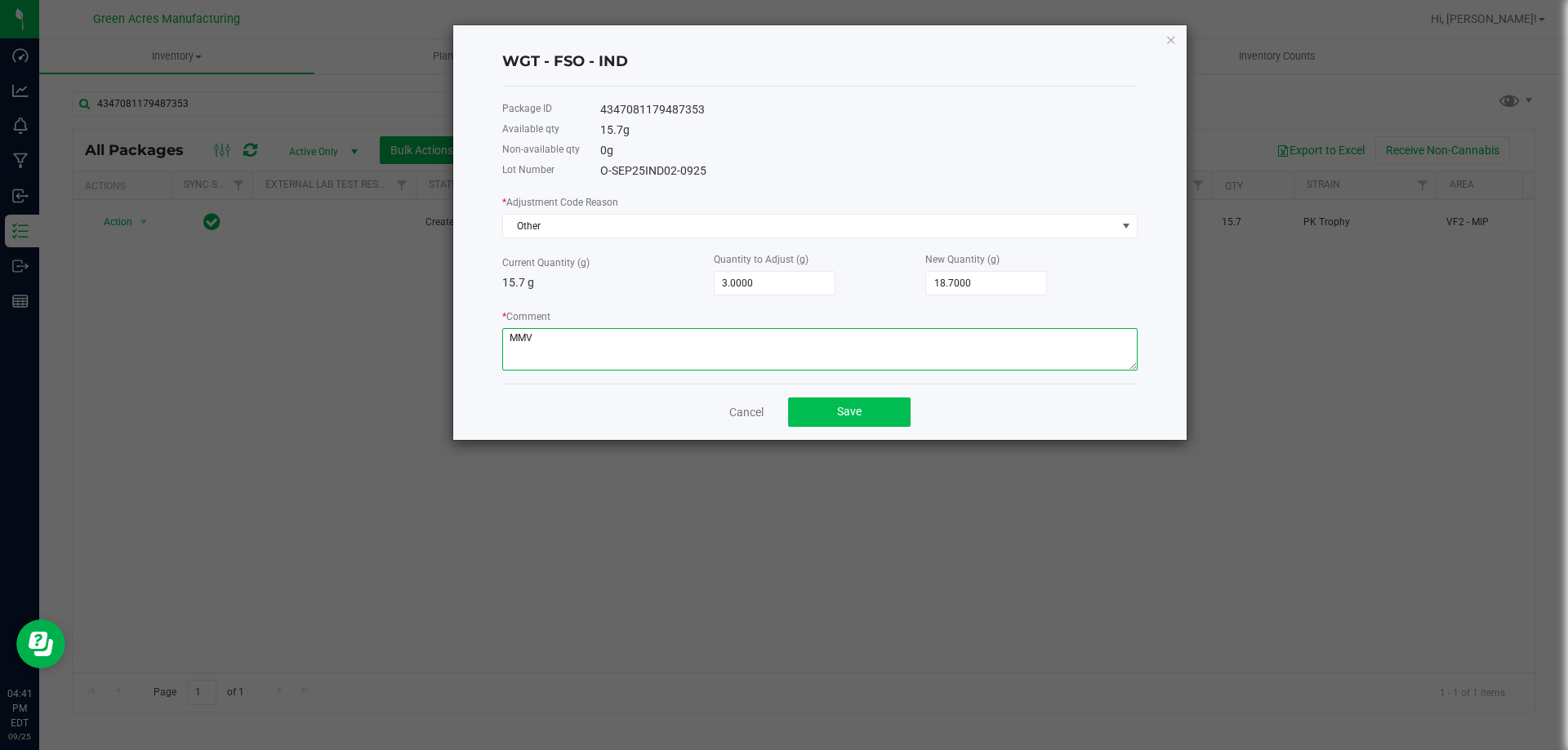
type textarea "MMV"
click at [816, 411] on button "Save" at bounding box center [849, 412] width 123 height 29
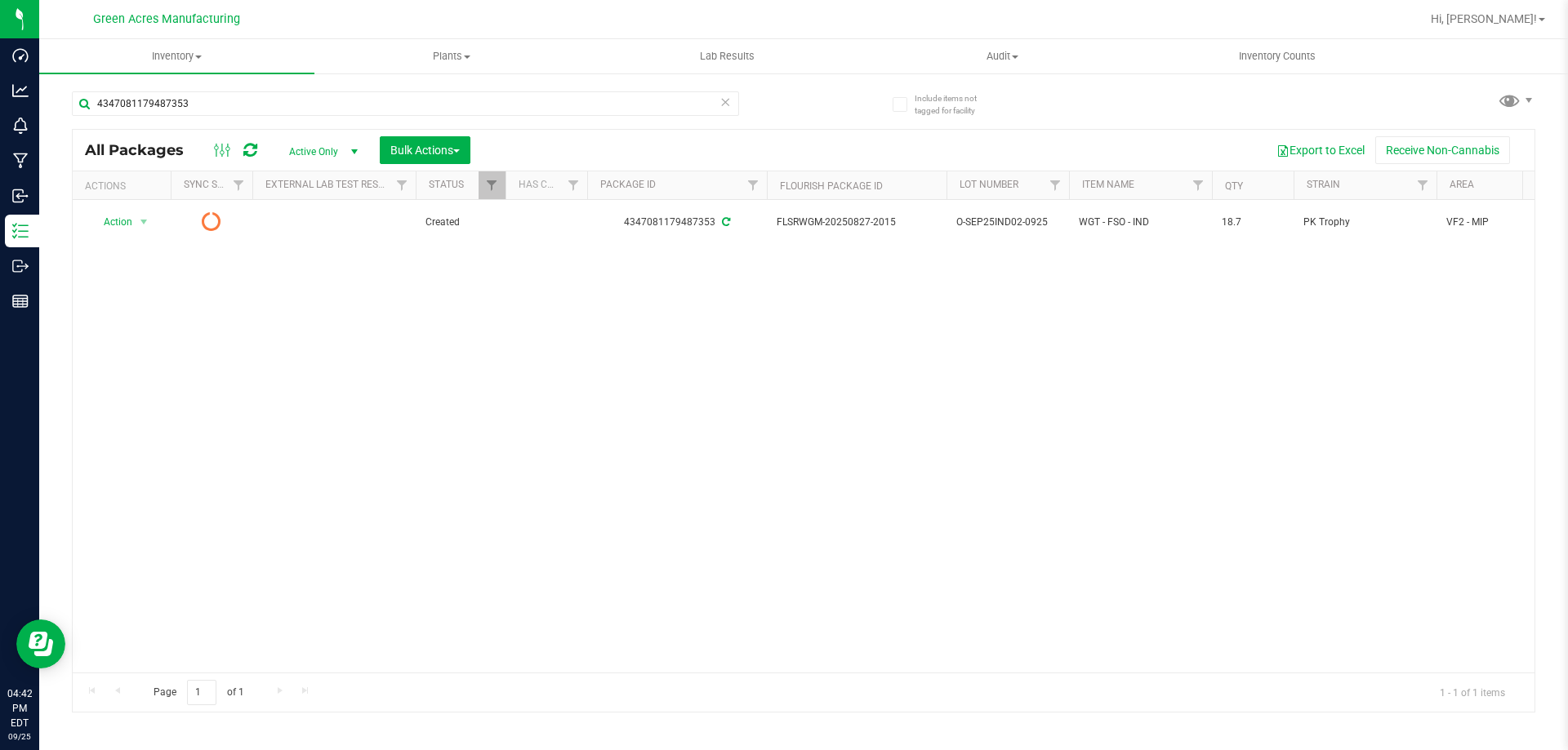
click at [244, 154] on icon at bounding box center [249, 150] width 14 height 16
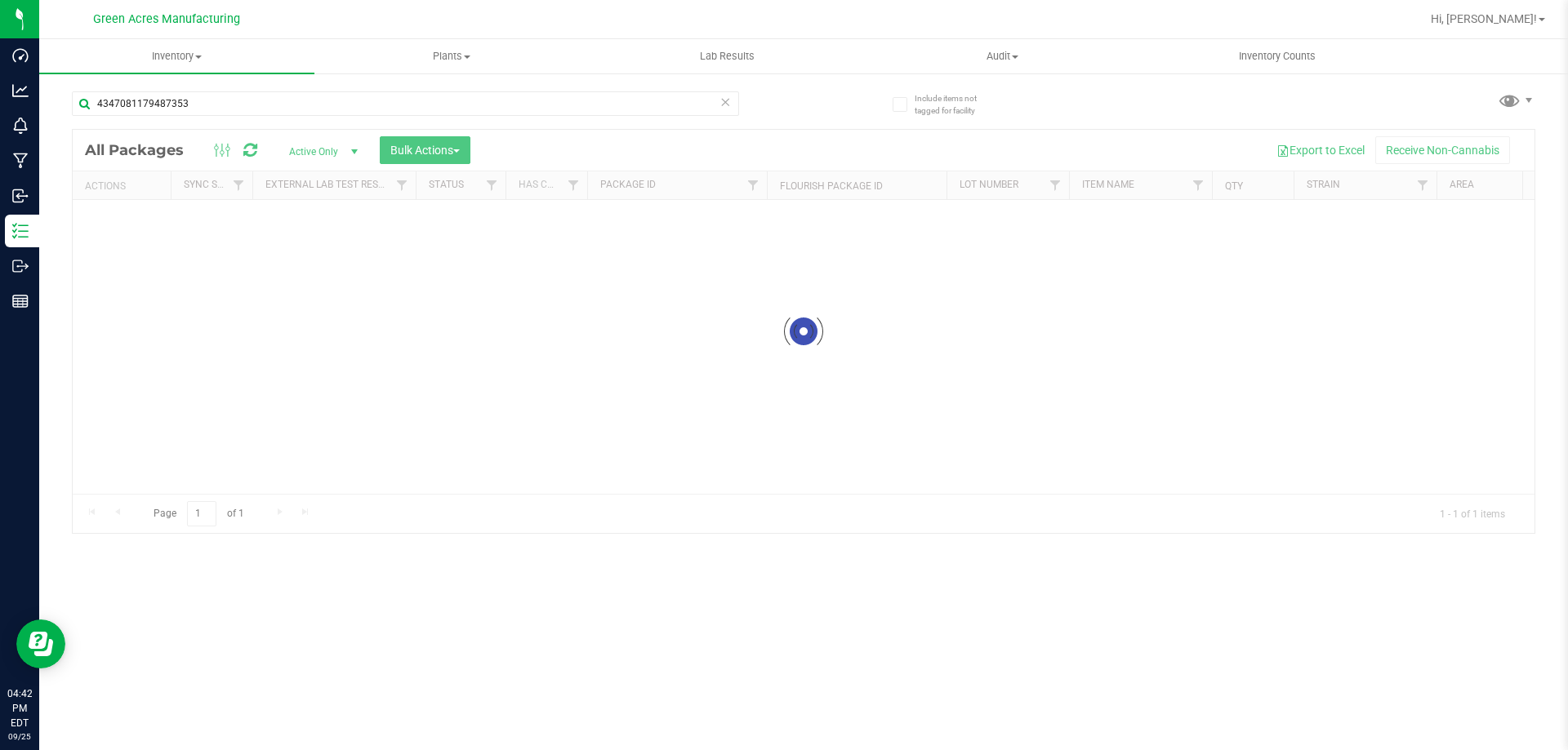
click at [461, 417] on div at bounding box center [803, 331] width 1462 height 403
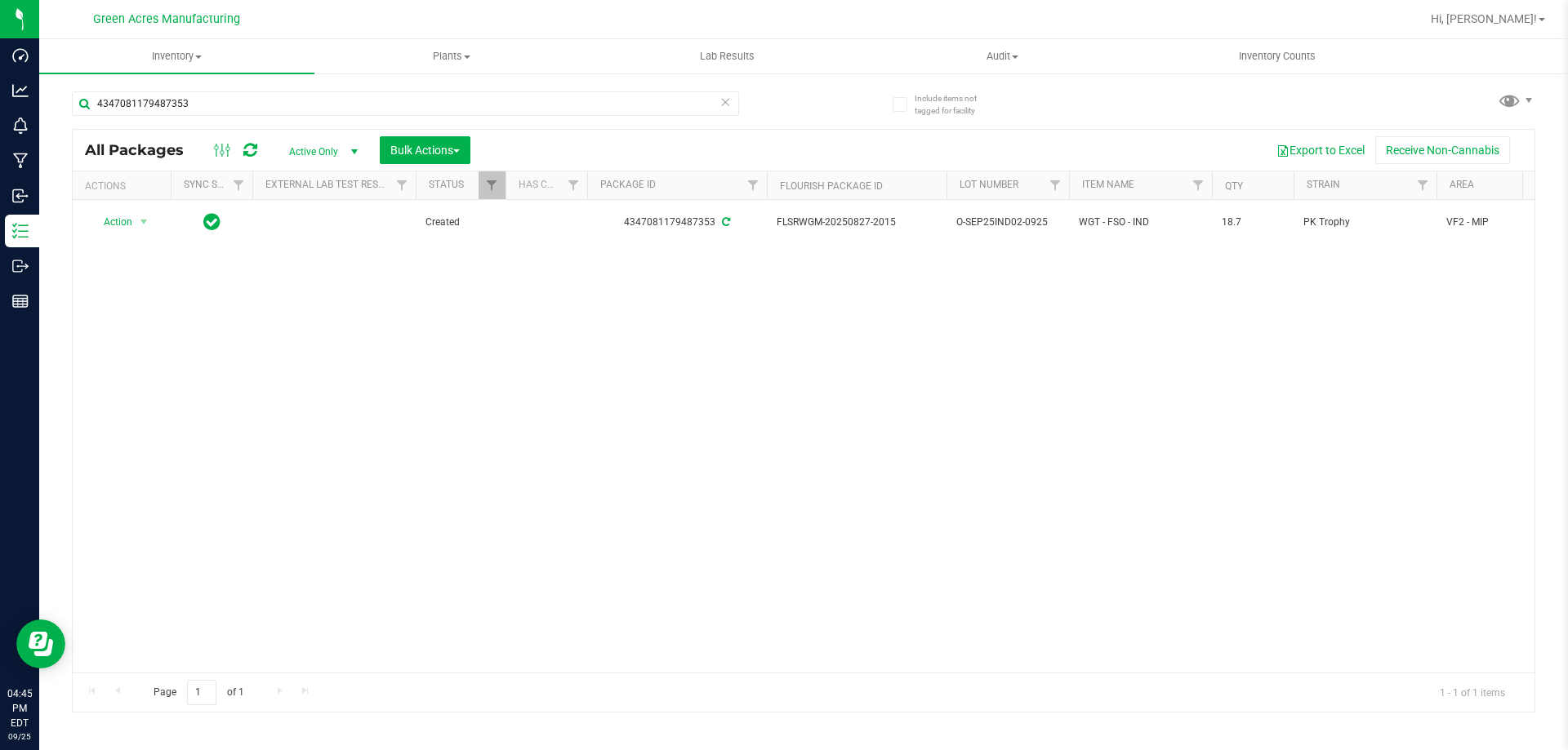
drag, startPoint x: 631, startPoint y: 483, endPoint x: 613, endPoint y: 459, distance: 30.0
click at [631, 483] on div "Action Action Adjust qty Create package Edit attributes Global inventory Locate…" at bounding box center [803, 437] width 1462 height 473
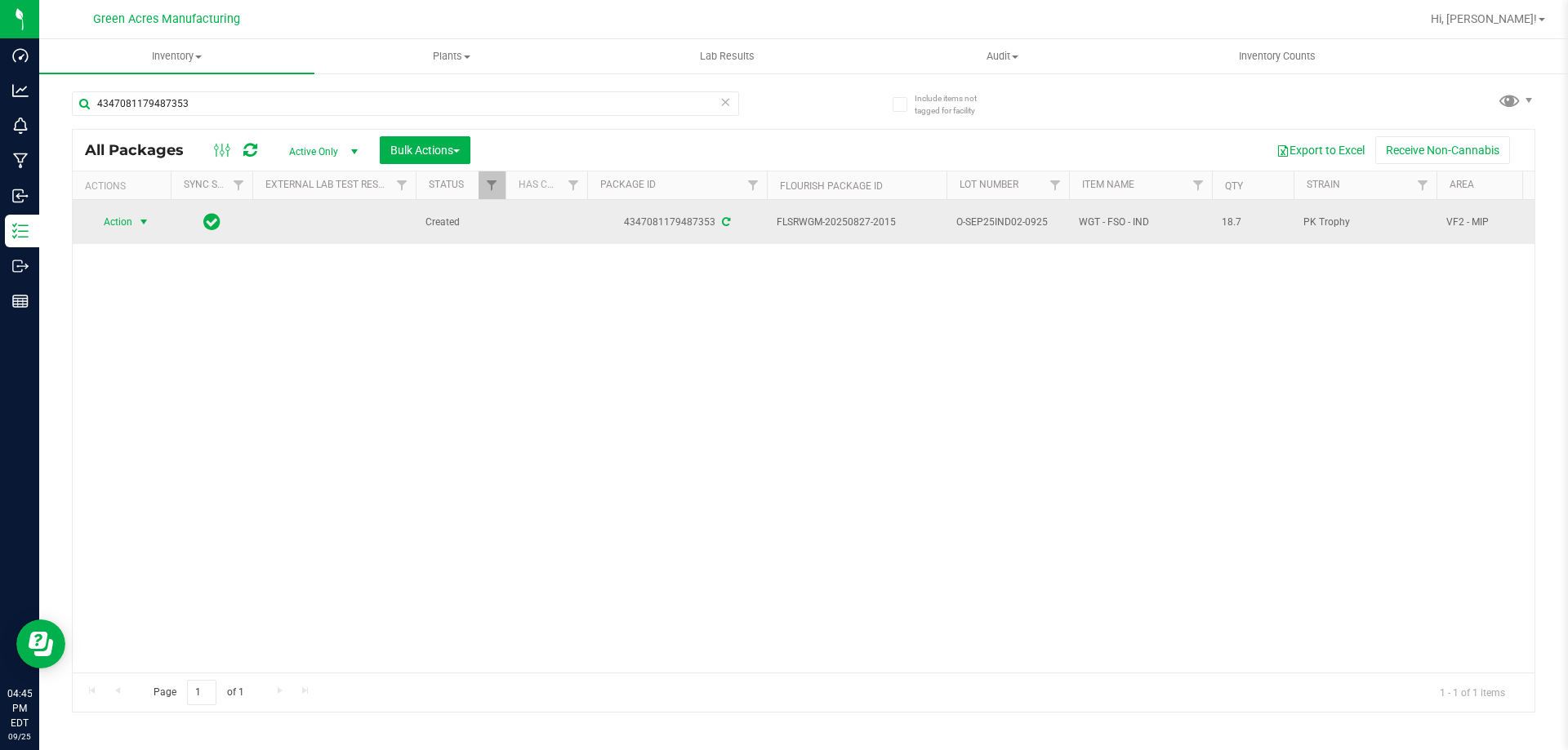
click at [130, 231] on span "Action" at bounding box center [111, 222] width 44 height 23
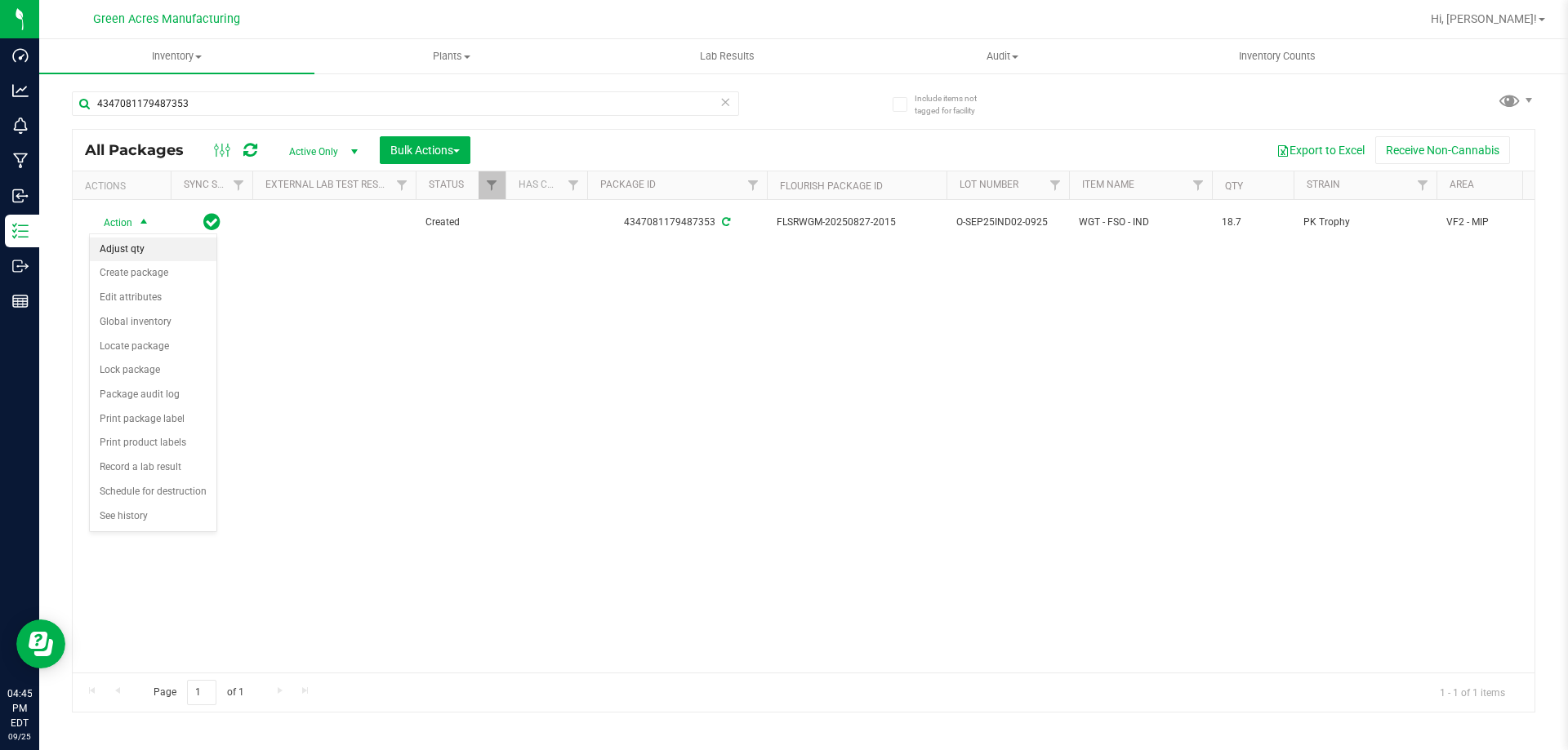
click at [130, 246] on li "Adjust qty" at bounding box center [153, 249] width 127 height 25
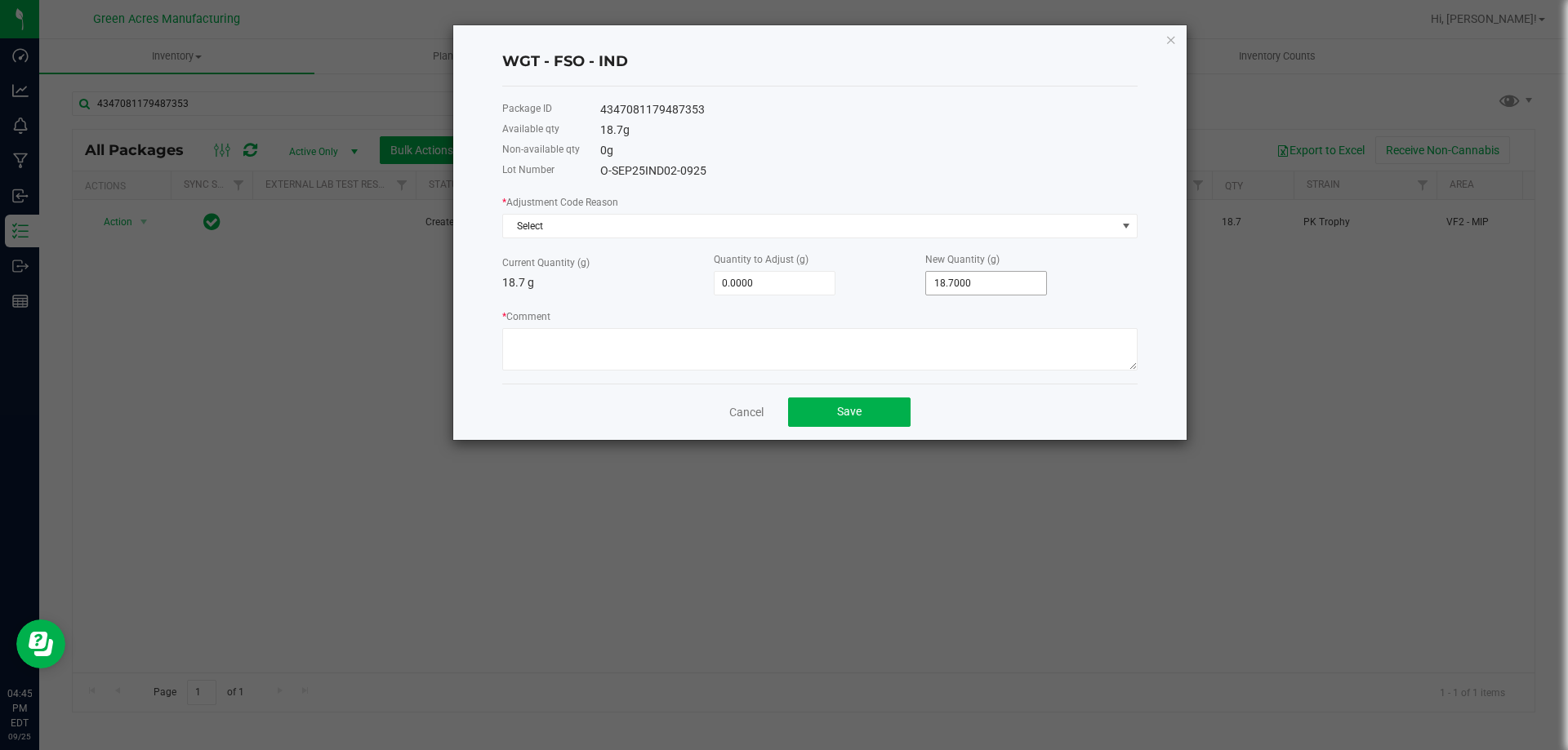
type input "18.7"
type input "-15.7000"
type input "3.0000"
click at [722, 240] on div "* Adjustment Code Reason Select Current Quantity (g) 18.7 g Quantity to Adjust …" at bounding box center [820, 282] width 636 height 177
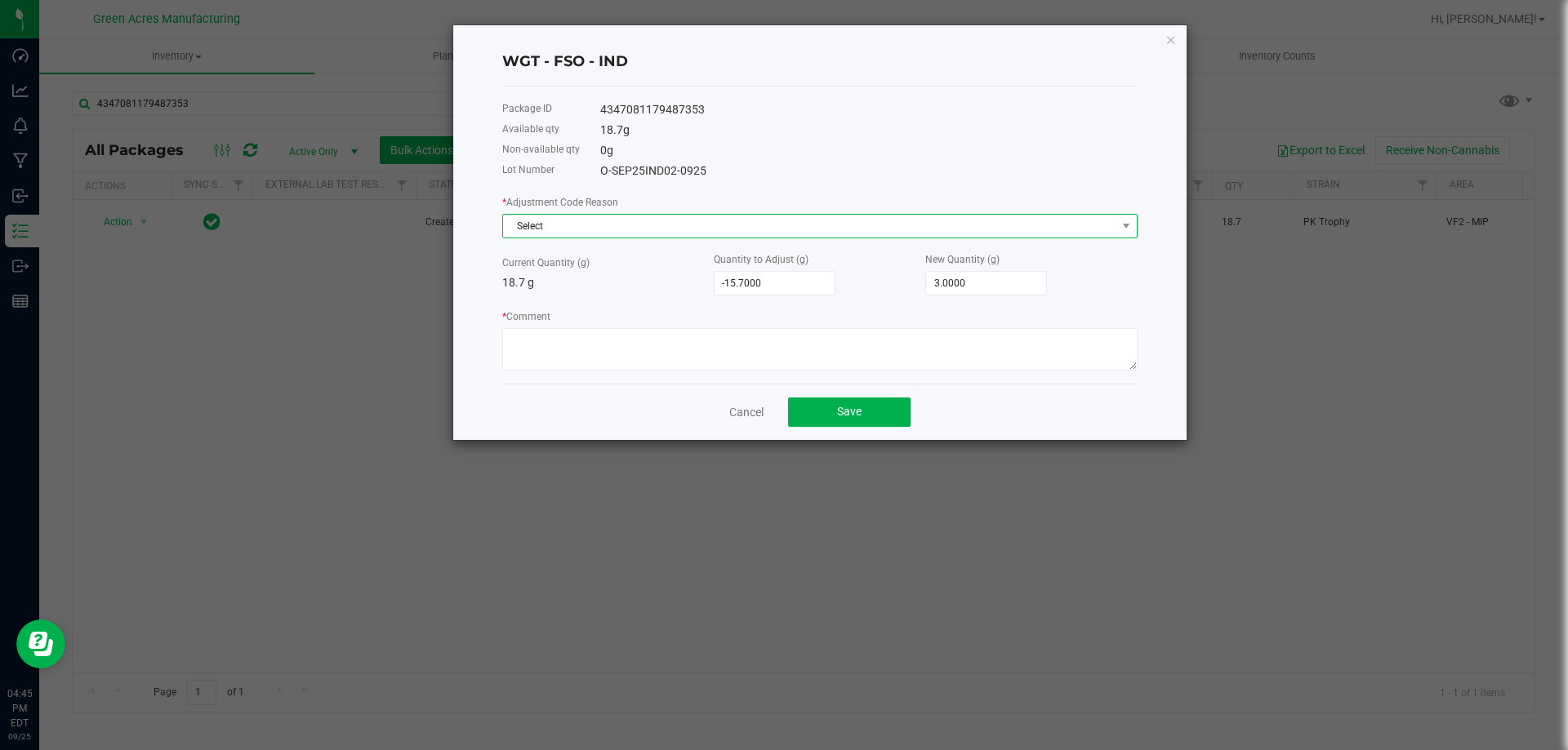
click at [712, 231] on span "Select" at bounding box center [810, 227] width 613 height 23
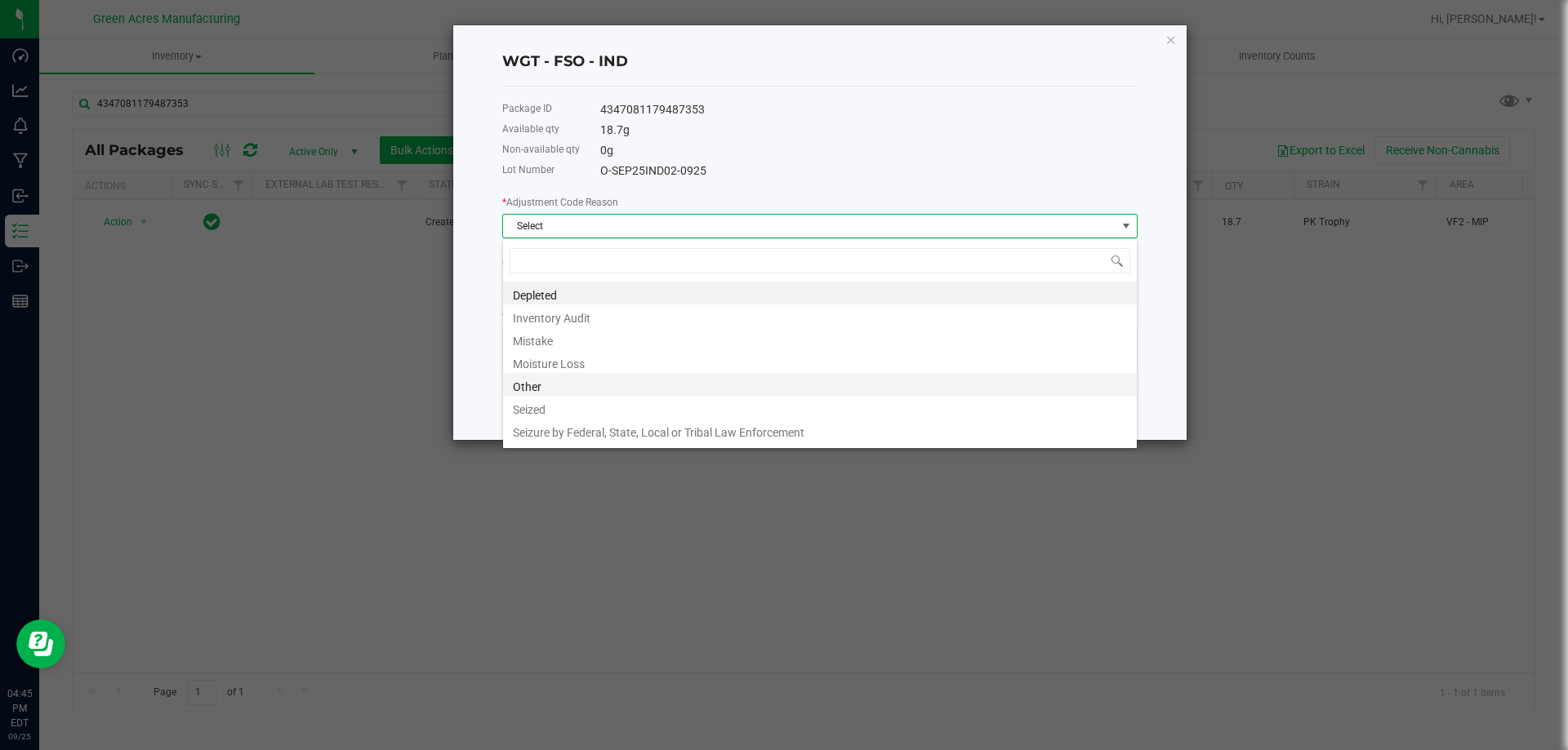
click at [553, 376] on li "Other" at bounding box center [820, 384] width 634 height 23
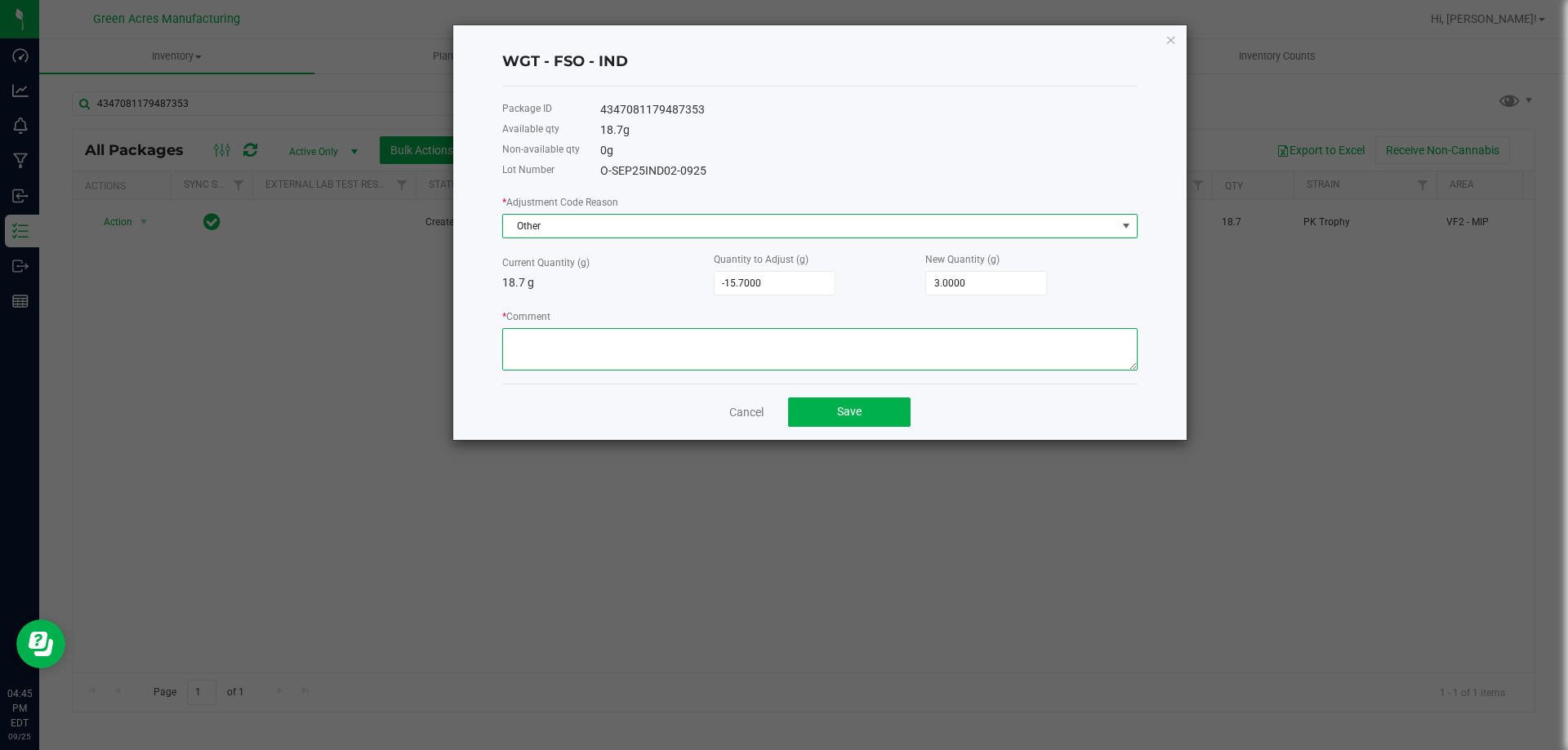
click at [552, 358] on textarea "* Comment" at bounding box center [820, 349] width 636 height 43
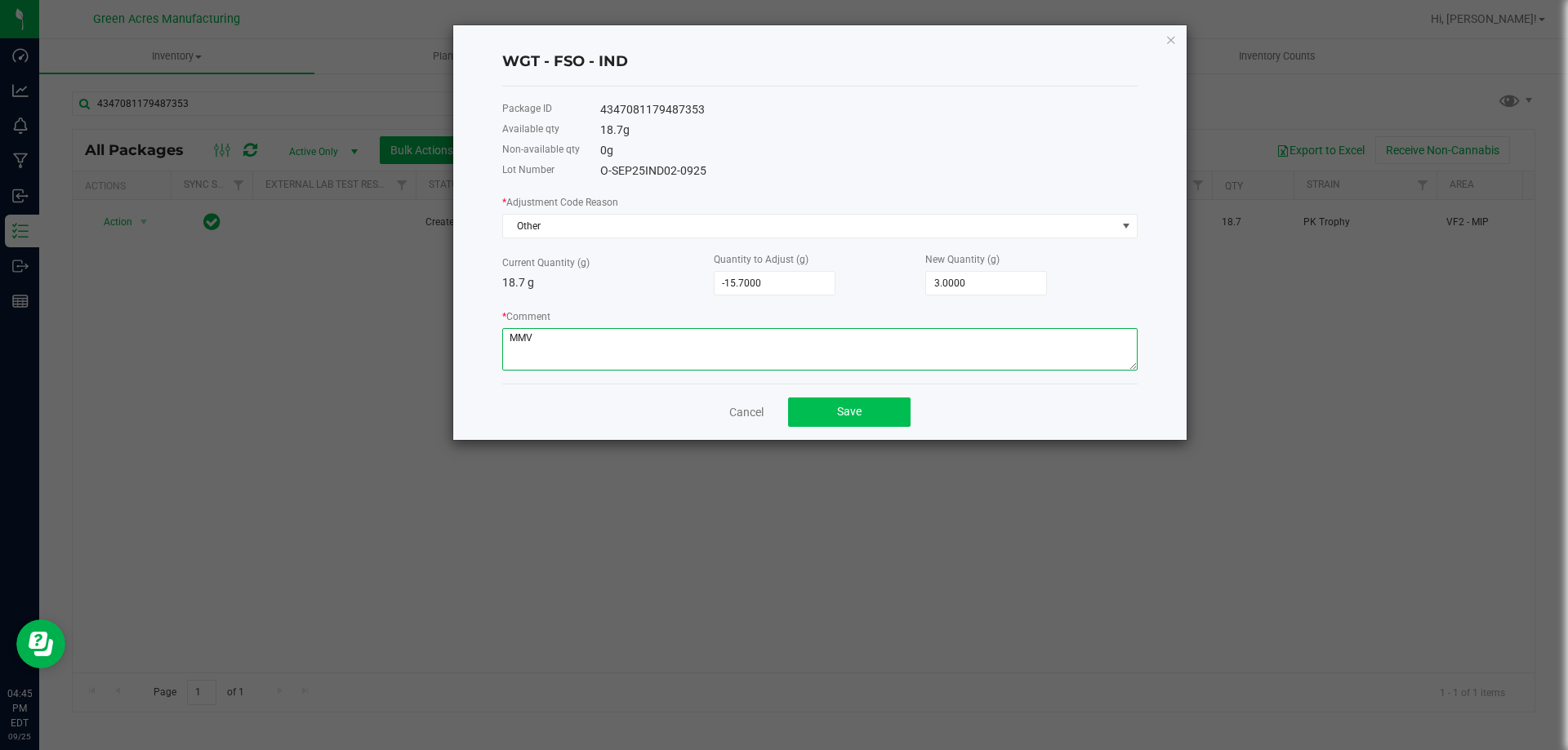
type textarea "MMV"
click at [838, 404] on button "Save" at bounding box center [849, 412] width 123 height 29
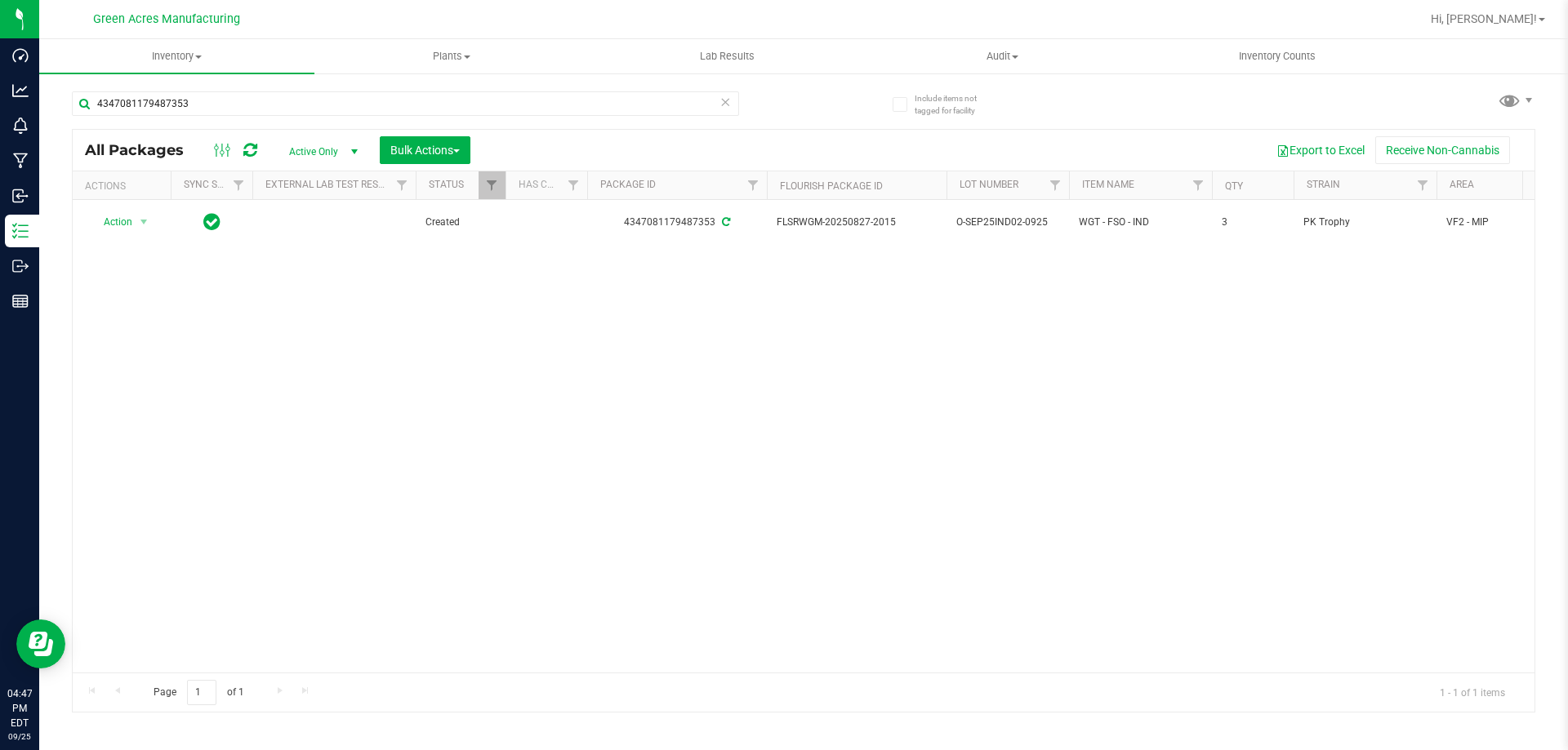
drag, startPoint x: 528, startPoint y: 339, endPoint x: 393, endPoint y: 321, distance: 136.2
click at [528, 339] on div "Action Action Adjust qty Create package Edit attributes Global inventory Locate…" at bounding box center [803, 437] width 1462 height 473
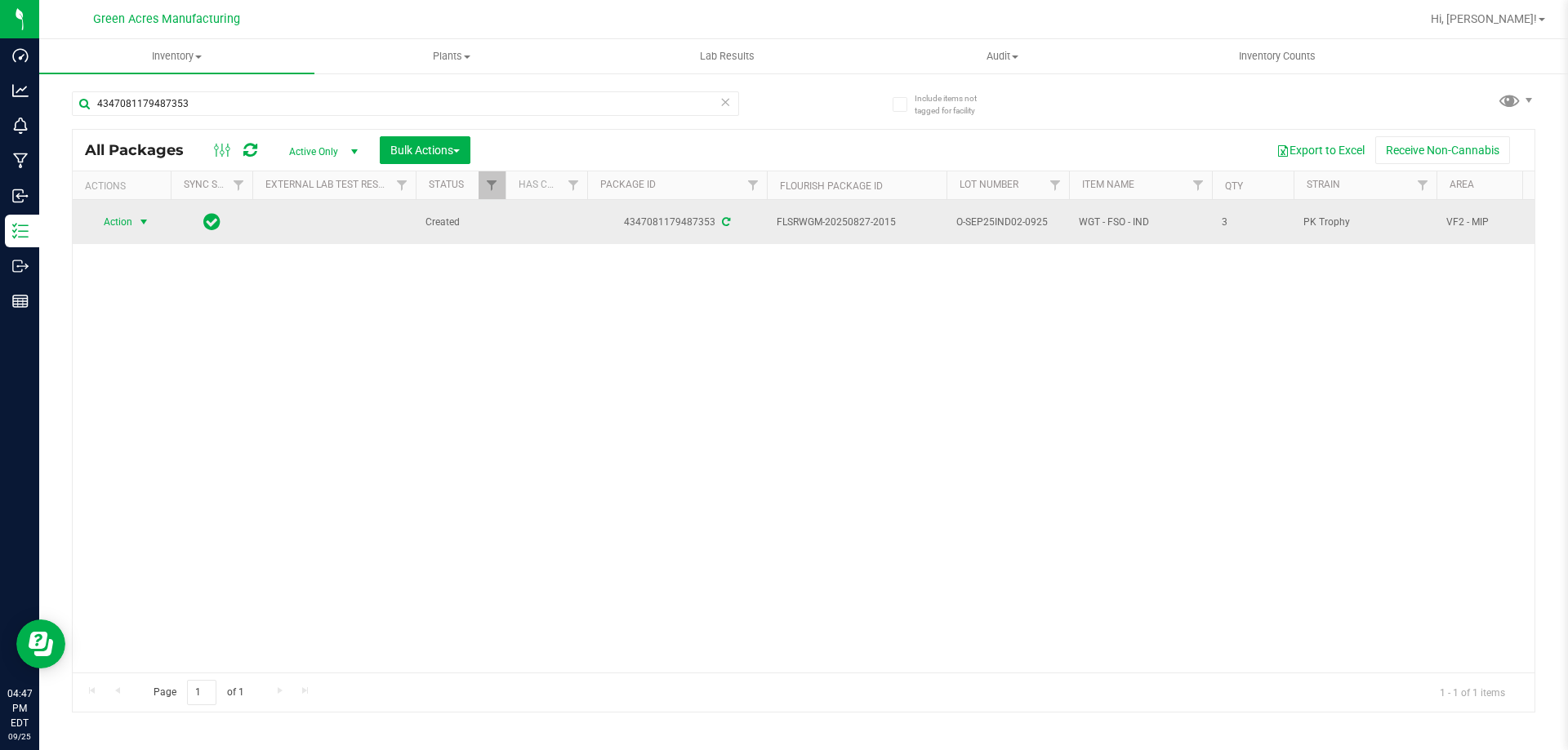
click at [117, 226] on span "Action" at bounding box center [111, 222] width 44 height 23
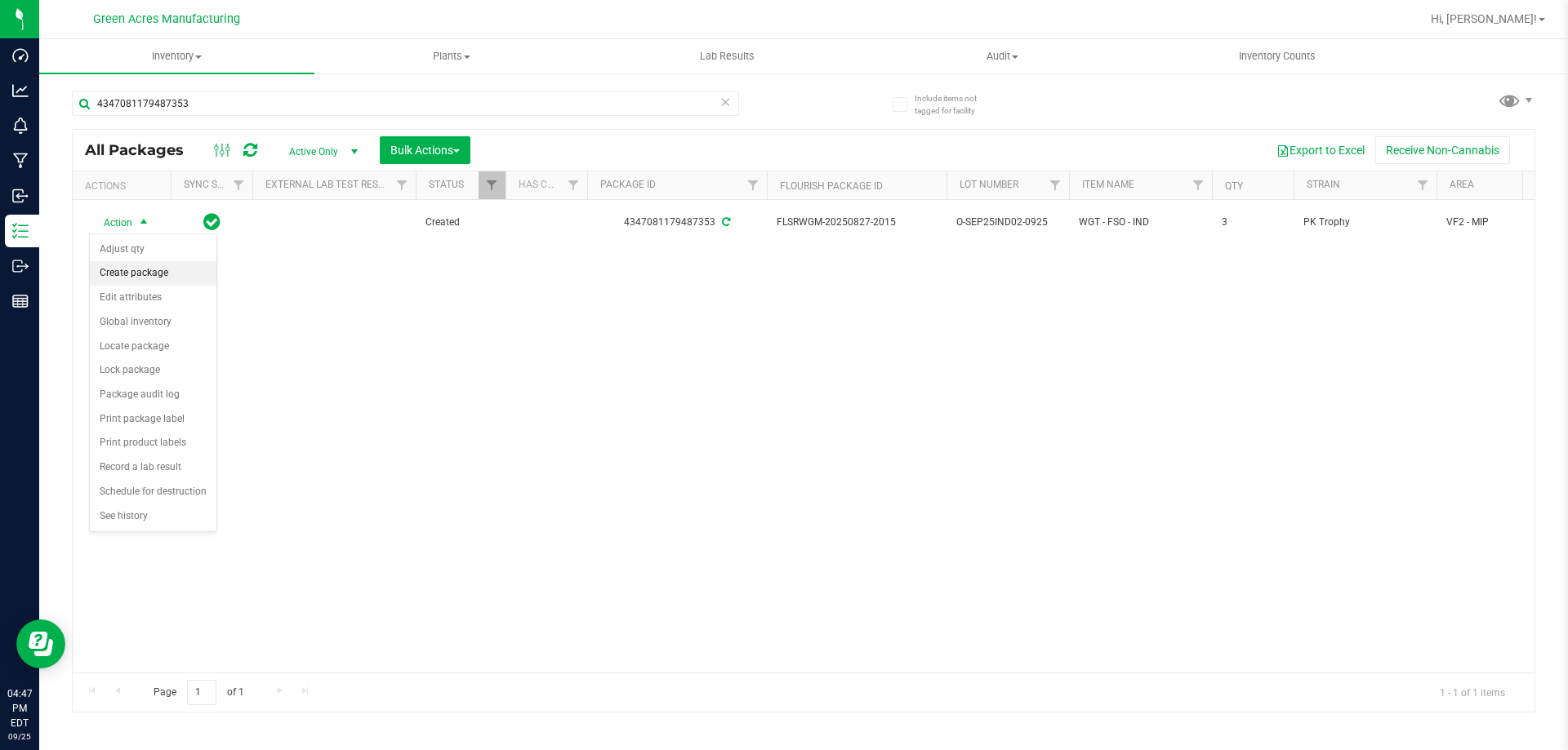
click at [151, 272] on li "Create package" at bounding box center [153, 273] width 127 height 25
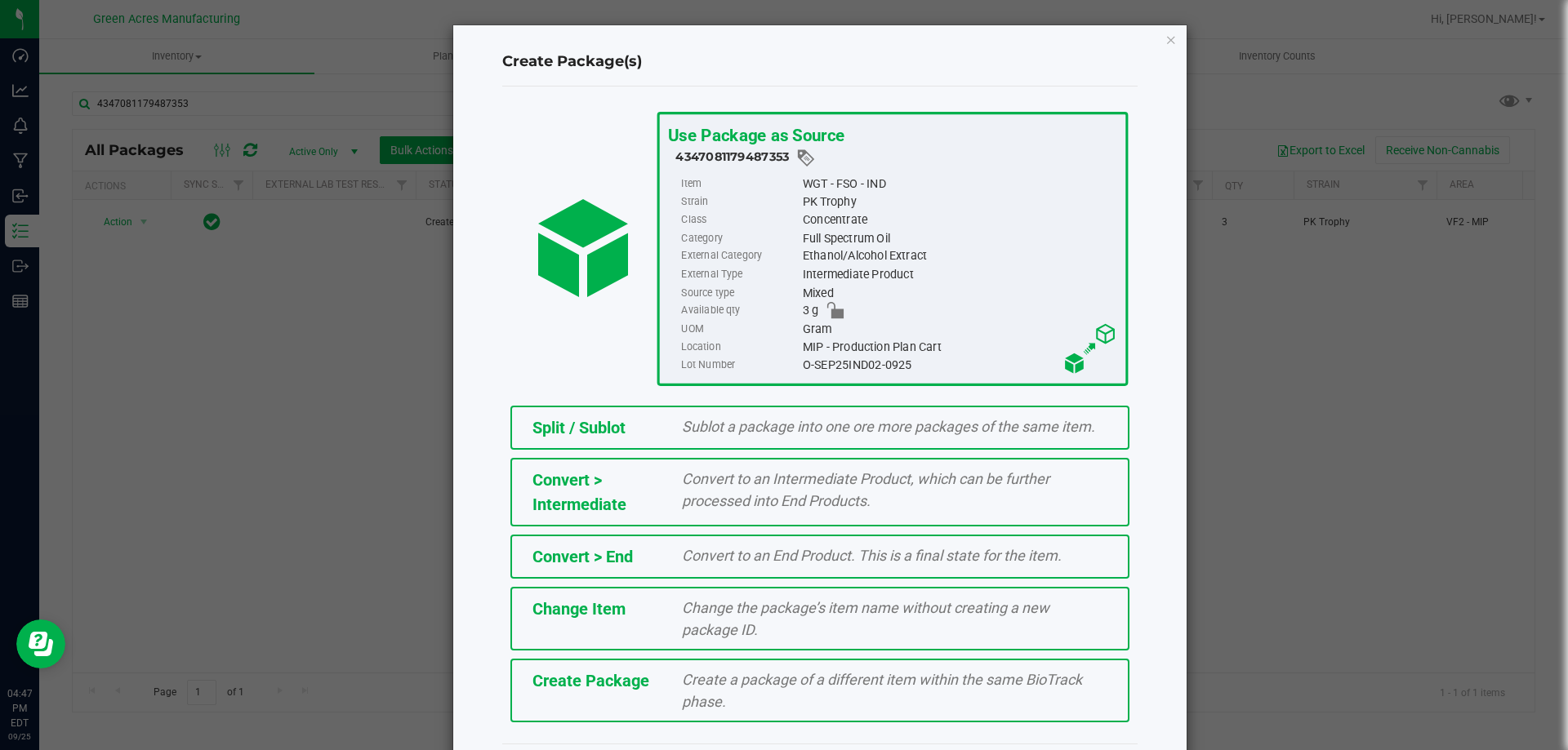
click at [662, 678] on div "Create Package" at bounding box center [595, 681] width 151 height 25
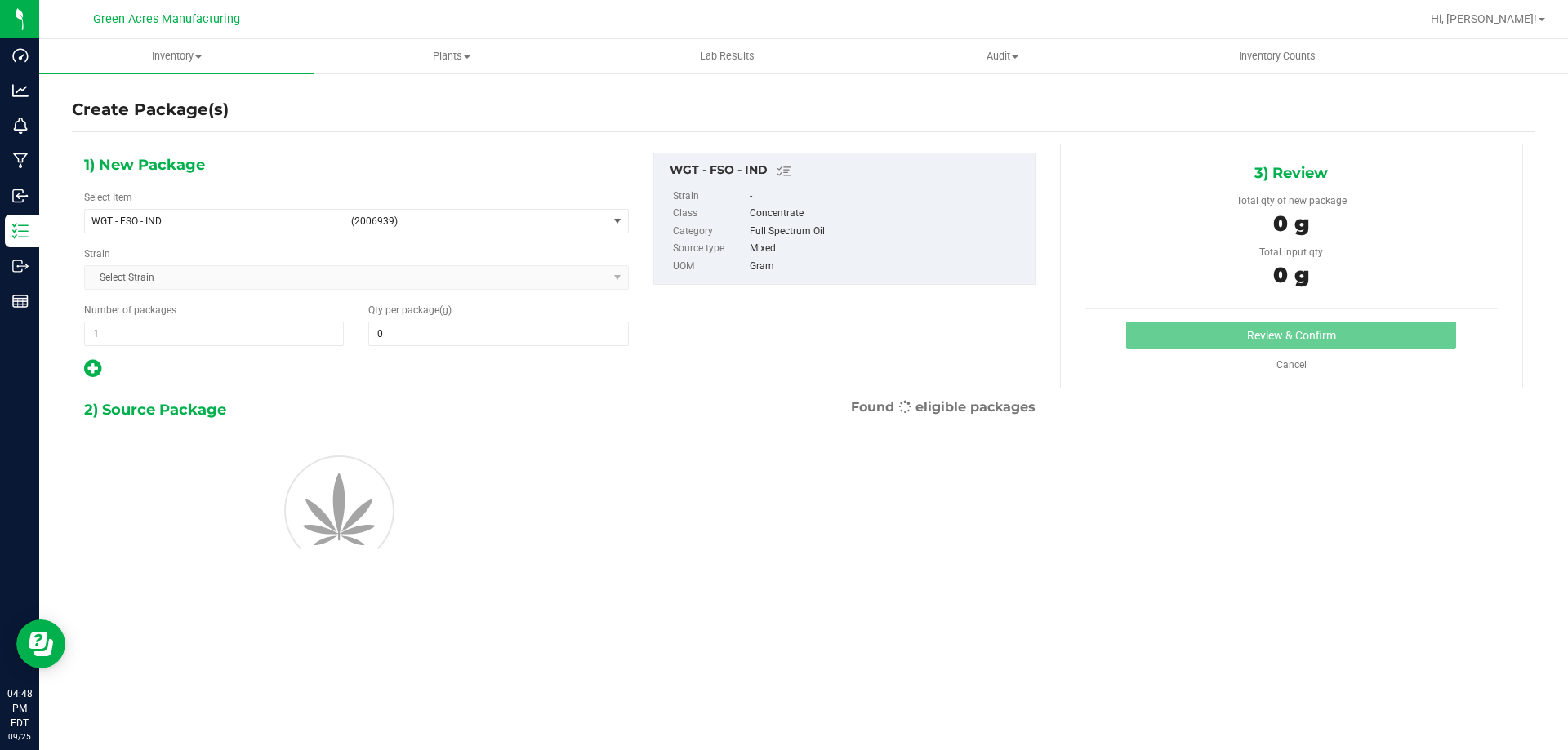
type input "0.0000"
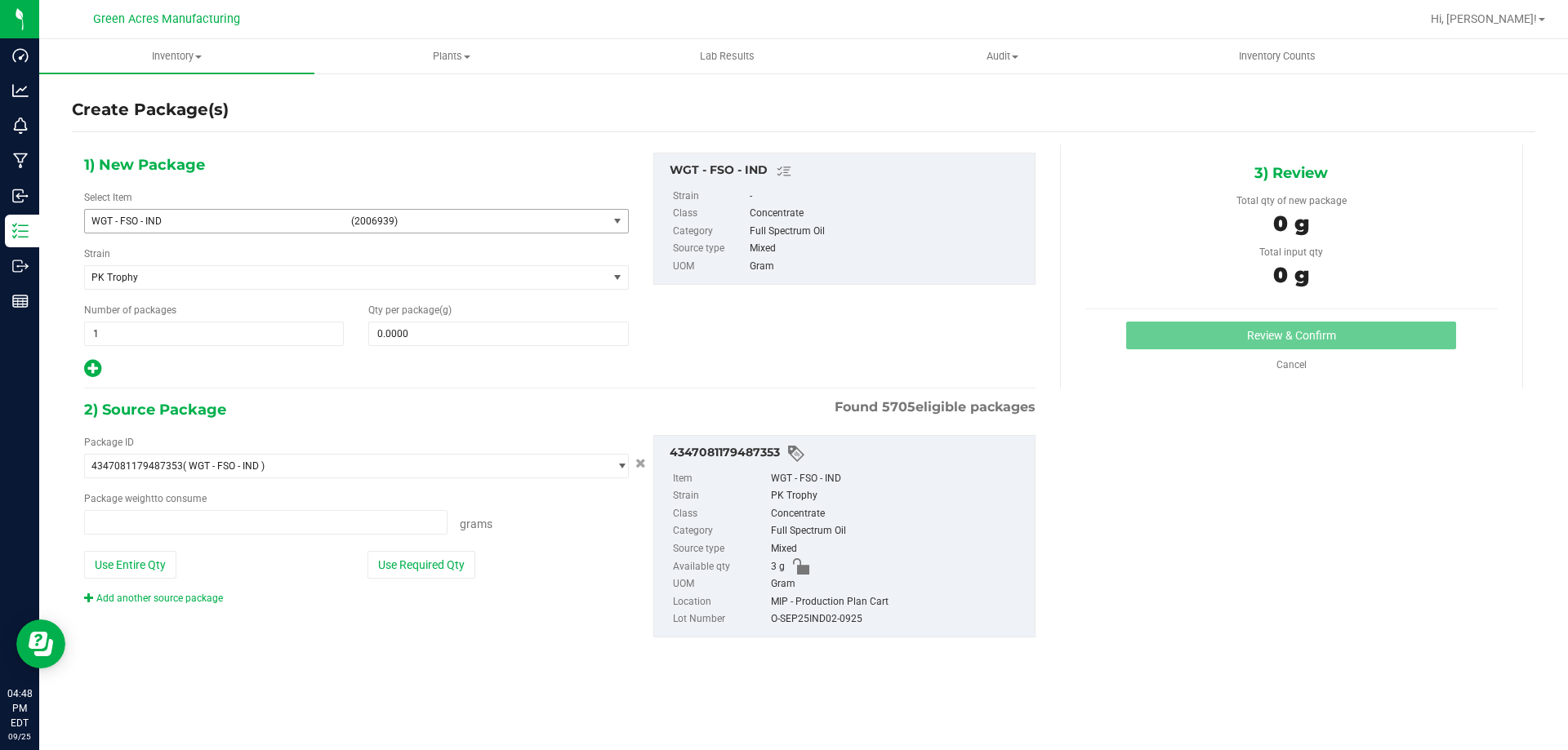
type input "0.0000 g"
click at [270, 227] on span "WGT - FSO - IND" at bounding box center [216, 222] width 249 height 11
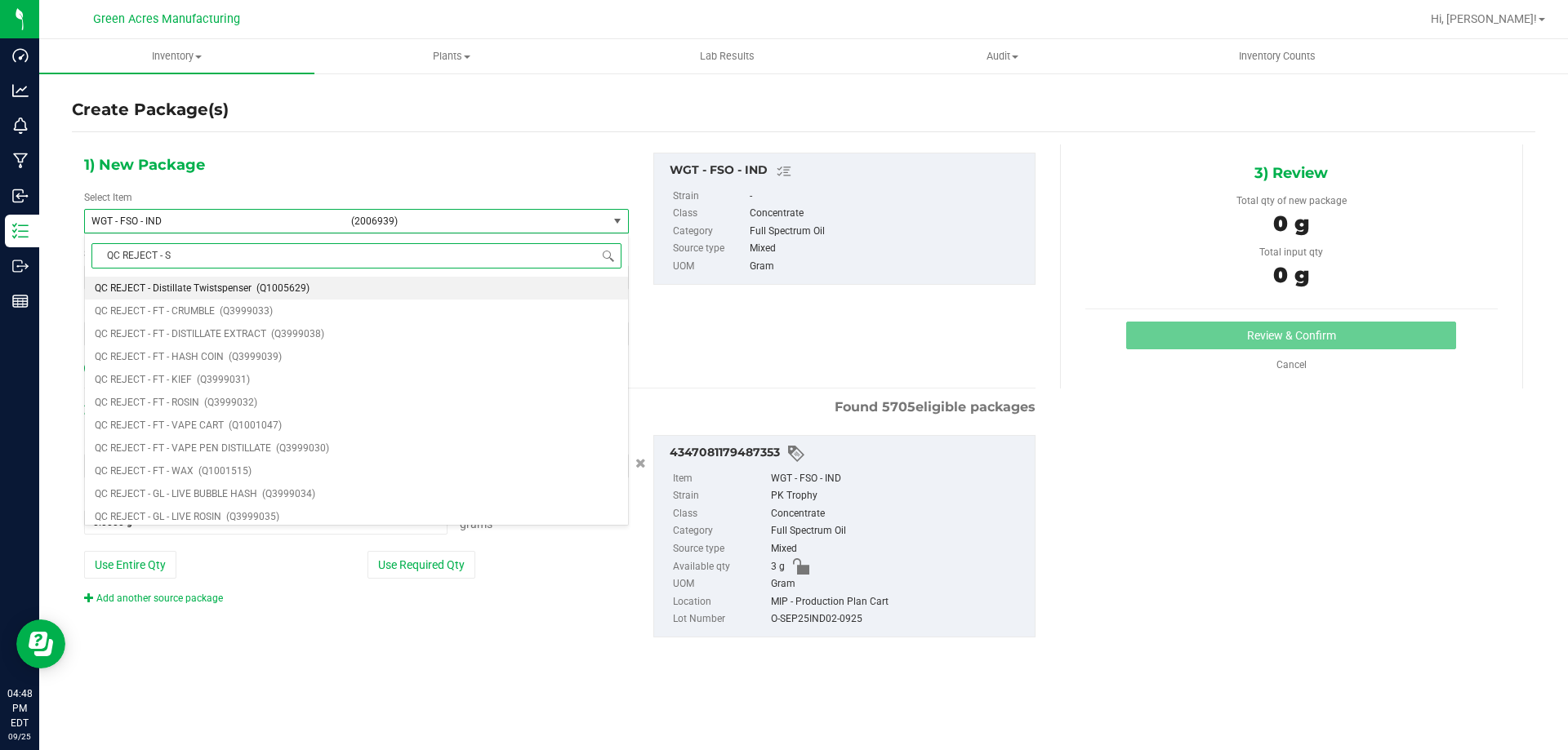
type input "QC REJECT - SW"
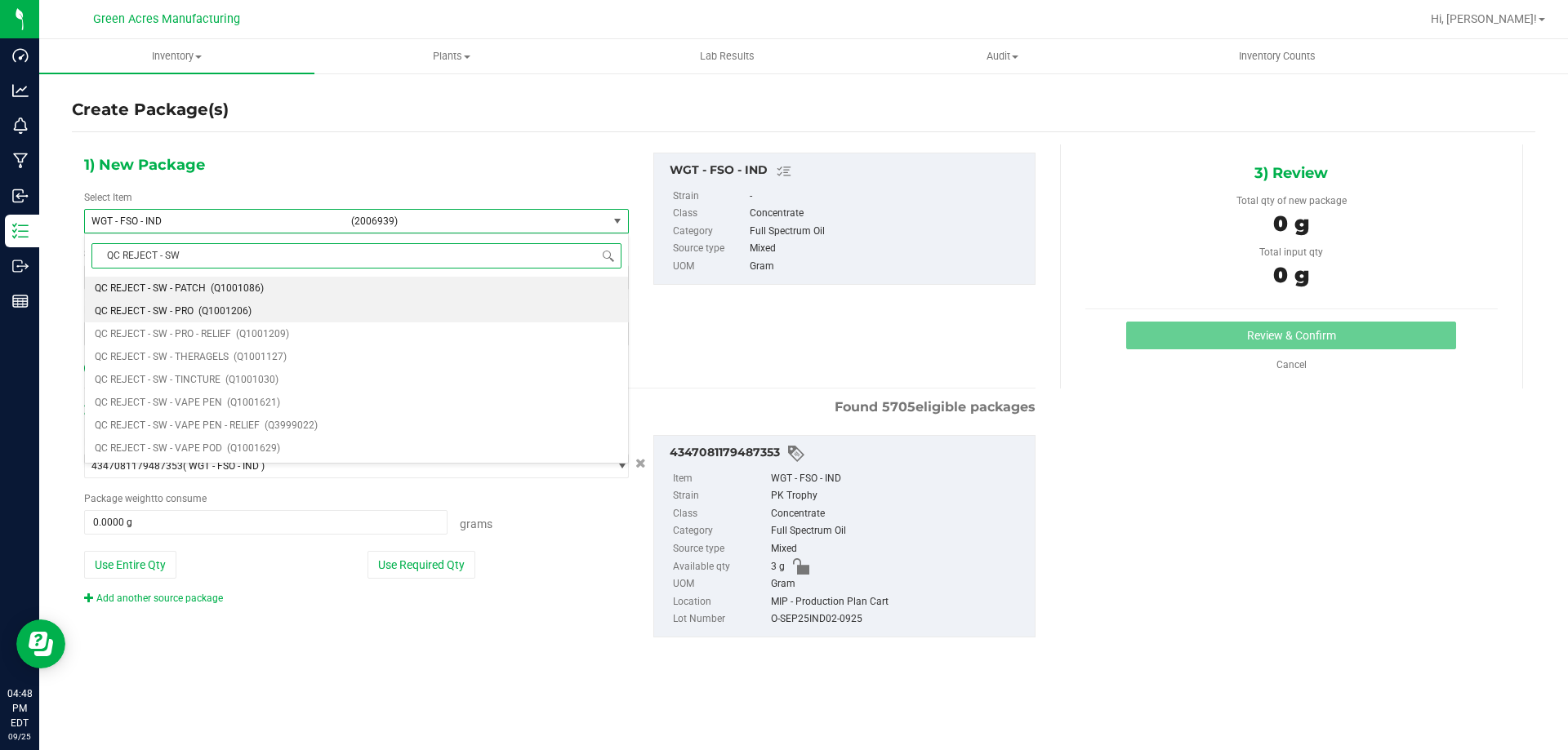
click at [242, 304] on li "QC REJECT - SW - PRO (Q1001206)" at bounding box center [357, 311] width 543 height 23
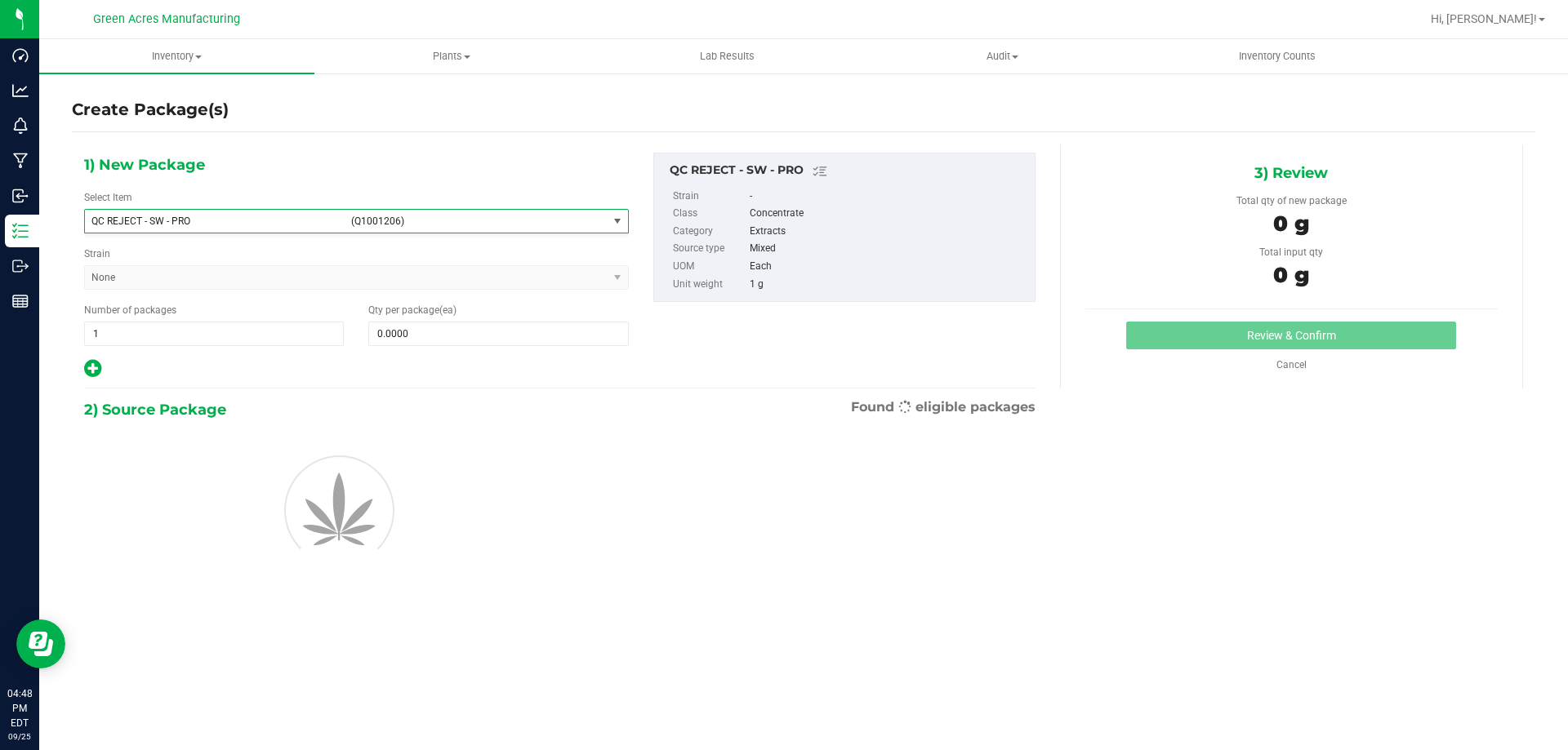
type input "0"
click at [490, 344] on span at bounding box center [497, 334] width 259 height 25
type input "3"
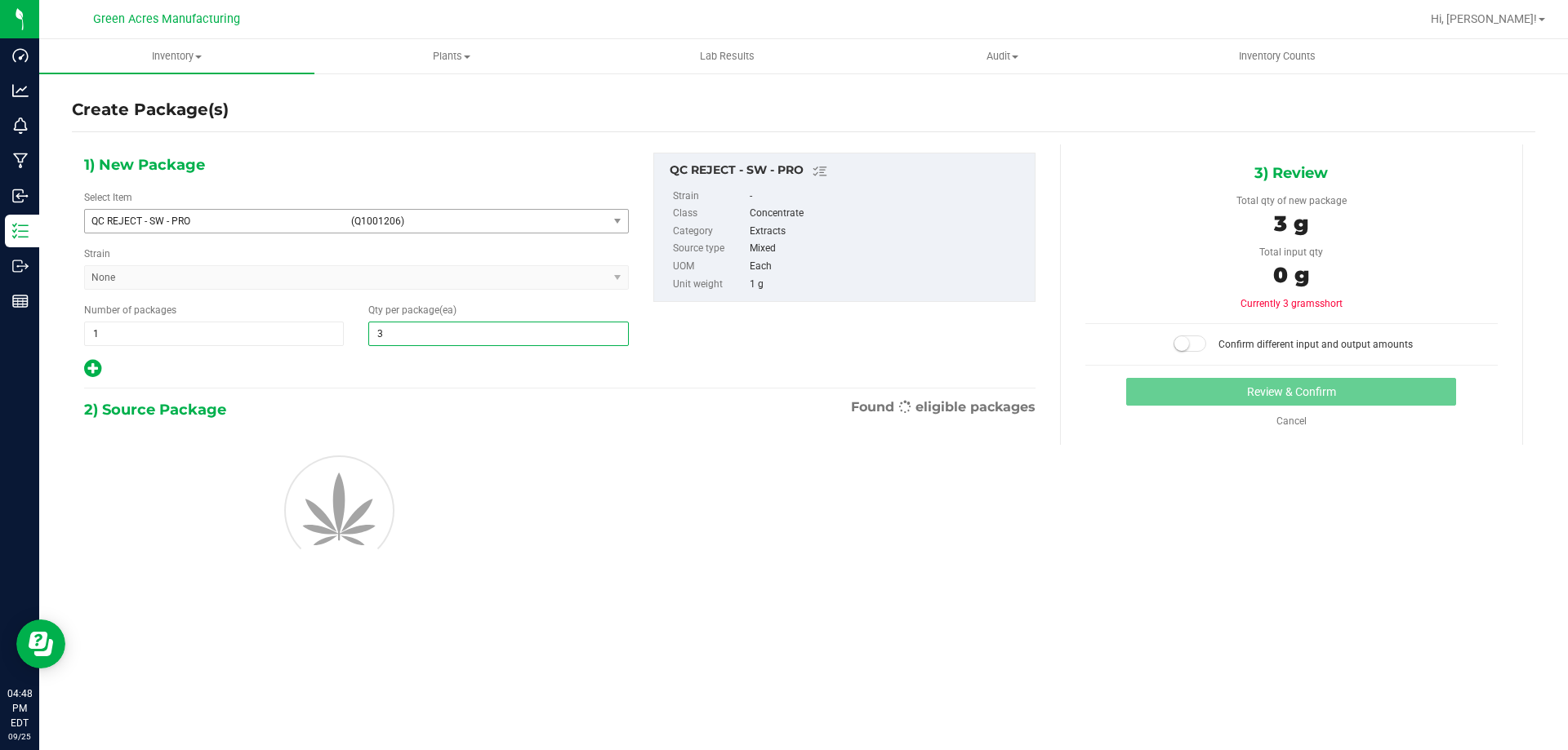
type input "3"
click at [493, 375] on div at bounding box center [357, 369] width 545 height 21
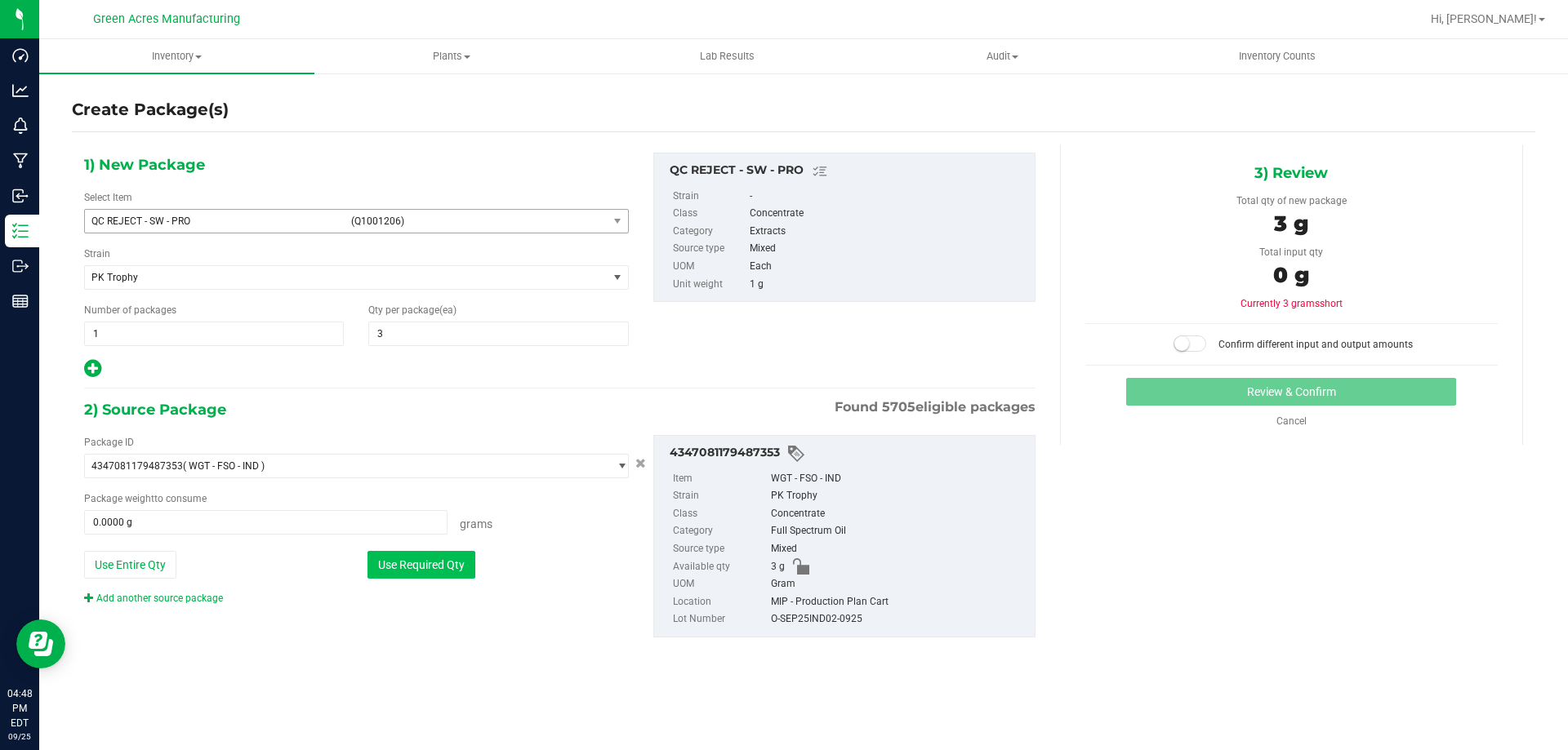
click at [443, 552] on button "Use Required Qty" at bounding box center [421, 565] width 108 height 28
type input "3.0000 g"
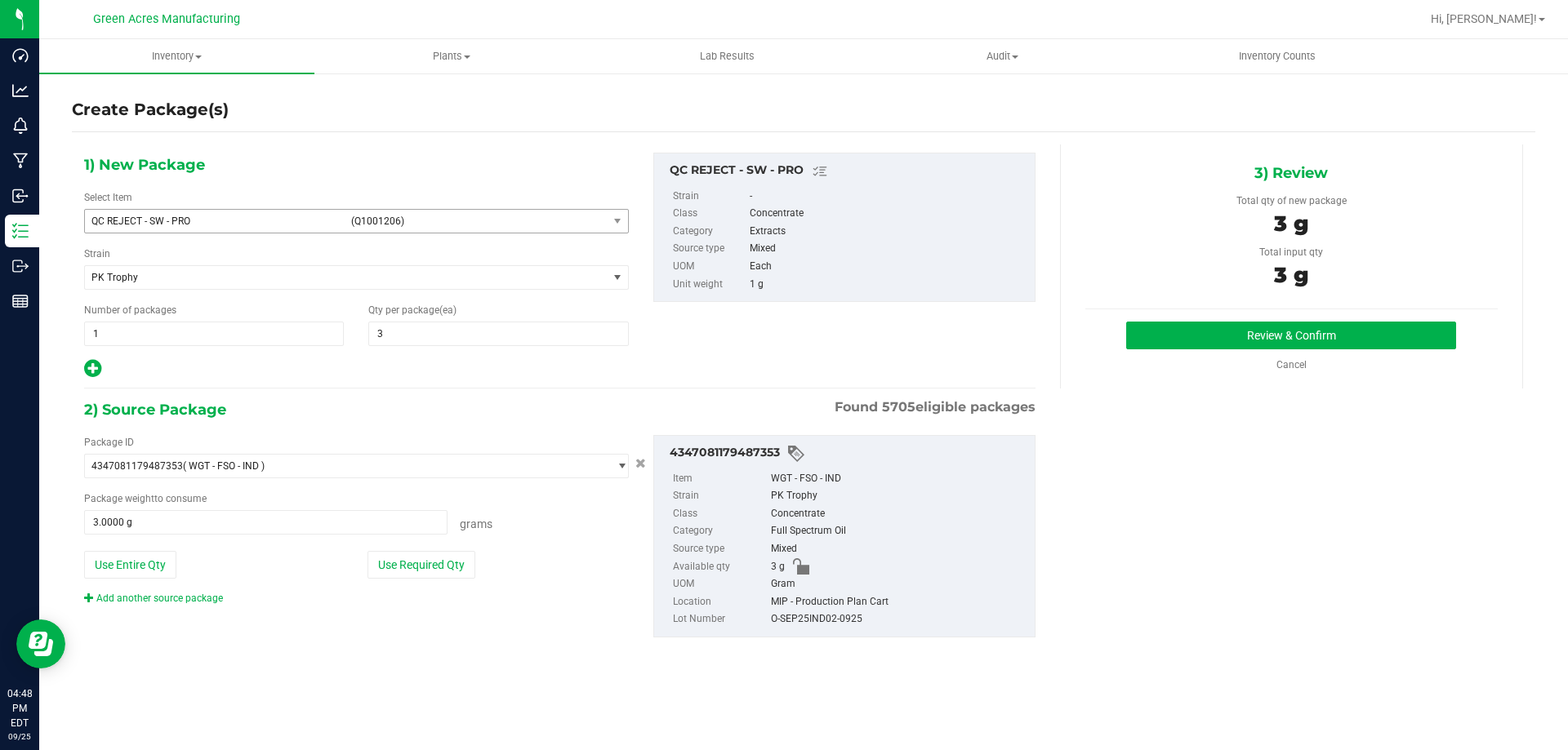
click at [1242, 350] on div "Review & Confirm Cancel" at bounding box center [1292, 347] width 412 height 51
click at [1238, 336] on button "Review & Confirm" at bounding box center [1291, 335] width 330 height 28
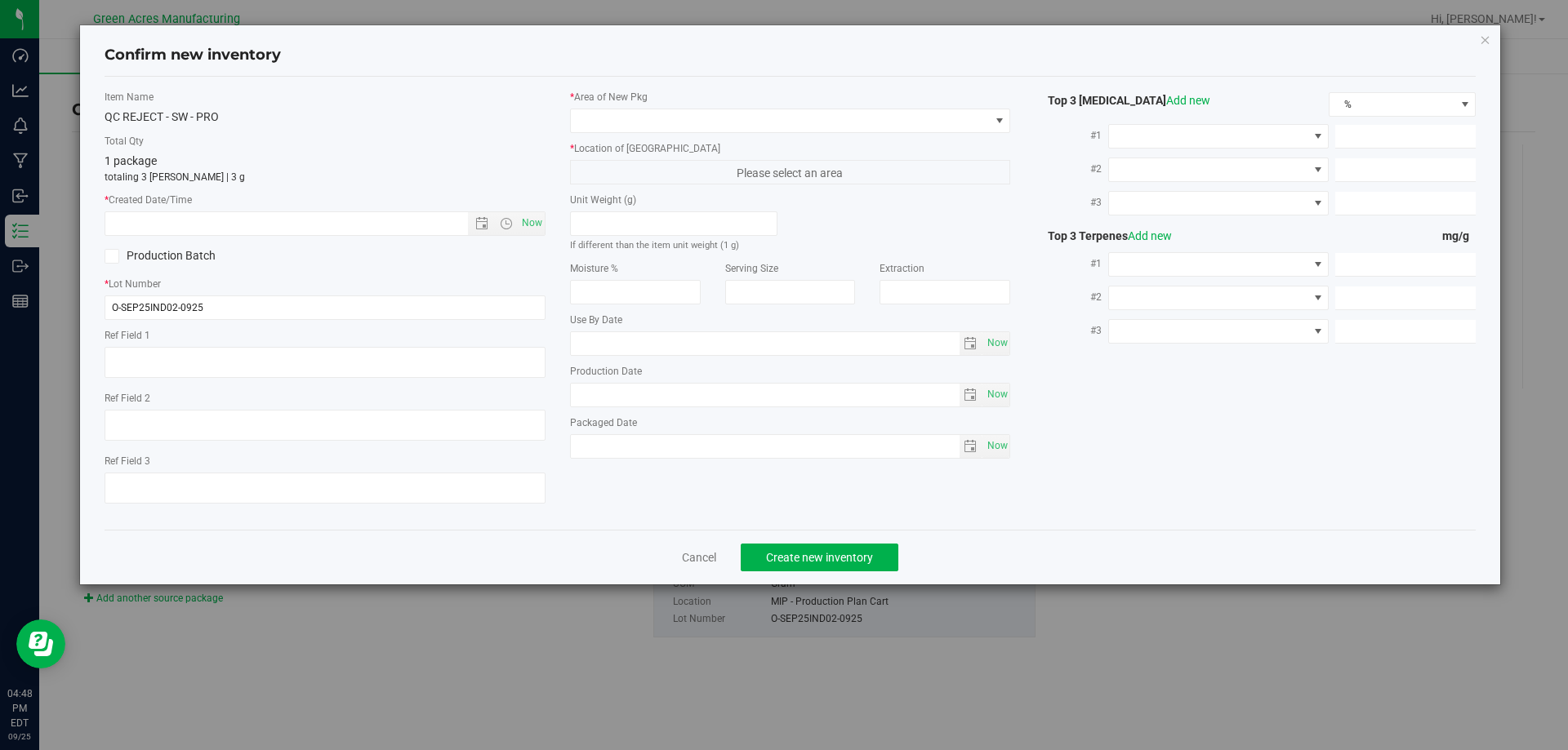
type textarea "21.3%/2.12% Terps"
type textarea ".172"
click at [527, 227] on span "Now" at bounding box center [532, 223] width 28 height 24
type input "9/25/2025 4:48 PM"
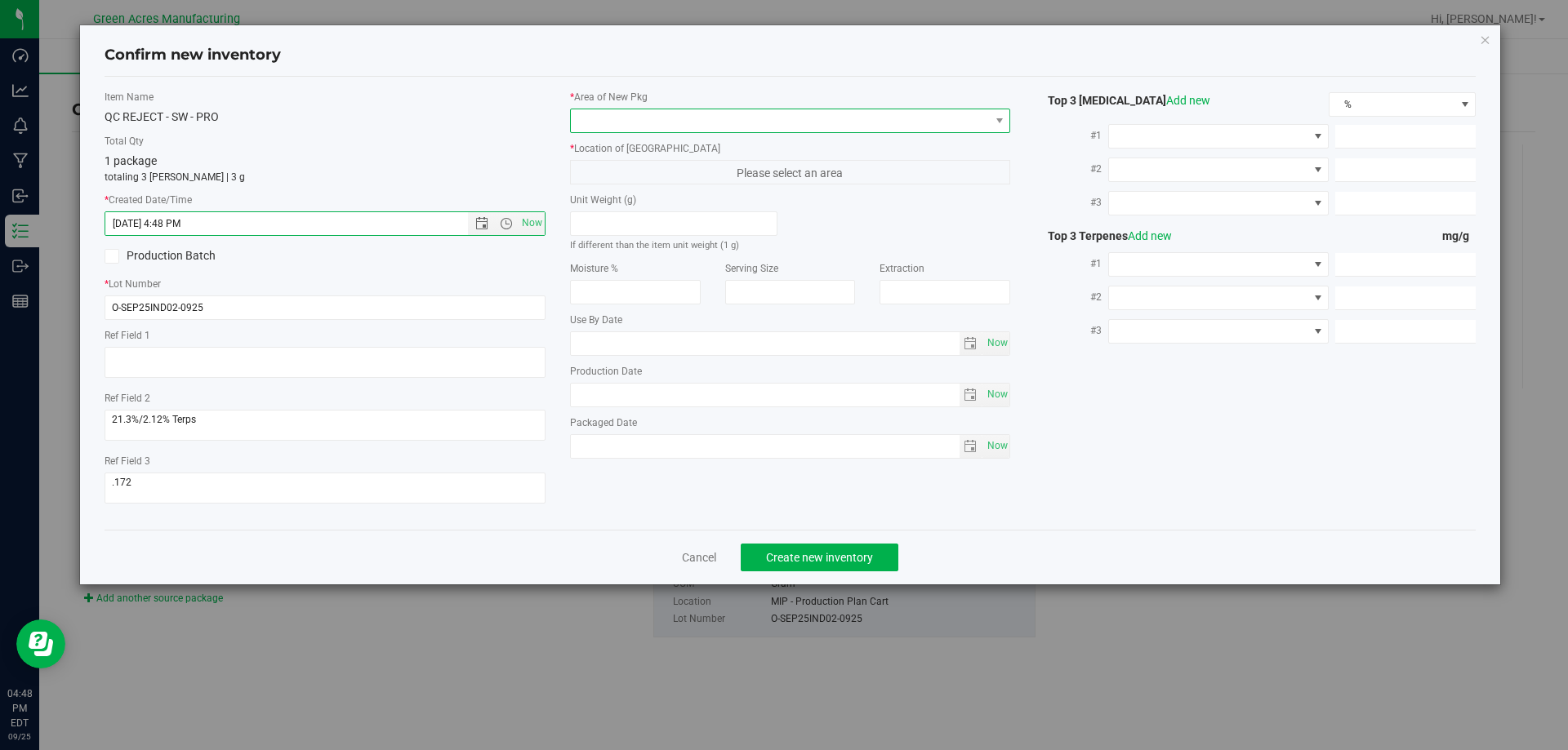
click at [622, 120] on span at bounding box center [780, 121] width 419 height 23
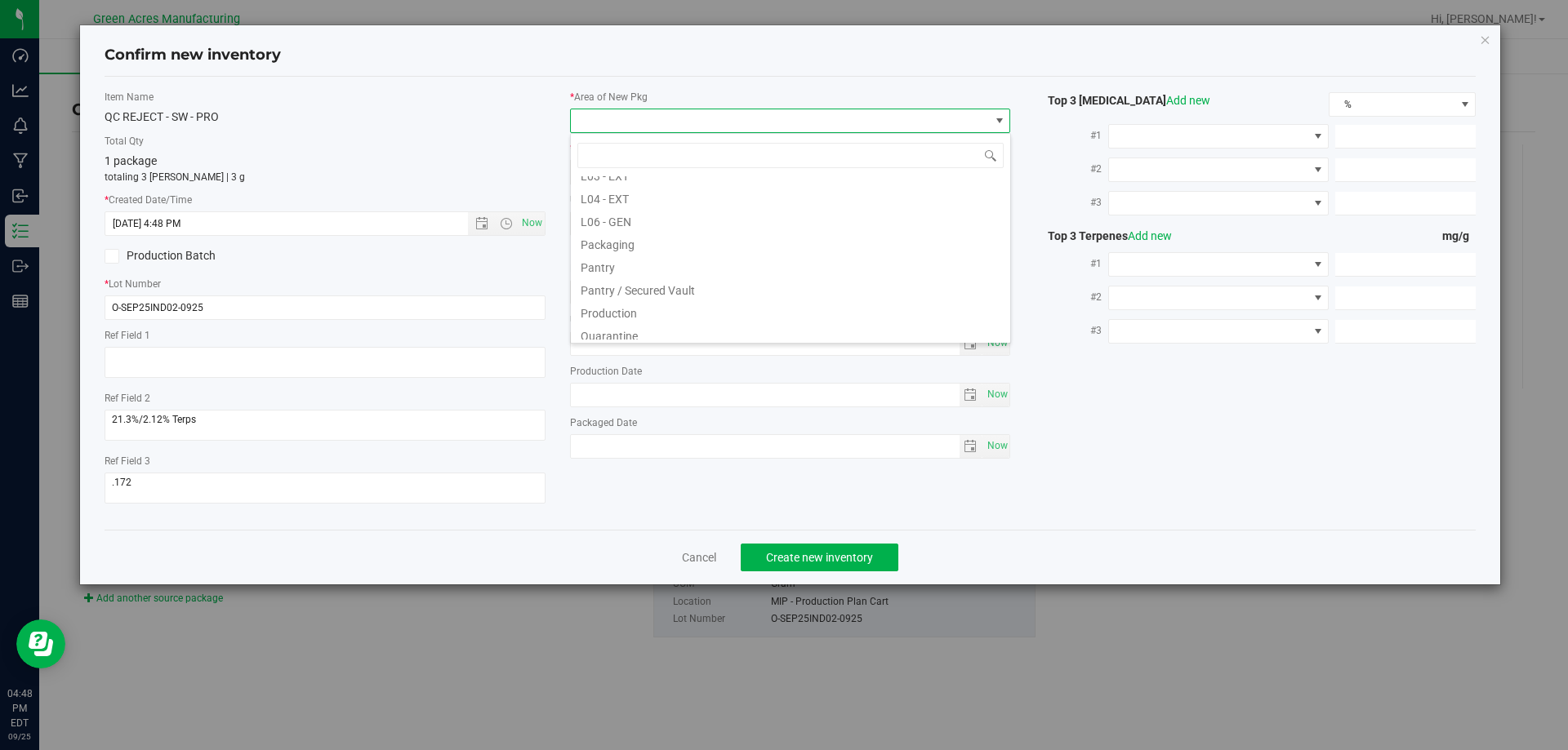
scroll to position [816, 0]
click at [635, 245] on li "VF2 - MIP" at bounding box center [790, 240] width 439 height 23
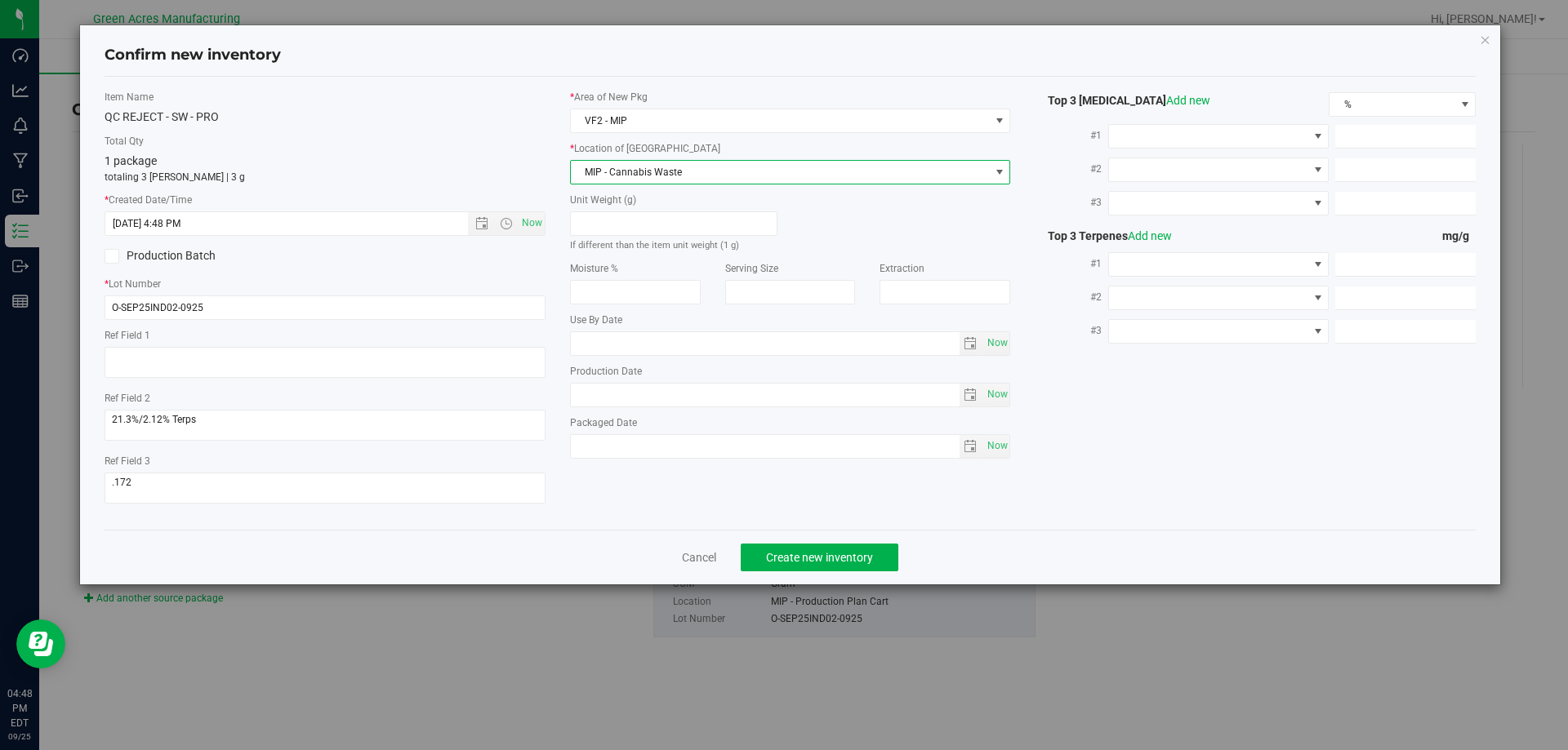
click at [634, 168] on span "MIP - Cannabis Waste" at bounding box center [780, 173] width 419 height 23
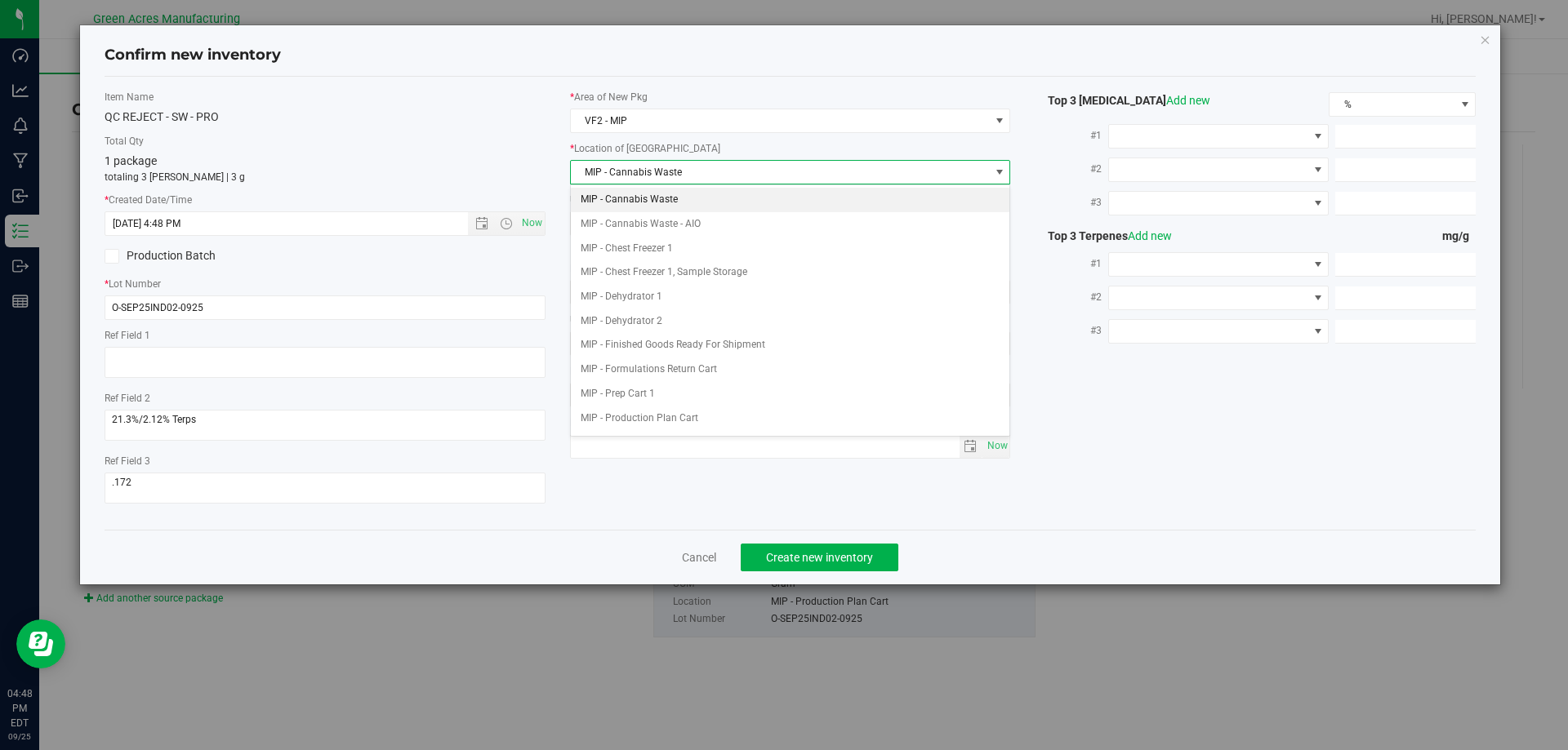
click at [657, 202] on li "MIP - Cannabis Waste" at bounding box center [790, 200] width 439 height 25
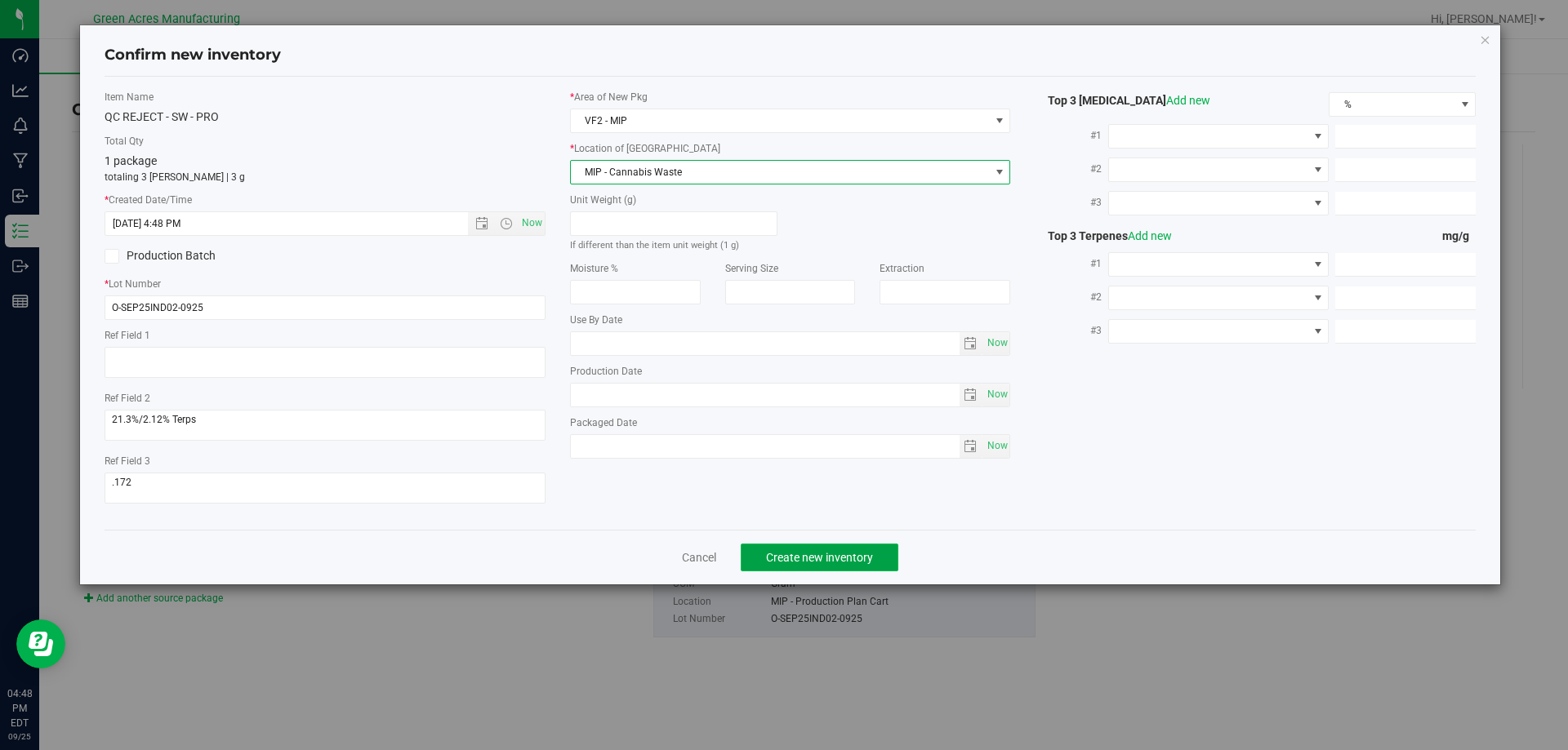
click at [802, 551] on span "Create new inventory" at bounding box center [819, 558] width 107 height 13
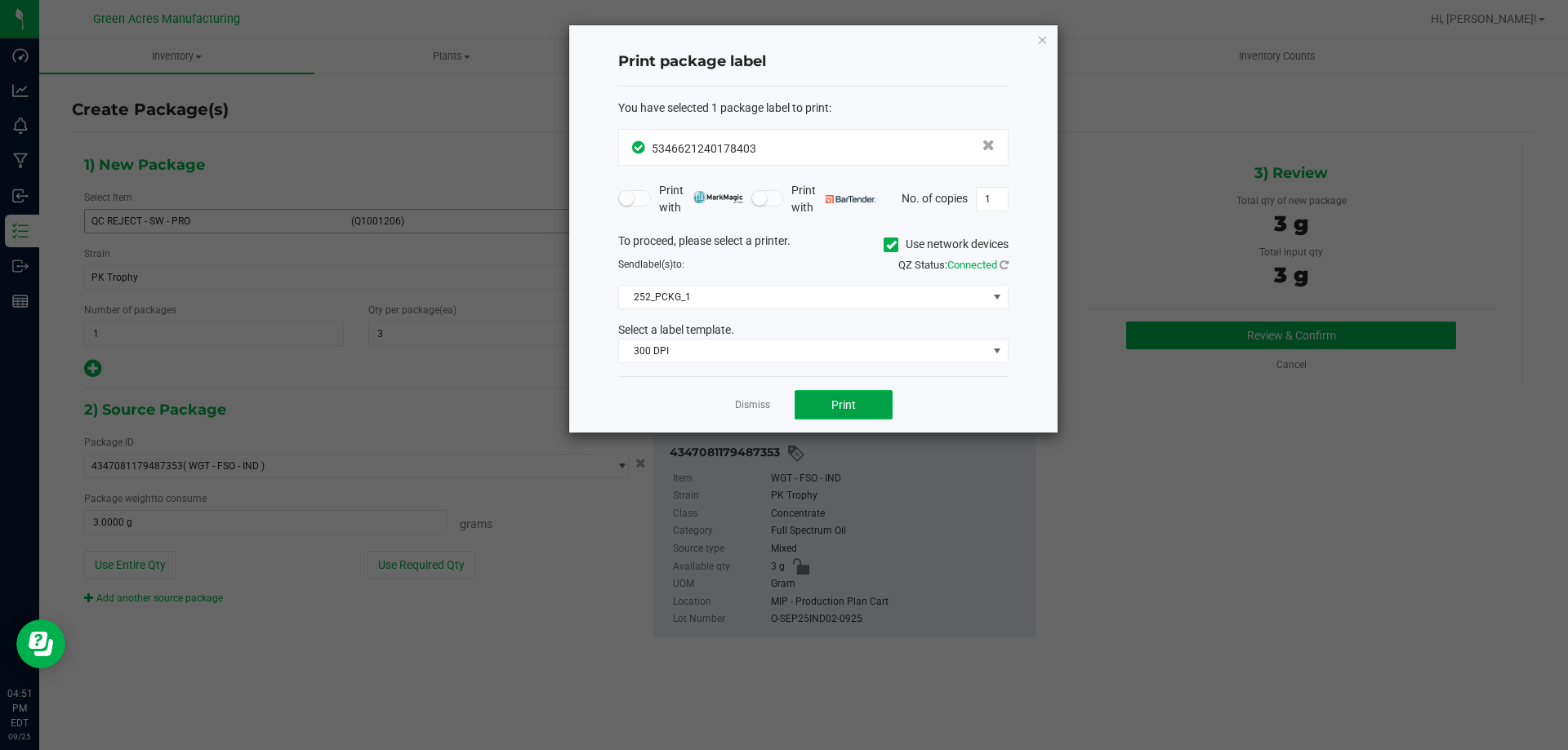
click at [820, 412] on button "Print" at bounding box center [843, 405] width 98 height 29
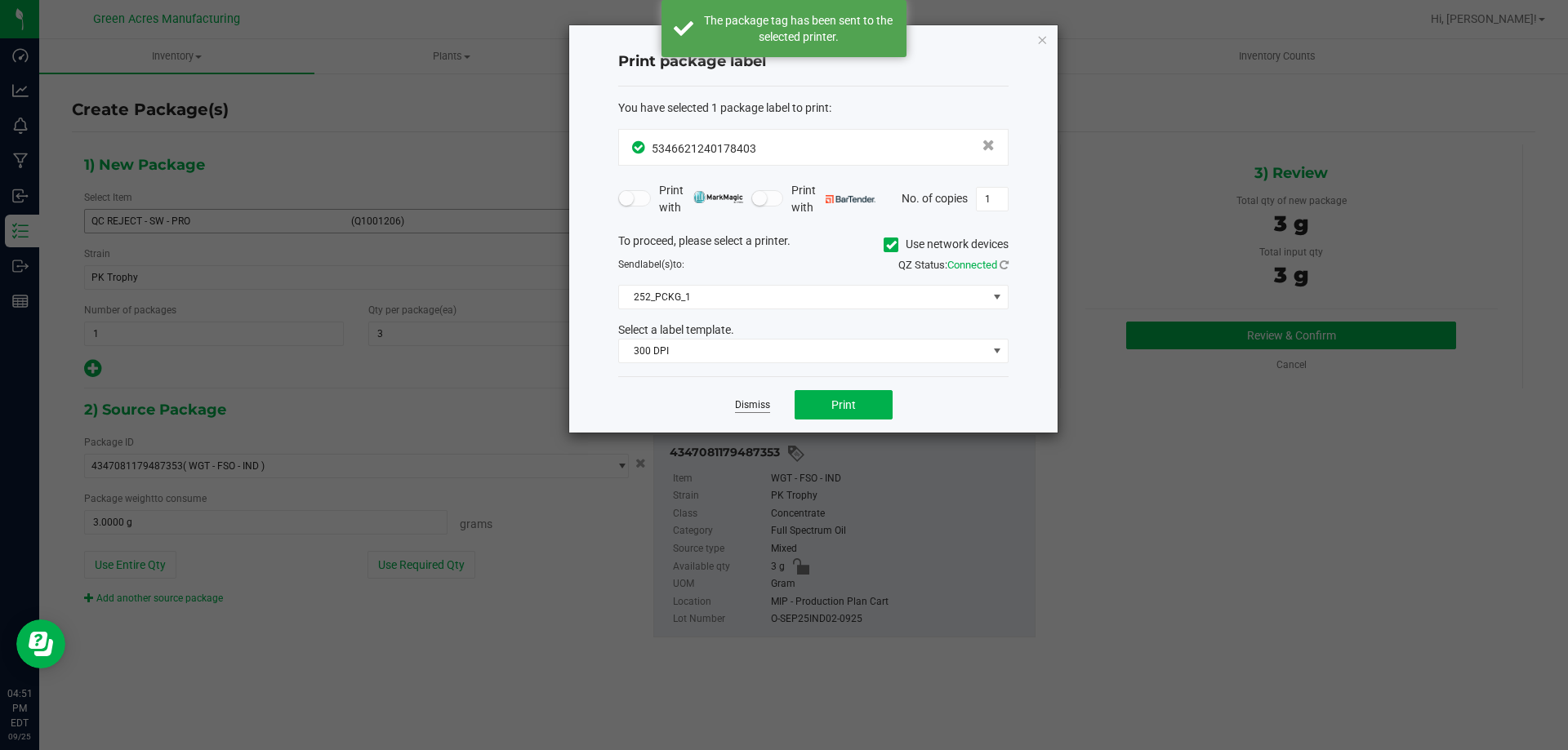
click at [750, 403] on link "Dismiss" at bounding box center [752, 405] width 35 height 14
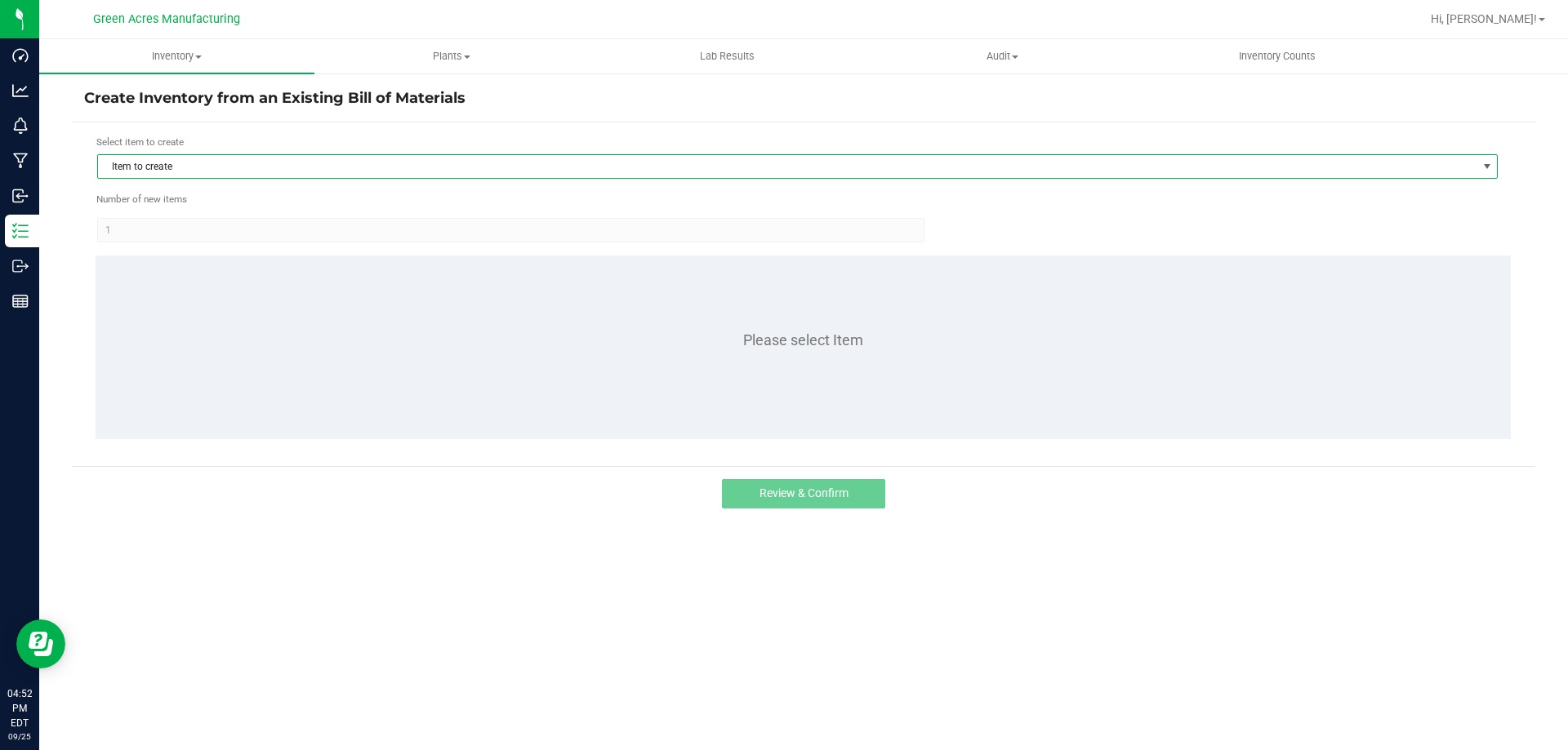
click at [481, 172] on span "Item to create" at bounding box center [787, 167] width 1378 height 23
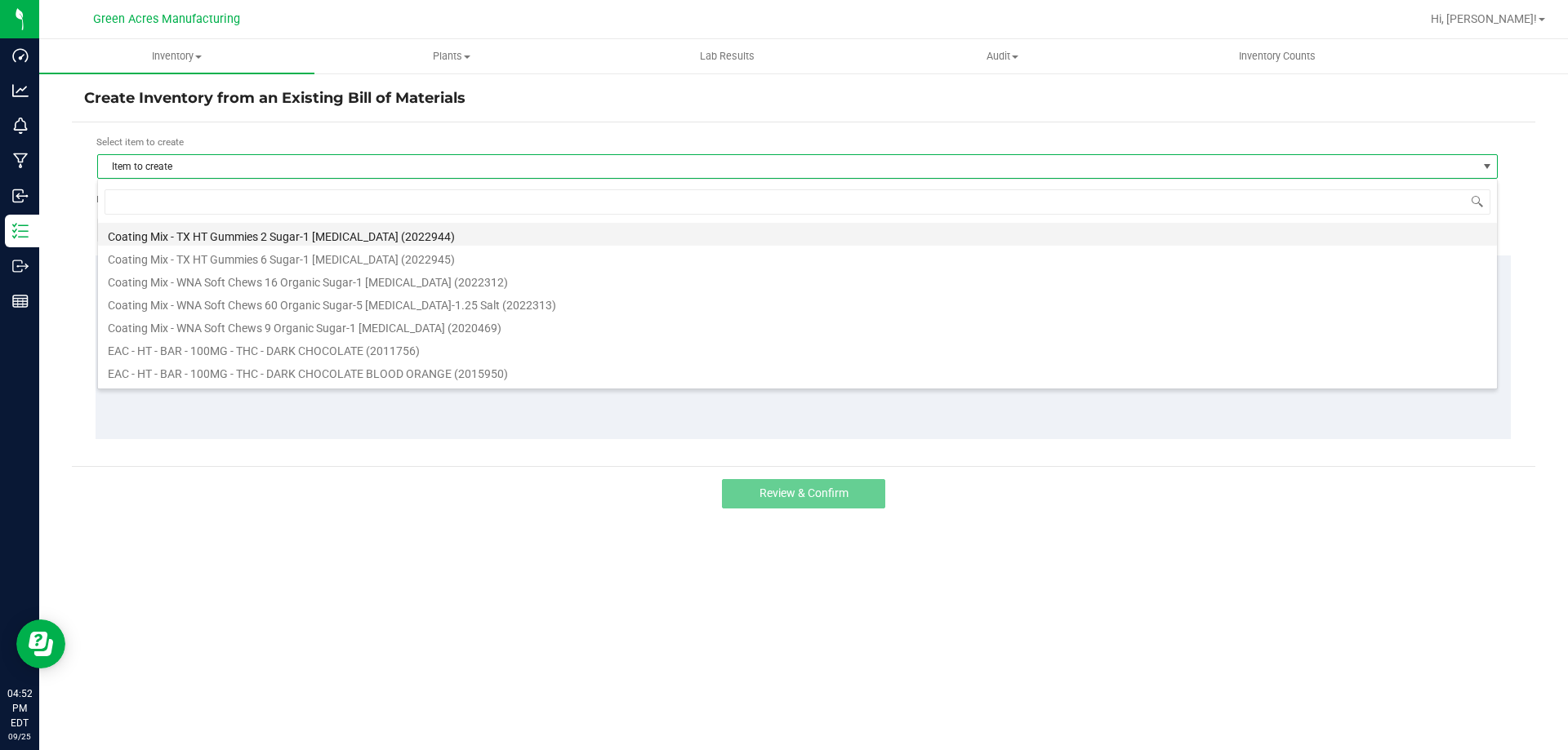
scroll to position [25, 1400]
type input "T17"
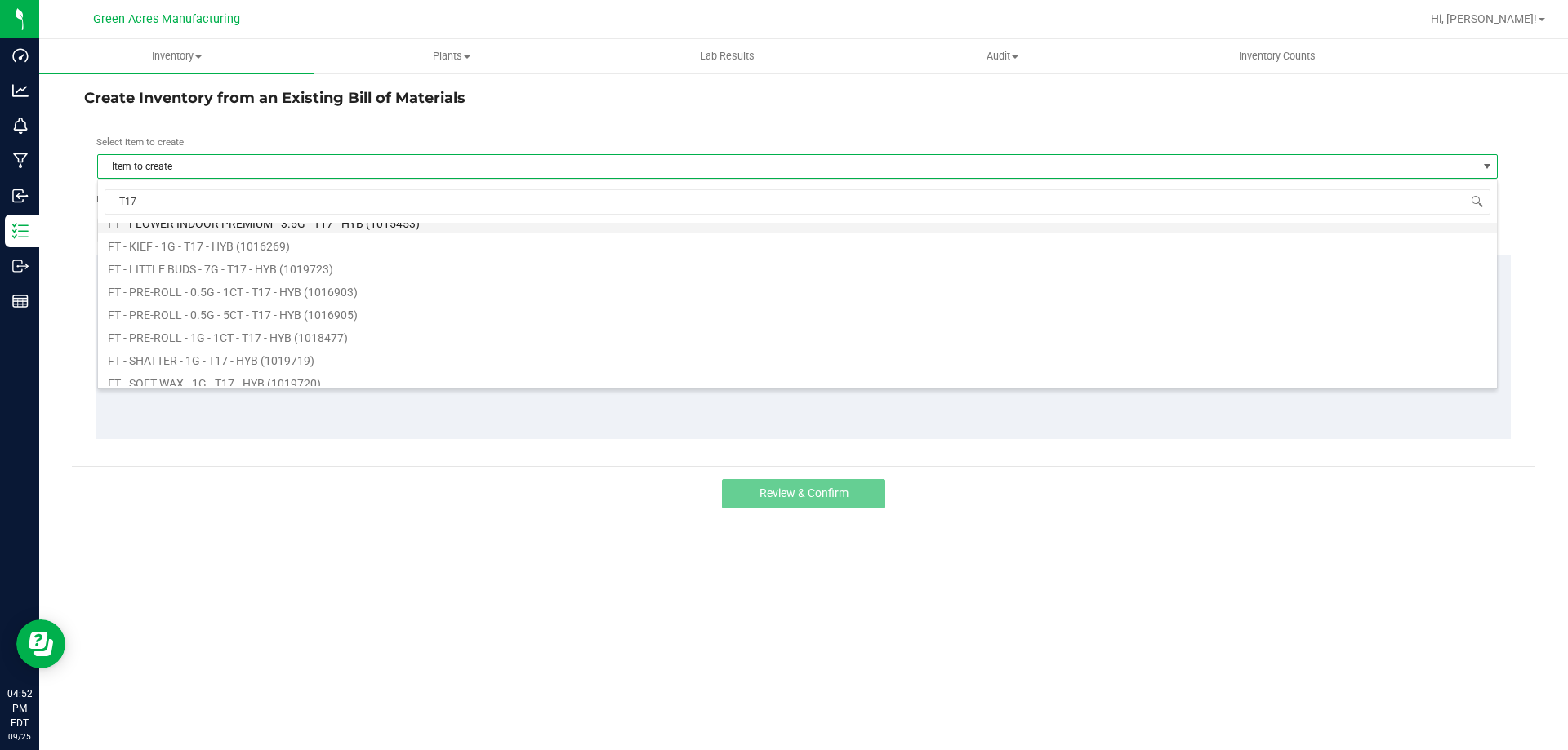
scroll to position [164, 0]
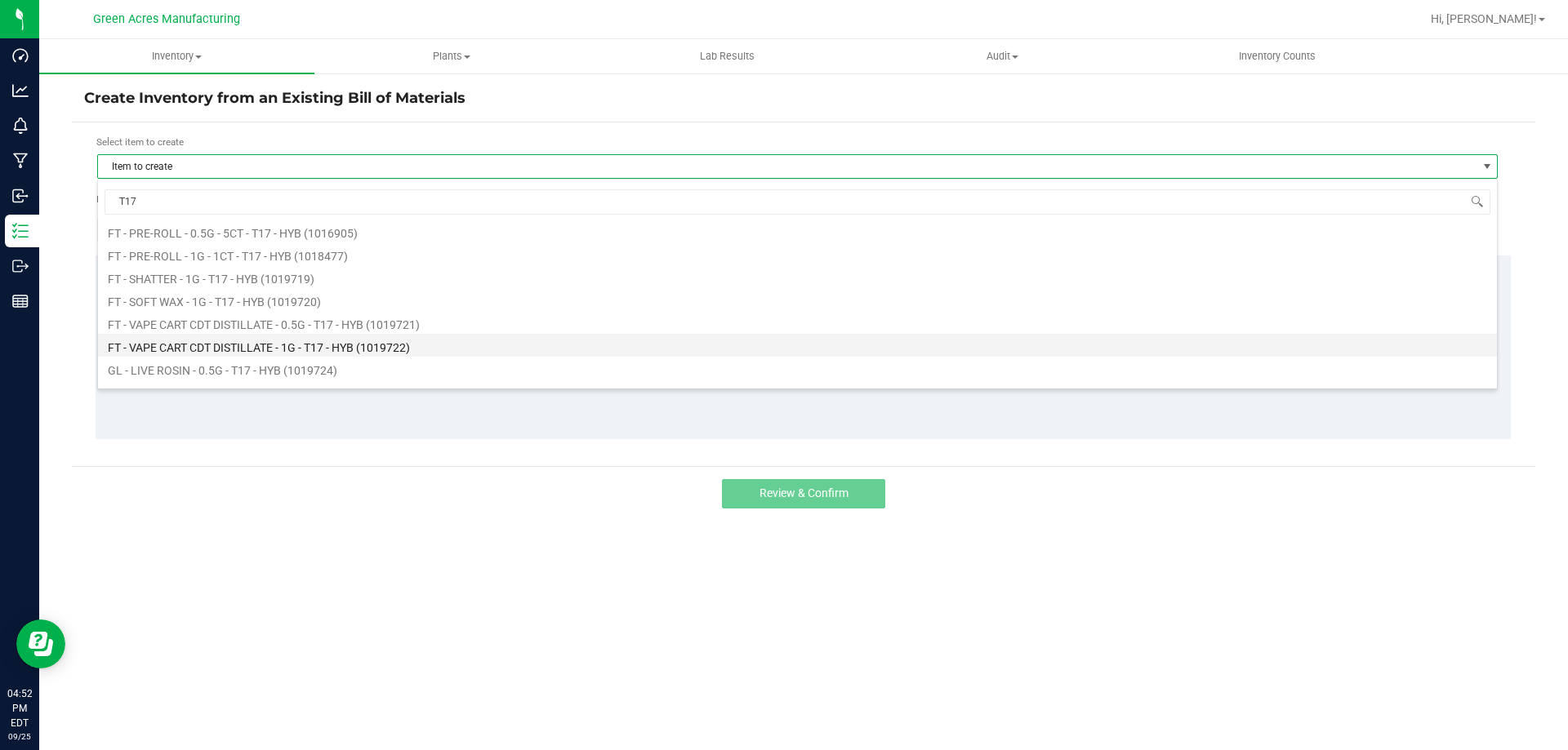
click at [330, 344] on li "FT - VAPE CART CDT DISTILLATE - 1G - T17 - HYB (1019722)" at bounding box center [797, 345] width 1399 height 23
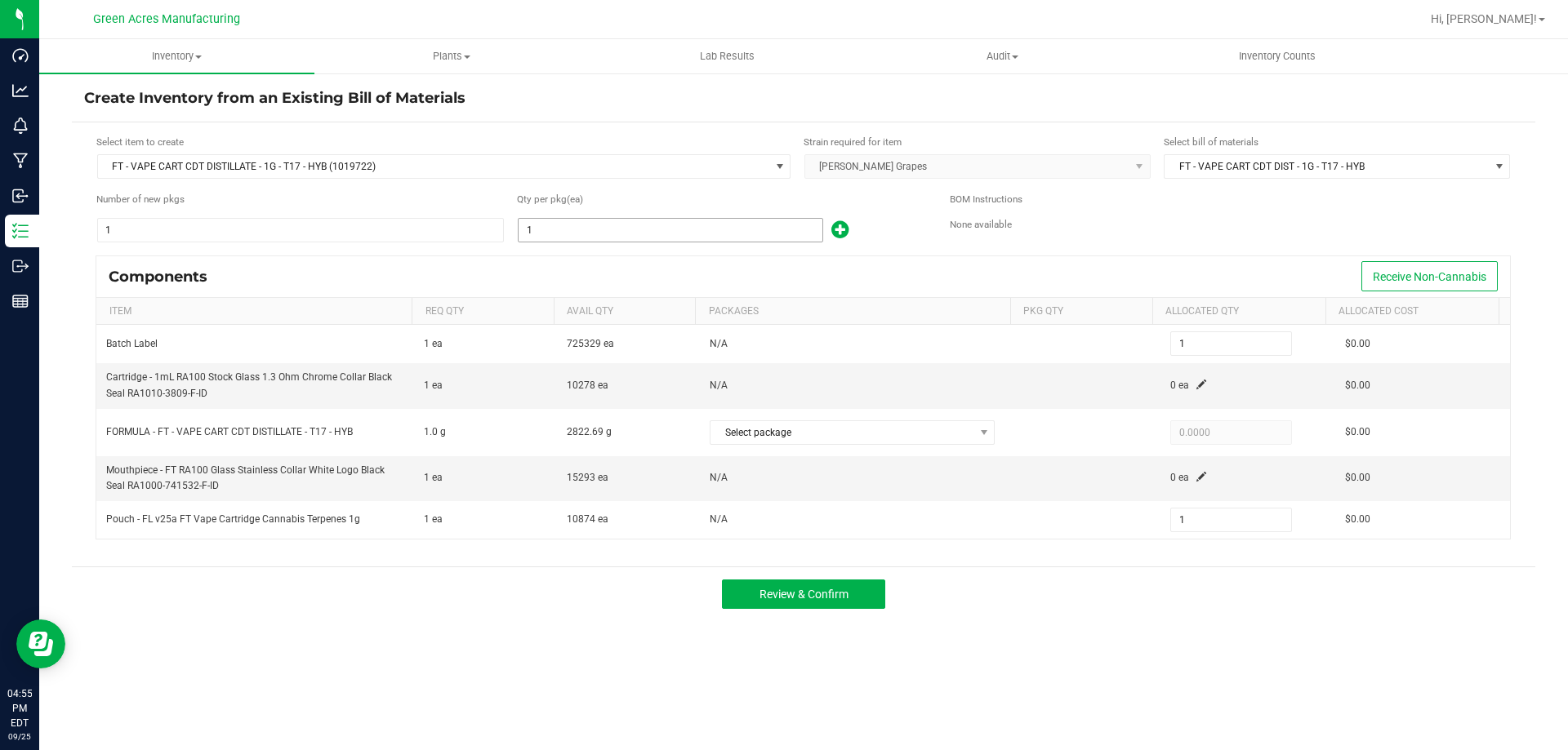
drag, startPoint x: 537, startPoint y: 201, endPoint x: 555, endPoint y: 224, distance: 29.2
click at [540, 208] on div "Qty per pkg (ea)" at bounding box center [721, 202] width 408 height 20
click at [556, 226] on input "1" at bounding box center [670, 231] width 303 height 23
click at [764, 236] on input "1" at bounding box center [670, 231] width 303 height 23
type input "2"
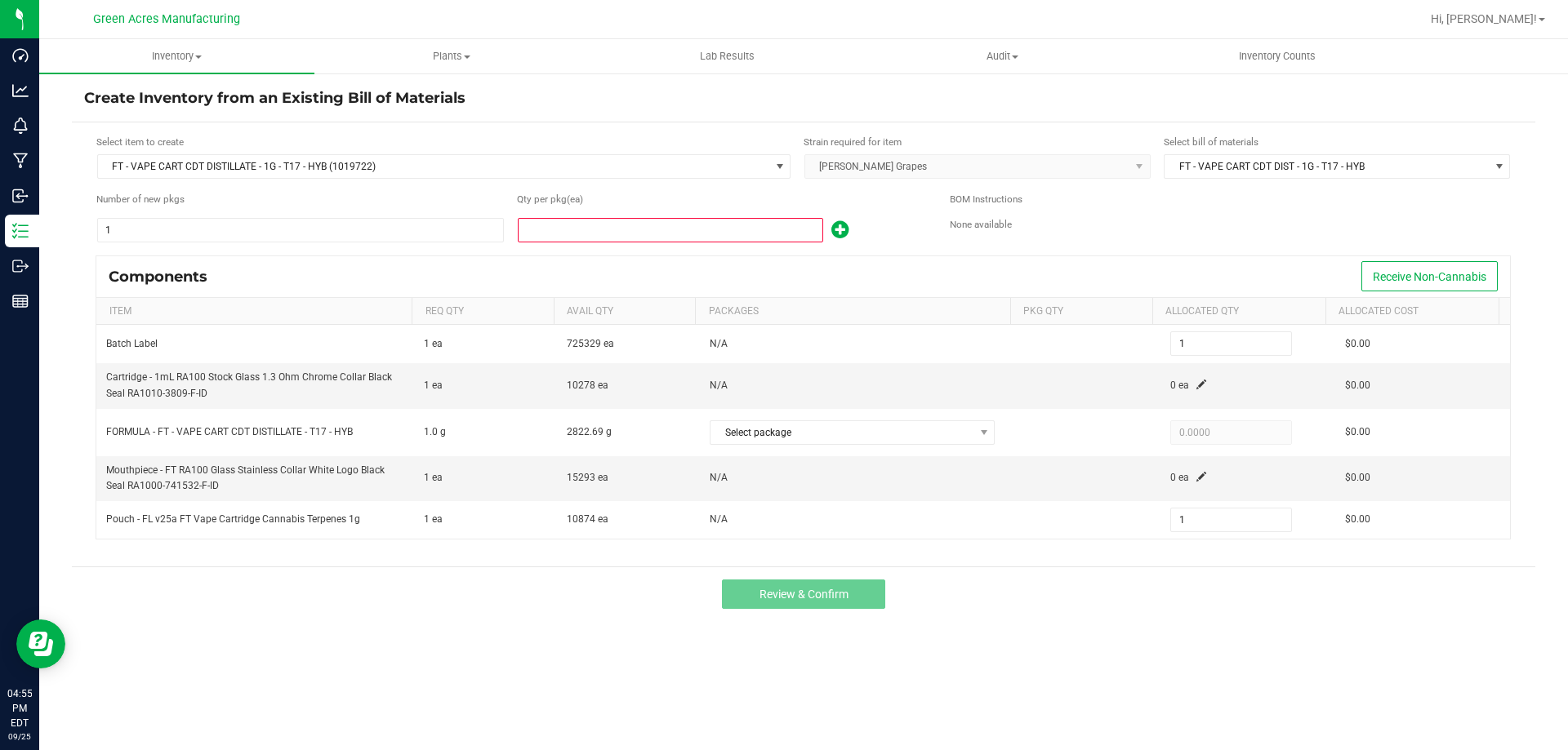
type input "2"
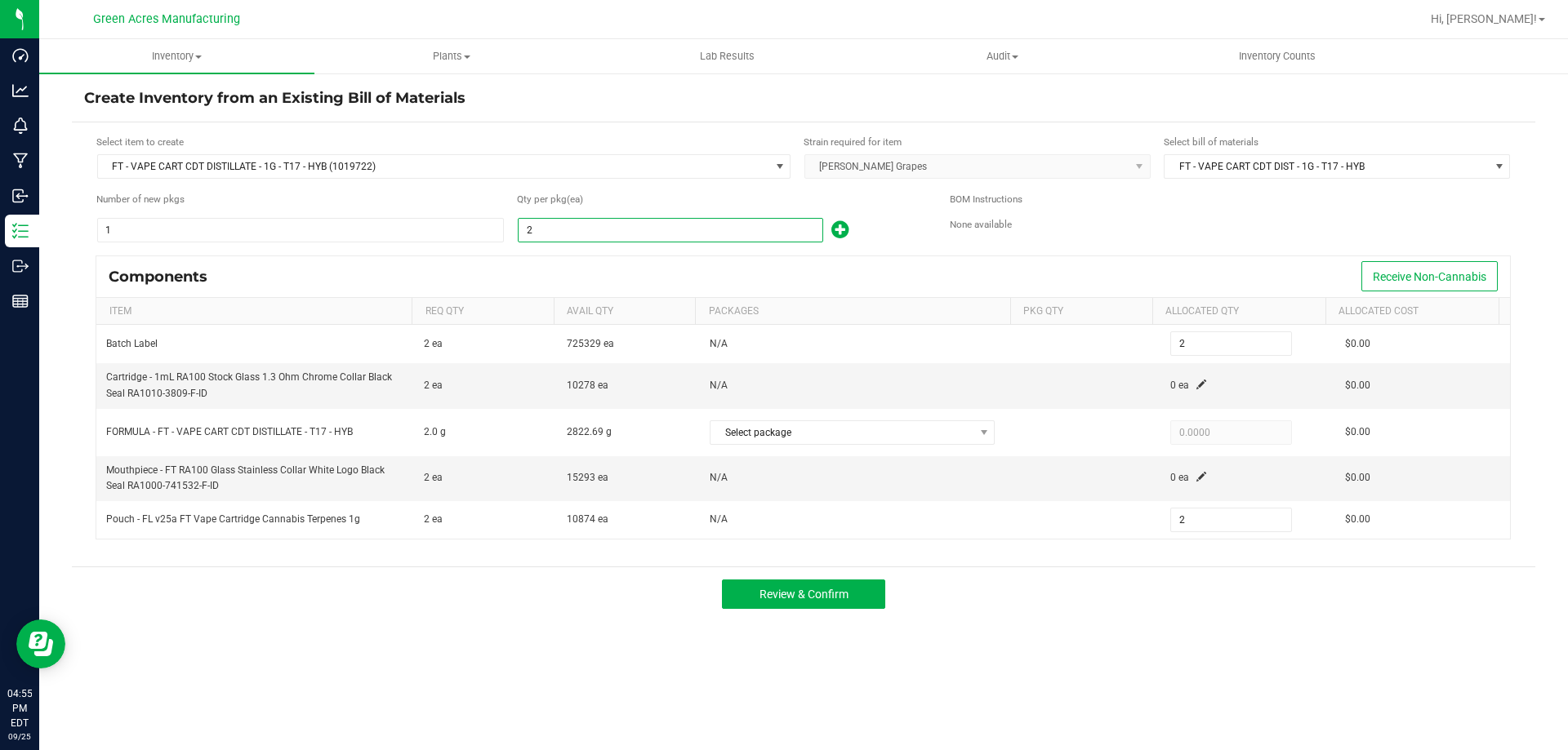
type input "24"
type input "2"
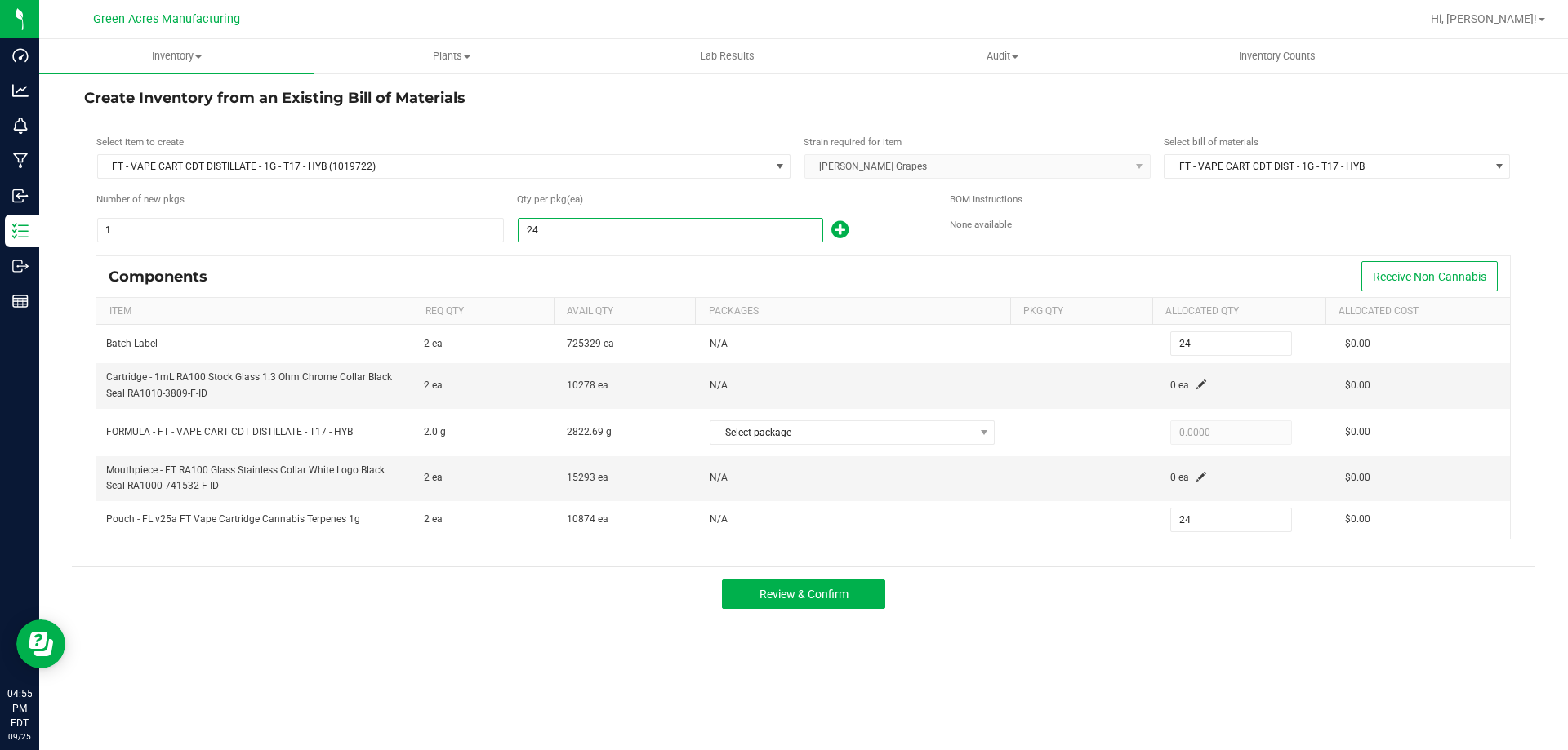
type input "2"
type input "27"
type input "274"
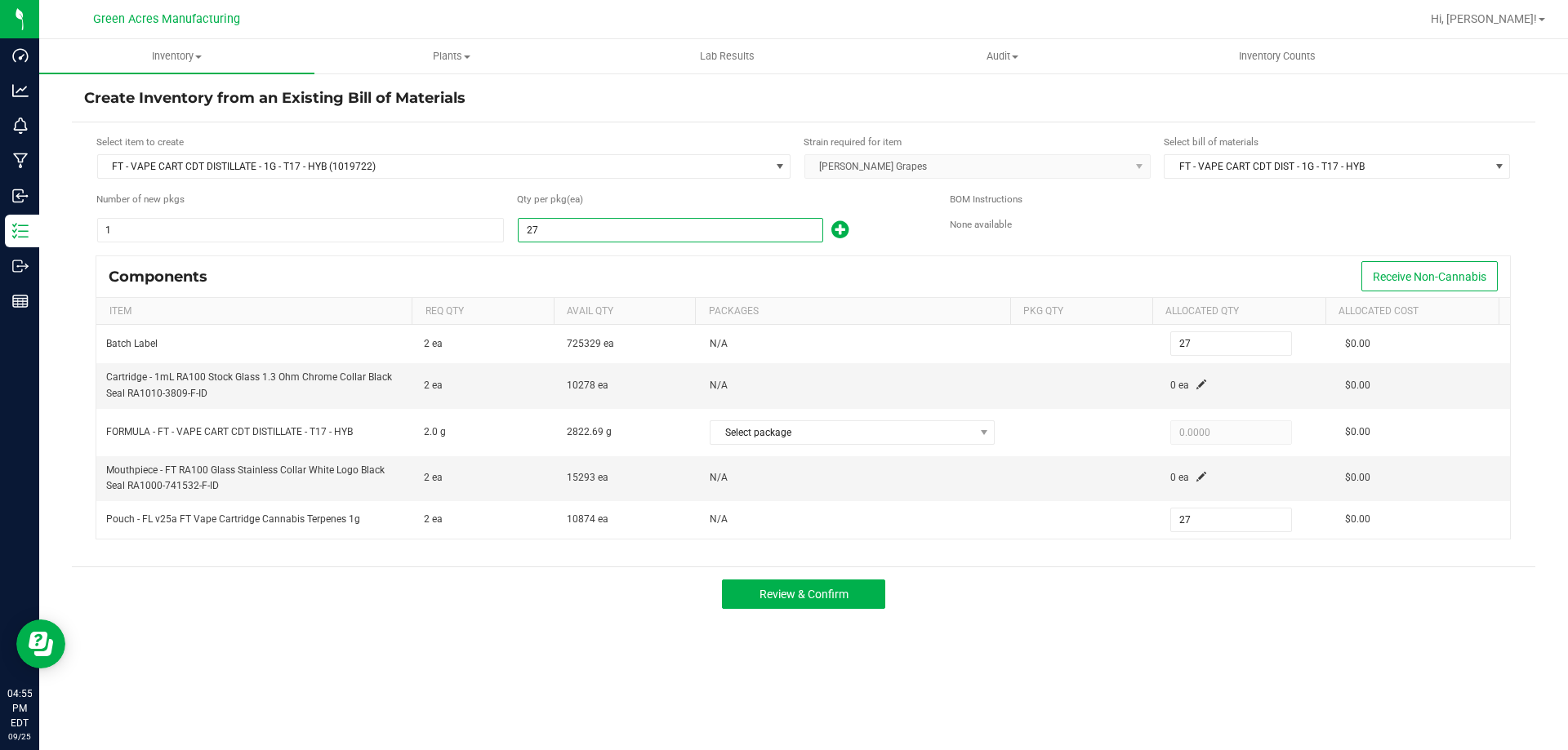
type input "274"
type input "2741"
type input "2,741"
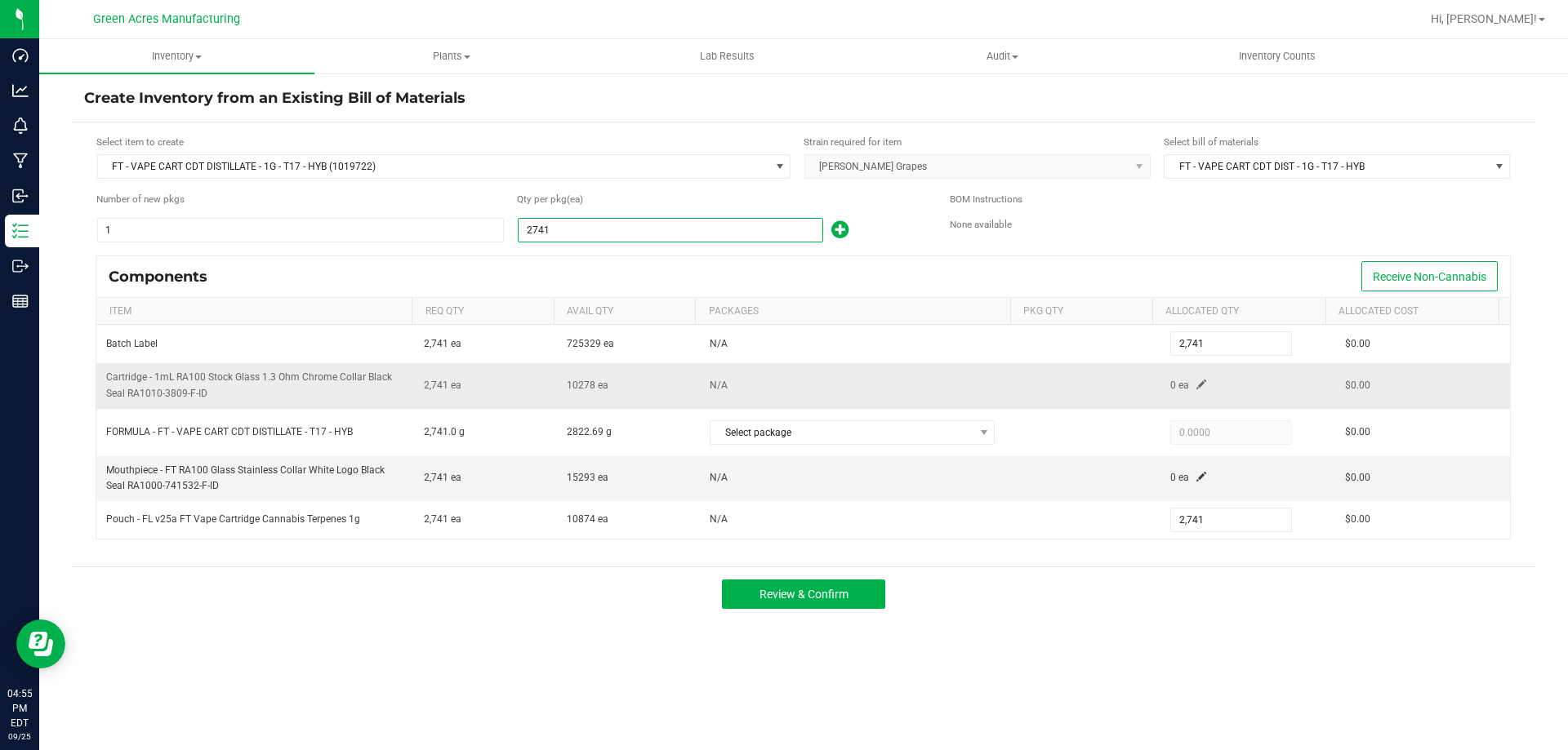
type input "2,741"
click at [1187, 377] on td "0 ea" at bounding box center [1247, 385] width 175 height 45
click at [1196, 386] on span at bounding box center [1201, 384] width 10 height 10
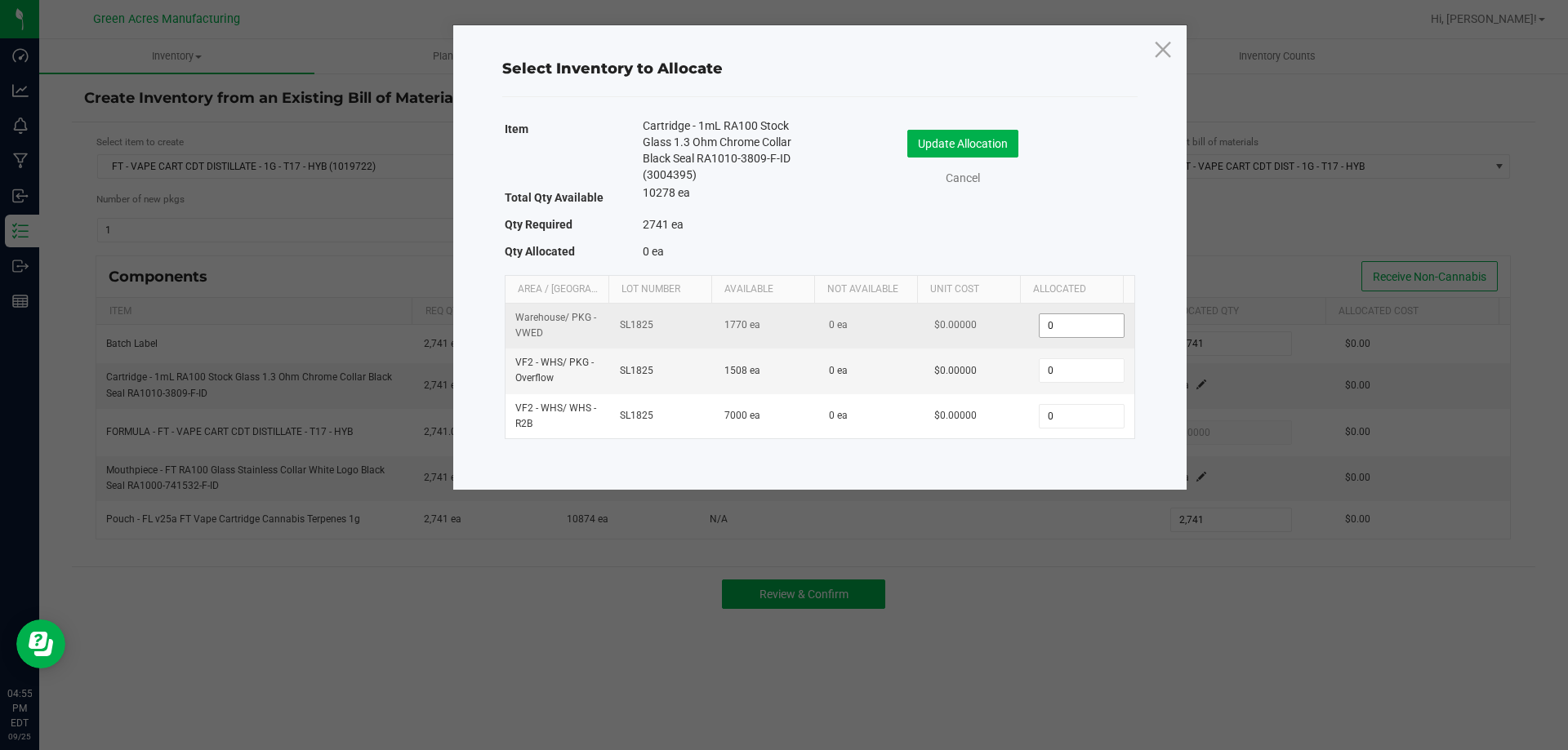
click at [1060, 327] on input "0" at bounding box center [1081, 326] width 83 height 23
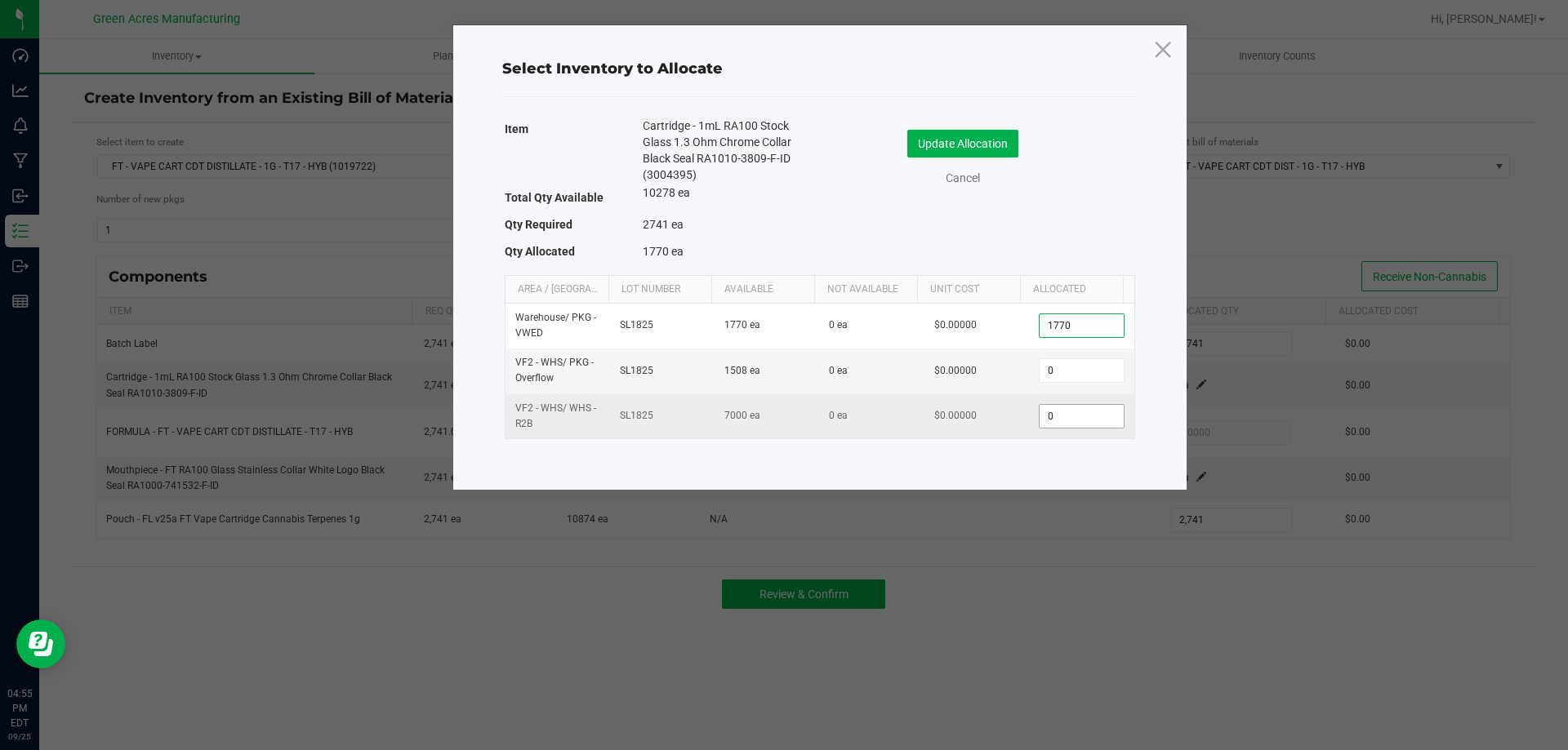
type input "1,770"
click at [1062, 412] on input "0" at bounding box center [1081, 416] width 83 height 23
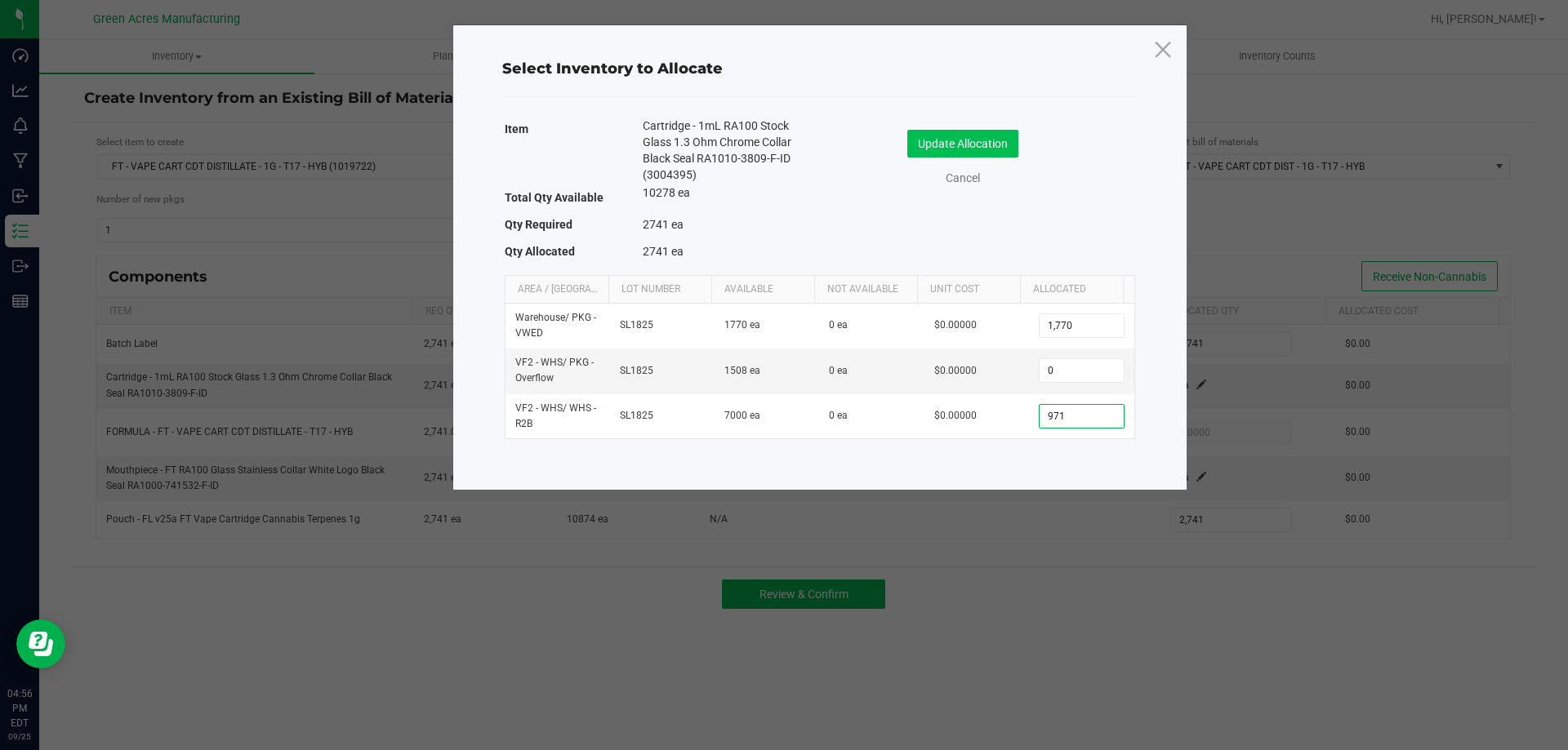
type input "971"
click at [973, 137] on button "Update Allocation" at bounding box center [963, 144] width 111 height 28
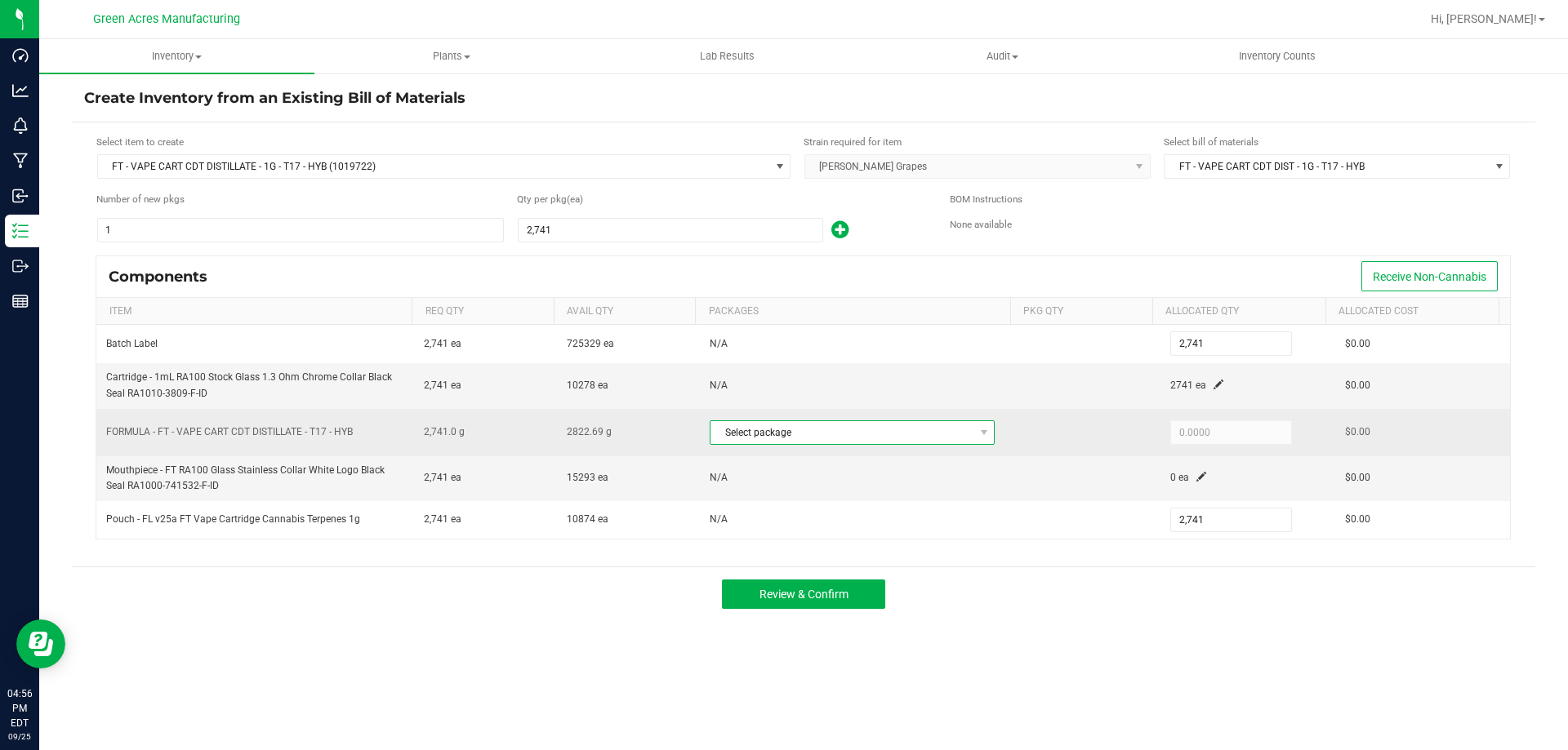
click at [955, 424] on span "Select package" at bounding box center [841, 433] width 263 height 23
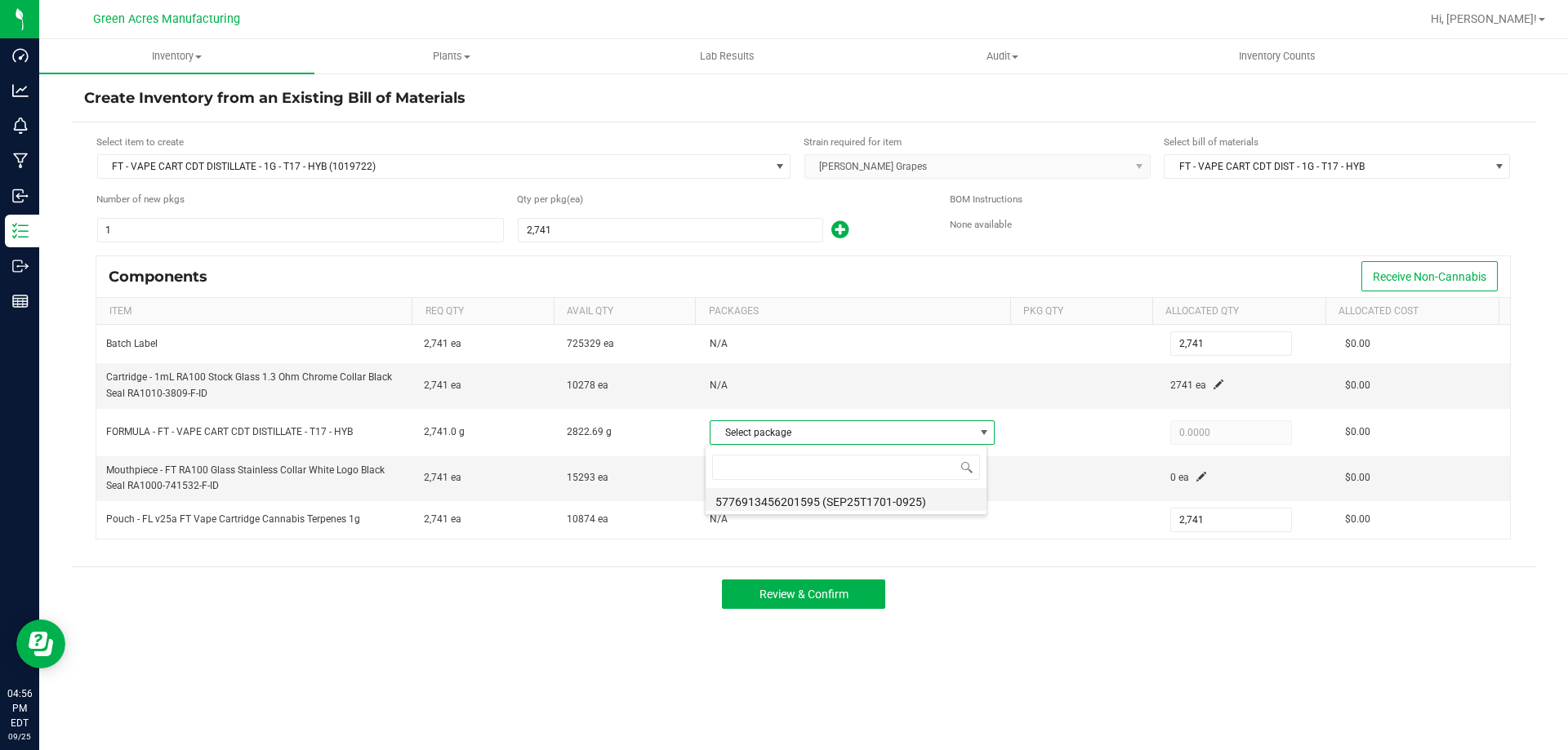
click at [934, 492] on li "5776913456201595 (SEP25T1701-0925)" at bounding box center [845, 500] width 281 height 23
type input "2,741.0000"
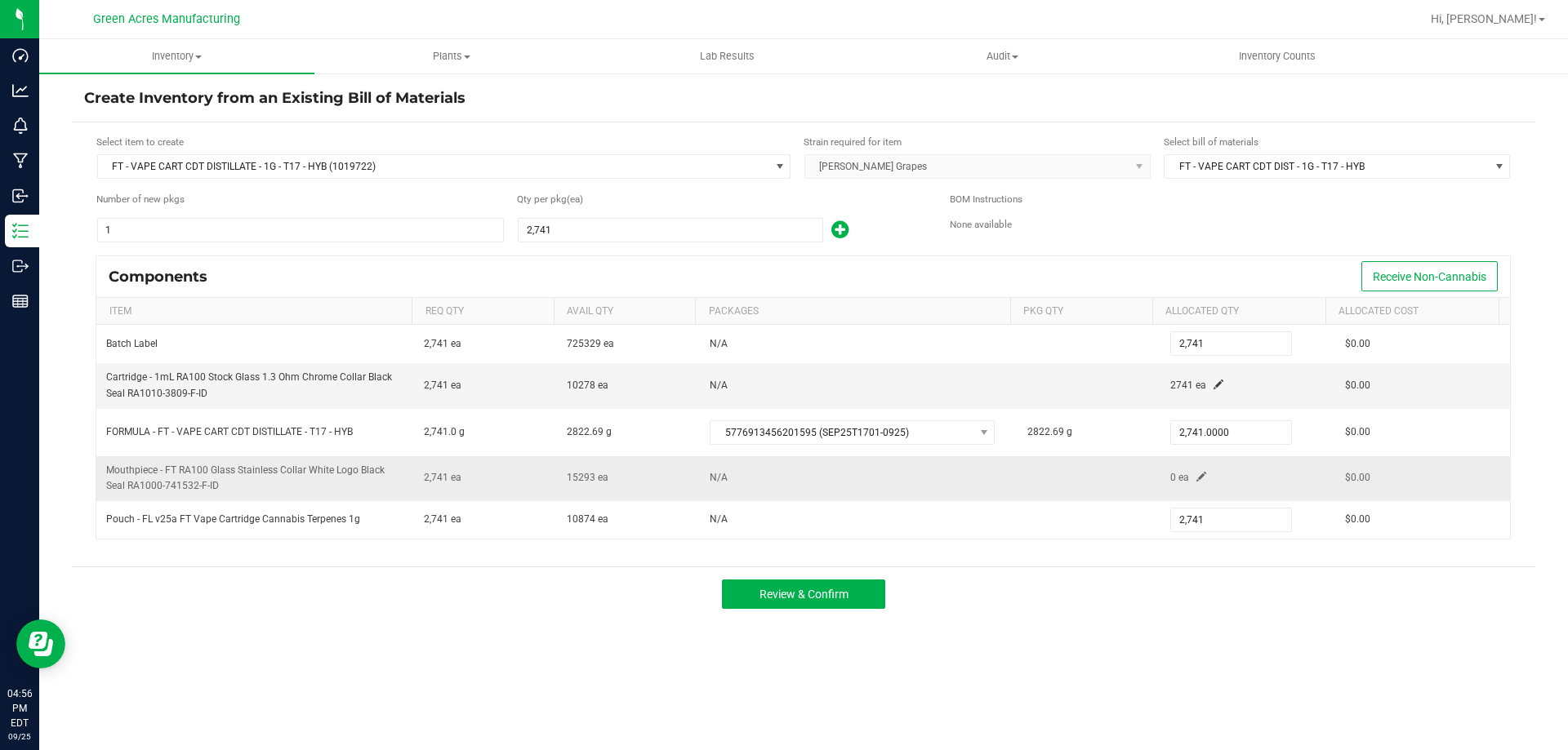
click at [1196, 477] on span at bounding box center [1201, 477] width 10 height 10
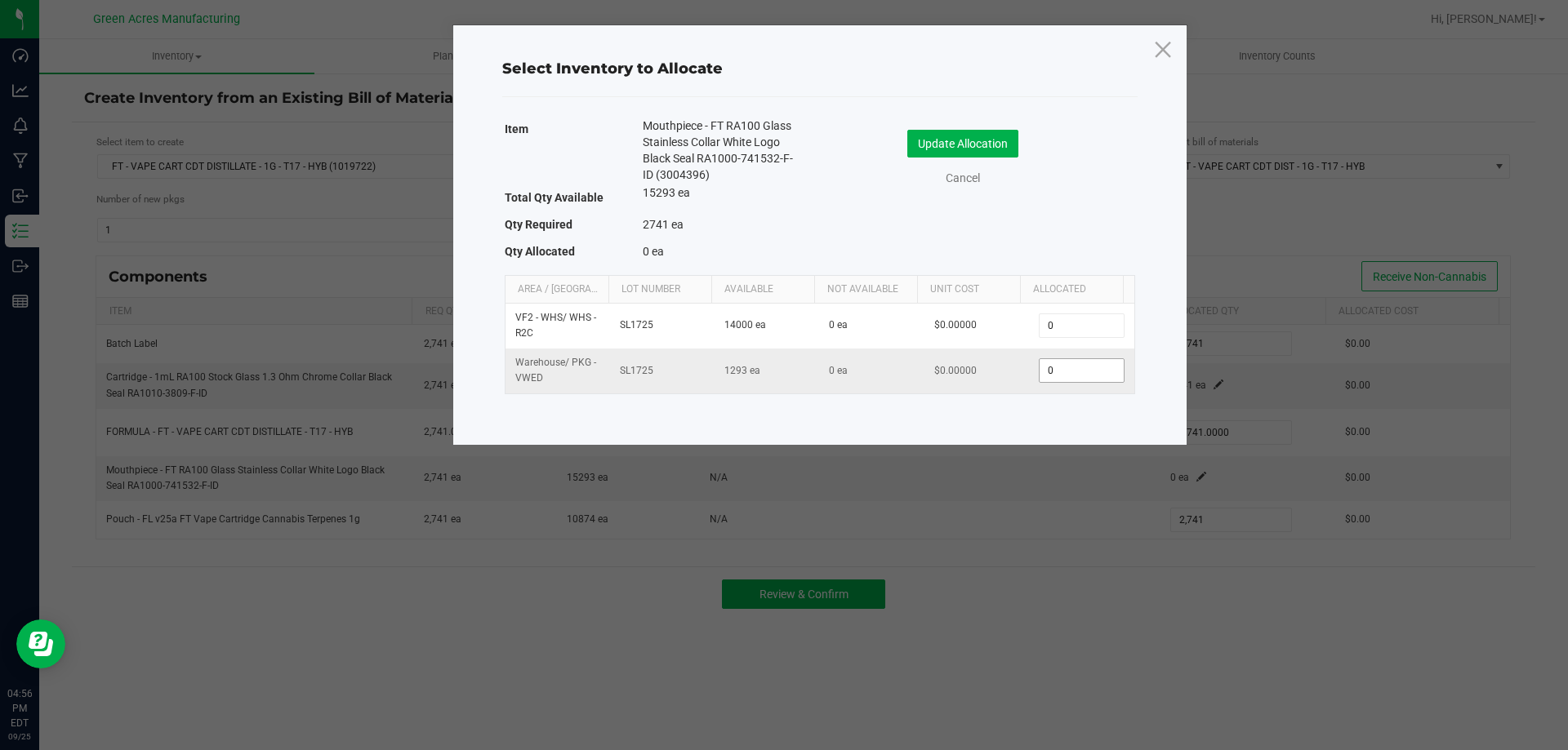
click at [1071, 368] on input "0" at bounding box center [1081, 371] width 83 height 23
click at [1077, 371] on input "1293" at bounding box center [1081, 371] width 83 height 23
type input "1,241"
drag, startPoint x: 1003, startPoint y: 134, endPoint x: 1010, endPoint y: 240, distance: 106.2
click at [1003, 136] on button "Update Allocation" at bounding box center [963, 144] width 111 height 28
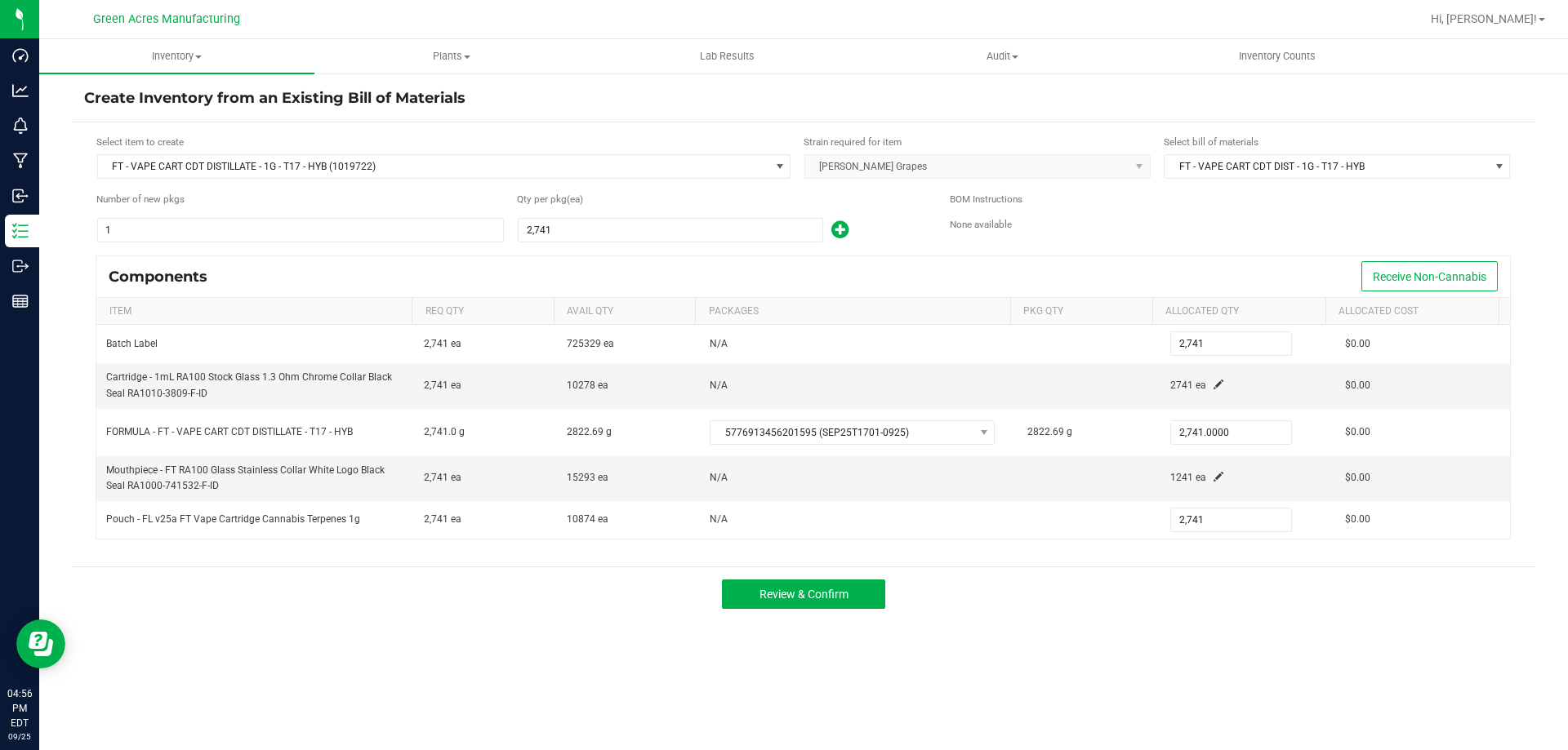
click at [1170, 655] on div "Inventory All packages All inventory Waste log Create inventory Plants All plan…" at bounding box center [803, 394] width 1529 height 711
click at [1273, 625] on div "Inventory All packages All inventory Waste log Create inventory Plants All plan…" at bounding box center [803, 394] width 1529 height 711
click at [1213, 477] on span at bounding box center [1218, 477] width 10 height 10
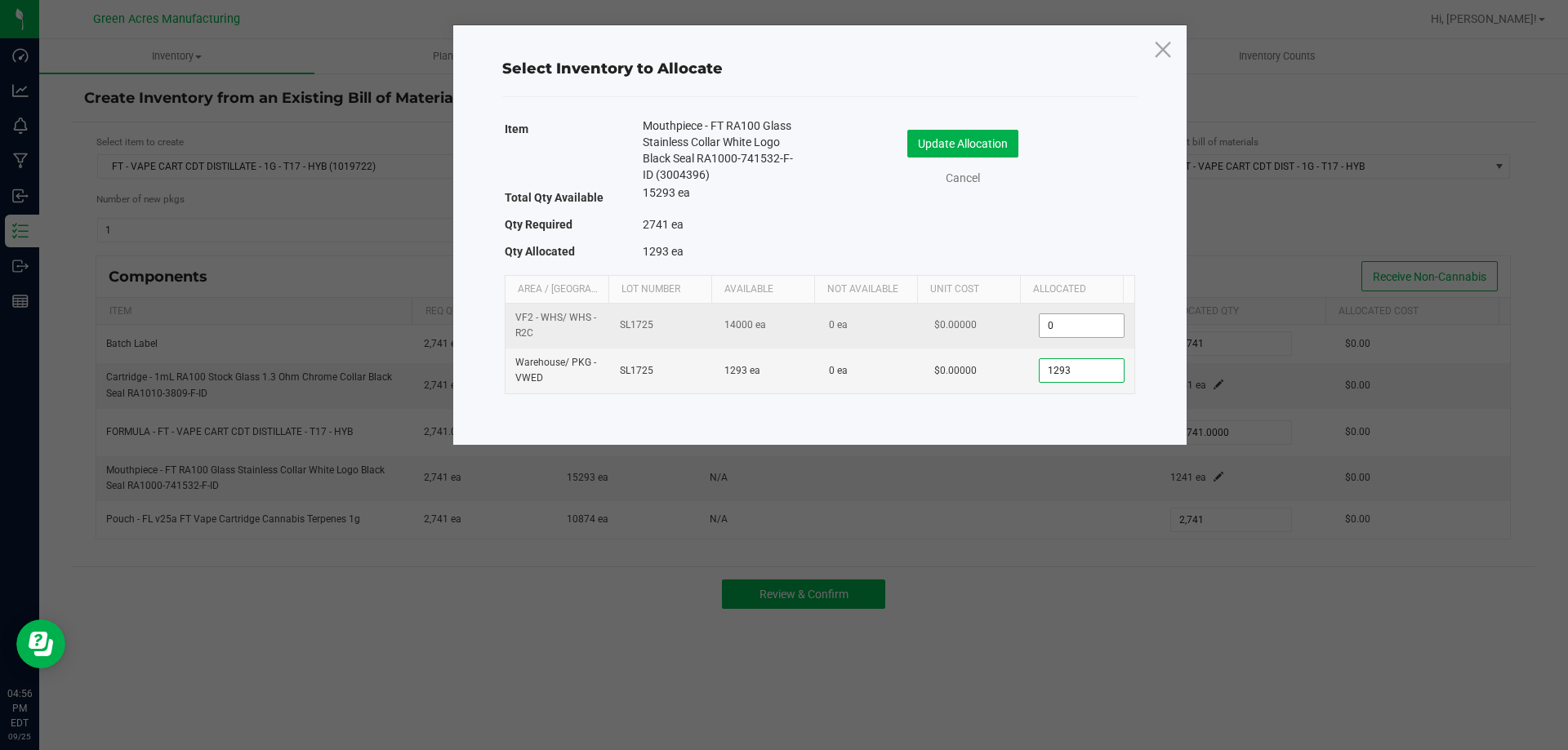
type input "1,293"
click at [1070, 331] on input "0" at bounding box center [1081, 326] width 83 height 23
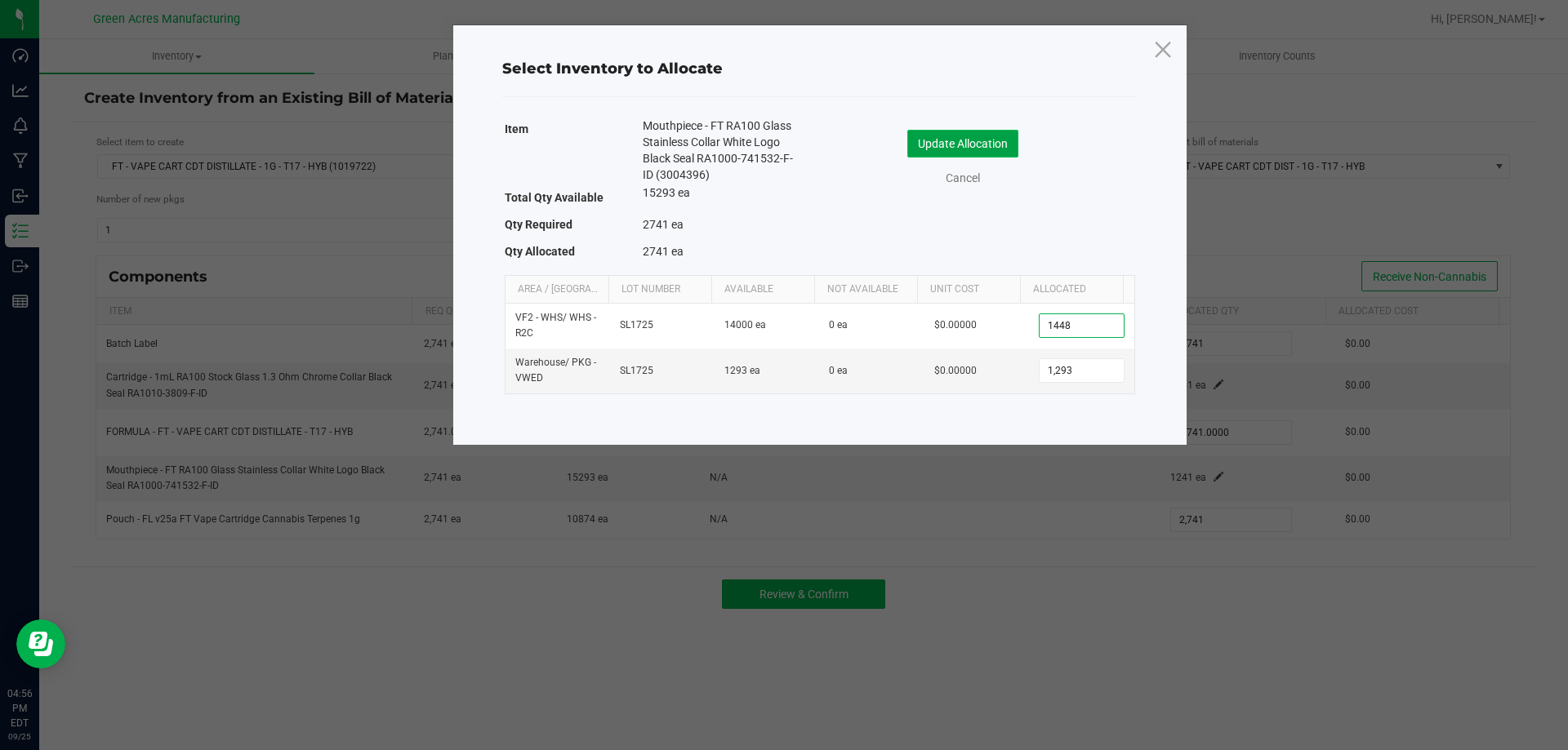
type input "1,448"
click at [927, 138] on button "Update Allocation" at bounding box center [963, 144] width 111 height 28
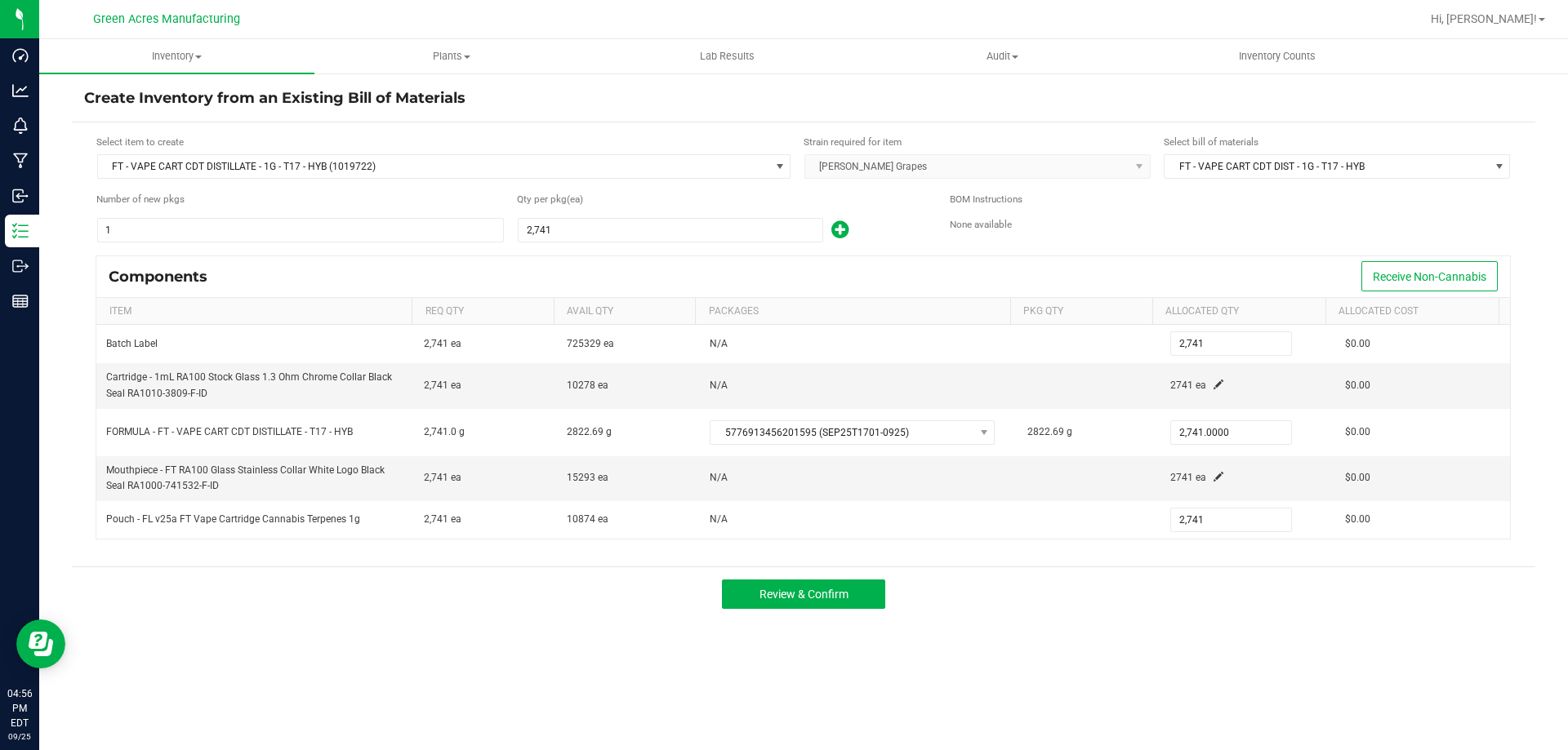
click at [1152, 628] on div "Inventory All packages All inventory Waste log Create inventory Plants All plan…" at bounding box center [803, 394] width 1529 height 711
click at [871, 599] on button "Review & Confirm" at bounding box center [803, 595] width 164 height 29
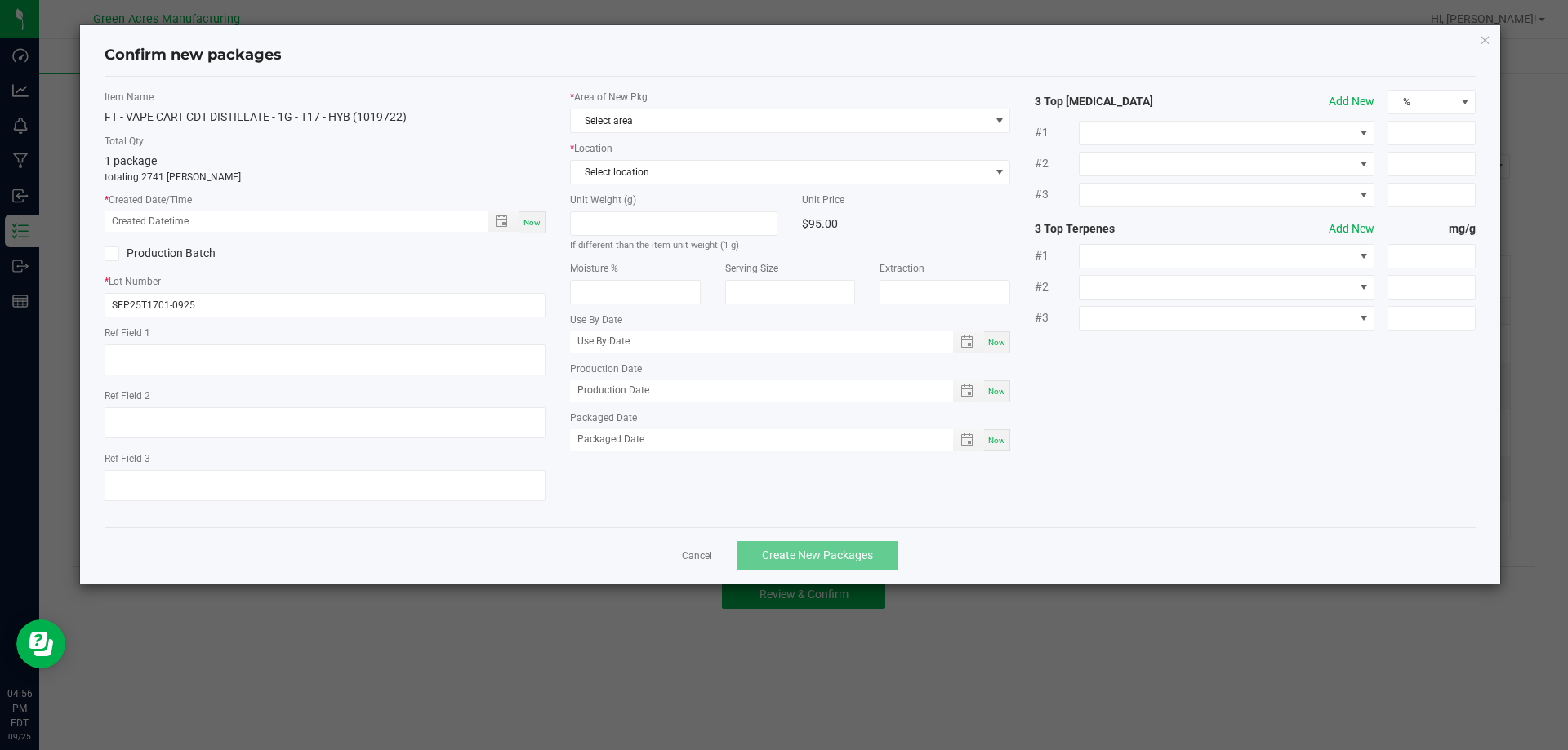
click at [529, 212] on div "Now" at bounding box center [532, 222] width 26 height 22
type input "[DATE] 04:56 PM"
click at [594, 126] on span "Select area" at bounding box center [780, 121] width 419 height 23
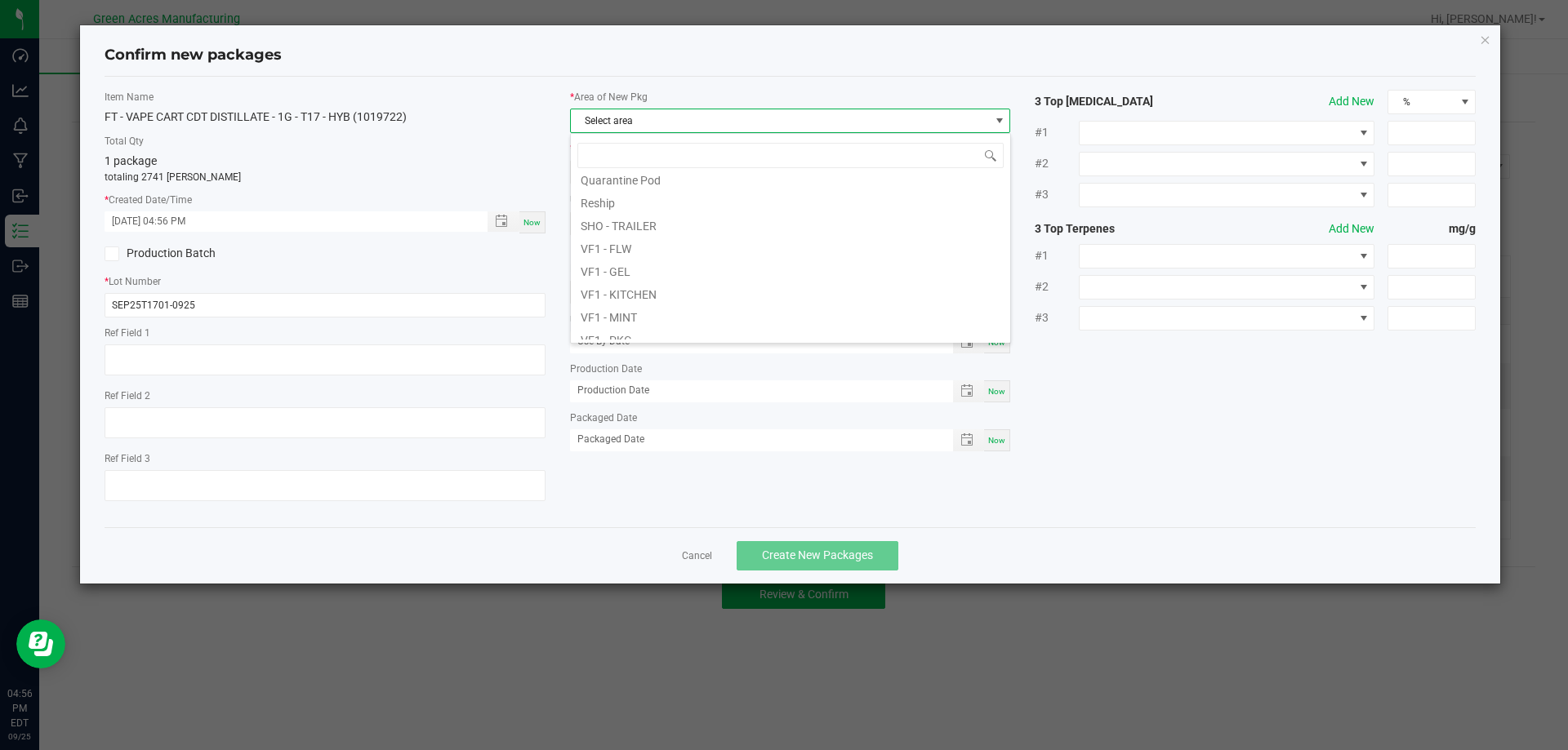
scroll to position [408, 0]
click at [686, 254] on li "Pantry / Secured Vault" at bounding box center [790, 259] width 439 height 23
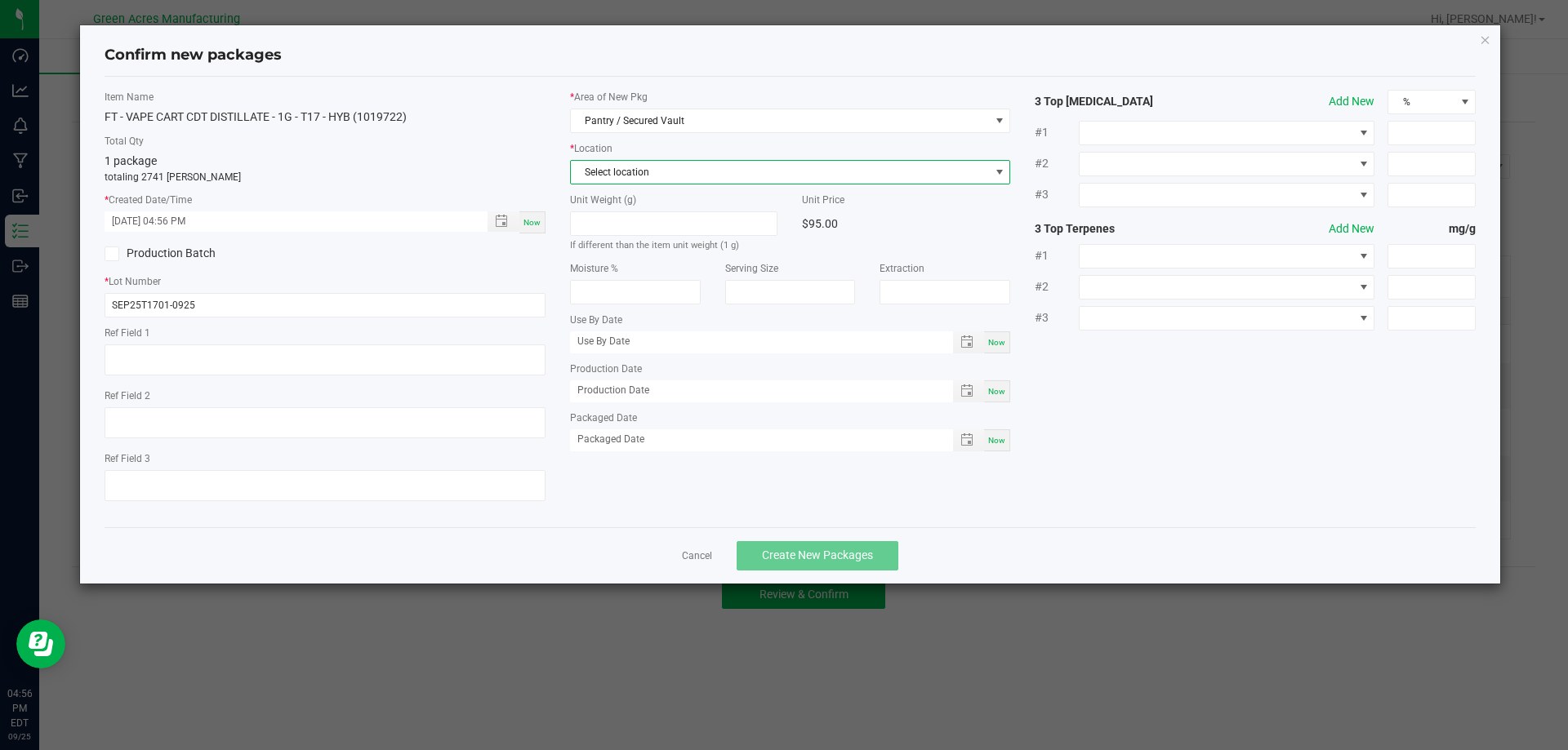
click at [669, 177] on span "Select location" at bounding box center [780, 173] width 419 height 23
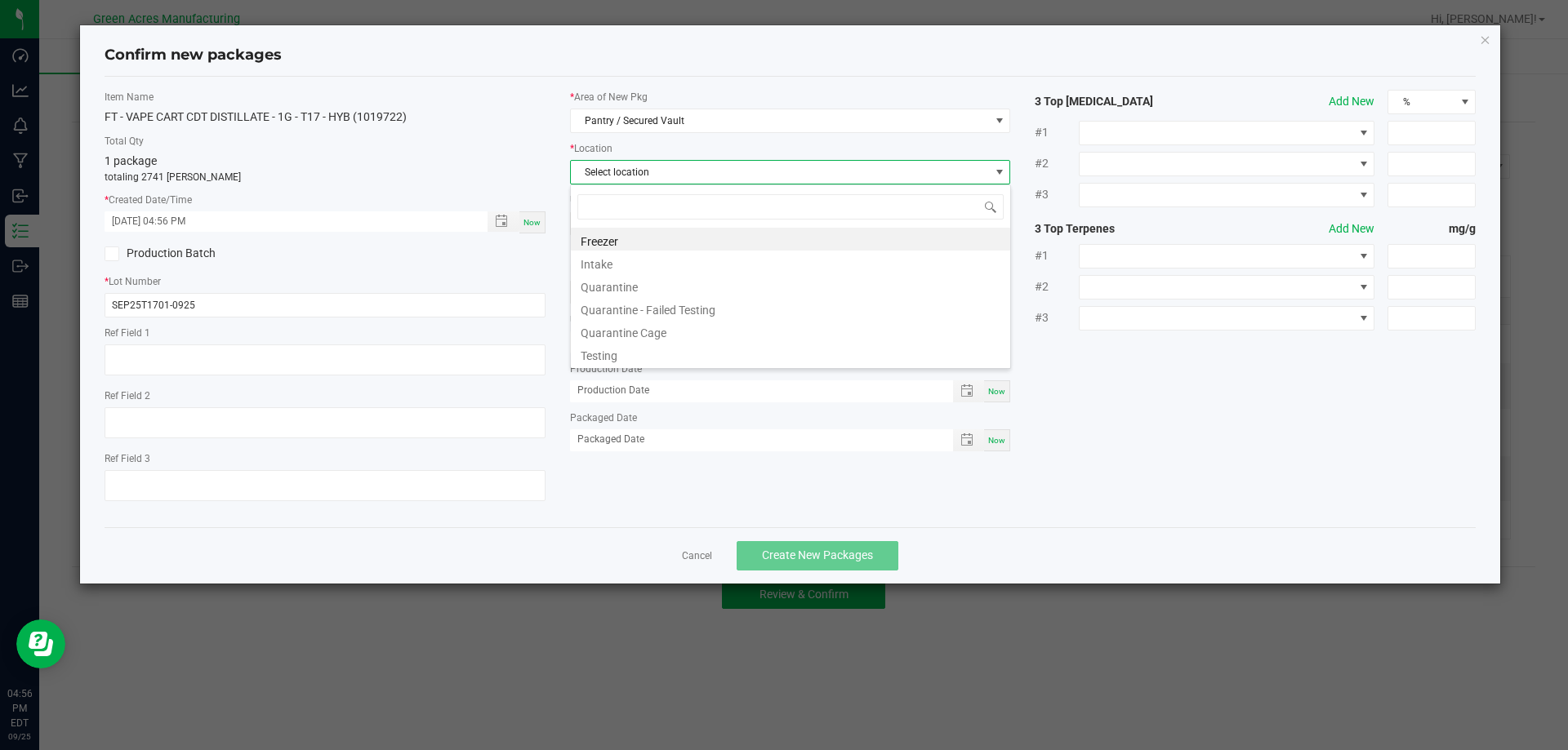
scroll to position [25, 441]
click at [623, 261] on li "Intake" at bounding box center [790, 262] width 439 height 23
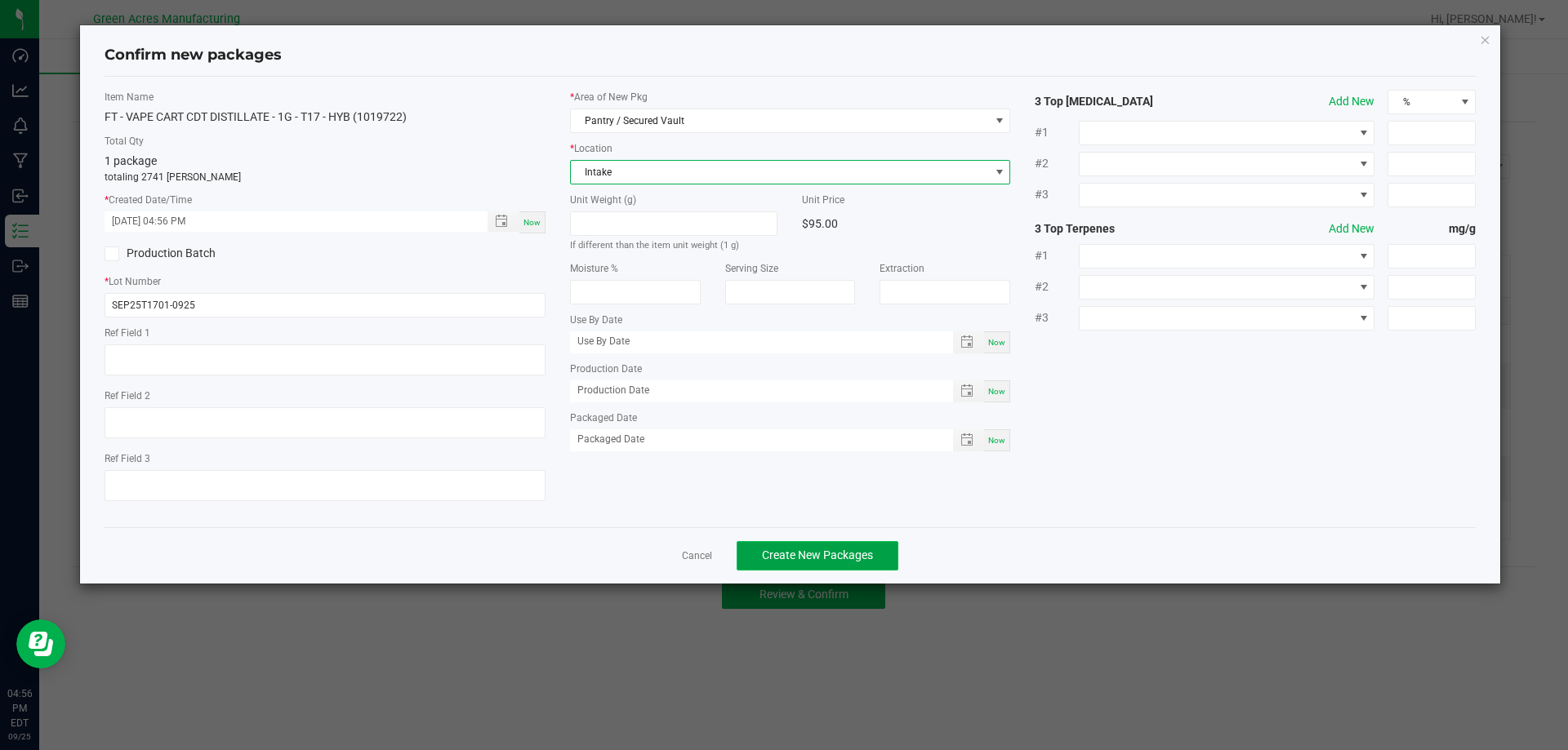
click at [798, 552] on span "Create New Packages" at bounding box center [817, 555] width 111 height 13
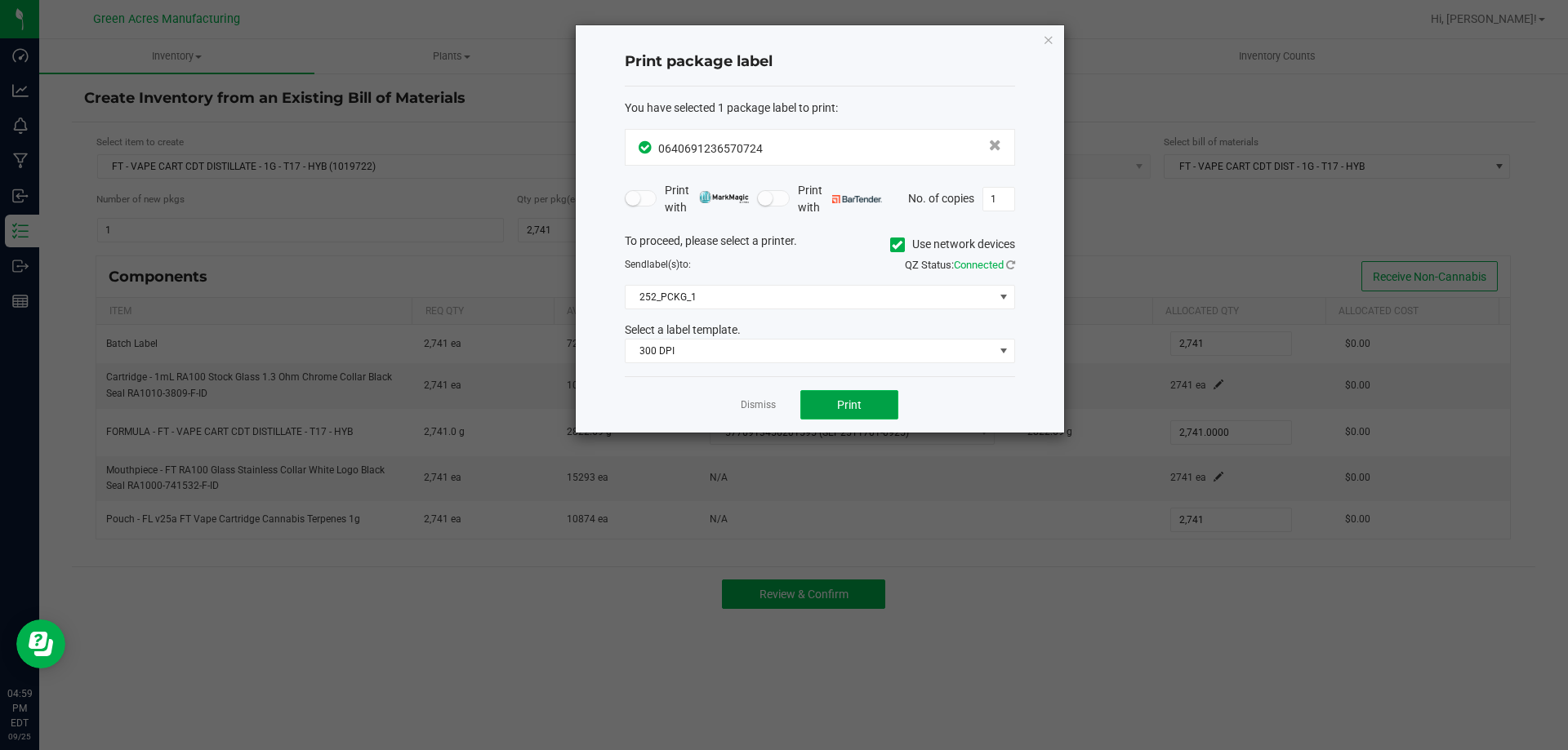
click at [838, 419] on button "Print" at bounding box center [849, 405] width 98 height 29
click at [850, 414] on button "Print" at bounding box center [849, 405] width 98 height 29
click at [758, 403] on link "Dismiss" at bounding box center [757, 405] width 35 height 14
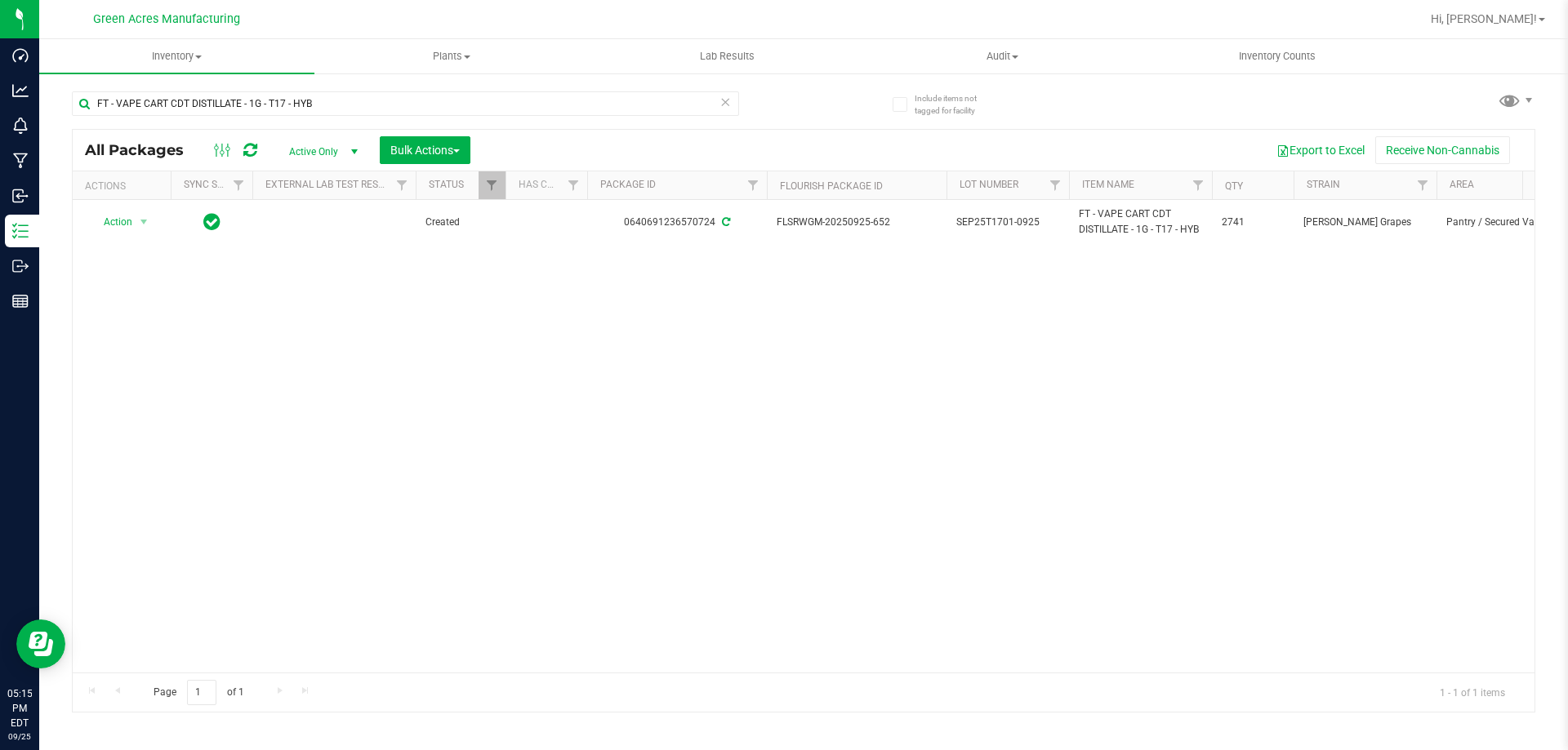
click at [857, 388] on div "Action Action Adjust qty Create package Edit attributes Global inventory Locate…" at bounding box center [803, 437] width 1462 height 473
click at [1523, 26] on link "Hi, [PERSON_NAME]!" at bounding box center [1488, 19] width 128 height 17
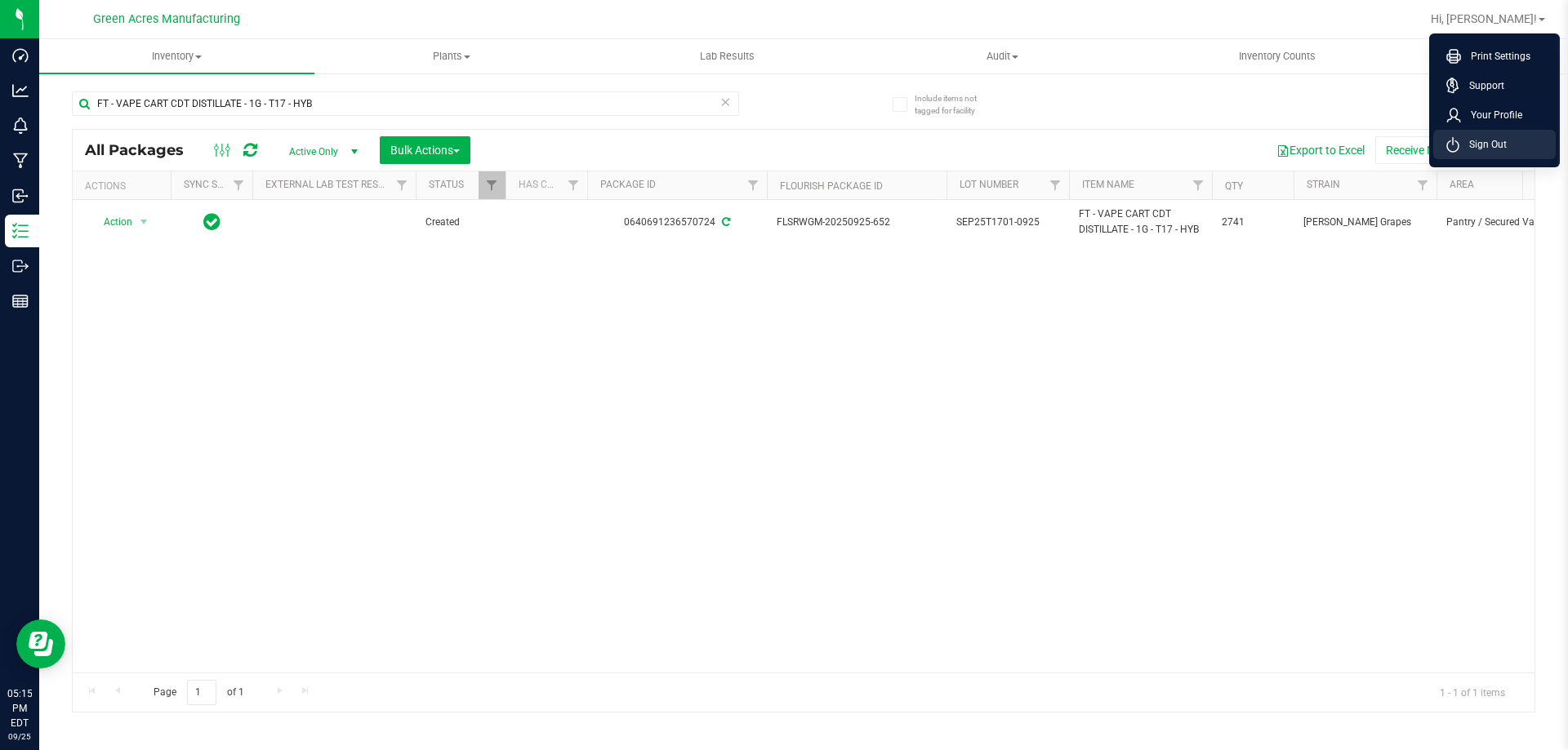
click at [1487, 149] on span "Sign Out" at bounding box center [1483, 145] width 47 height 16
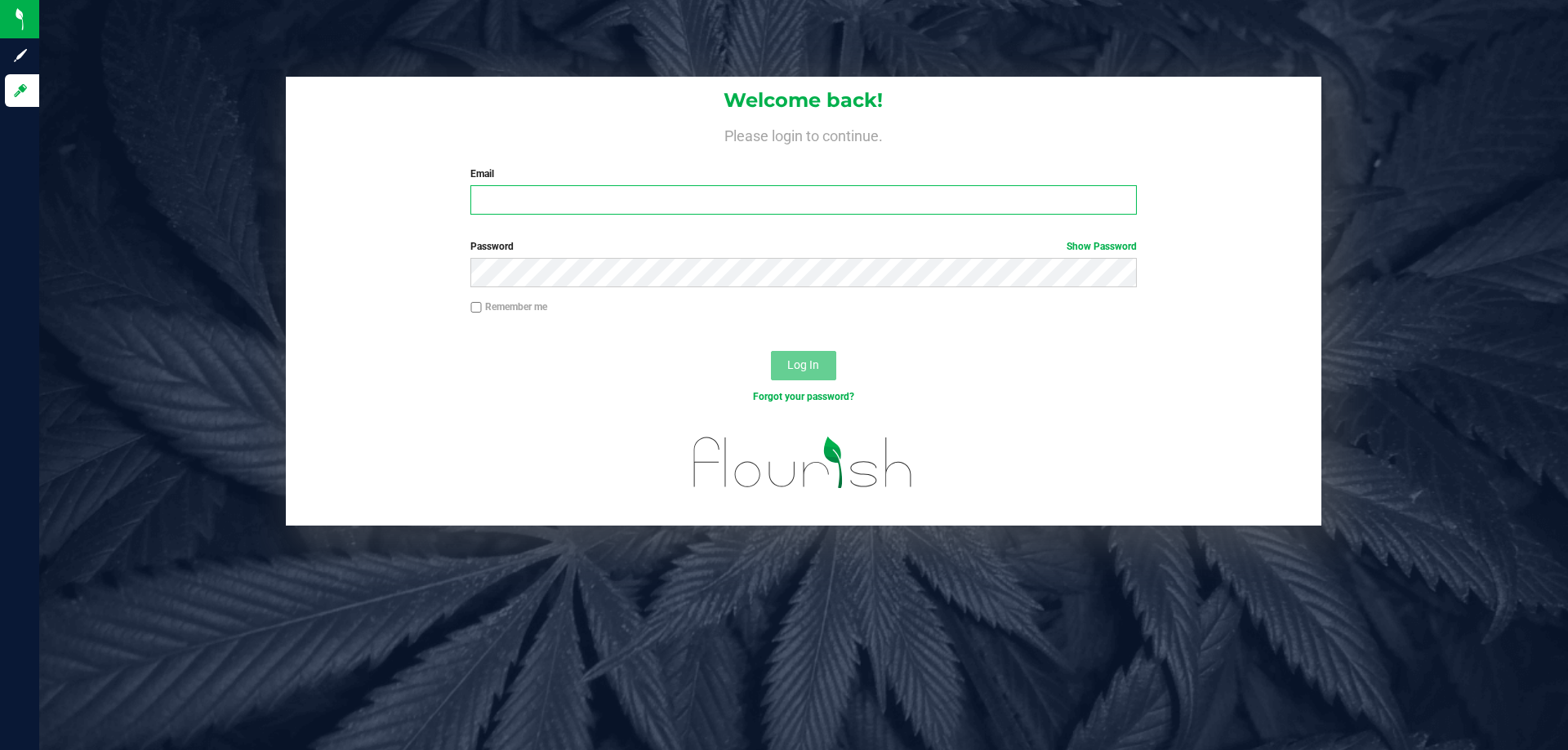
click at [508, 209] on input "Email" at bounding box center [803, 200] width 666 height 29
type input "Dlaughlin@liveparallel.com"
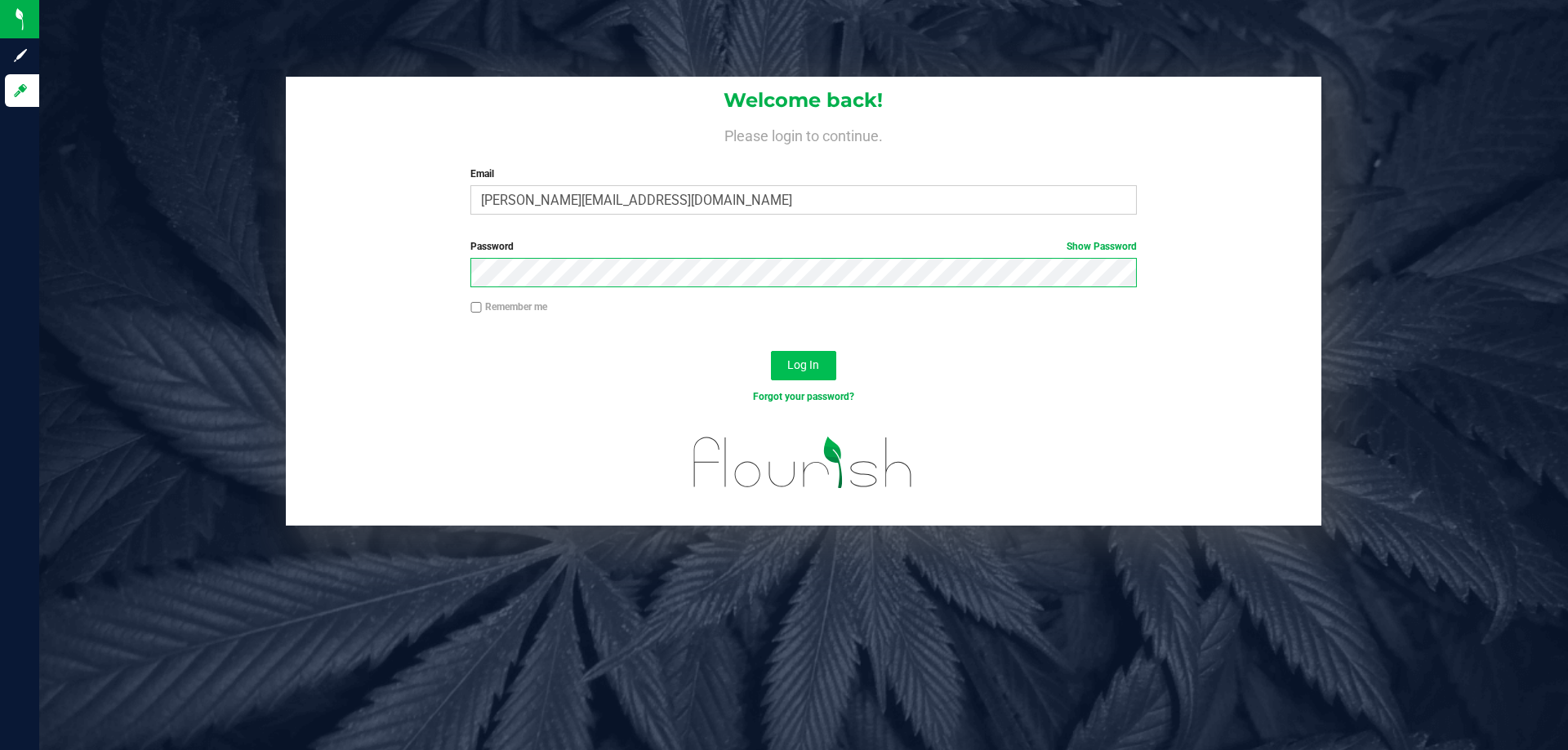
click at [771, 351] on button "Log In" at bounding box center [803, 366] width 65 height 29
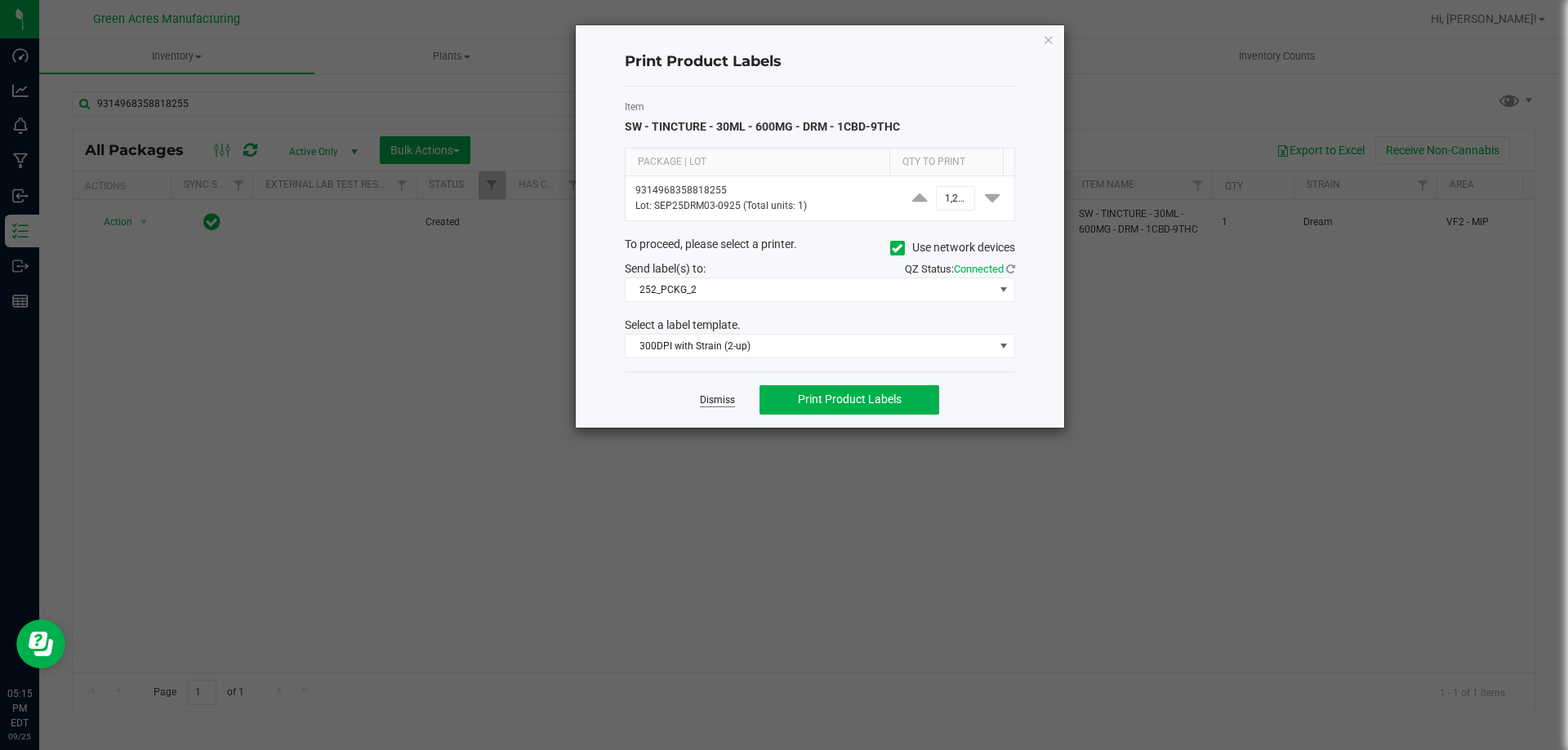
click at [718, 398] on link "Dismiss" at bounding box center [717, 400] width 35 height 14
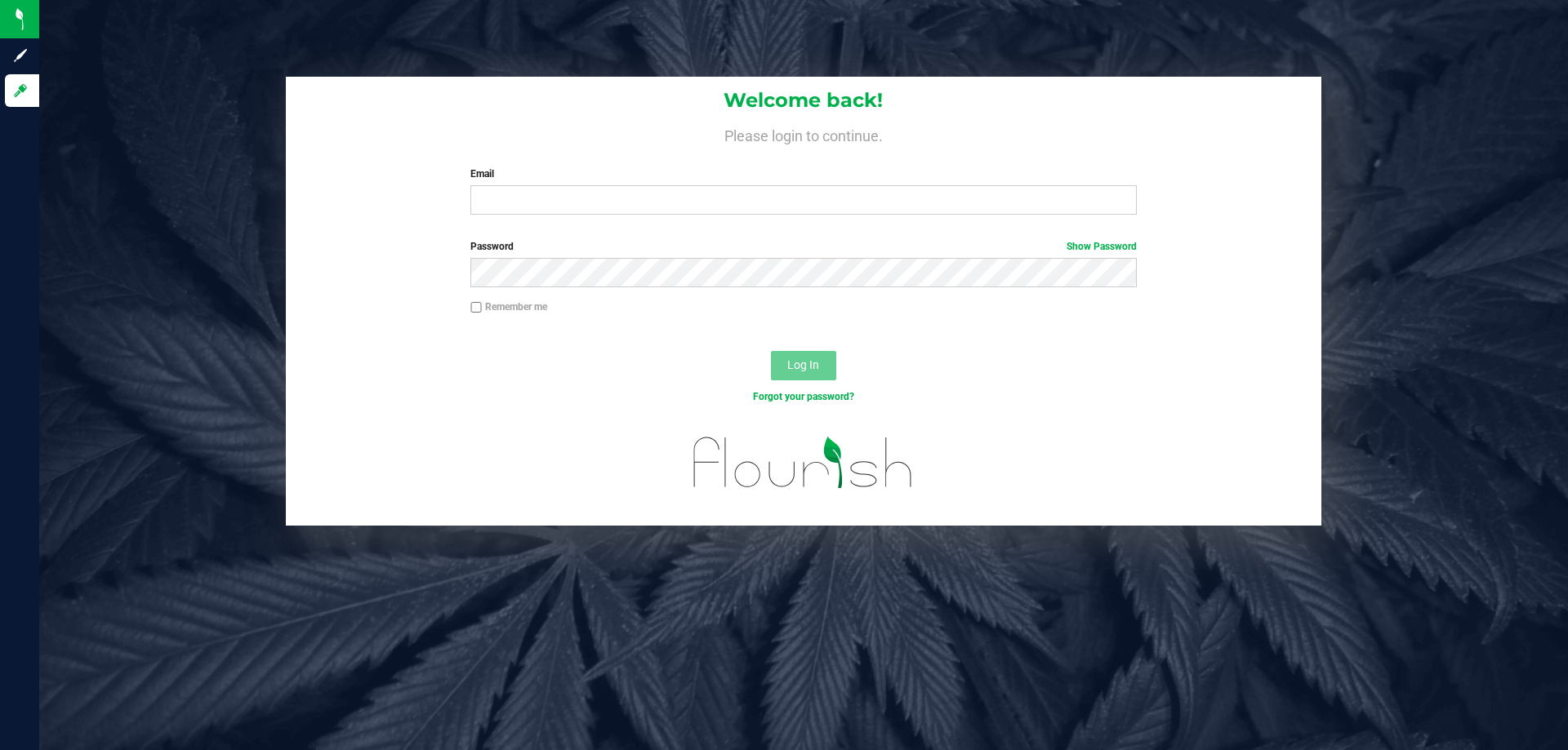
click at [528, 180] on label "Email" at bounding box center [803, 174] width 666 height 15
click at [528, 186] on input "Email" at bounding box center [803, 200] width 666 height 29
click at [531, 192] on input "Email" at bounding box center [803, 200] width 666 height 29
type input "[EMAIL_ADDRESS][DOMAIN_NAME]"
click at [771, 351] on button "Log In" at bounding box center [803, 366] width 65 height 29
